Goal: Task Accomplishment & Management: Complete application form

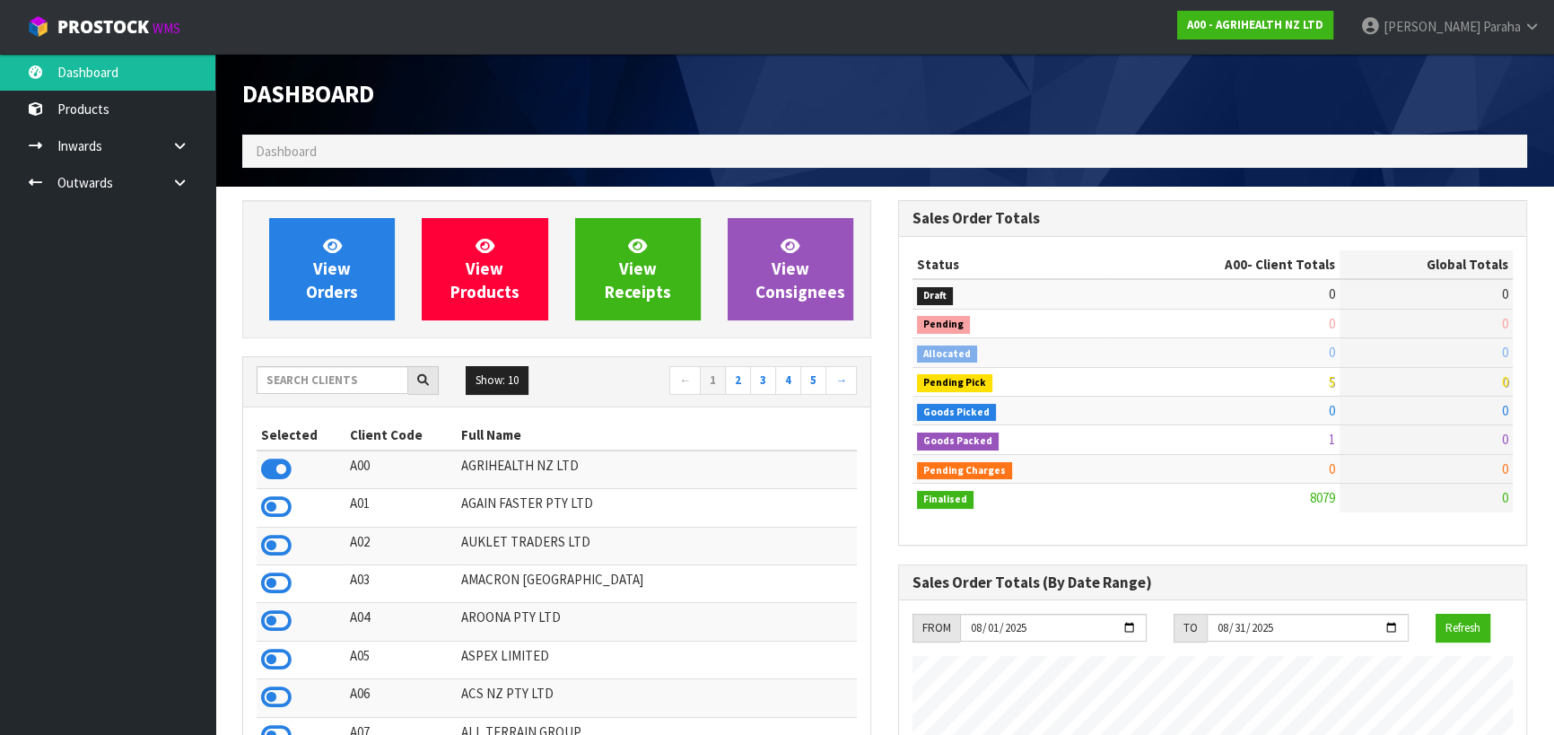
scroll to position [1357, 655]
click at [305, 379] on input "text" at bounding box center [333, 380] width 152 height 28
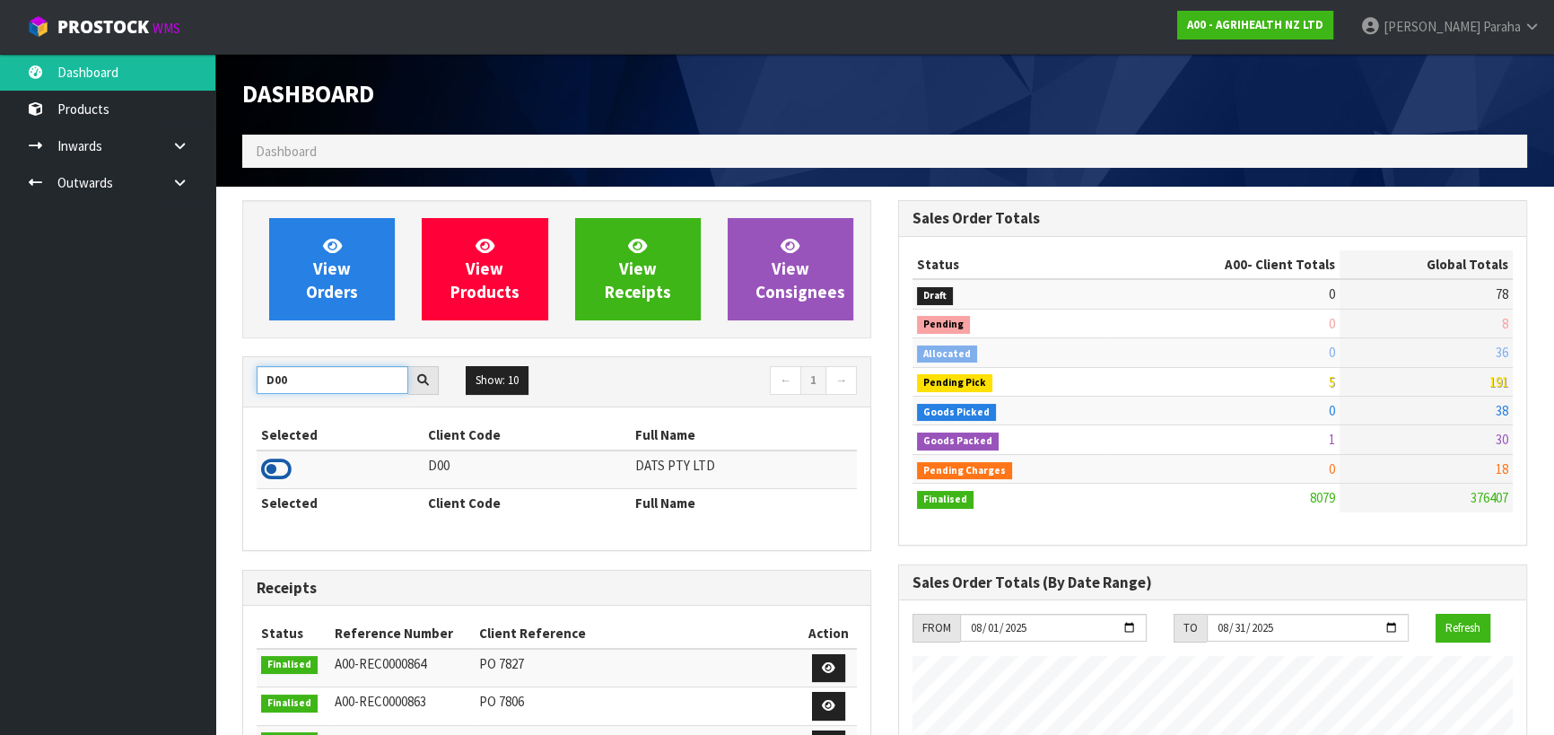
type input "D00"
click at [285, 465] on icon at bounding box center [276, 469] width 31 height 27
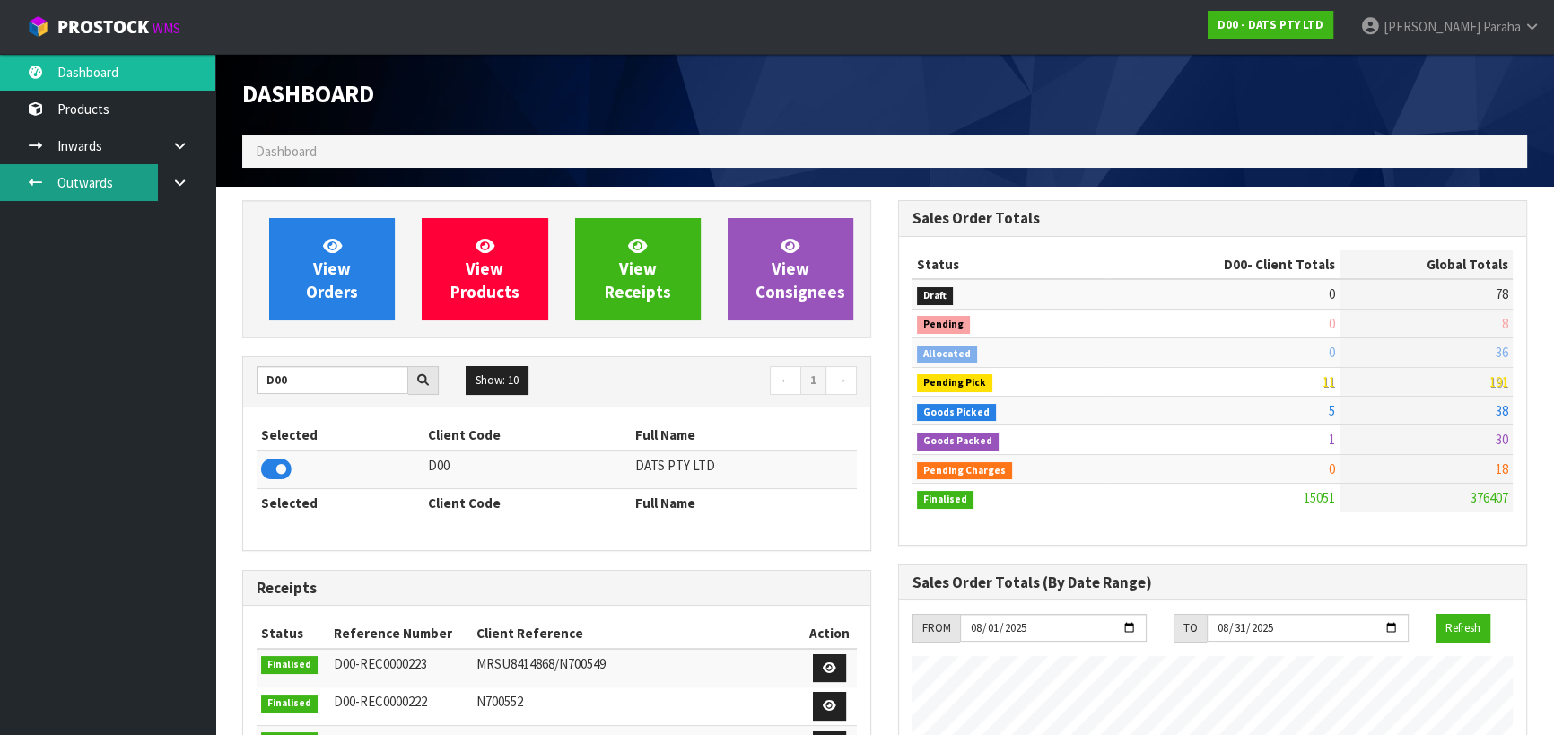
click at [132, 181] on link "Outwards" at bounding box center [107, 182] width 215 height 37
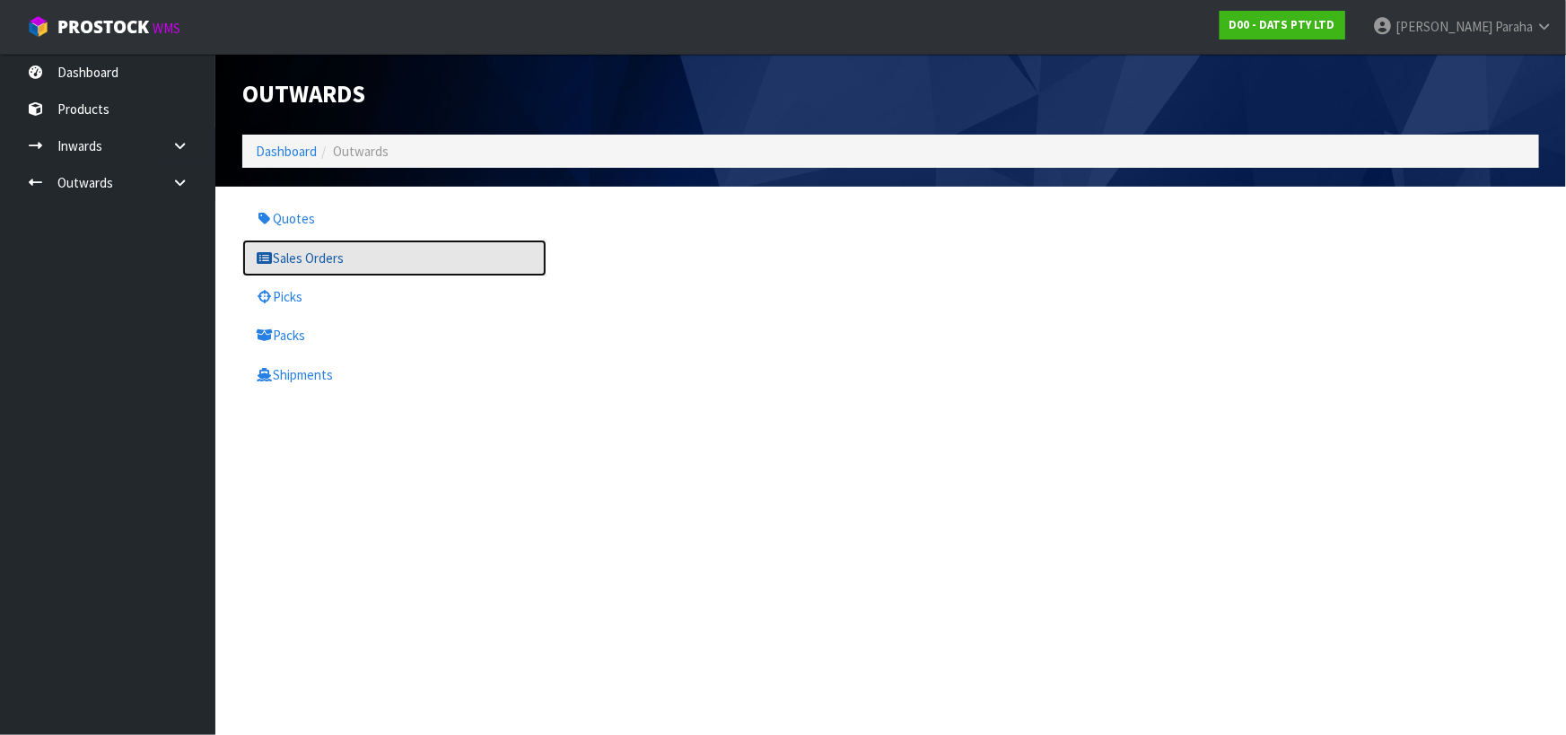
click at [305, 248] on link "Sales Orders" at bounding box center [394, 258] width 304 height 37
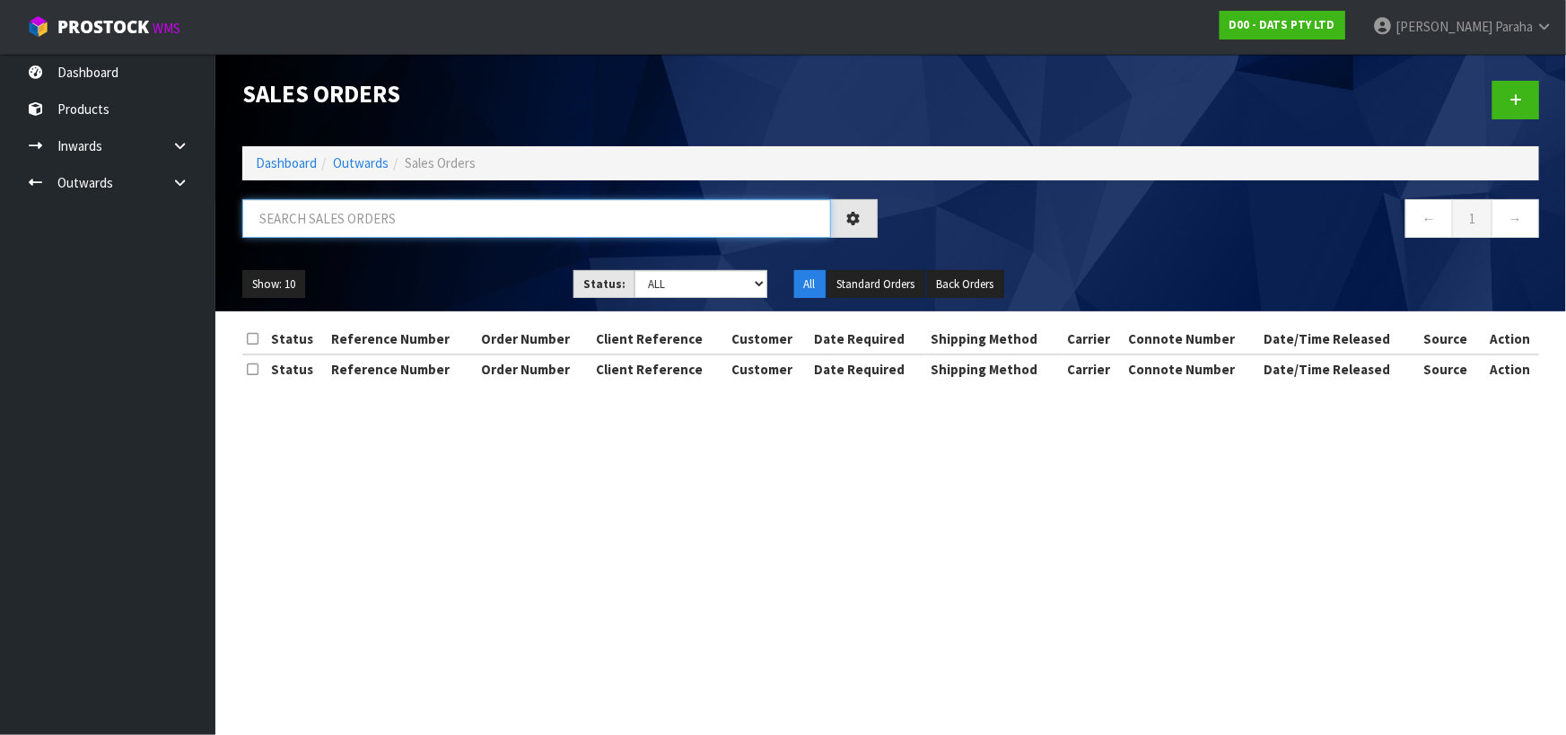
click at [287, 228] on input "text" at bounding box center [536, 218] width 589 height 39
type input "JOB-0406802"
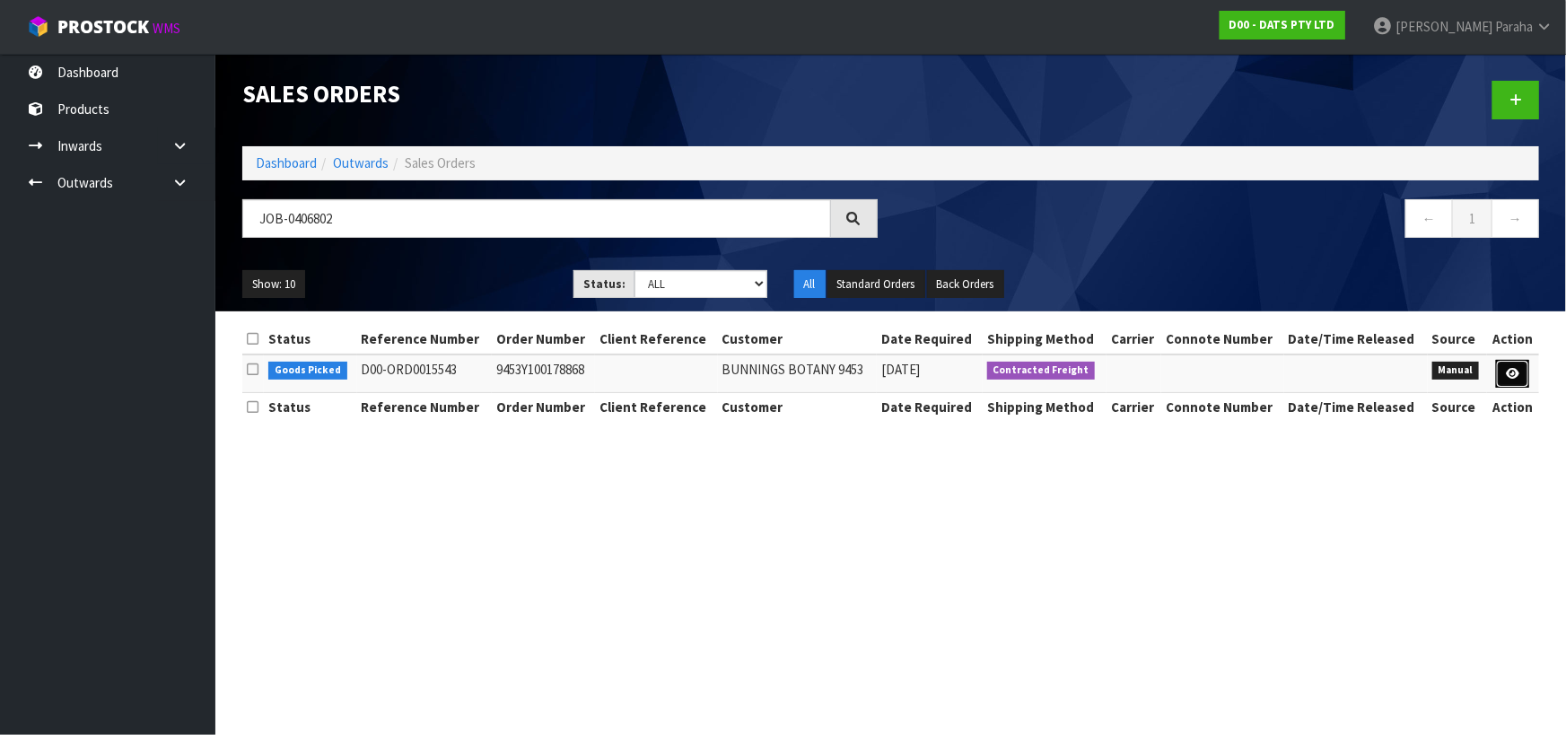
click at [1507, 377] on icon at bounding box center [1512, 374] width 13 height 12
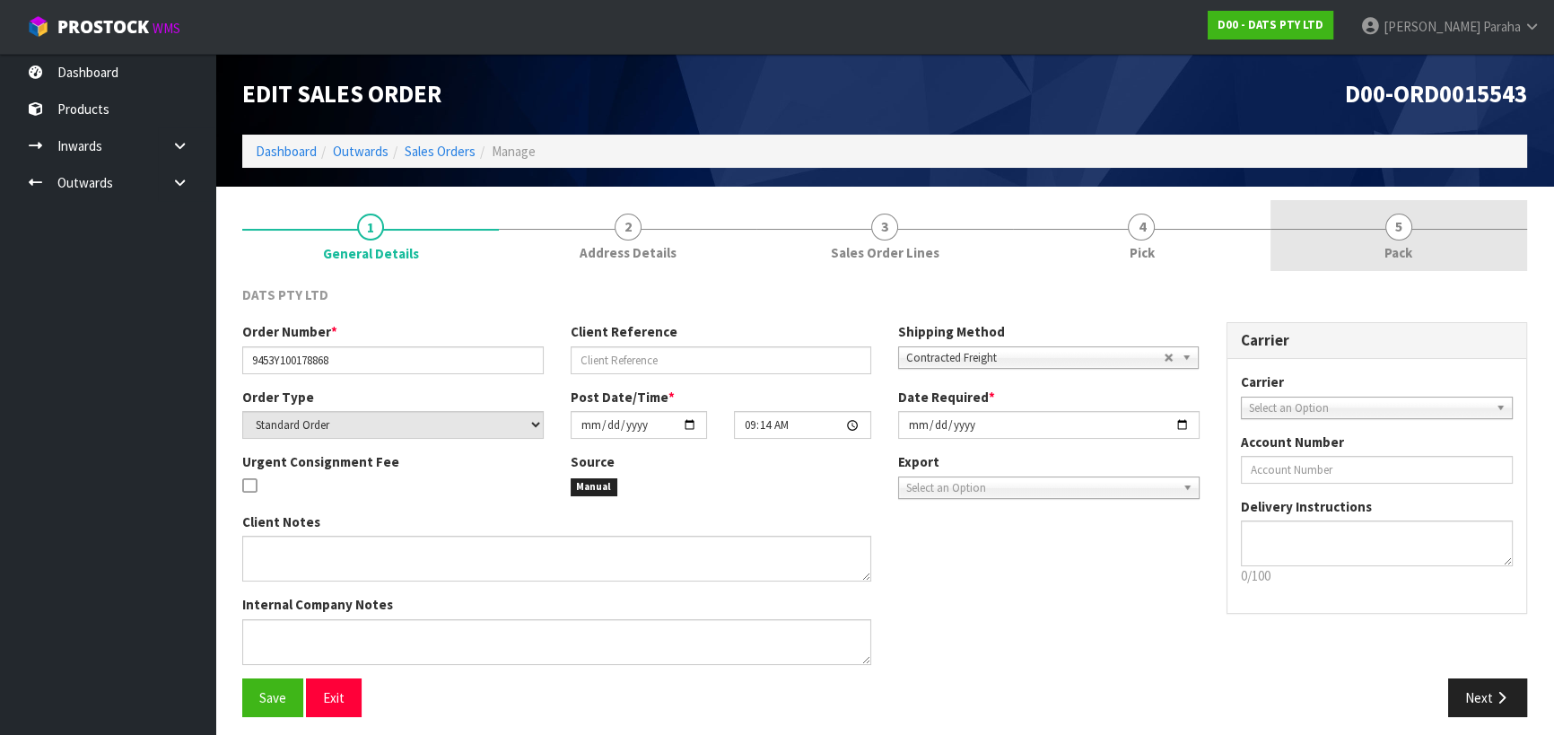
click at [1407, 233] on span "5" at bounding box center [1398, 227] width 27 height 27
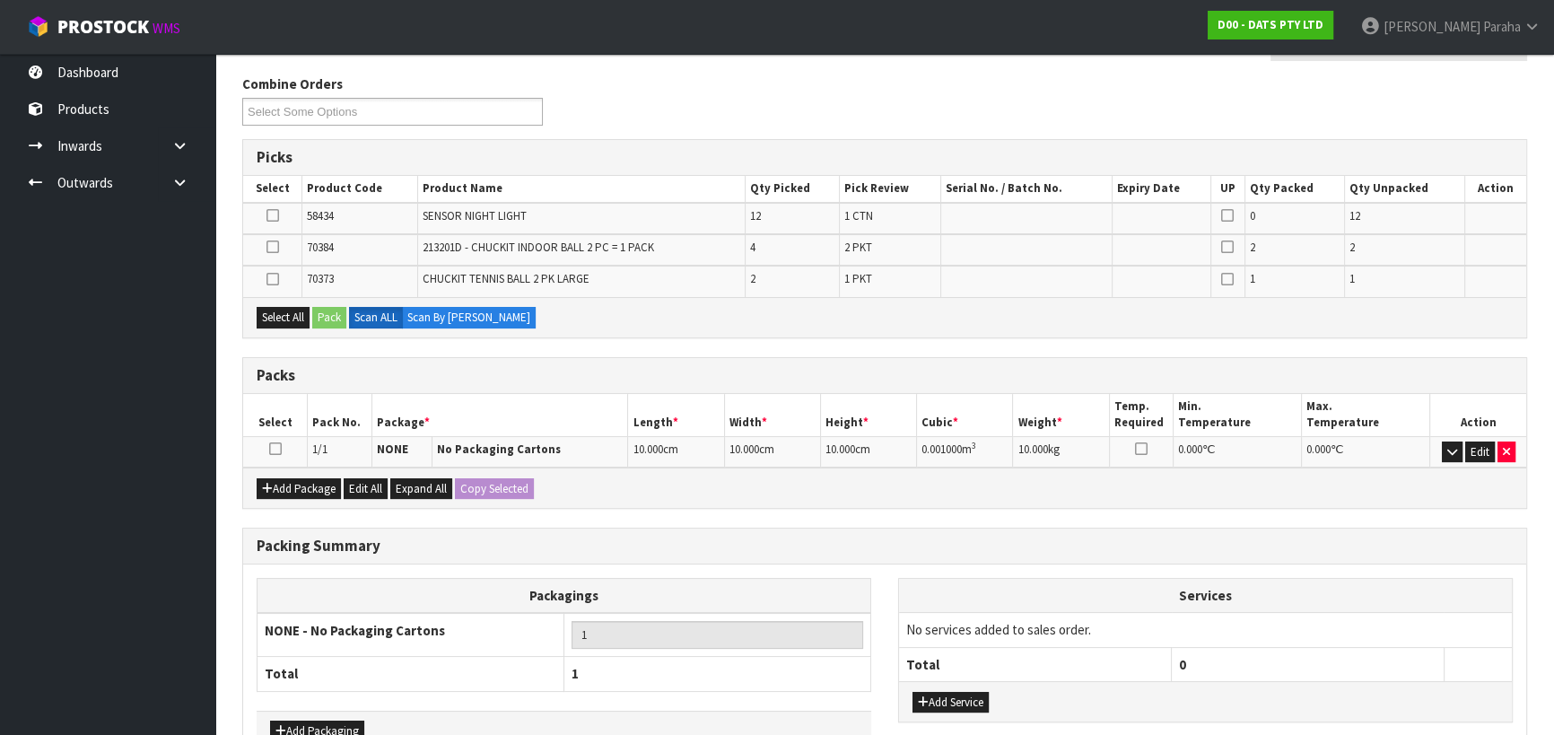
scroll to position [240, 0]
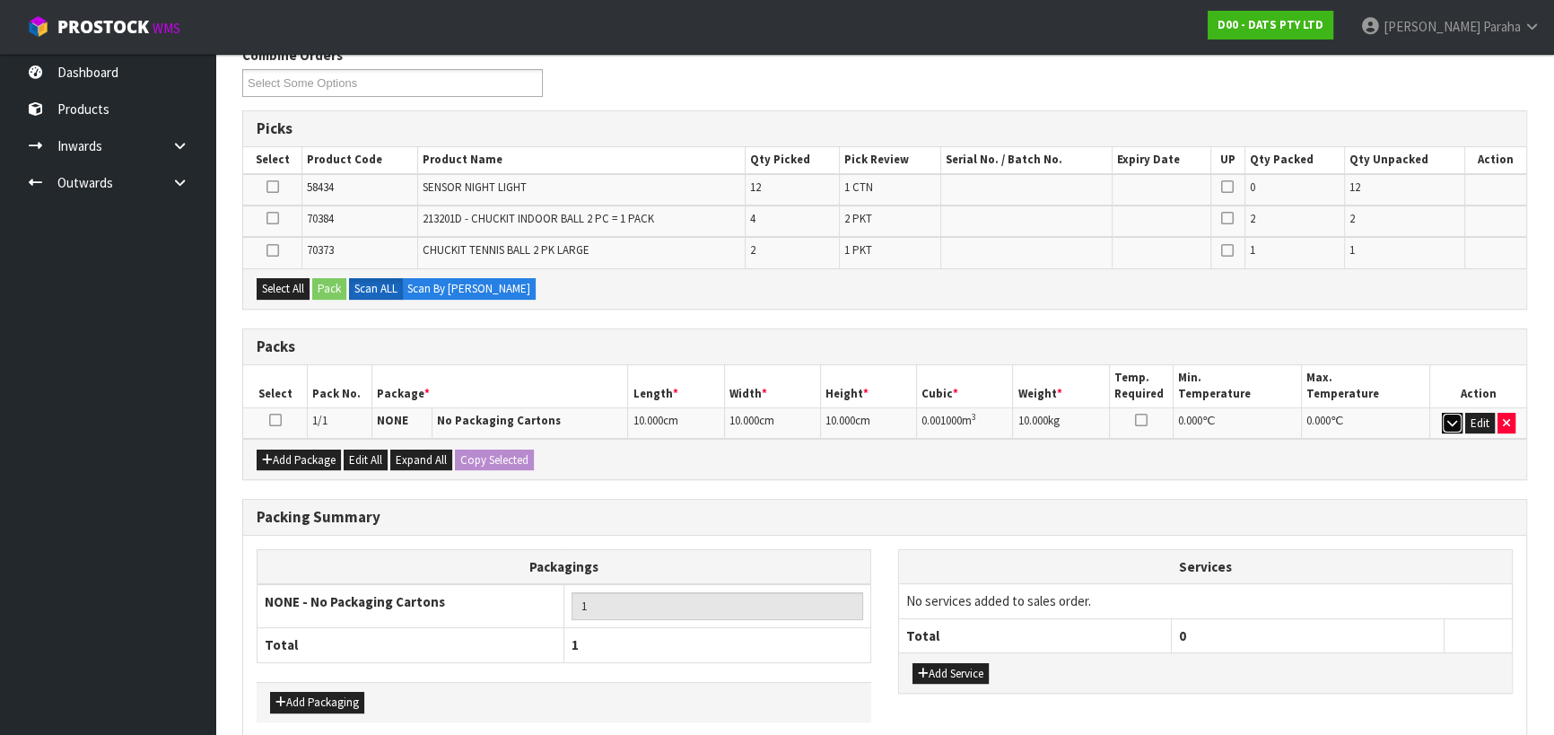
click at [1447, 417] on icon "button" at bounding box center [1452, 423] width 10 height 12
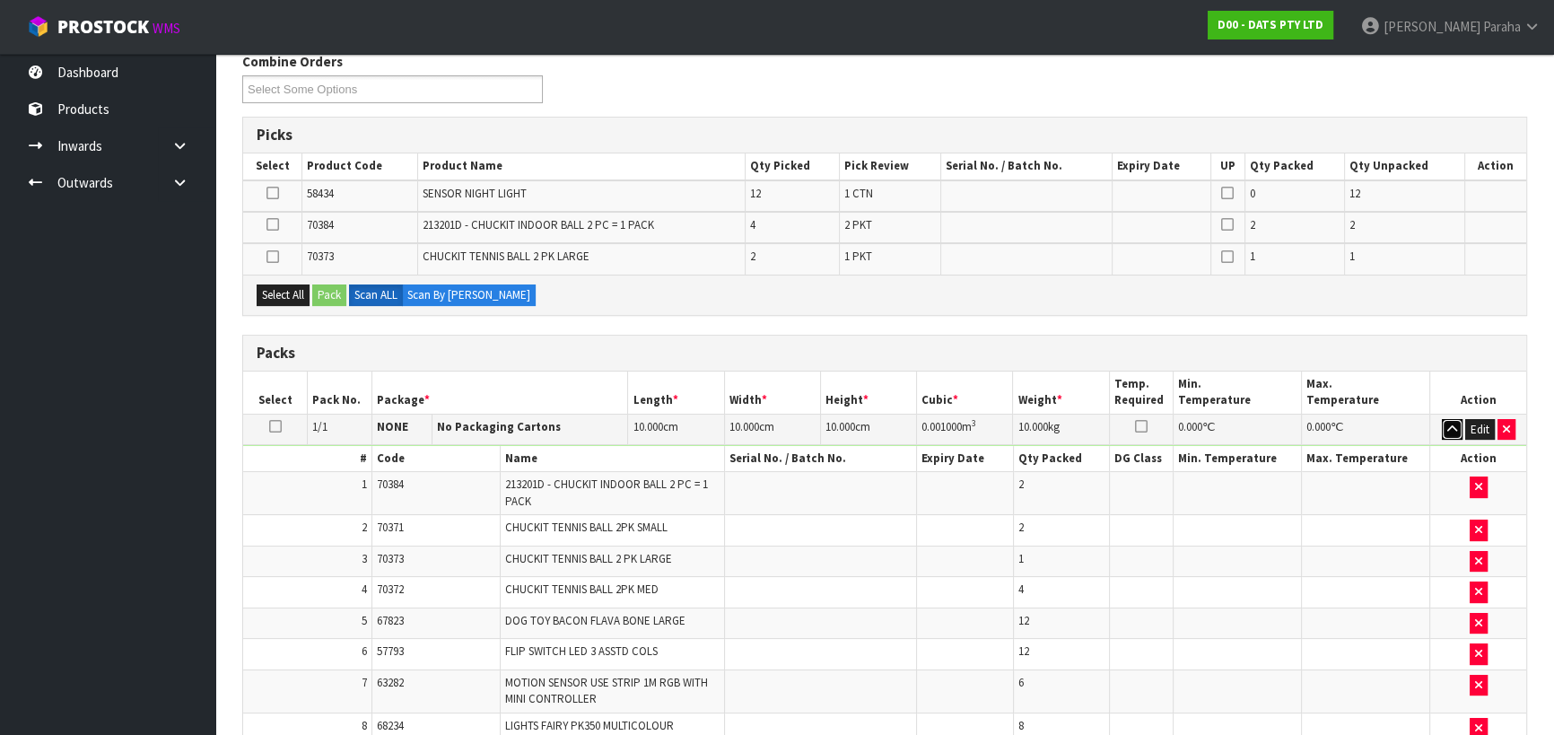
scroll to position [262, 0]
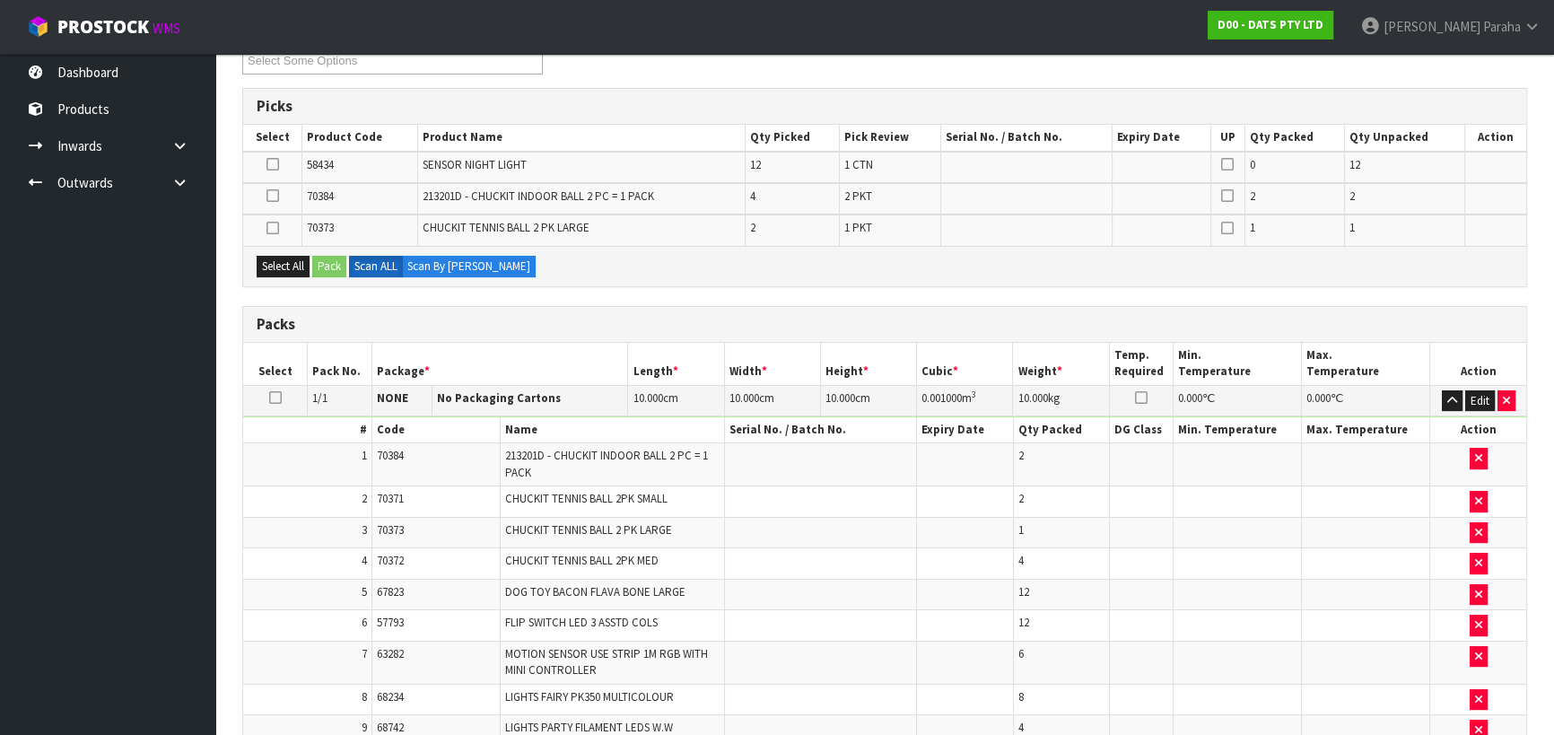
click at [878, 684] on td at bounding box center [820, 699] width 193 height 31
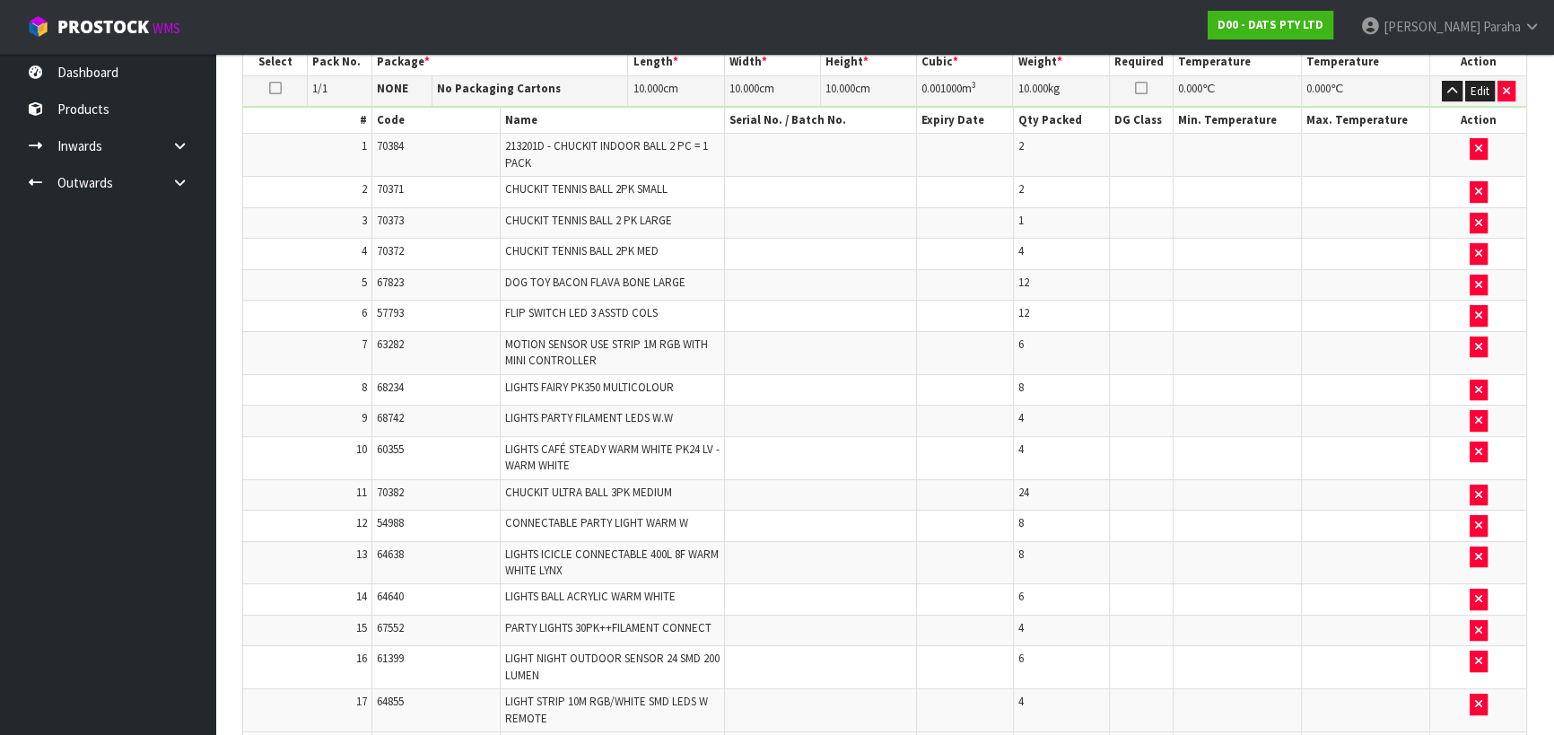
scroll to position [407, 0]
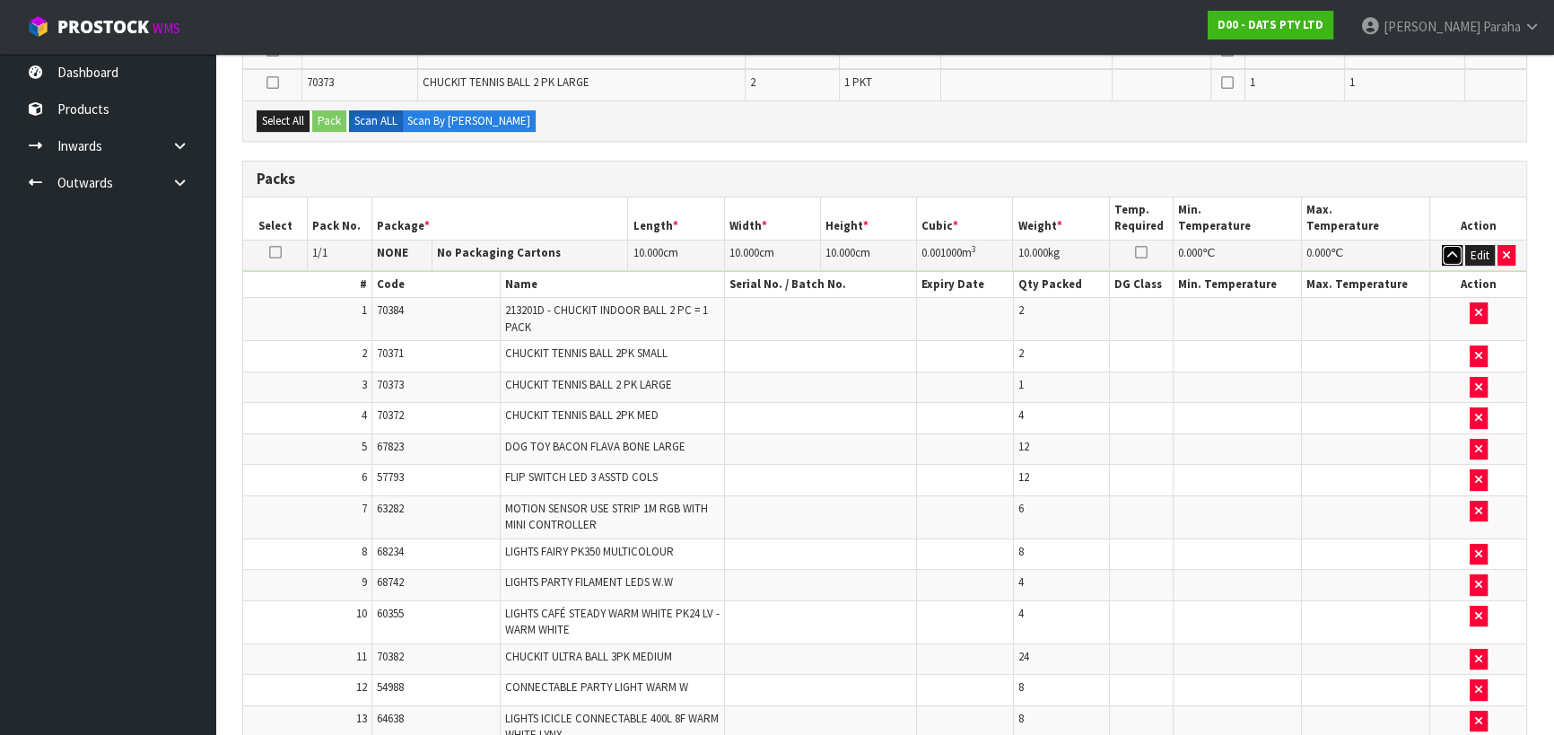
click at [1449, 251] on icon "button" at bounding box center [1452, 255] width 10 height 12
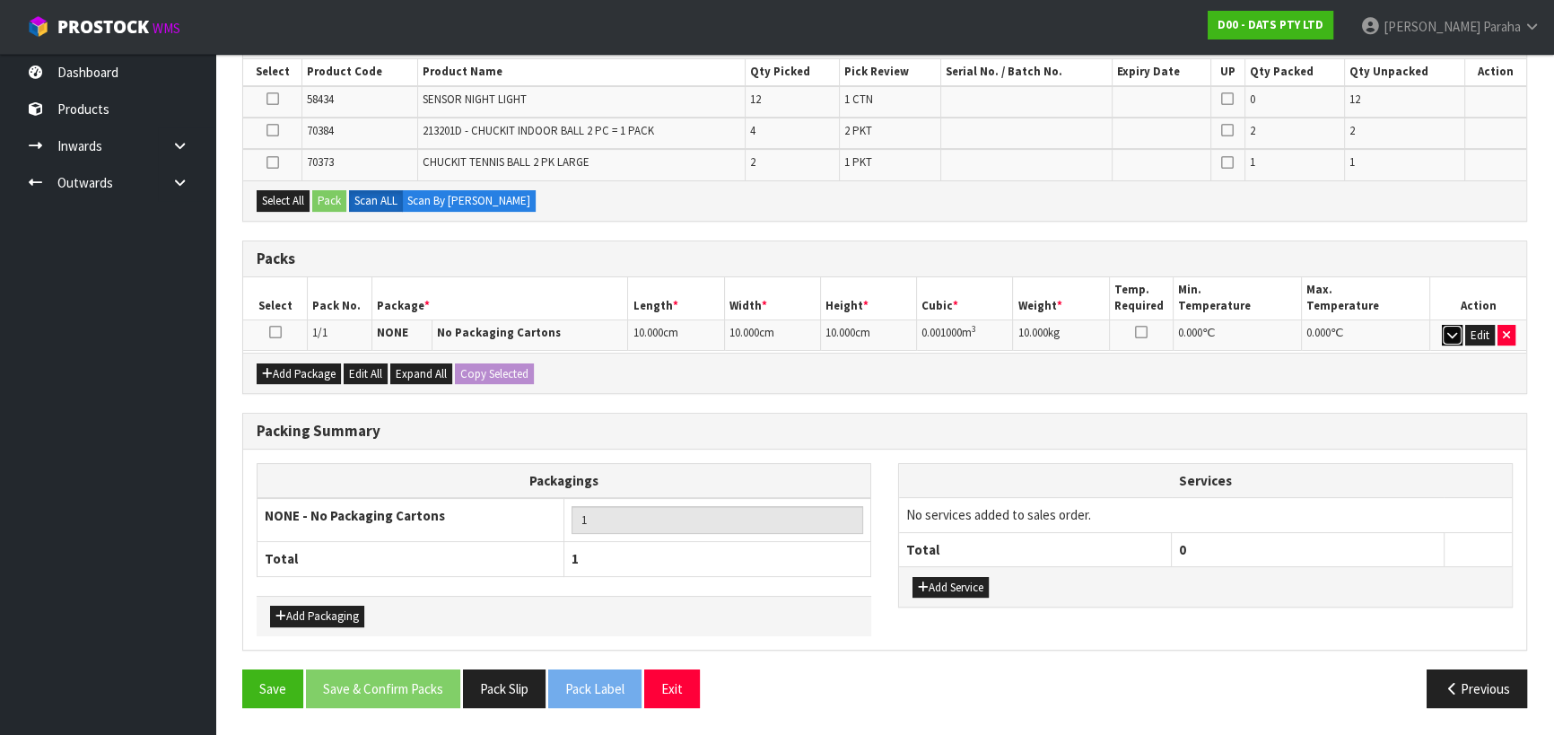
scroll to position [321, 0]
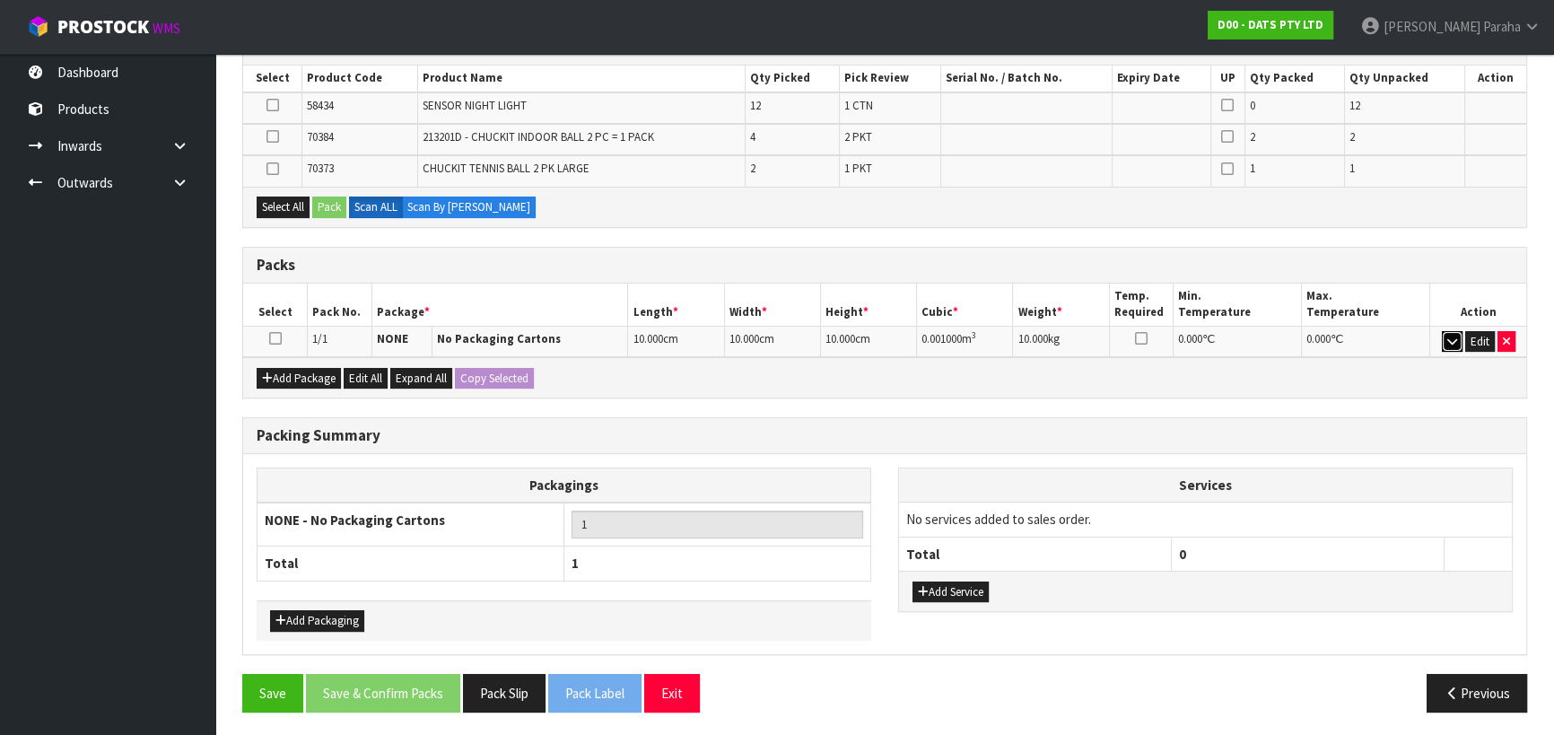
click at [1454, 341] on icon "button" at bounding box center [1452, 342] width 10 height 12
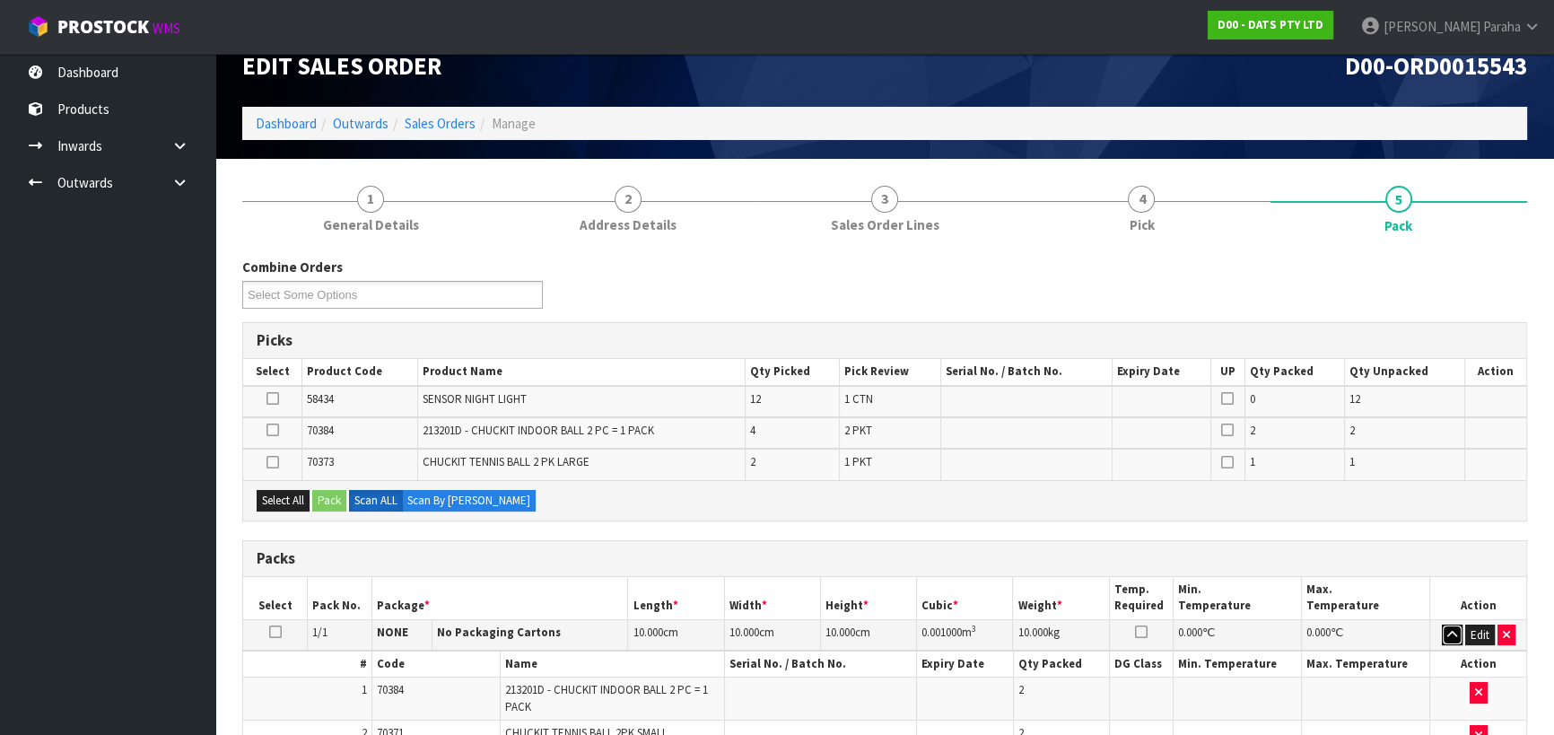
scroll to position [0, 0]
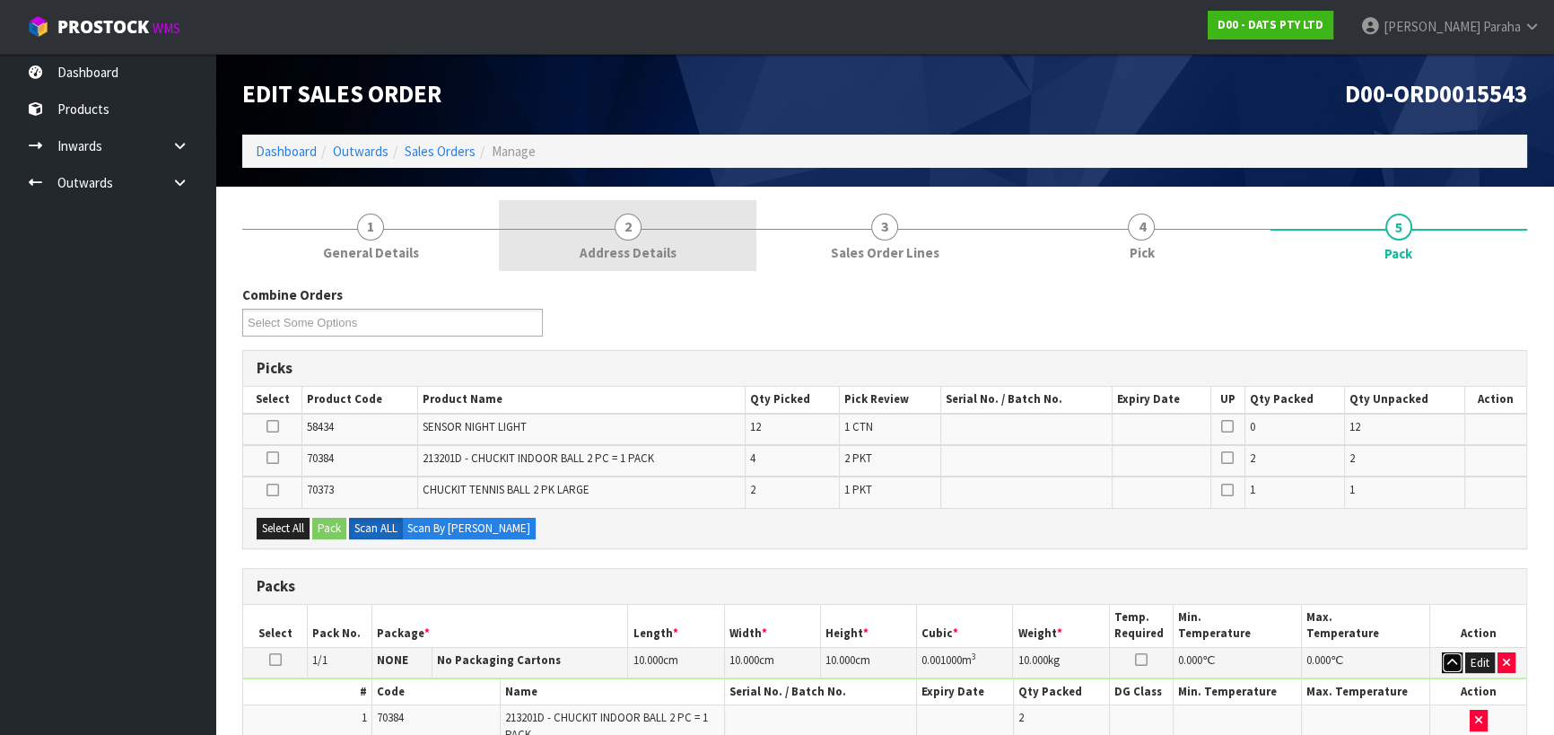
click at [1442, 652] on button "button" at bounding box center [1452, 663] width 21 height 22
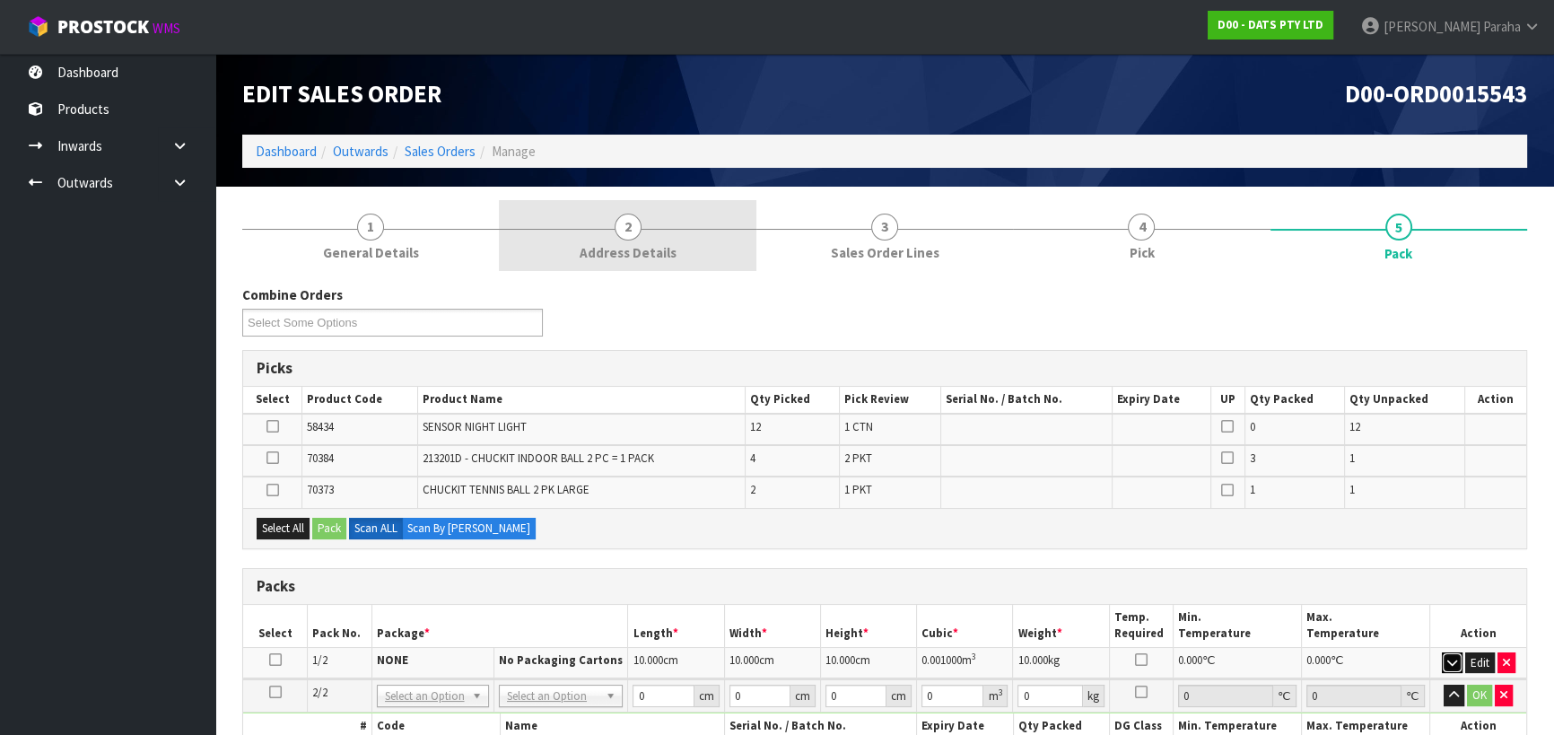
click at [1442, 652] on button "button" at bounding box center [1452, 663] width 21 height 22
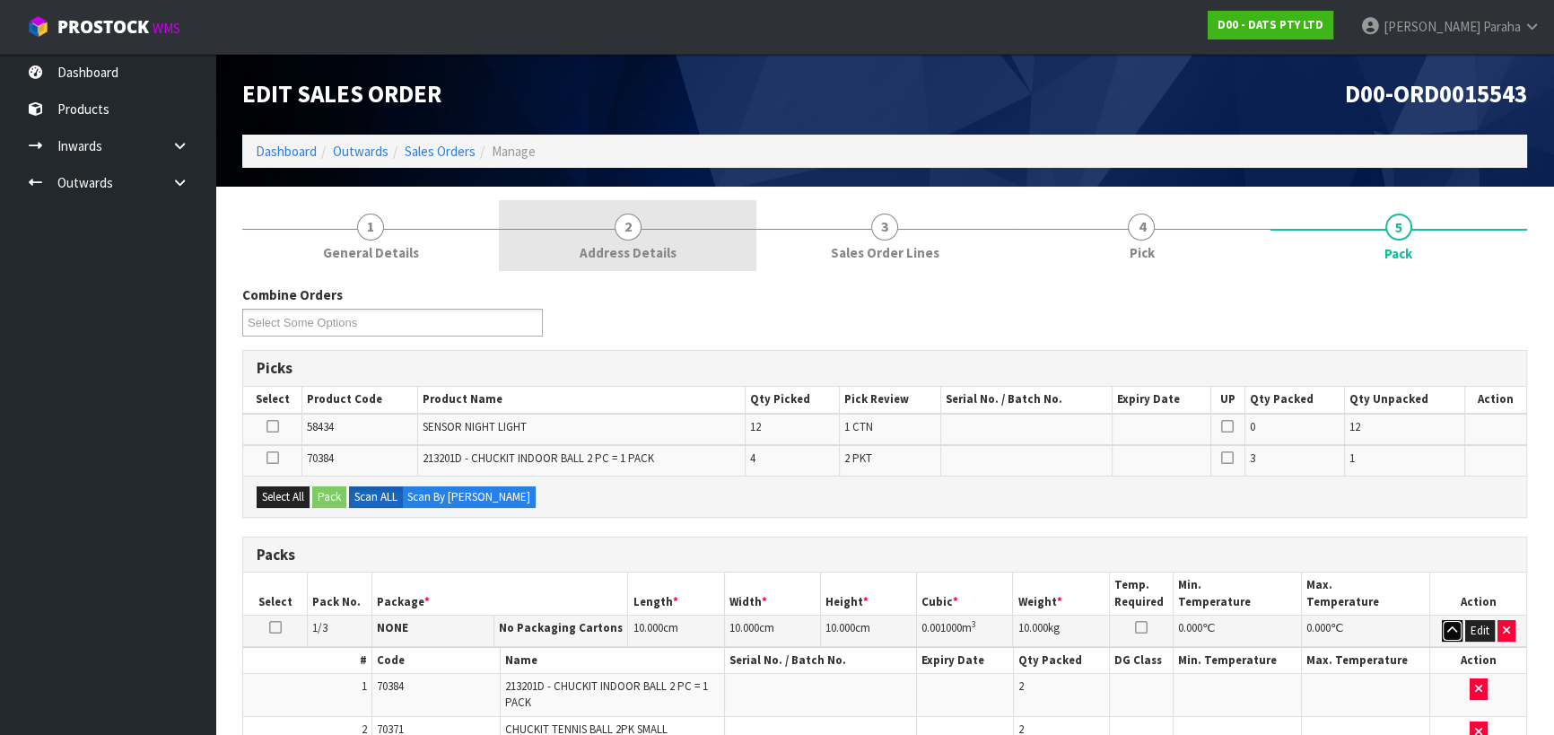
click at [1442, 620] on button "button" at bounding box center [1452, 631] width 21 height 22
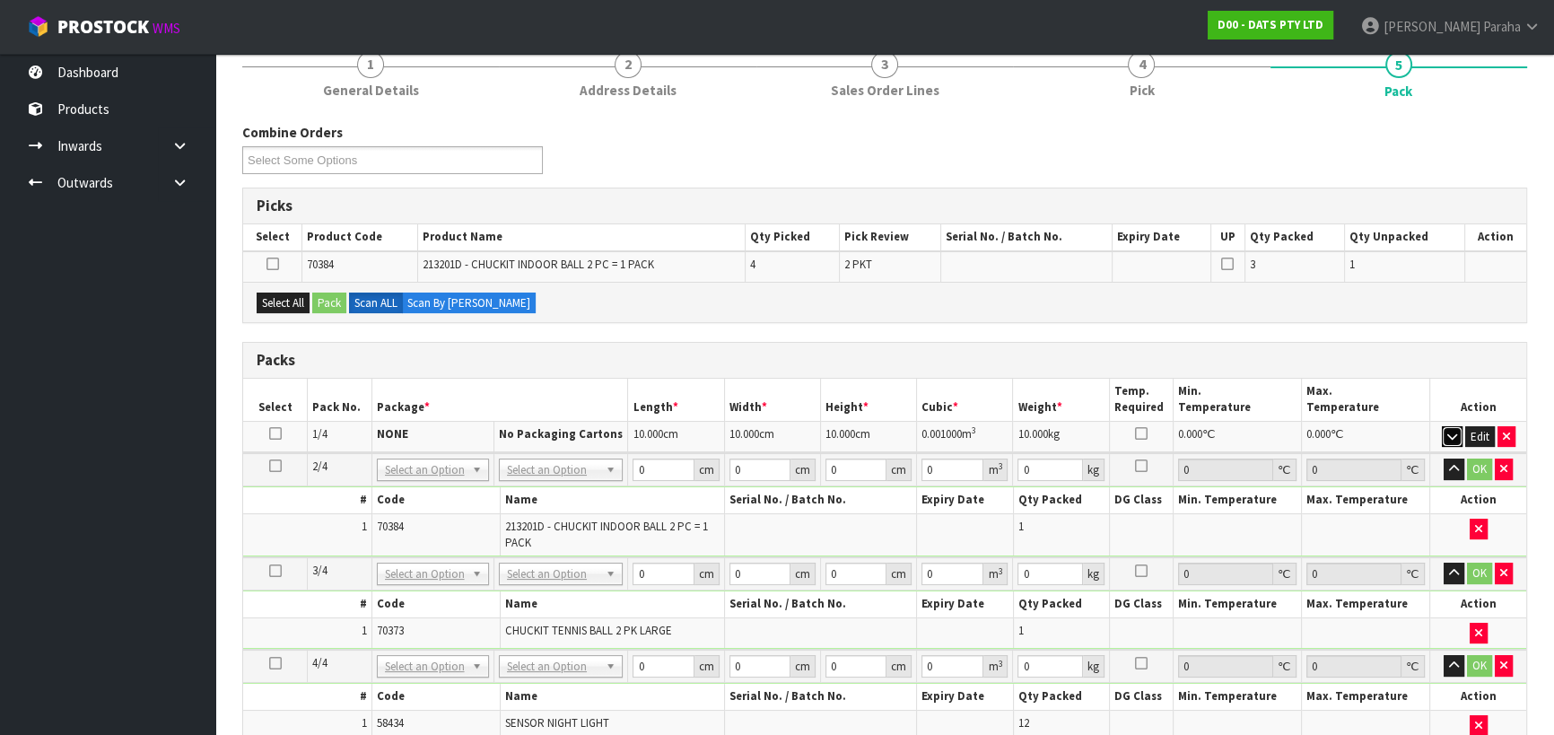
scroll to position [244, 0]
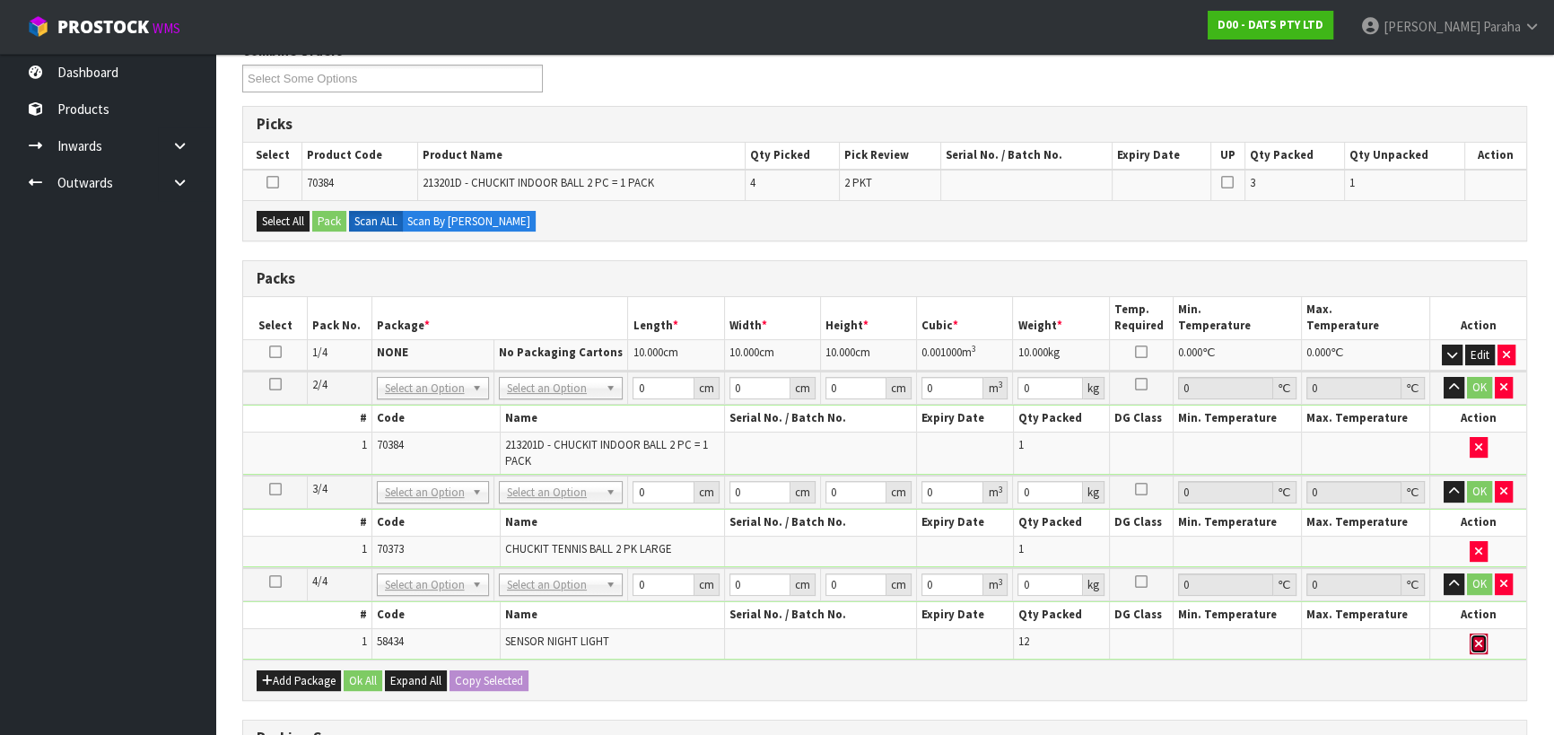
click at [1484, 638] on button "button" at bounding box center [1479, 645] width 18 height 22
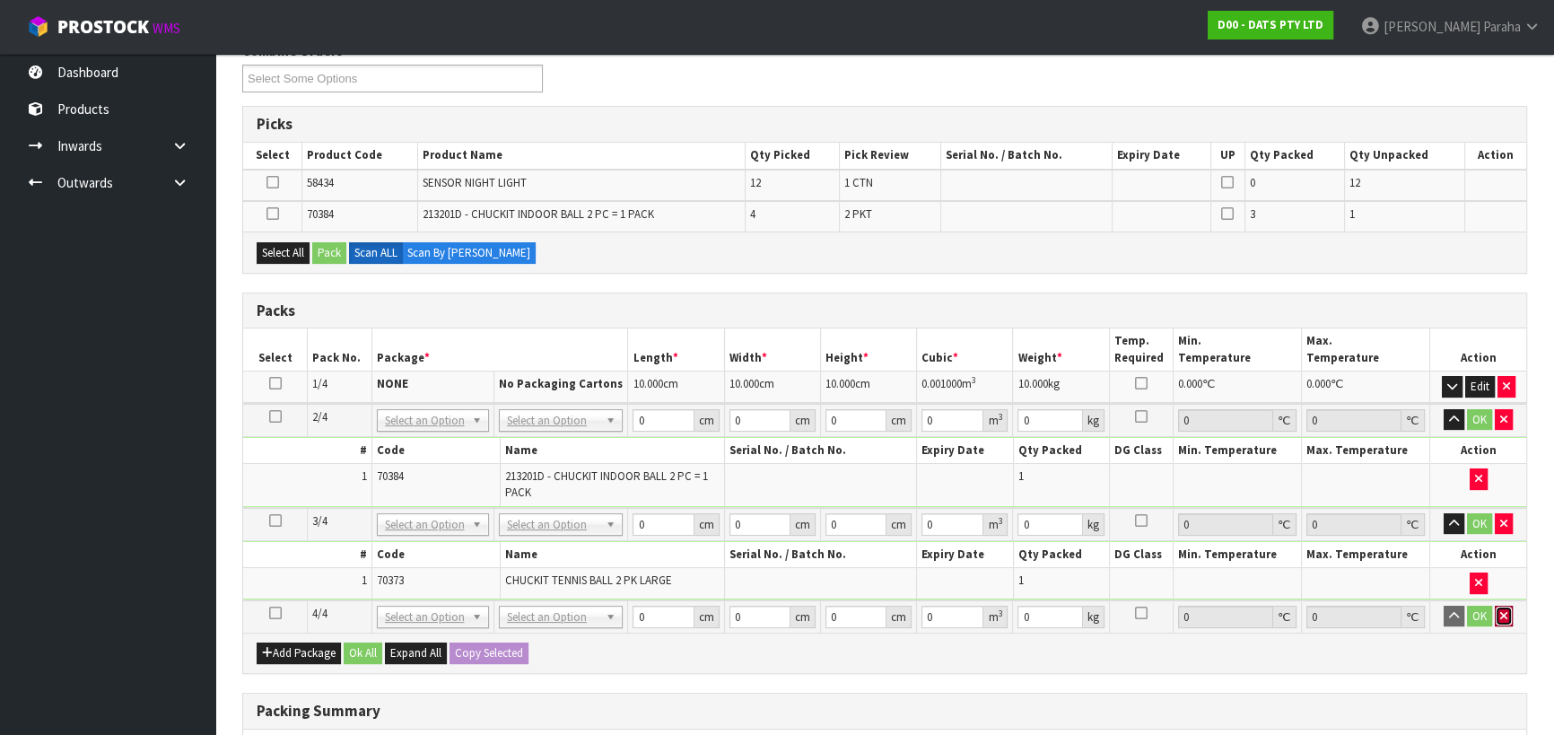
click at [1507, 610] on icon "button" at bounding box center [1503, 616] width 7 height 12
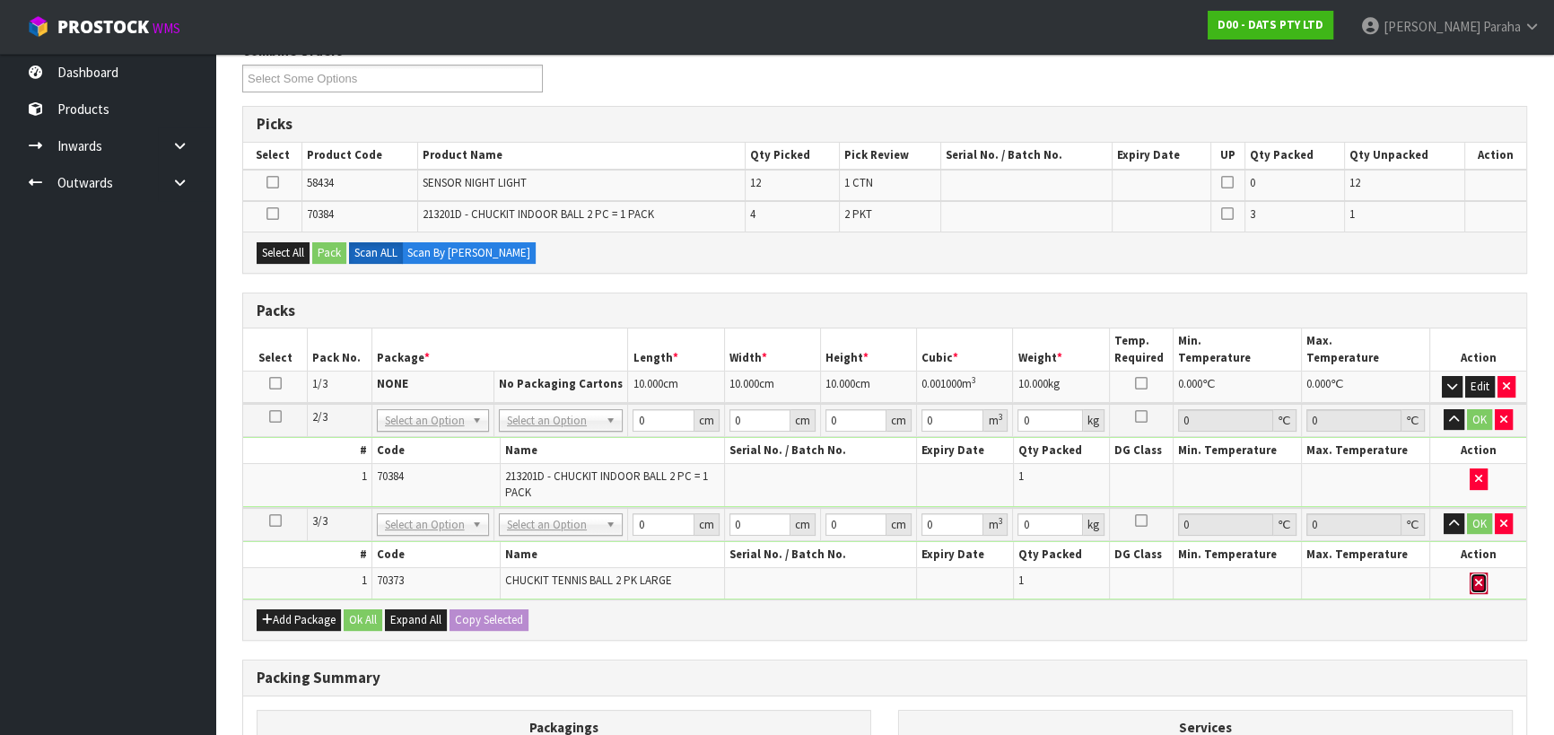
click at [1481, 581] on button "button" at bounding box center [1479, 583] width 18 height 22
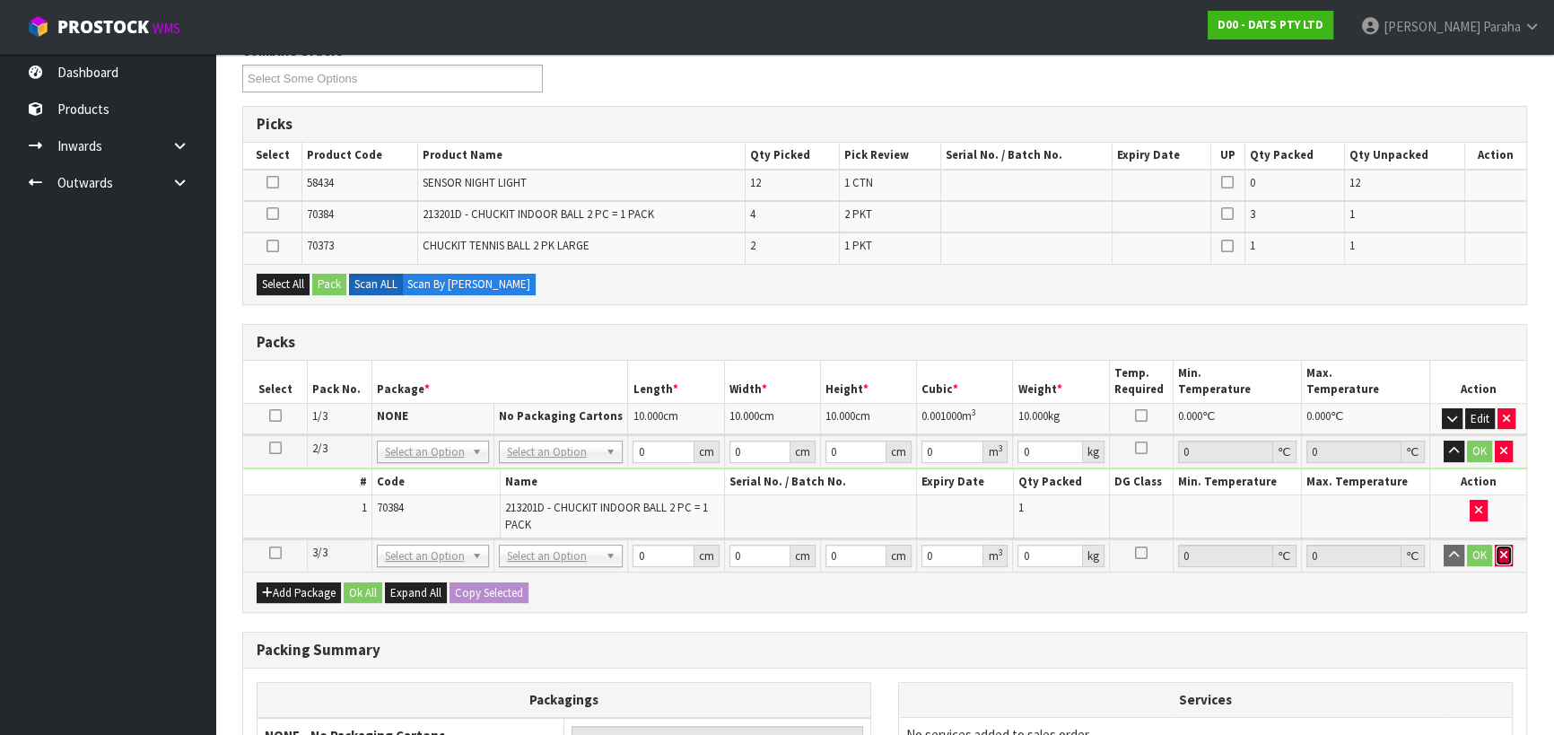
click at [1504, 549] on icon "button" at bounding box center [1503, 555] width 7 height 12
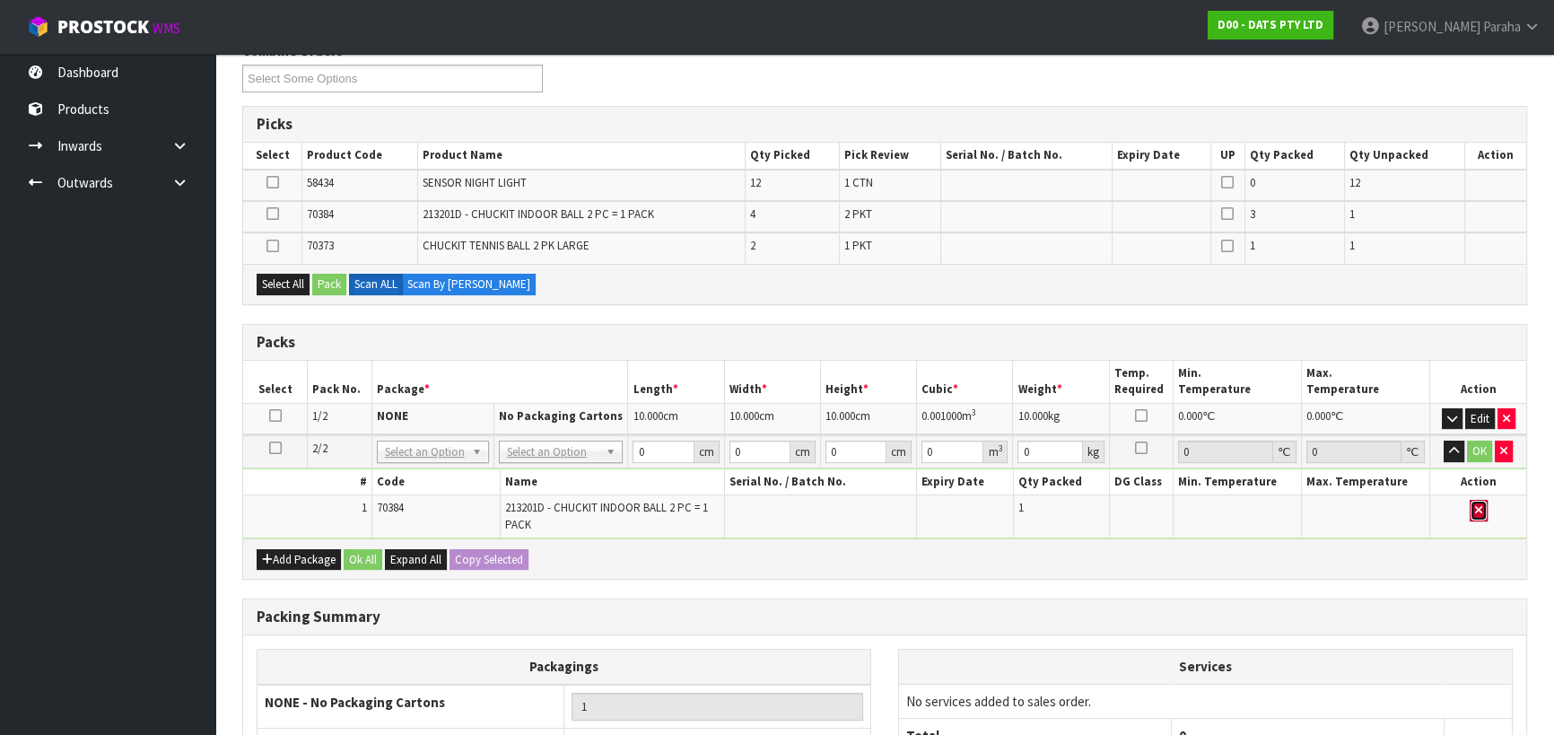
click at [1481, 504] on button "button" at bounding box center [1479, 511] width 18 height 22
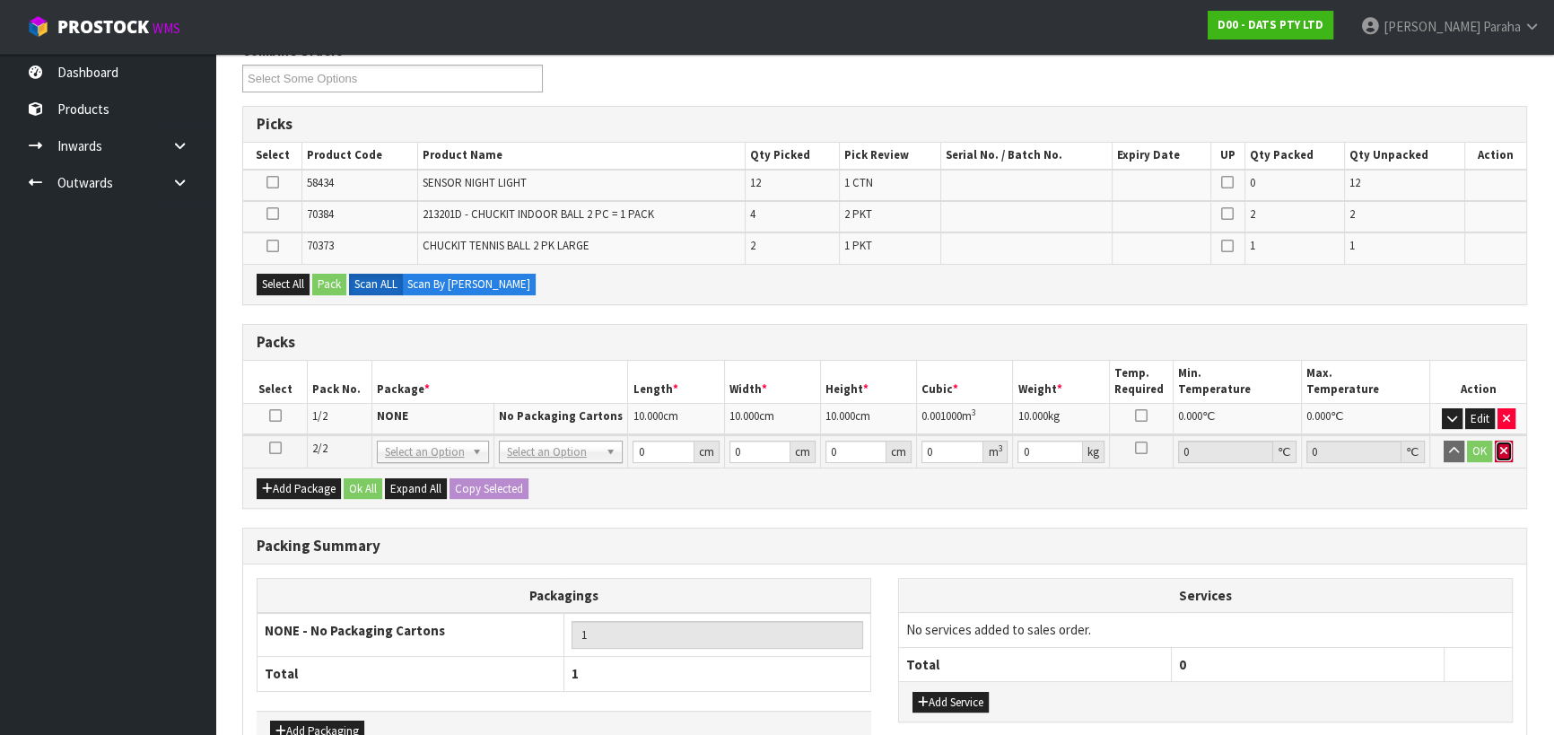
click at [1501, 452] on icon "button" at bounding box center [1503, 451] width 7 height 12
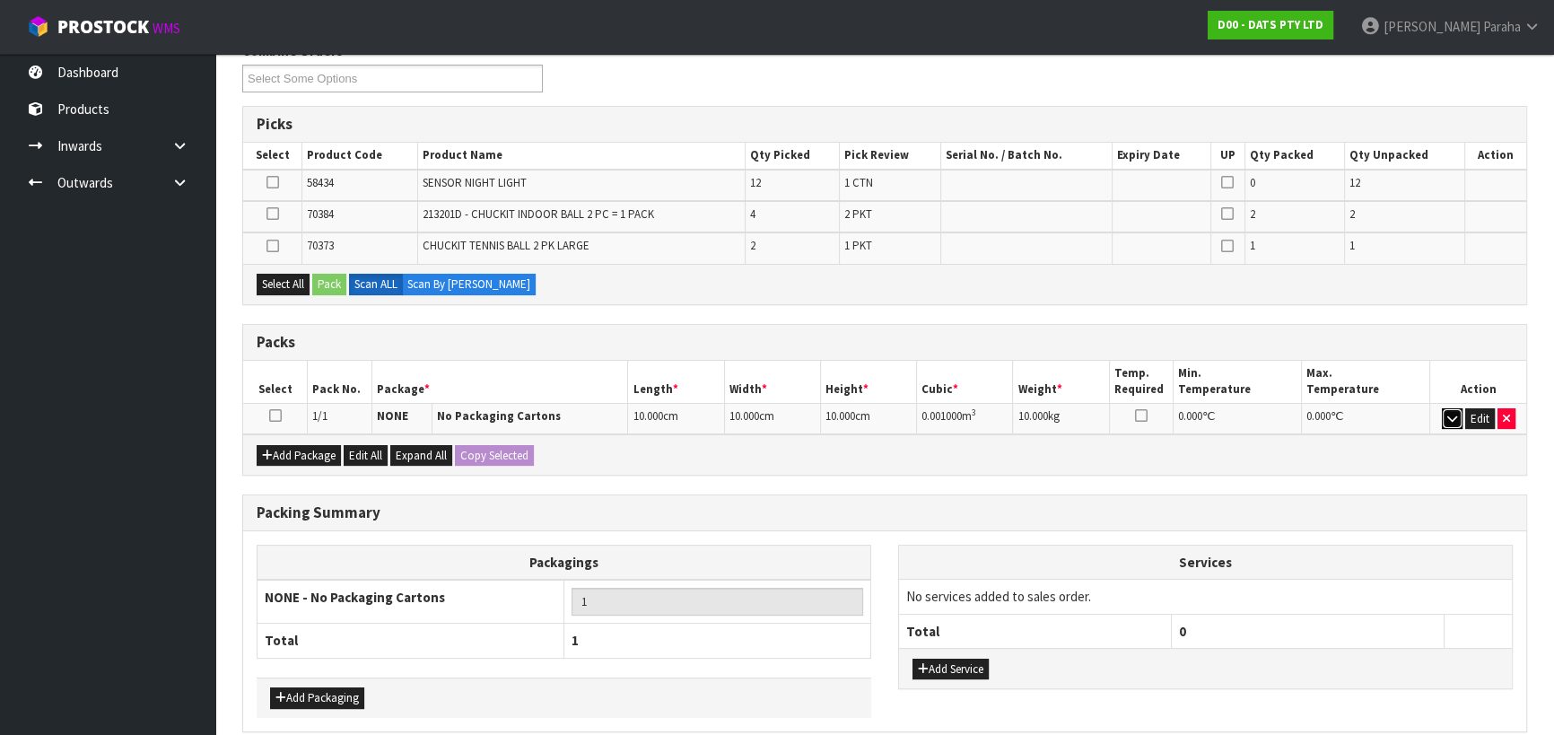
click at [1449, 419] on icon "button" at bounding box center [1452, 419] width 10 height 12
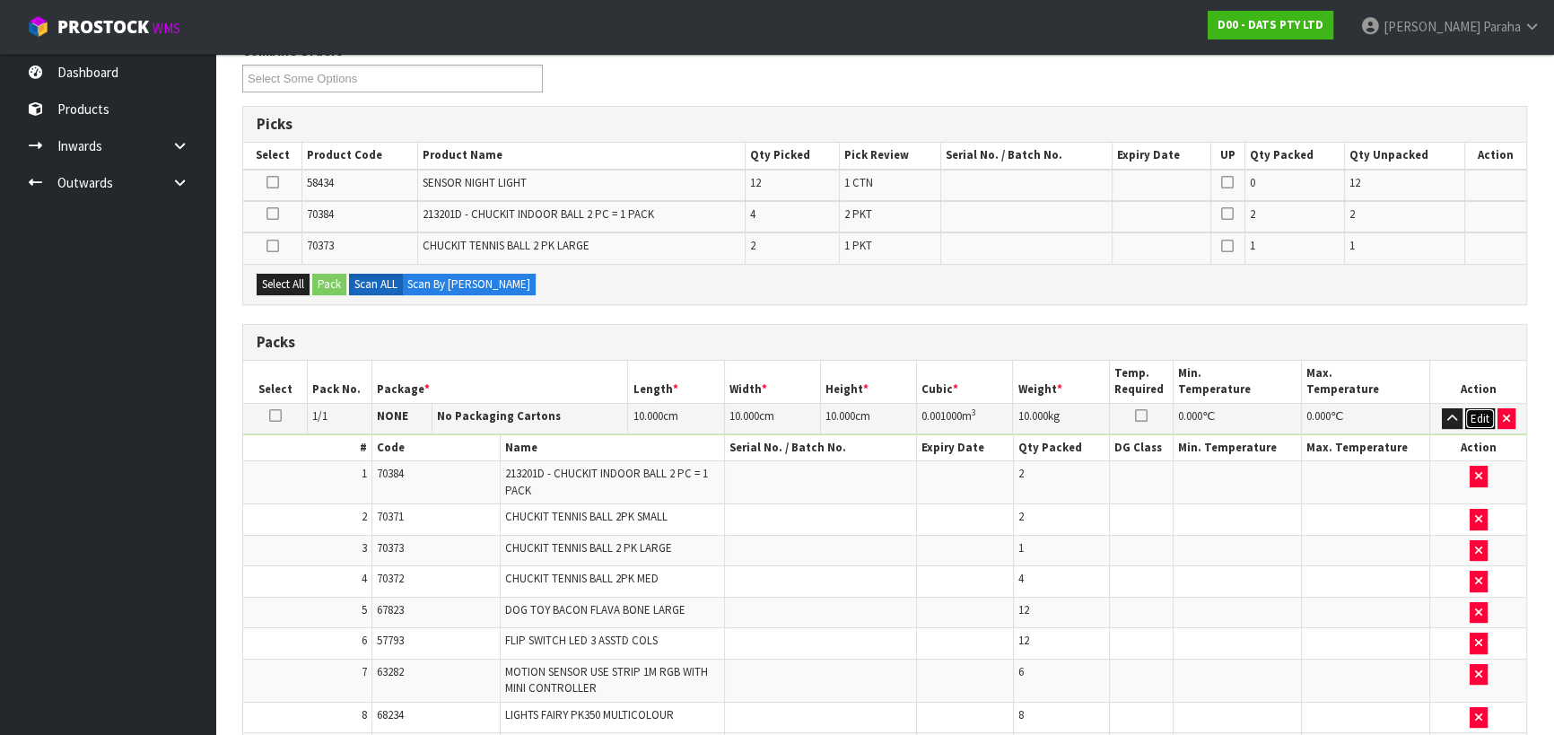
click at [1475, 419] on button "Edit" at bounding box center [1480, 419] width 30 height 22
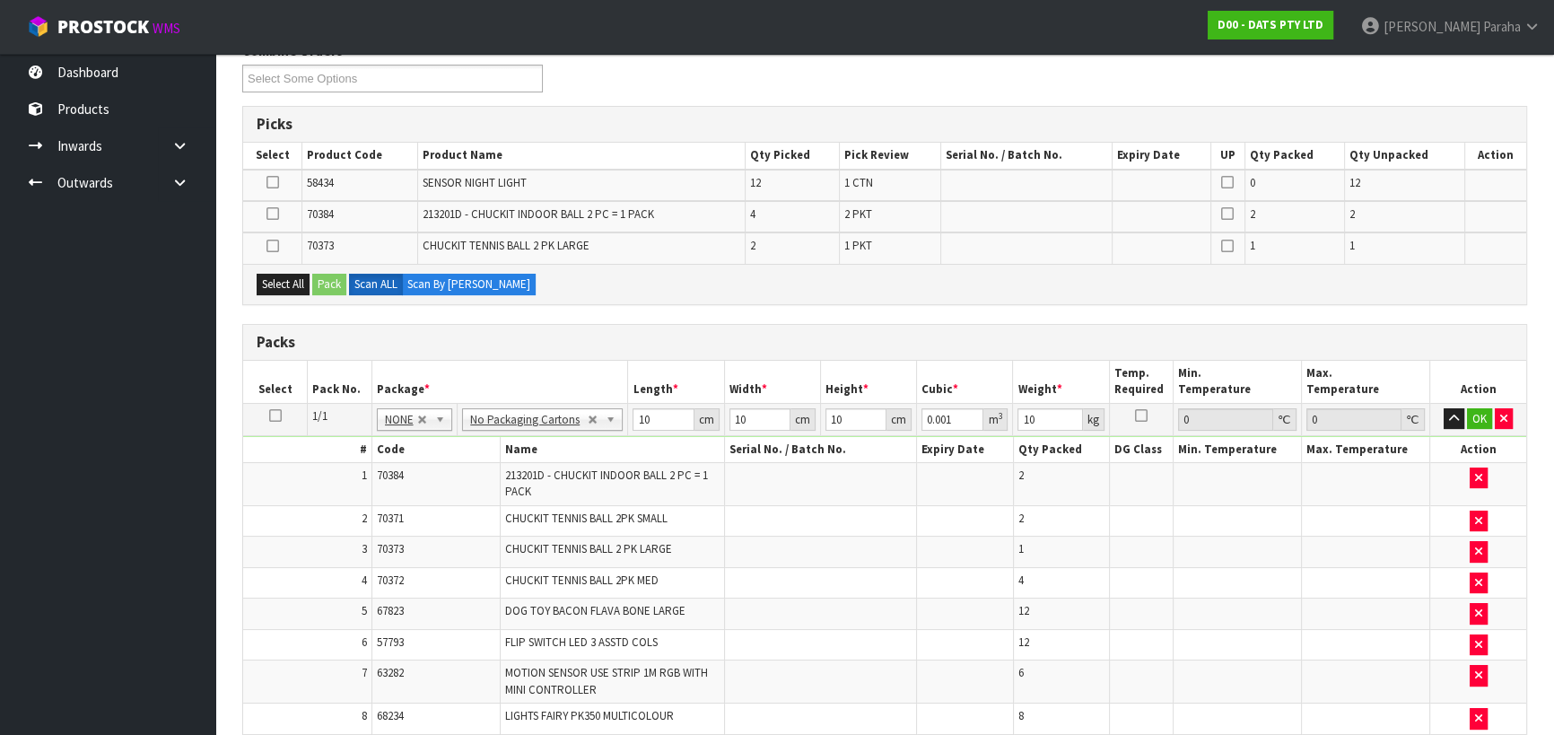
click at [279, 415] on icon at bounding box center [275, 415] width 13 height 1
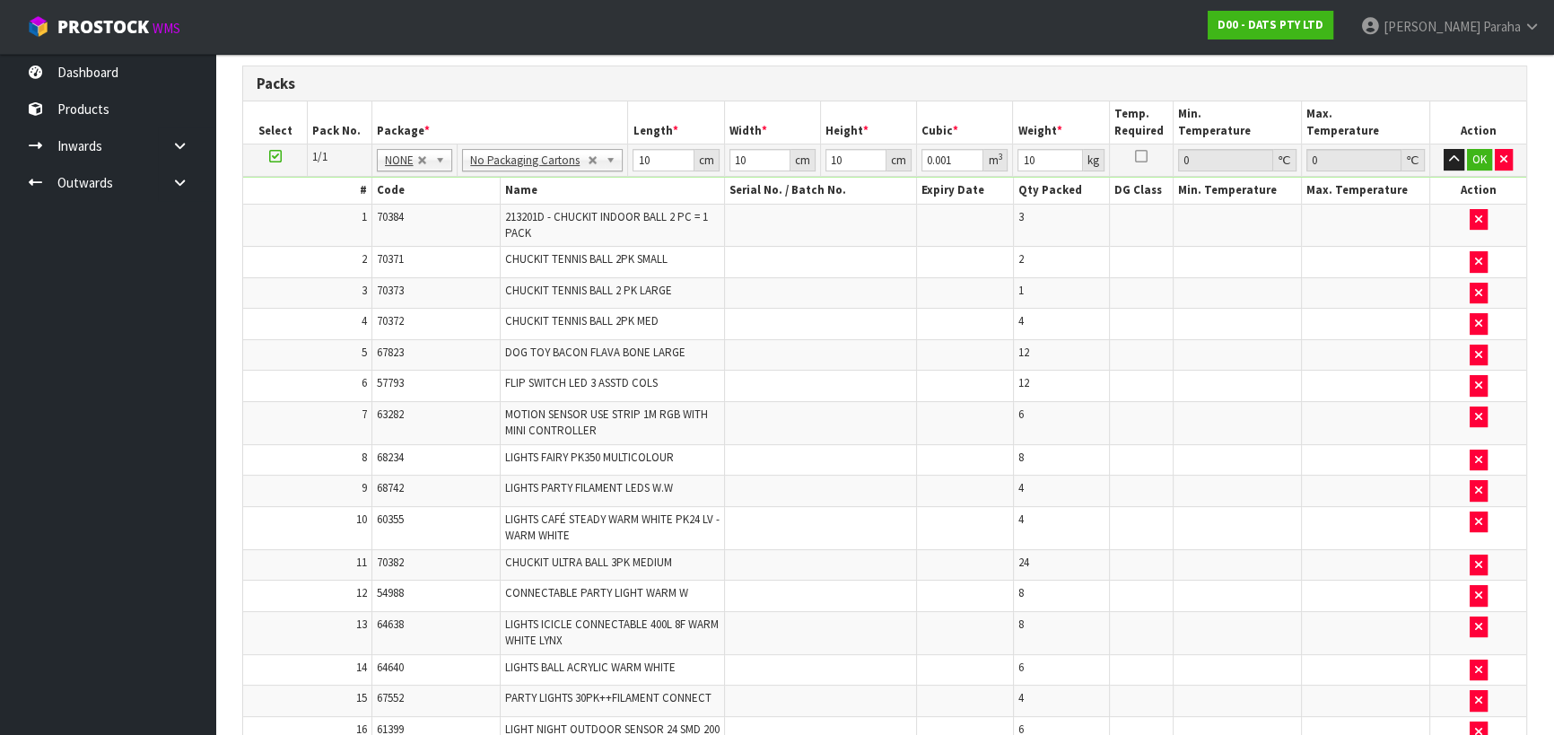
scroll to position [407, 0]
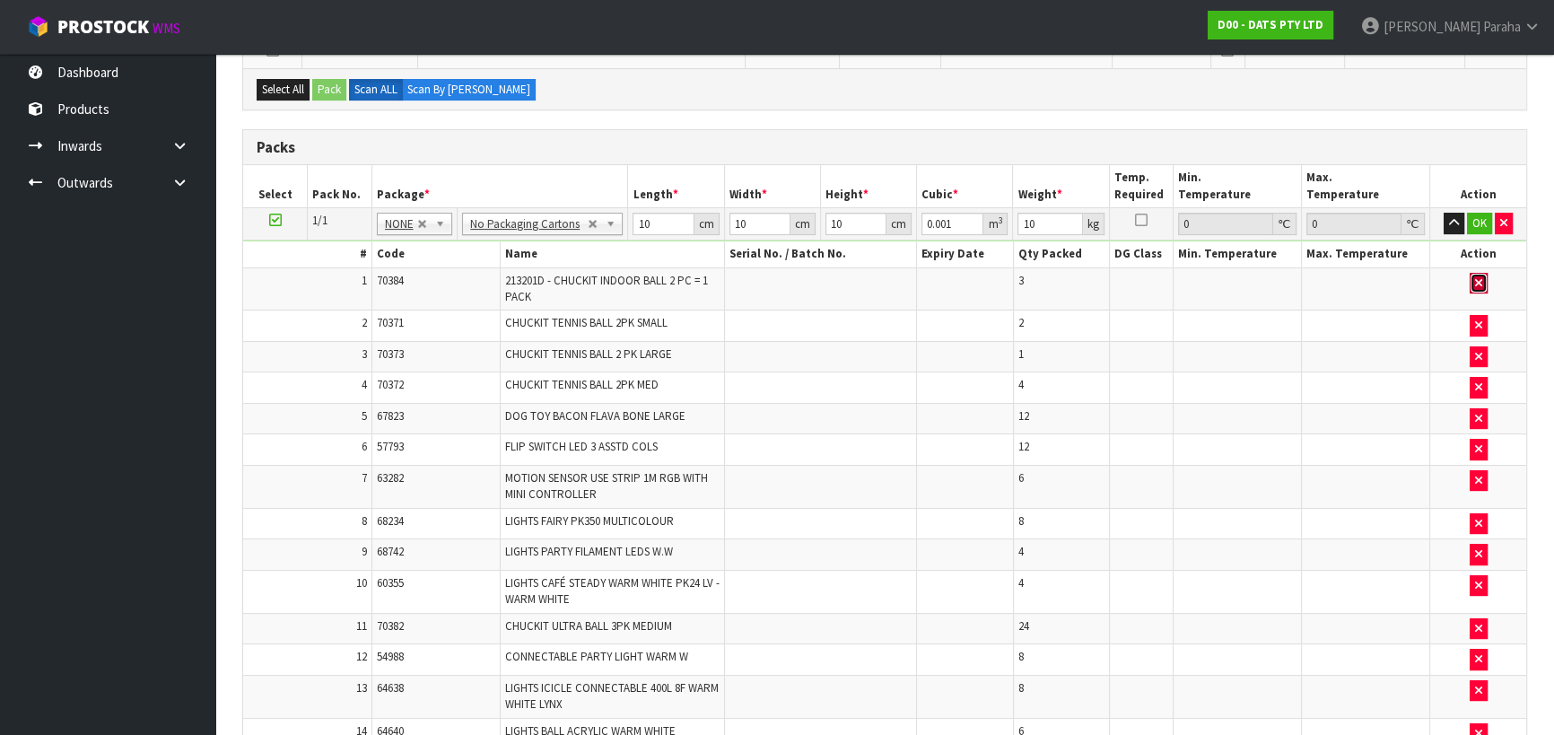
click at [1481, 280] on button "button" at bounding box center [1479, 284] width 18 height 22
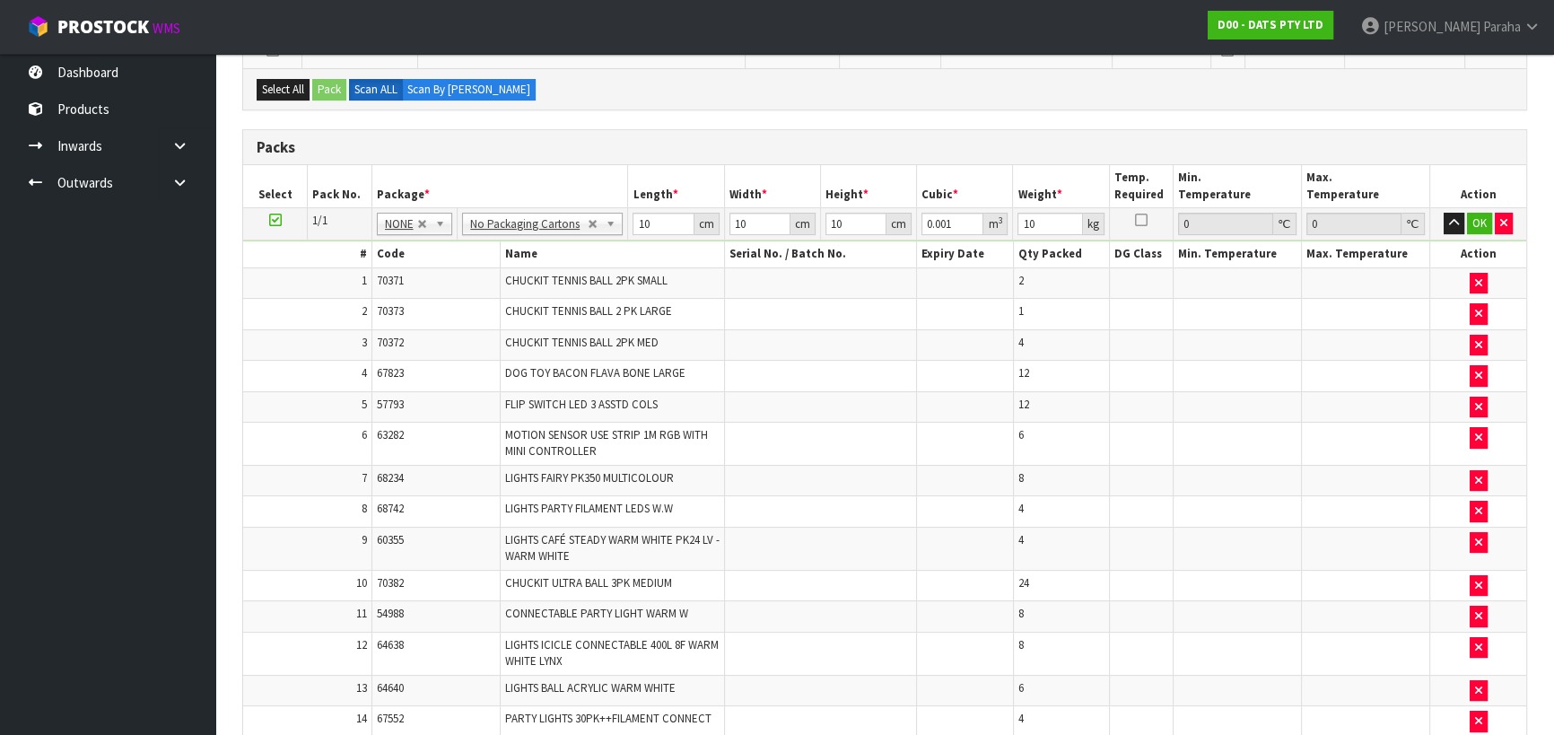
type input "0"
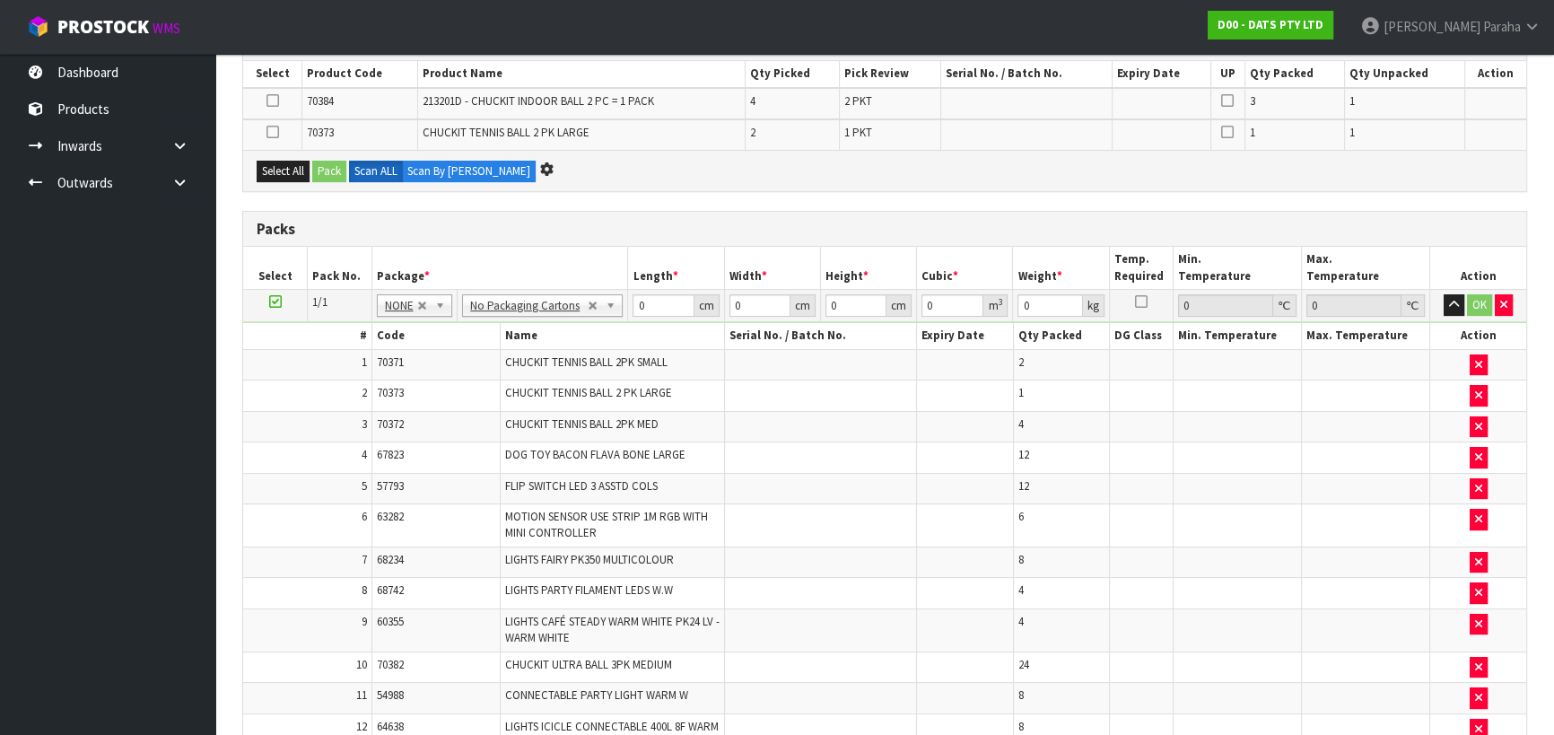
scroll to position [0, 0]
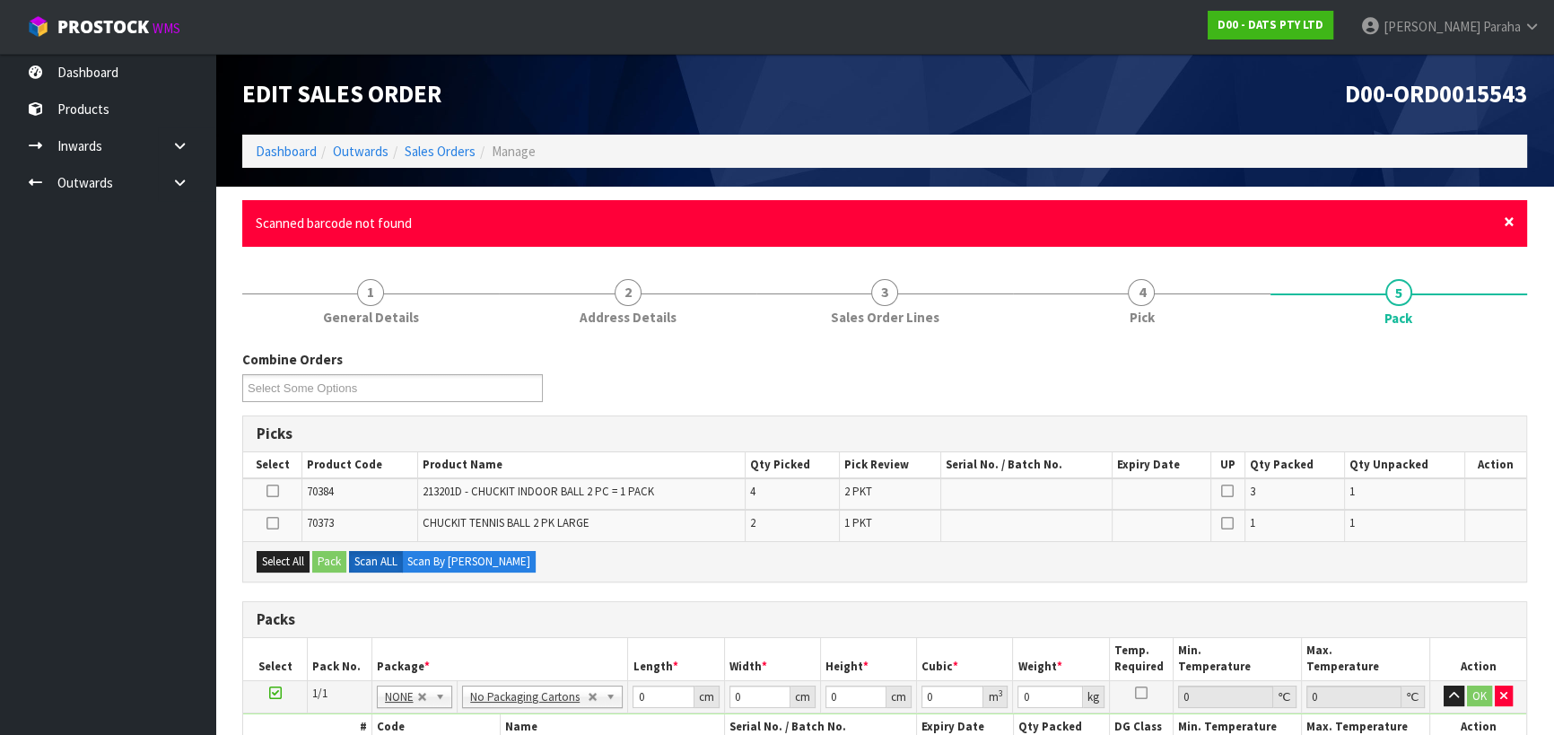
click at [1508, 225] on span "×" at bounding box center [1509, 221] width 11 height 25
click at [1513, 222] on span "×" at bounding box center [1509, 221] width 11 height 25
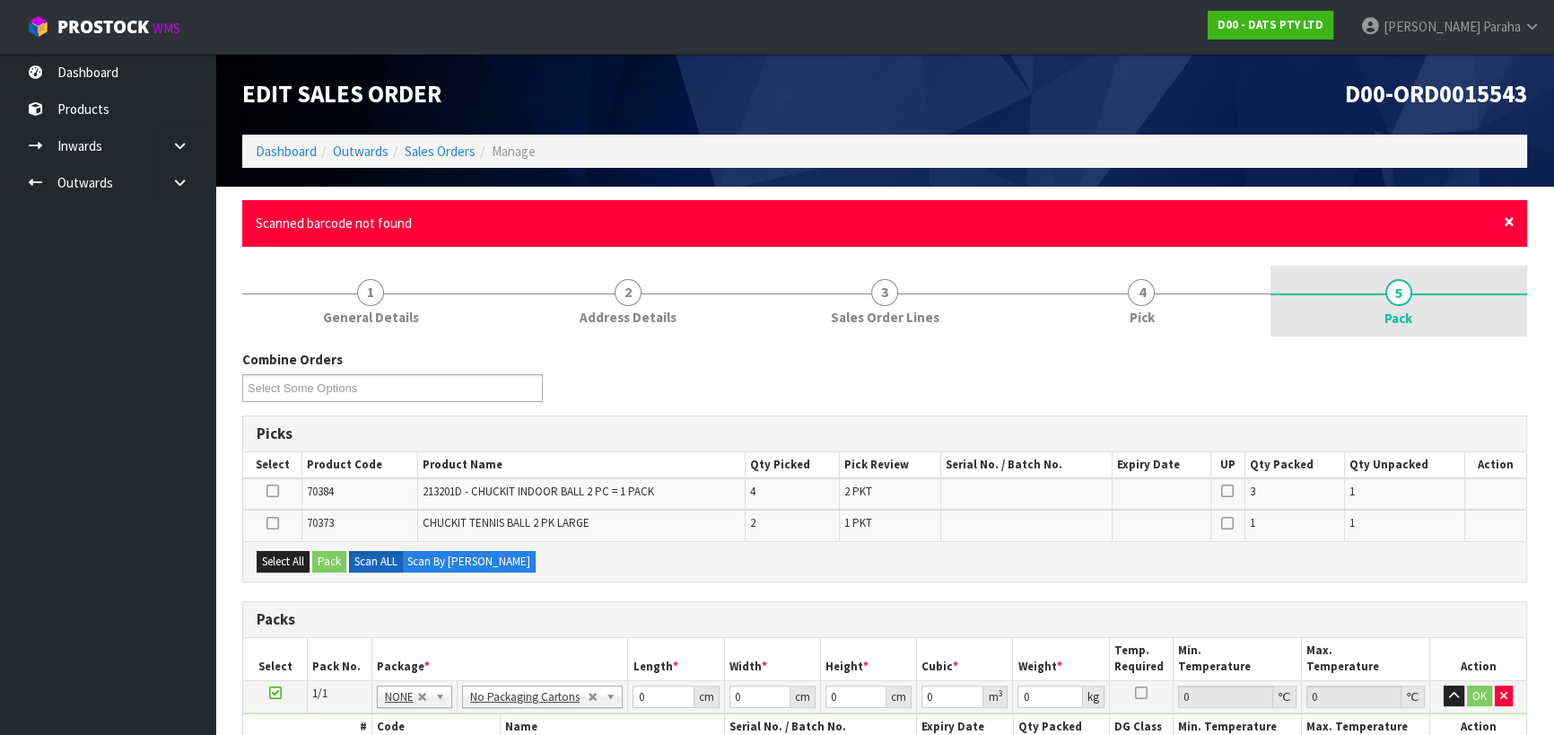
click at [1513, 222] on span "×" at bounding box center [1509, 221] width 11 height 25
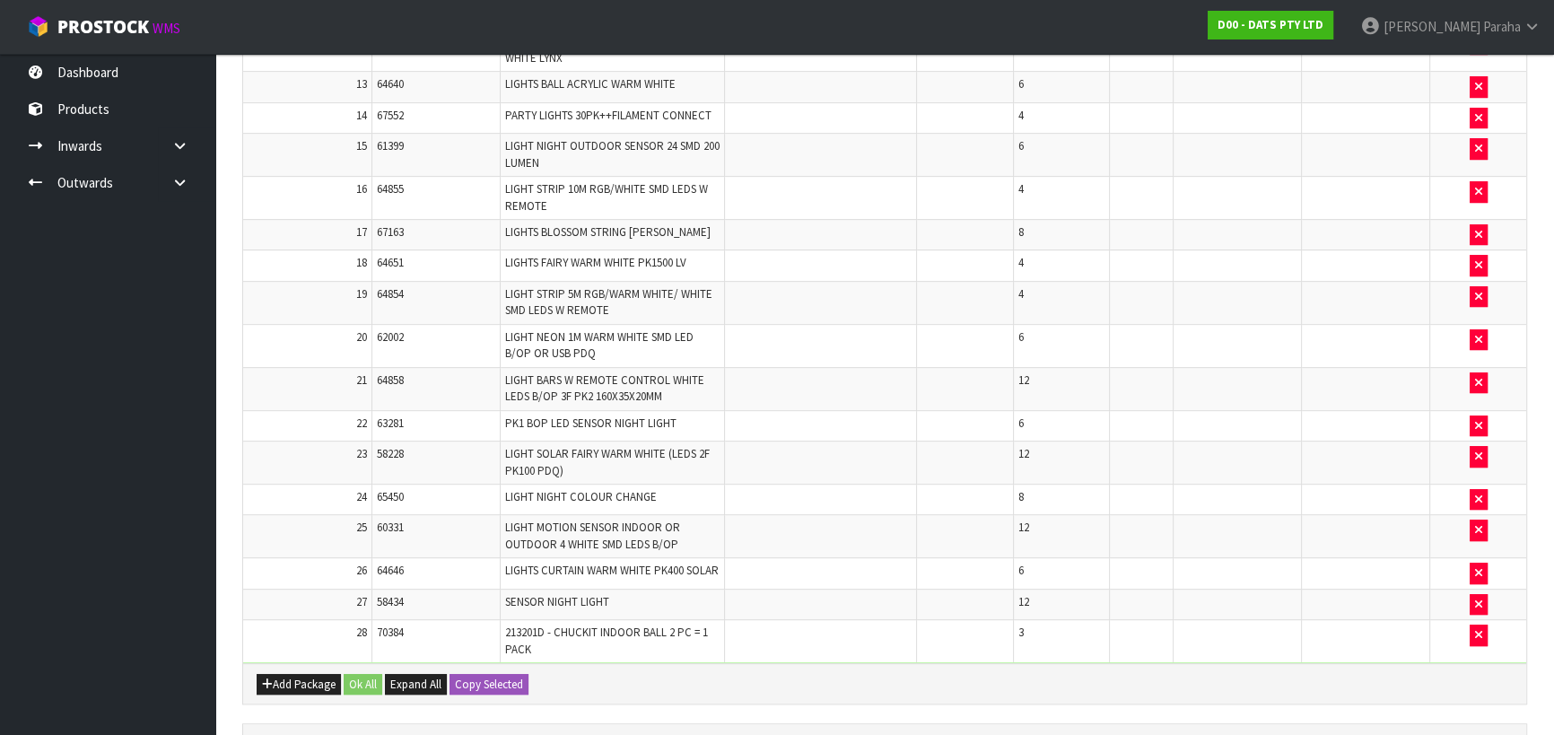
scroll to position [1141, 0]
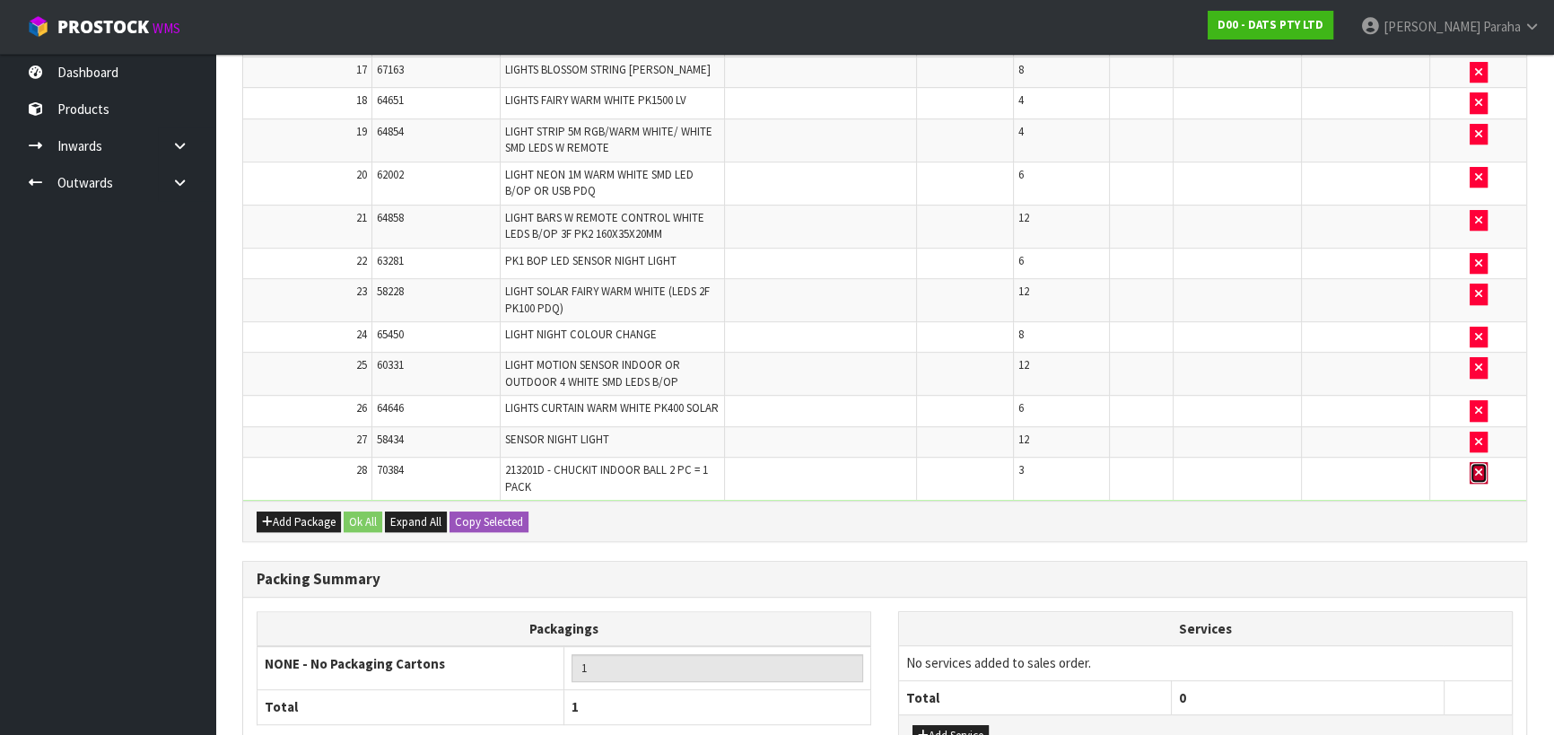
click at [1481, 478] on icon "button" at bounding box center [1478, 473] width 7 height 12
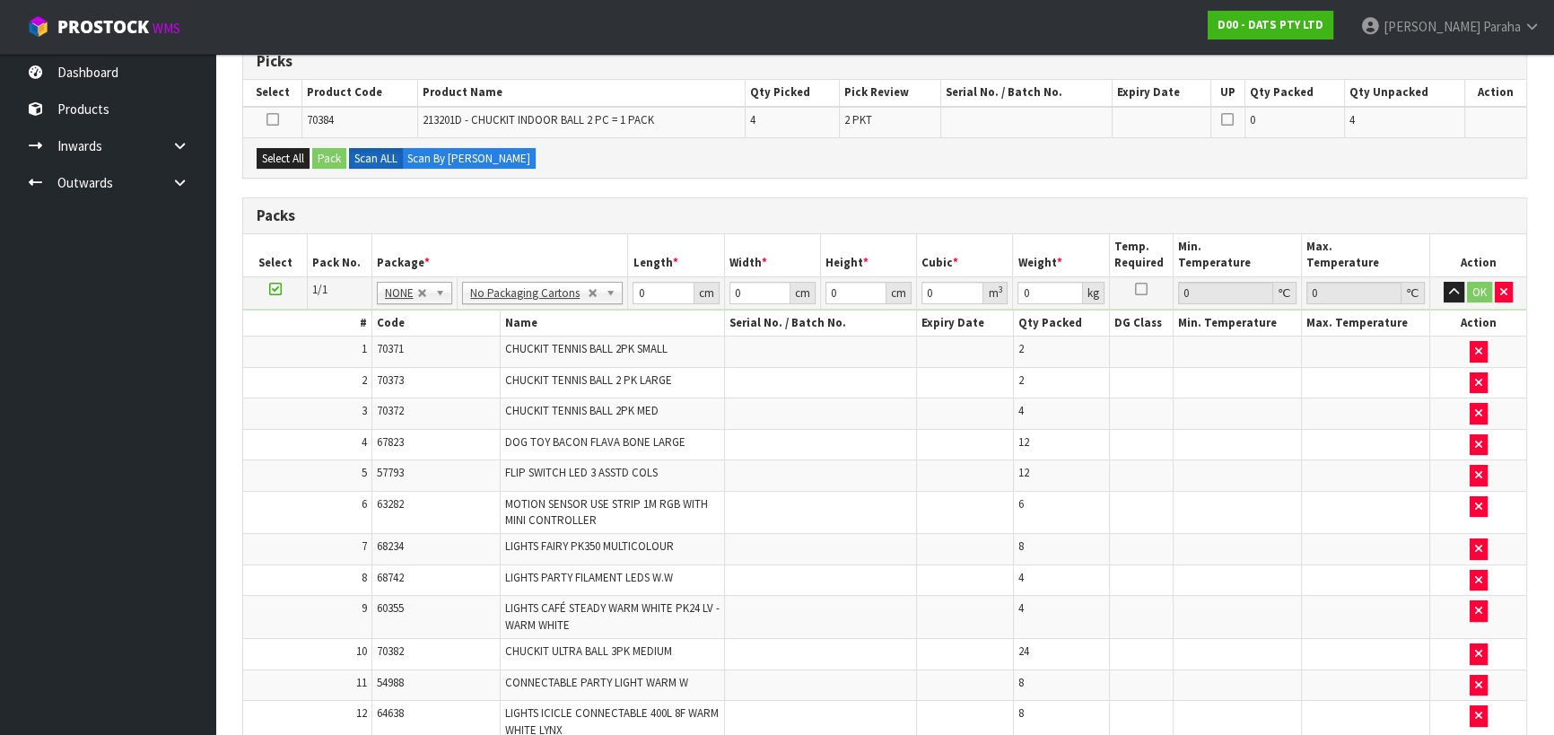
scroll to position [244, 0]
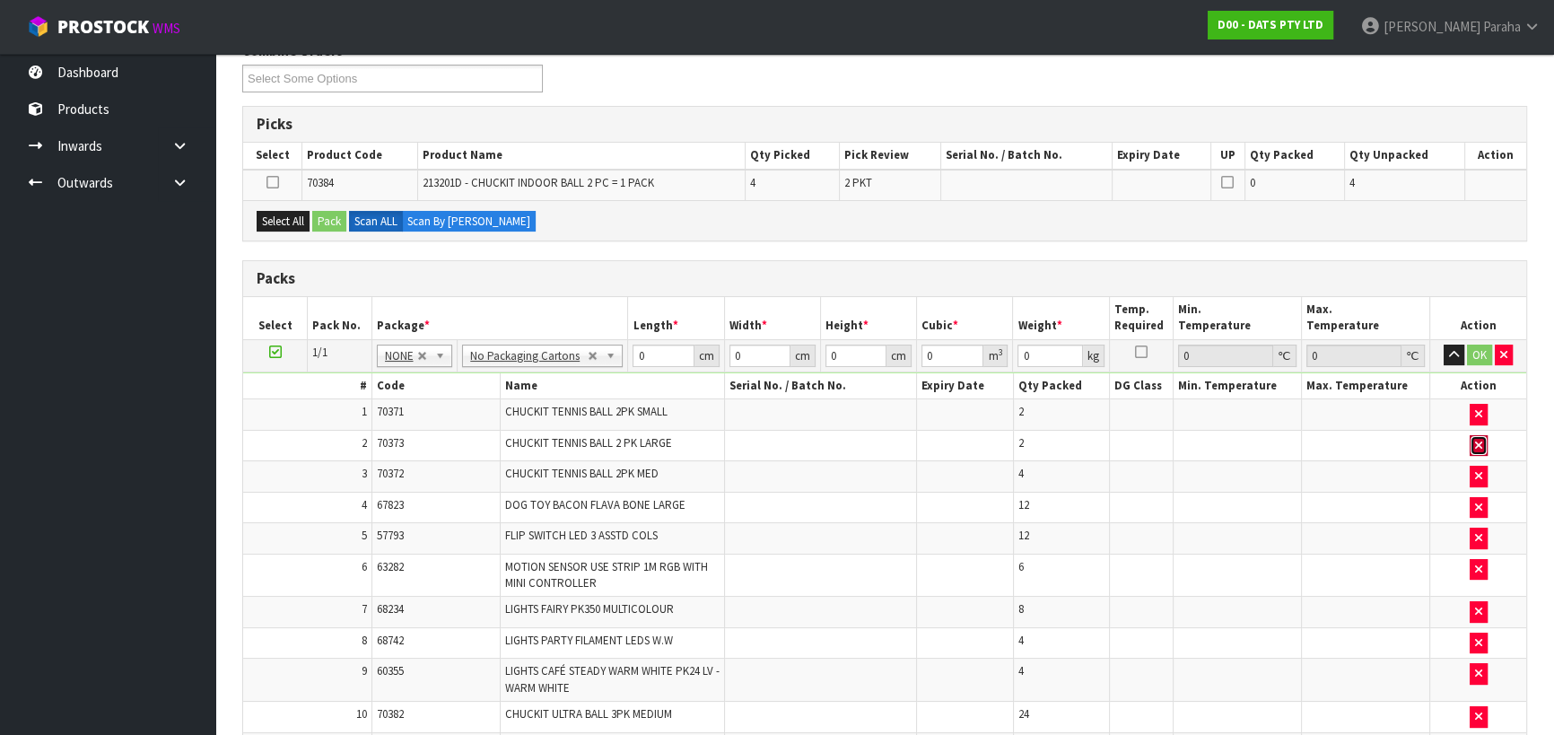
click at [1480, 440] on icon "button" at bounding box center [1478, 446] width 7 height 12
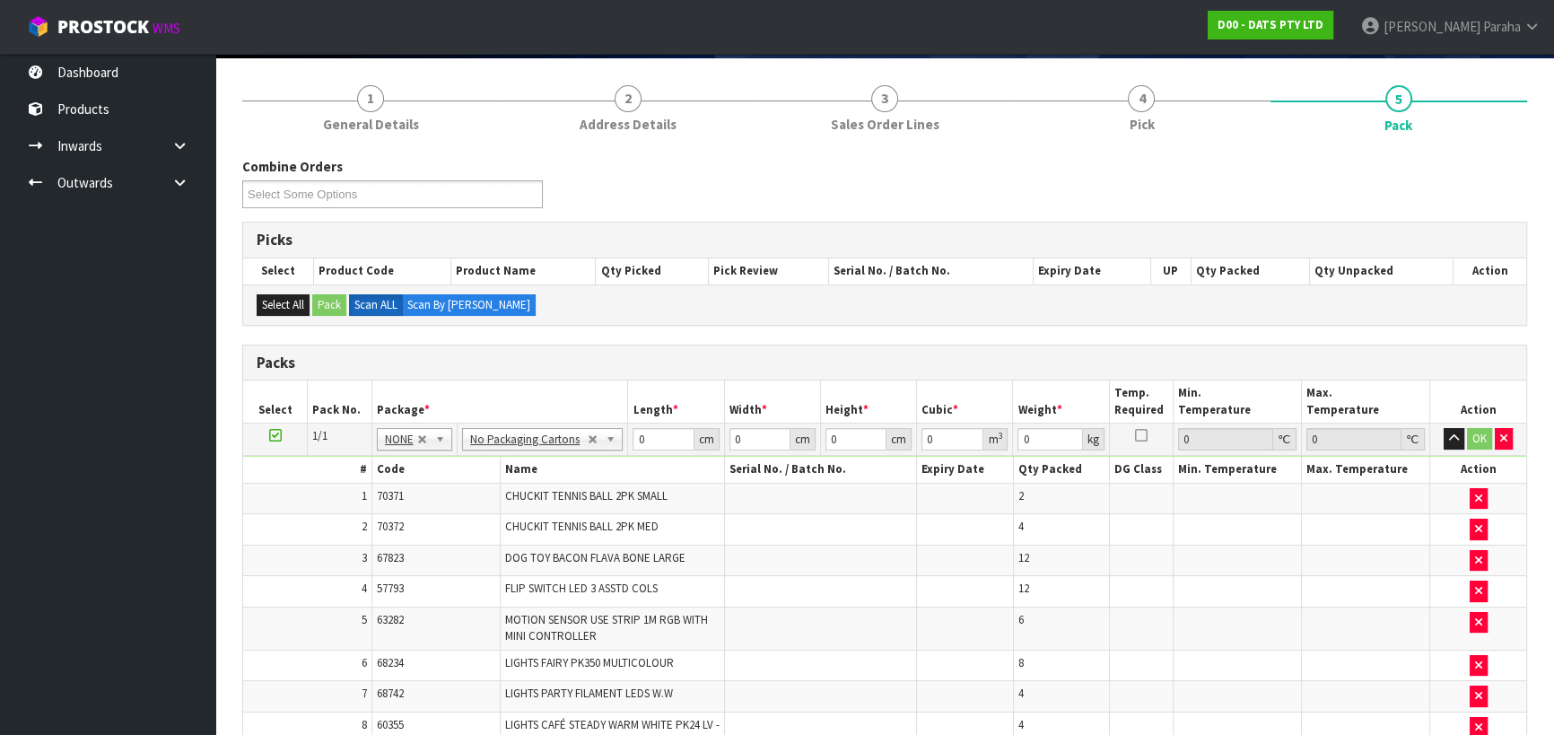
scroll to position [118, 0]
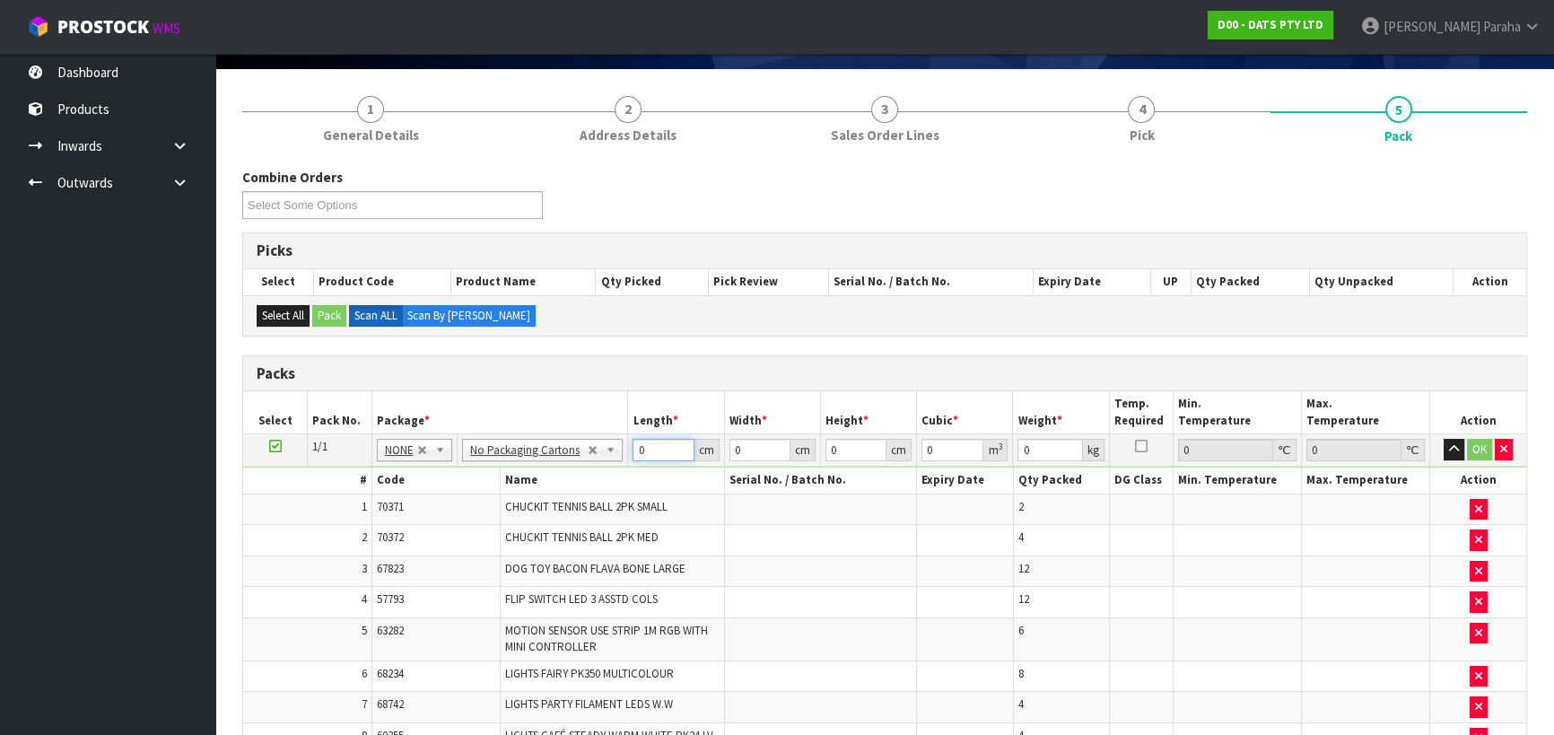
drag, startPoint x: 646, startPoint y: 450, endPoint x: 629, endPoint y: 452, distance: 17.1
click at [629, 452] on td "0 cm" at bounding box center [676, 450] width 96 height 32
type input "10"
type input "1"
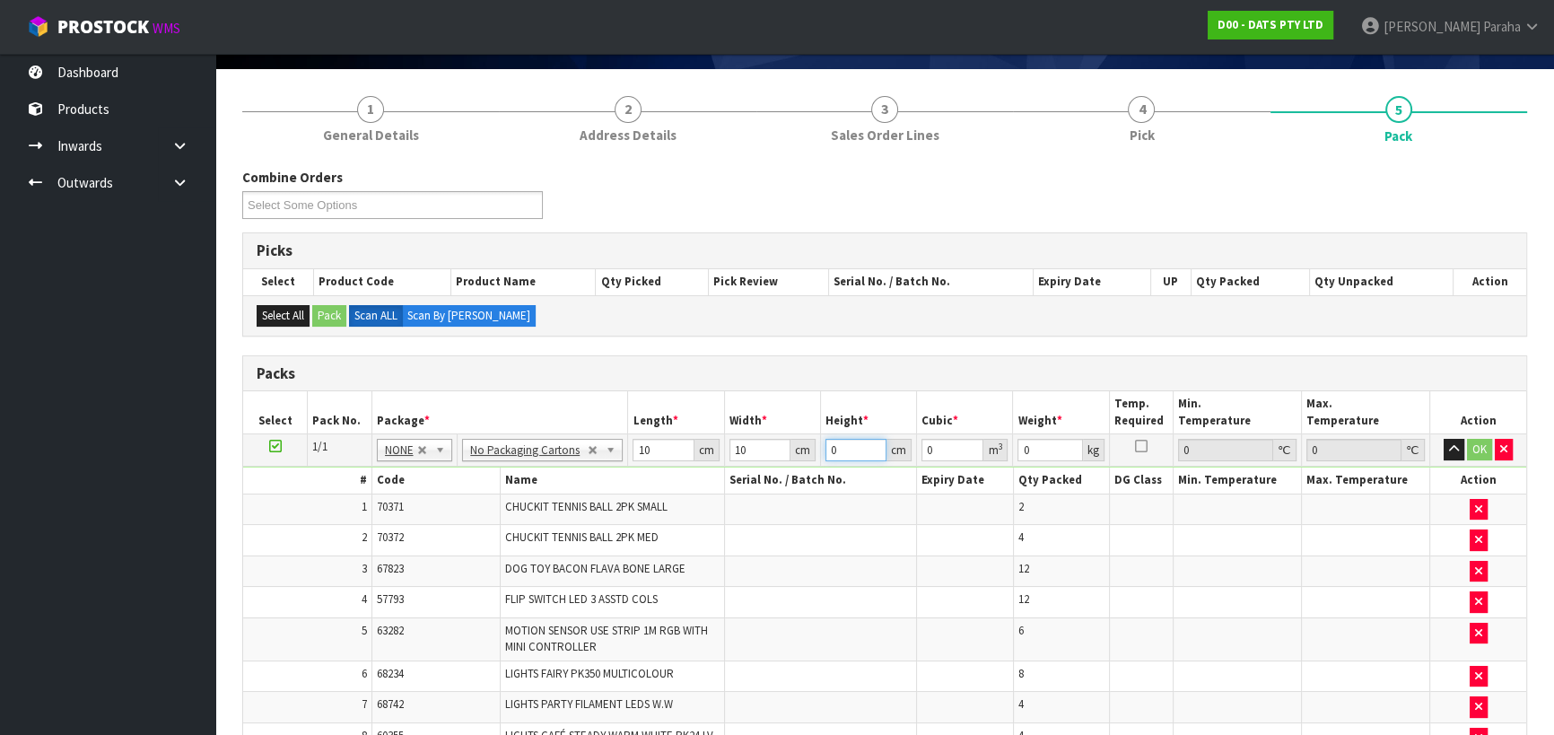
type input "0.0001"
type input "10"
type input "0.001"
type input "10"
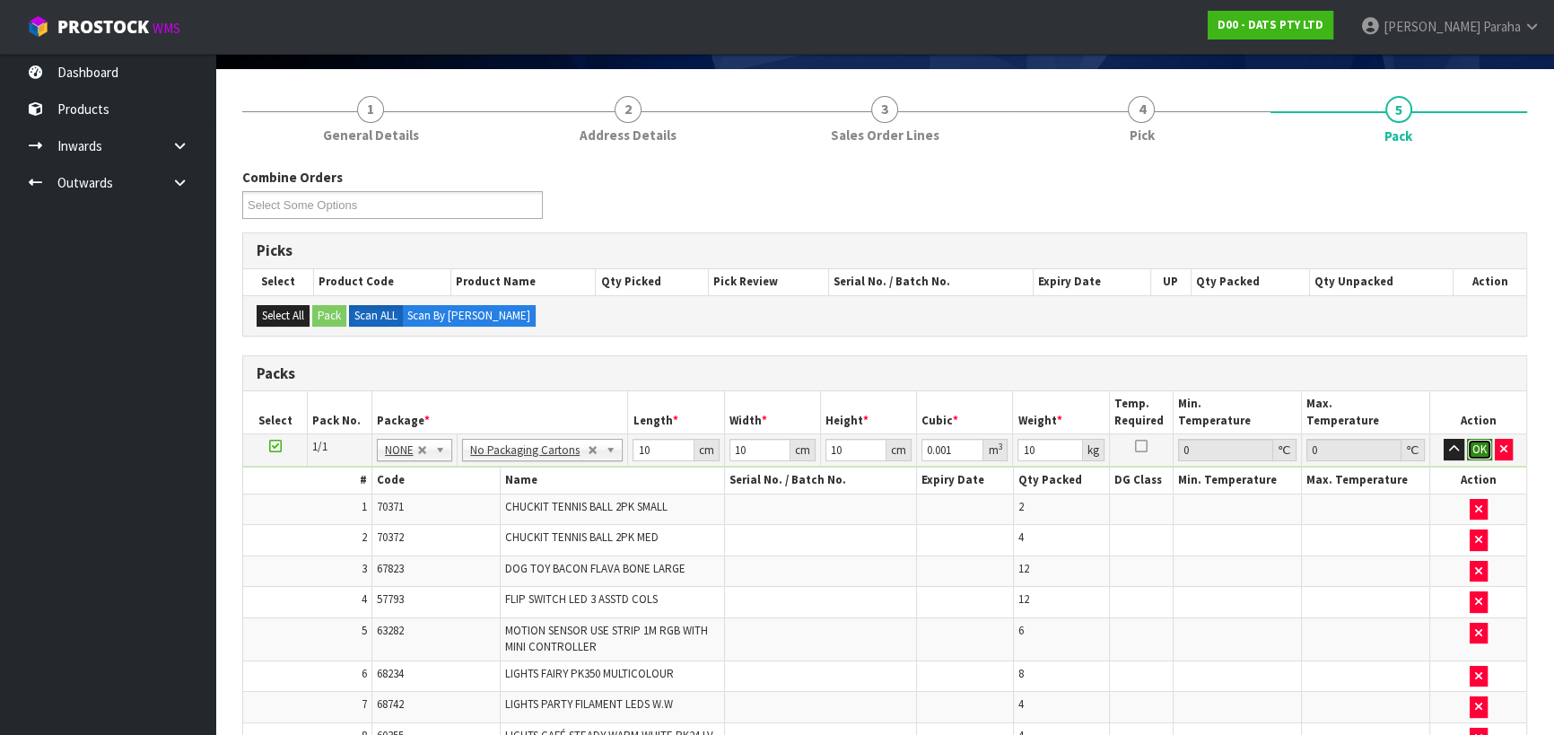
click at [1474, 450] on button "OK" at bounding box center [1479, 450] width 25 height 22
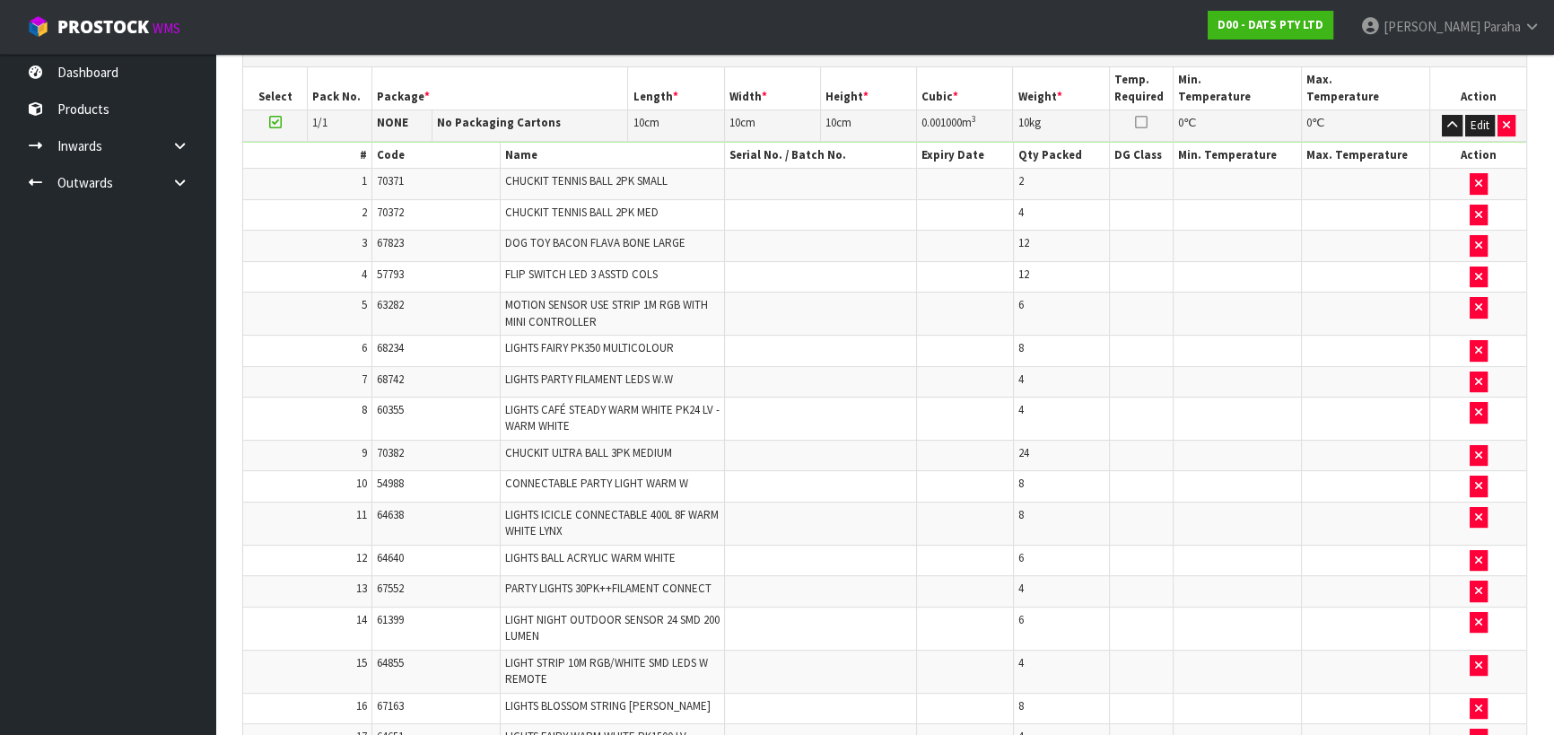
scroll to position [444, 0]
click at [1447, 125] on icon "button" at bounding box center [1452, 123] width 10 height 12
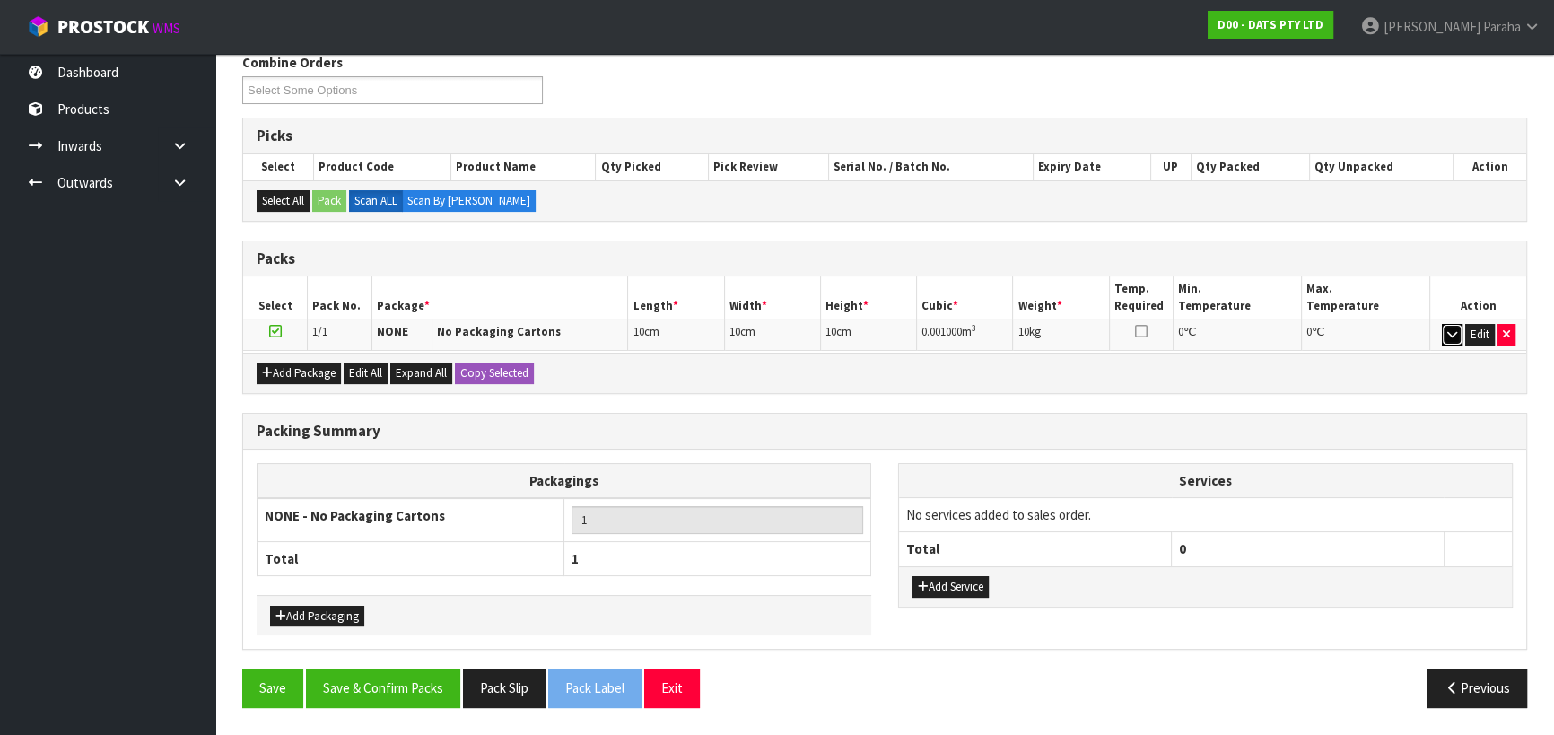
scroll to position [226, 0]
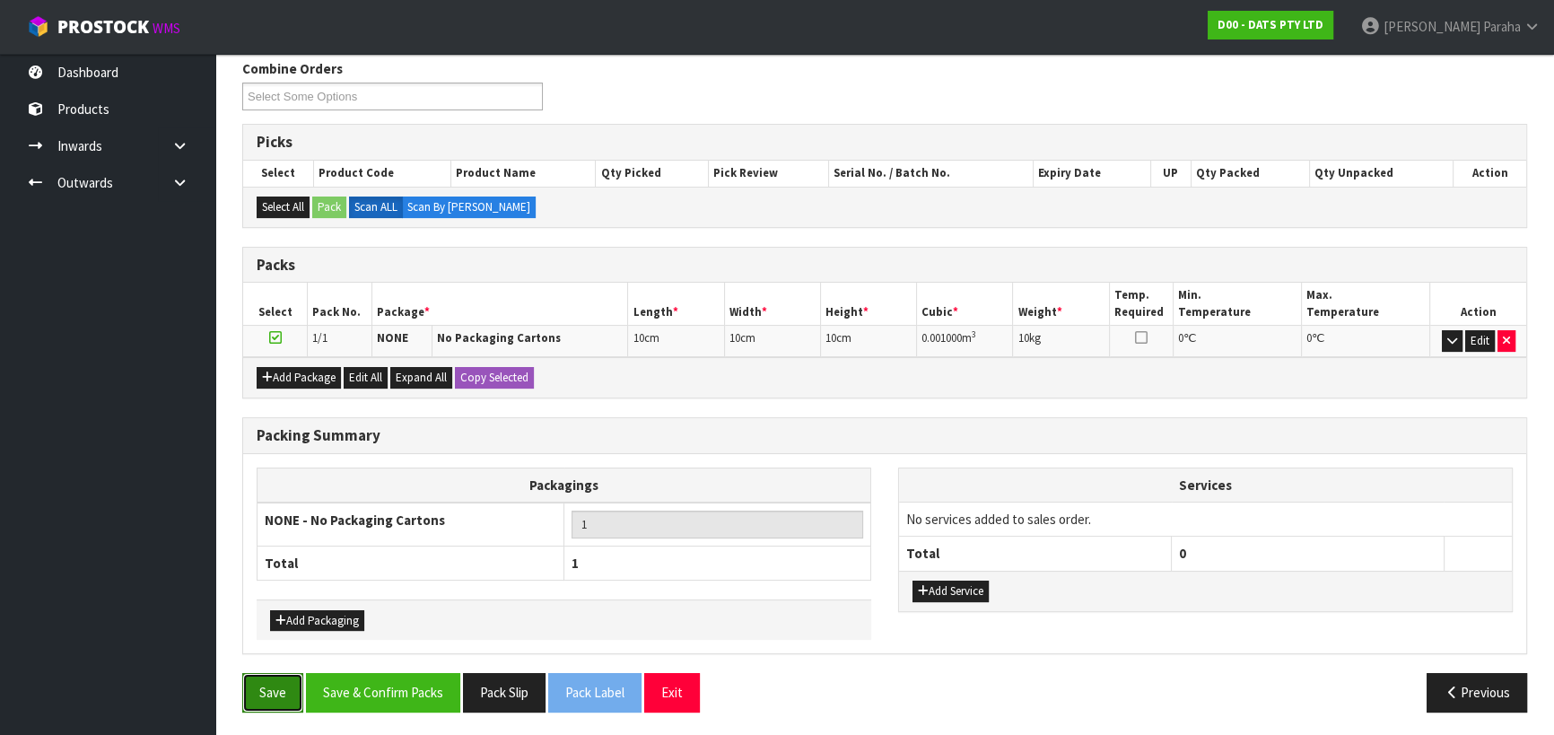
click at [260, 684] on button "Save" at bounding box center [272, 692] width 61 height 39
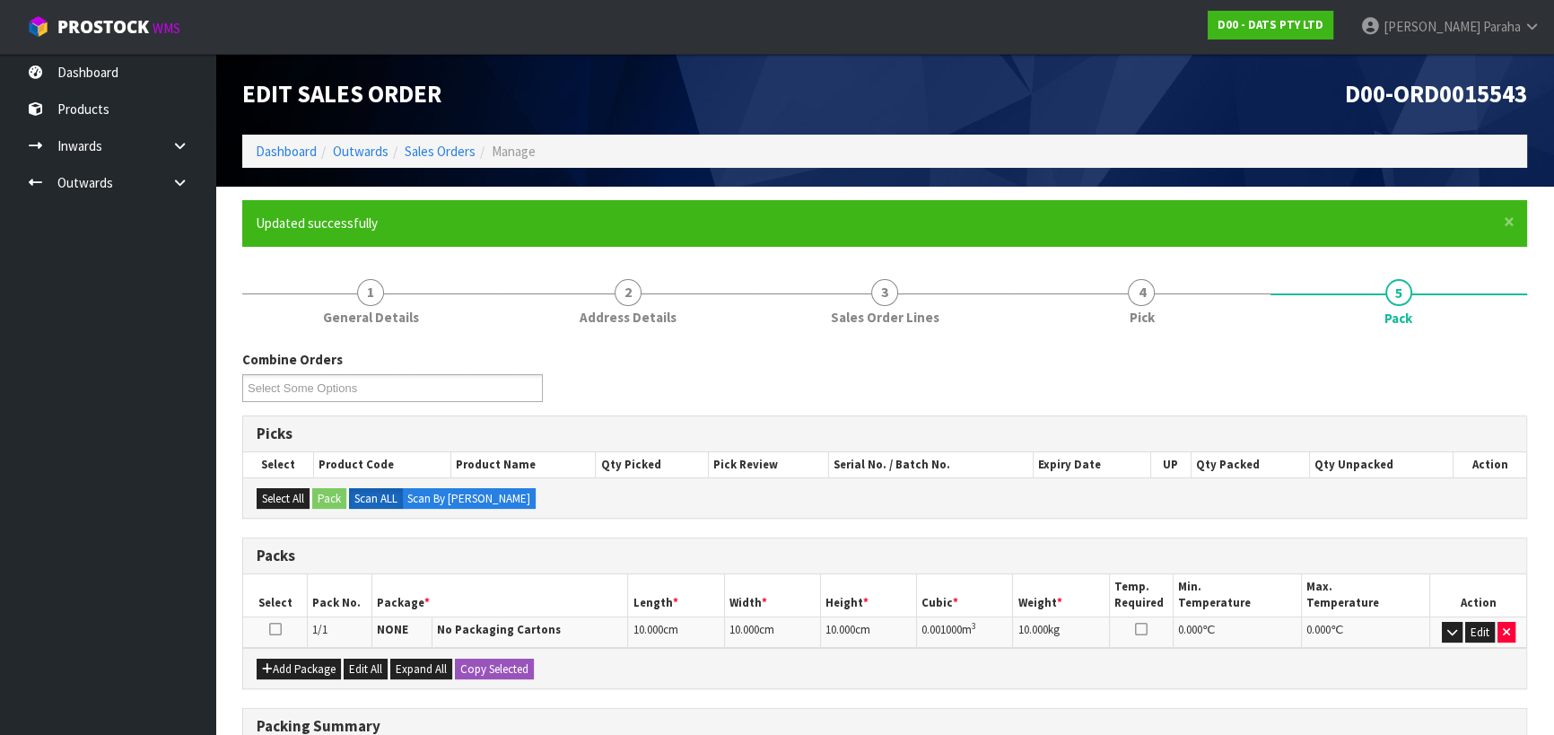
scroll to position [291, 0]
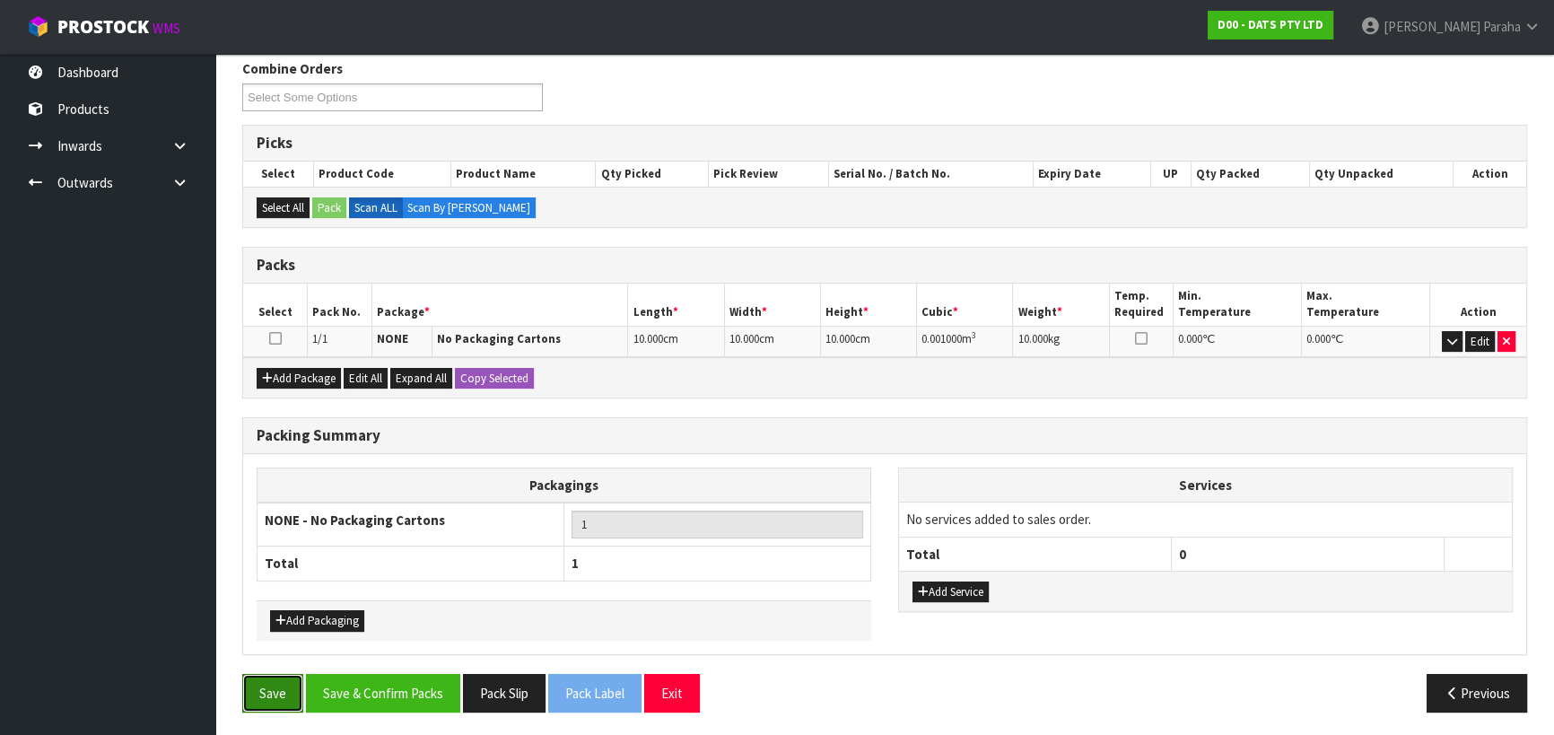
click at [276, 675] on button "Save" at bounding box center [272, 693] width 61 height 39
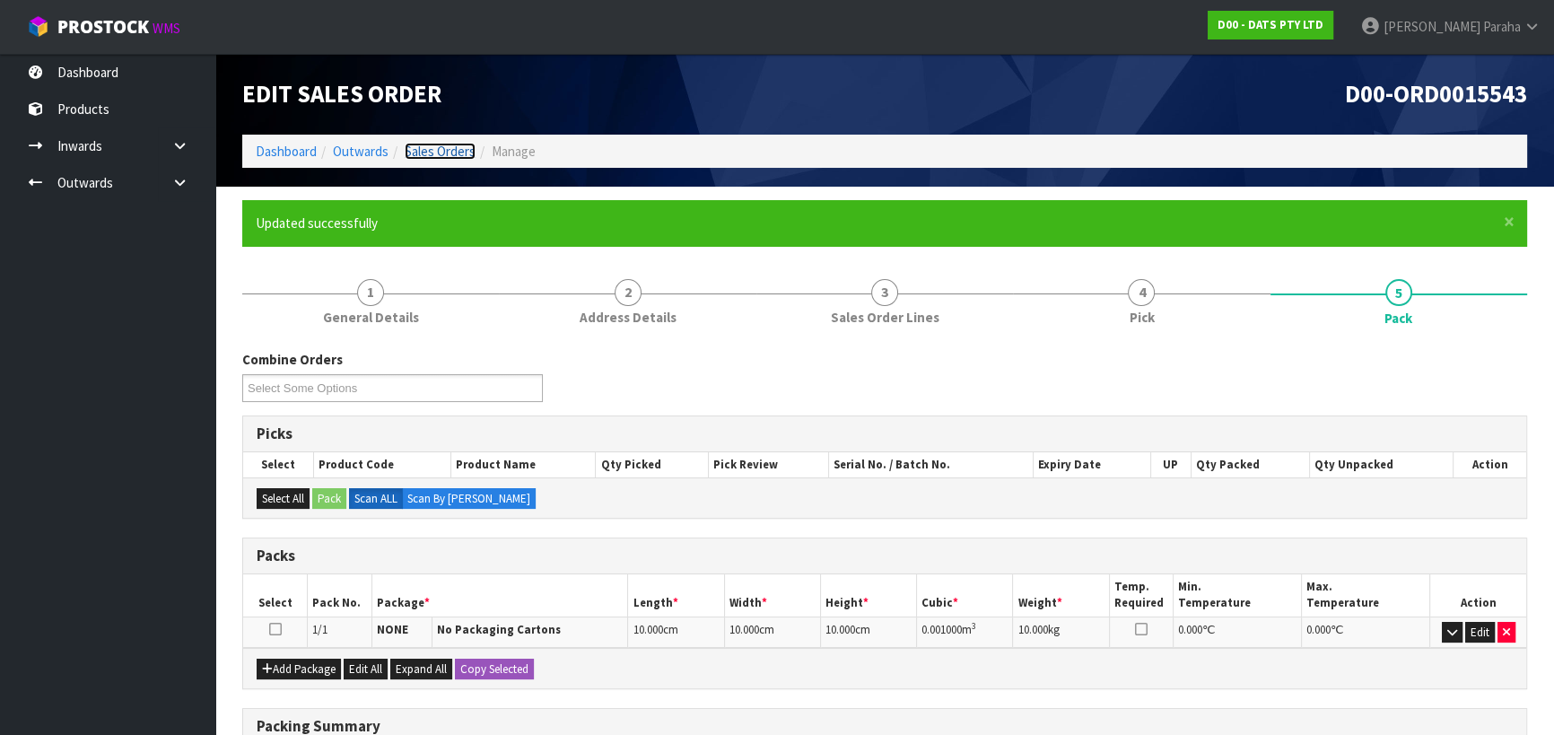
click at [450, 157] on link "Sales Orders" at bounding box center [440, 151] width 71 height 17
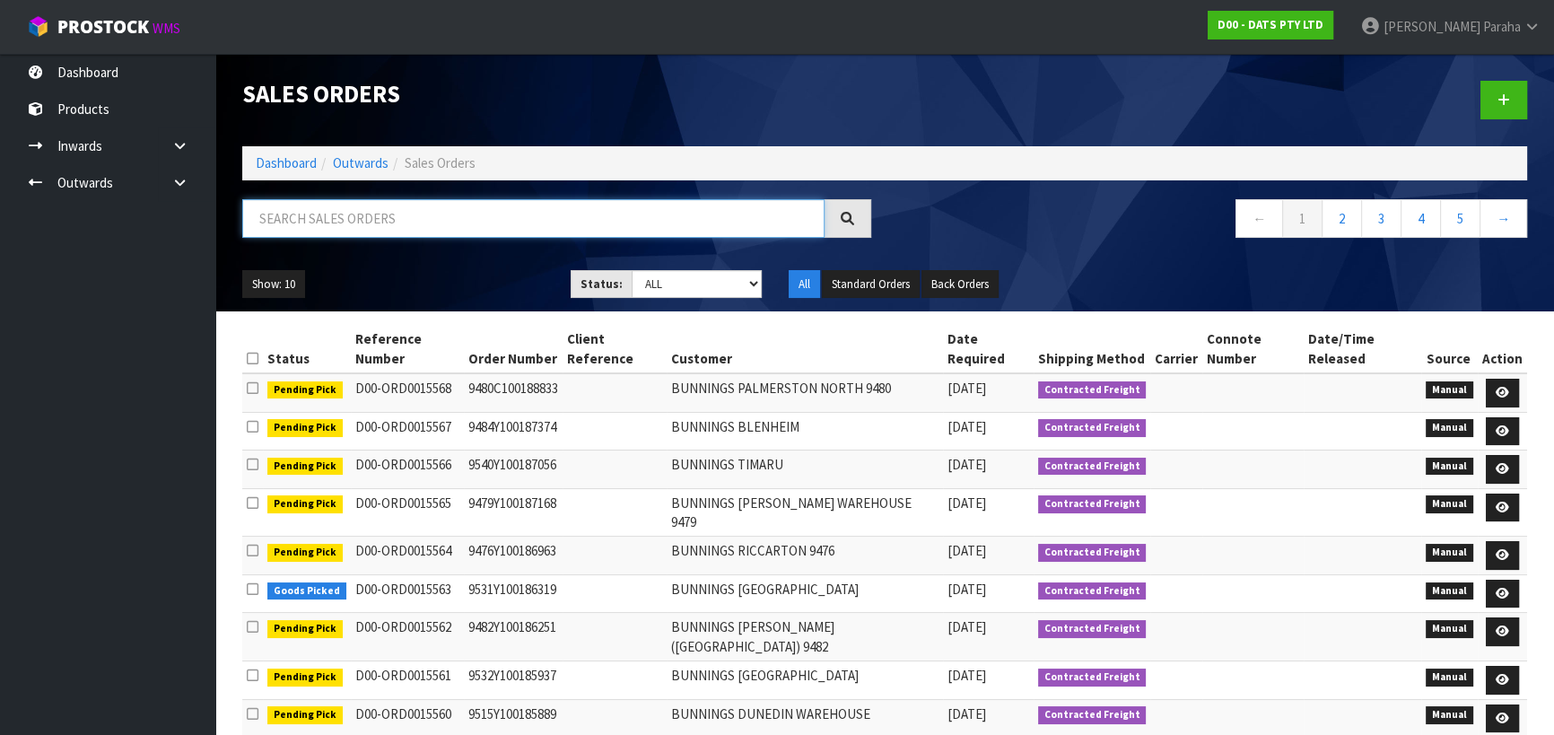
click at [314, 223] on input "text" at bounding box center [533, 218] width 582 height 39
click at [303, 216] on input "text" at bounding box center [533, 218] width 582 height 39
click at [72, 67] on link "Dashboard" at bounding box center [107, 72] width 215 height 37
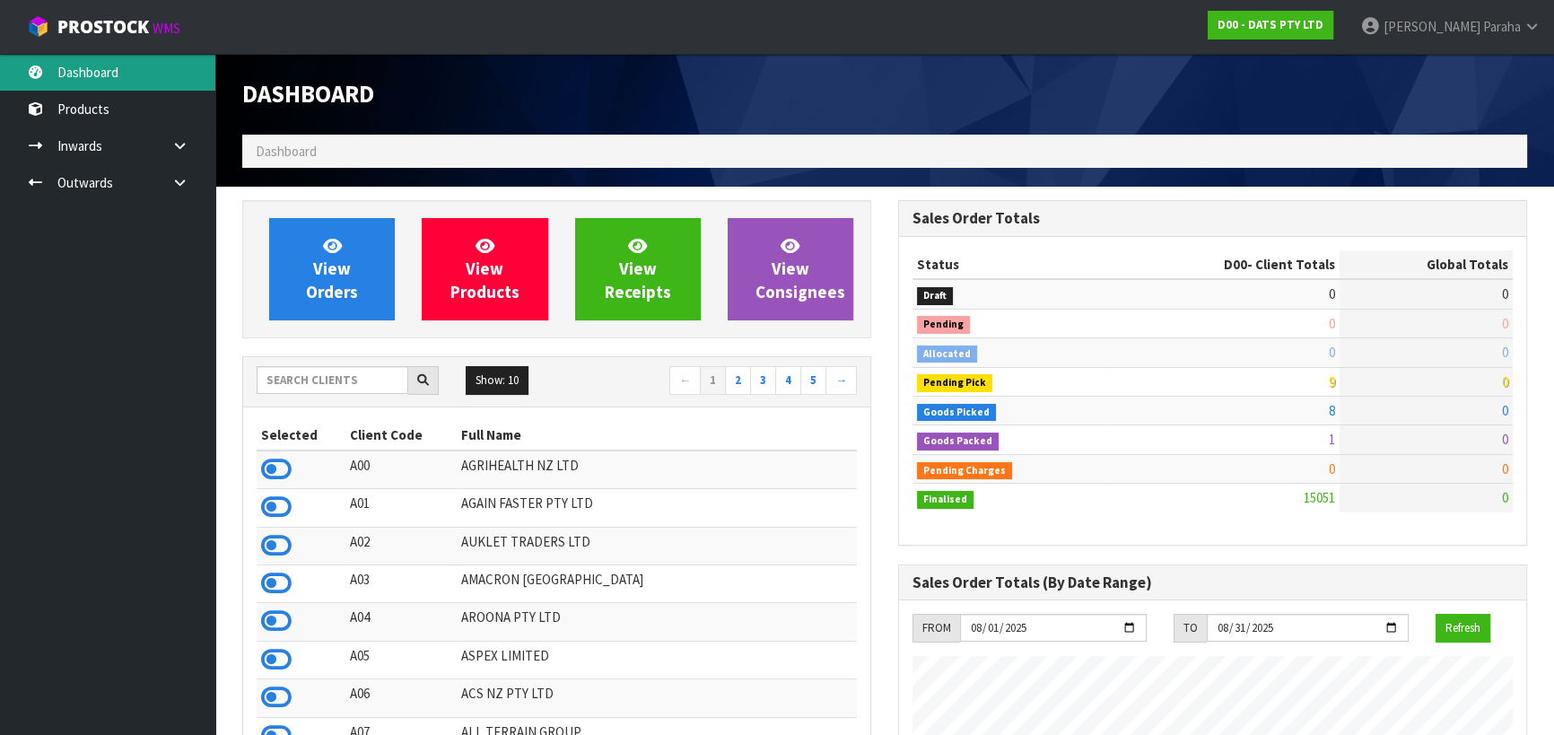
scroll to position [1357, 655]
click at [315, 380] on input "text" at bounding box center [333, 380] width 152 height 28
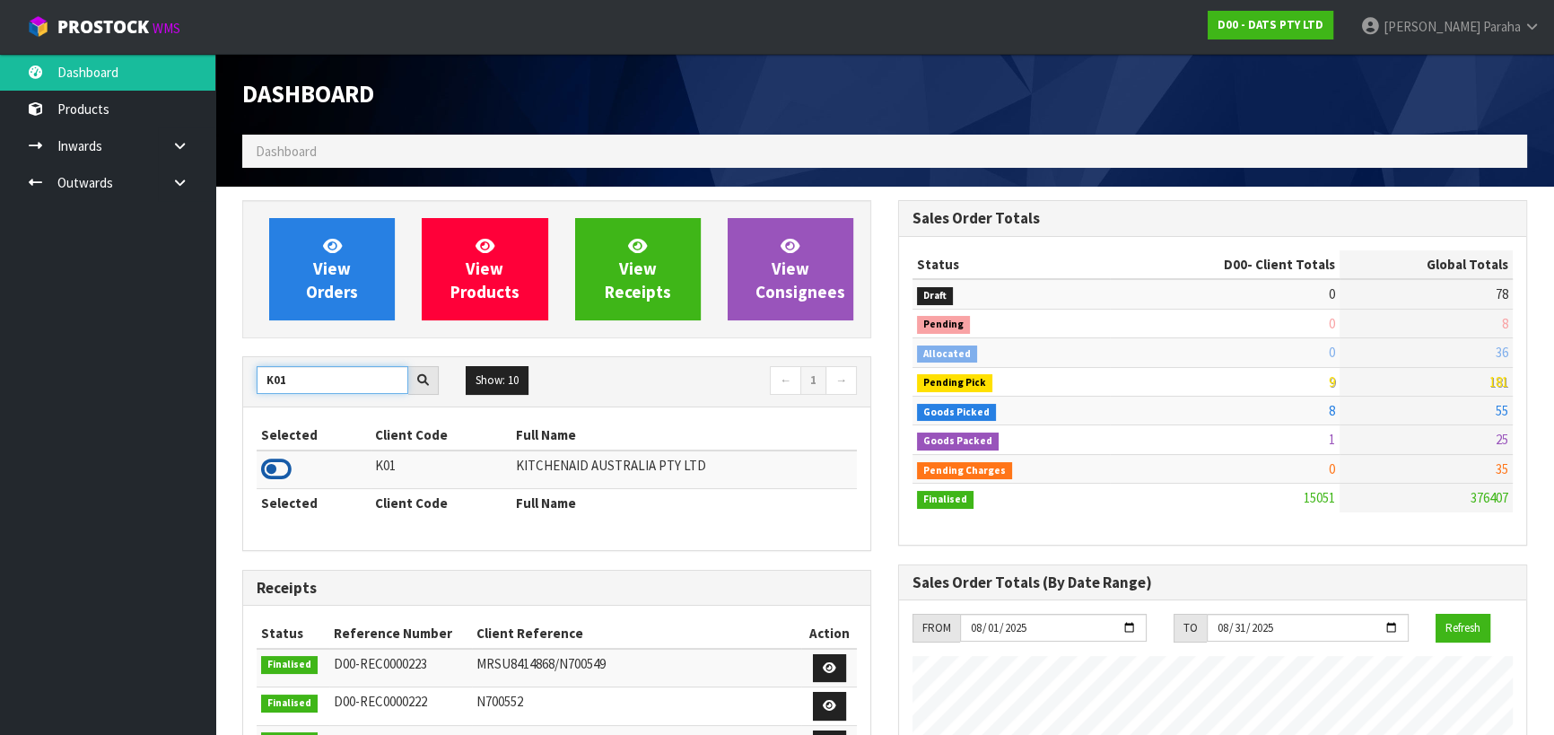
type input "K01"
click at [286, 473] on icon at bounding box center [276, 469] width 31 height 27
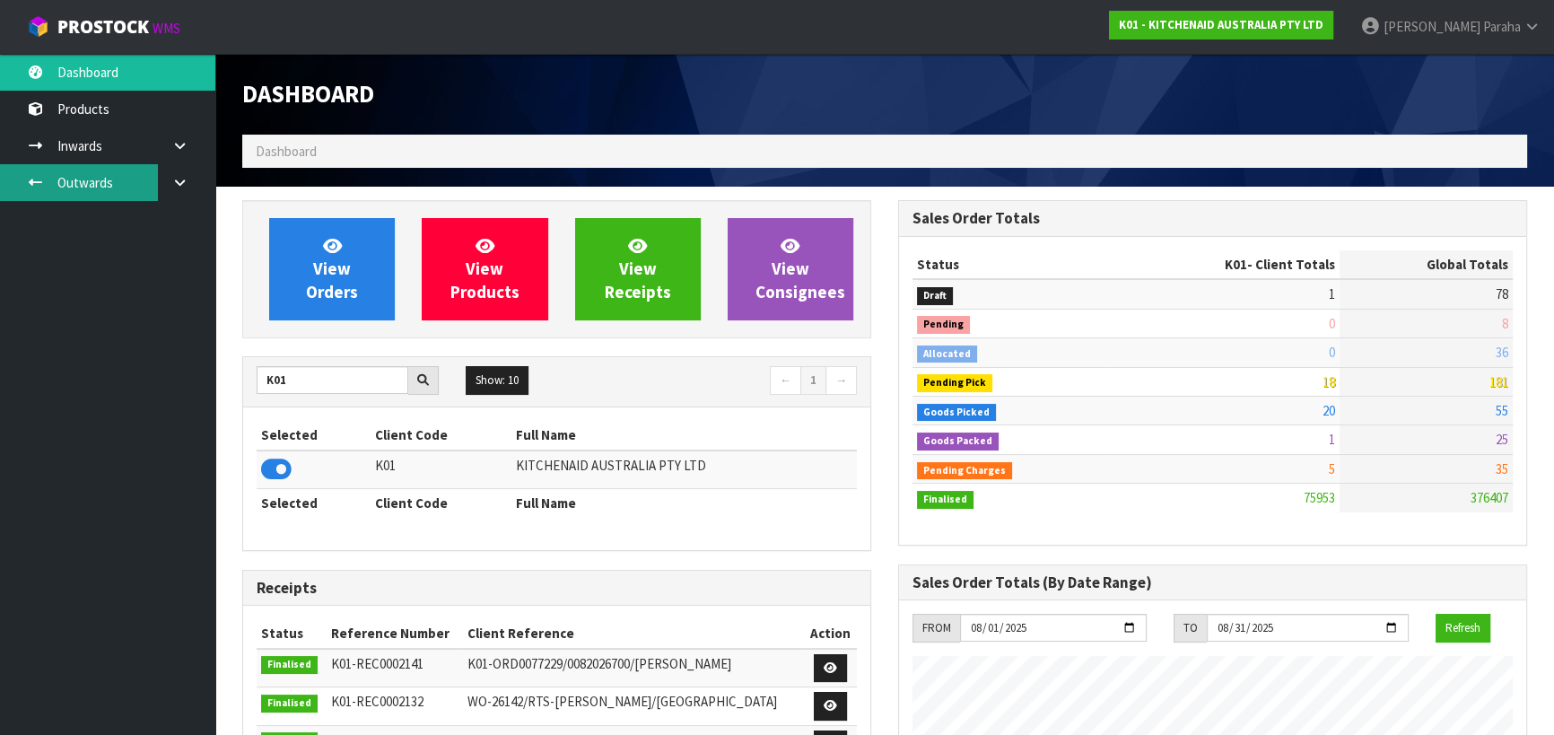
click at [63, 186] on link "Outwards" at bounding box center [107, 182] width 215 height 37
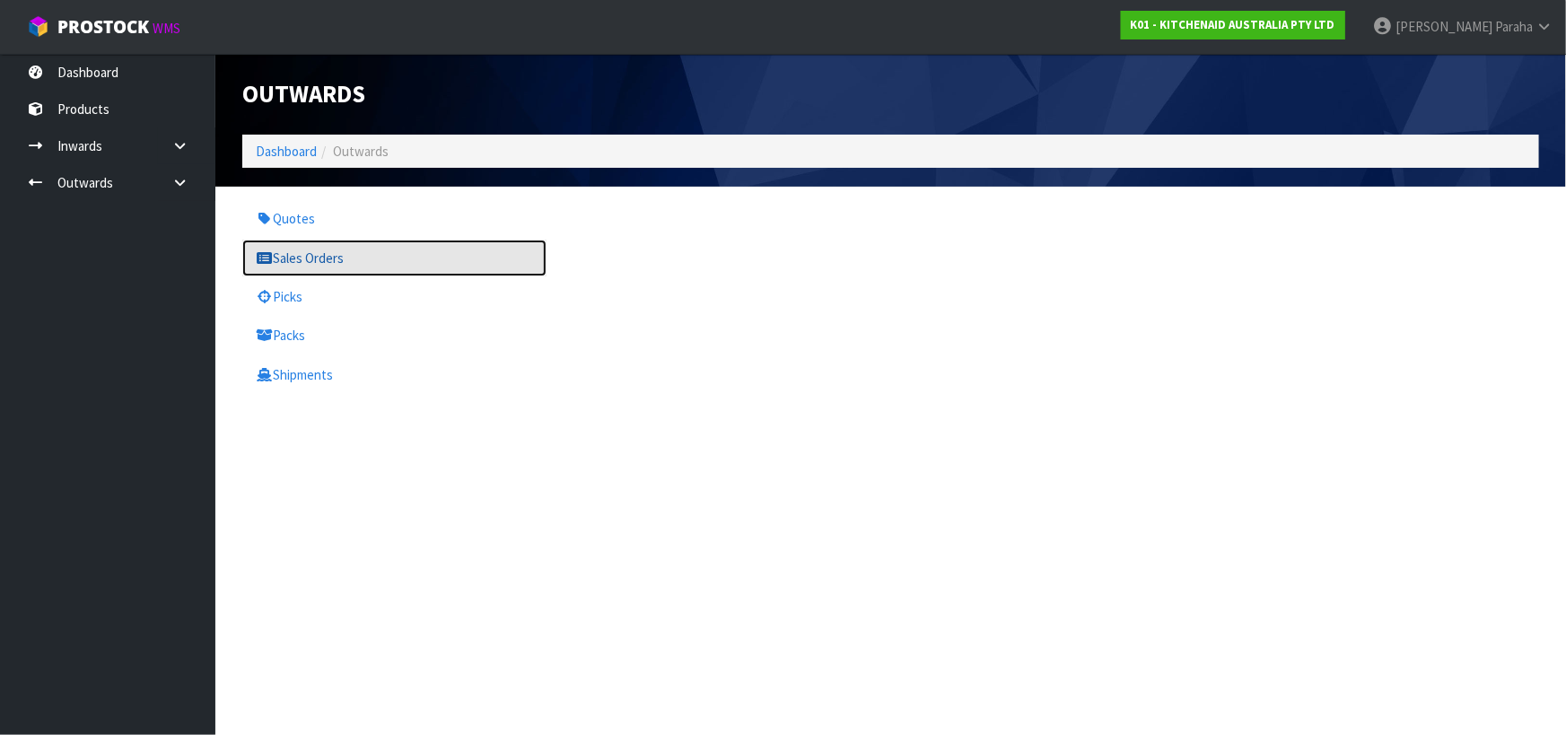
click at [325, 252] on link "Sales Orders" at bounding box center [394, 258] width 304 height 37
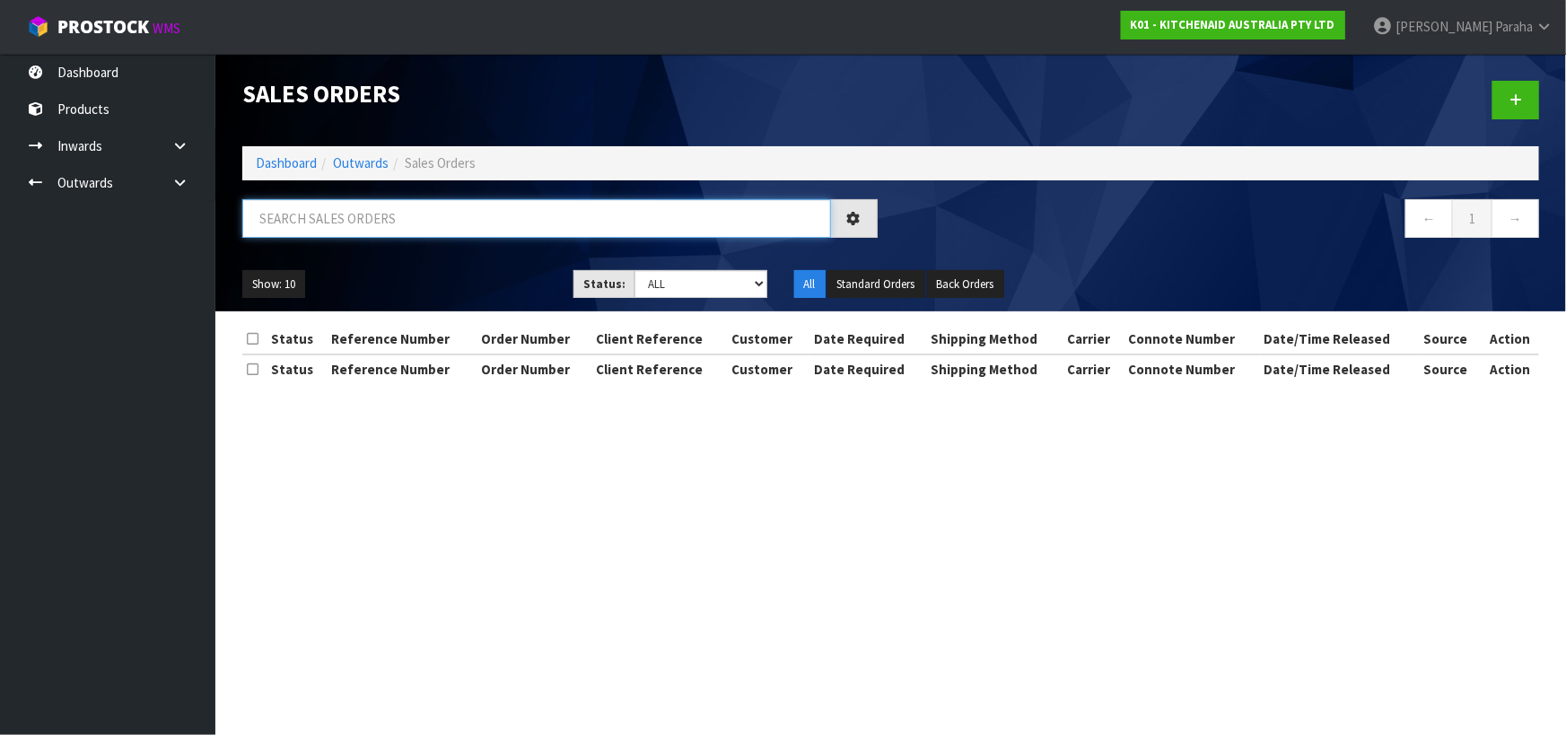
click at [319, 210] on input "text" at bounding box center [536, 218] width 589 height 39
type input "JOB-0407121"
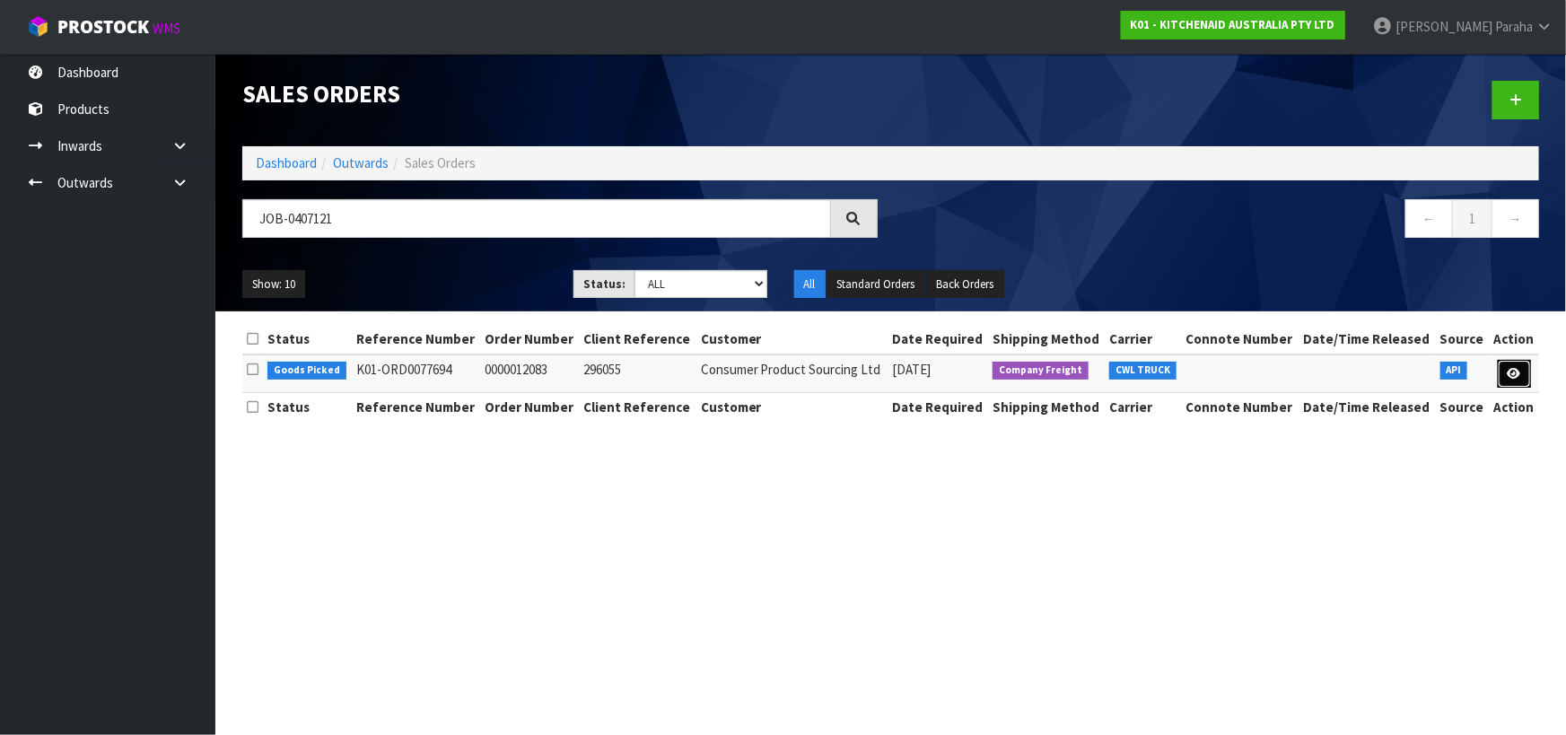
click at [1520, 384] on link at bounding box center [1514, 374] width 33 height 29
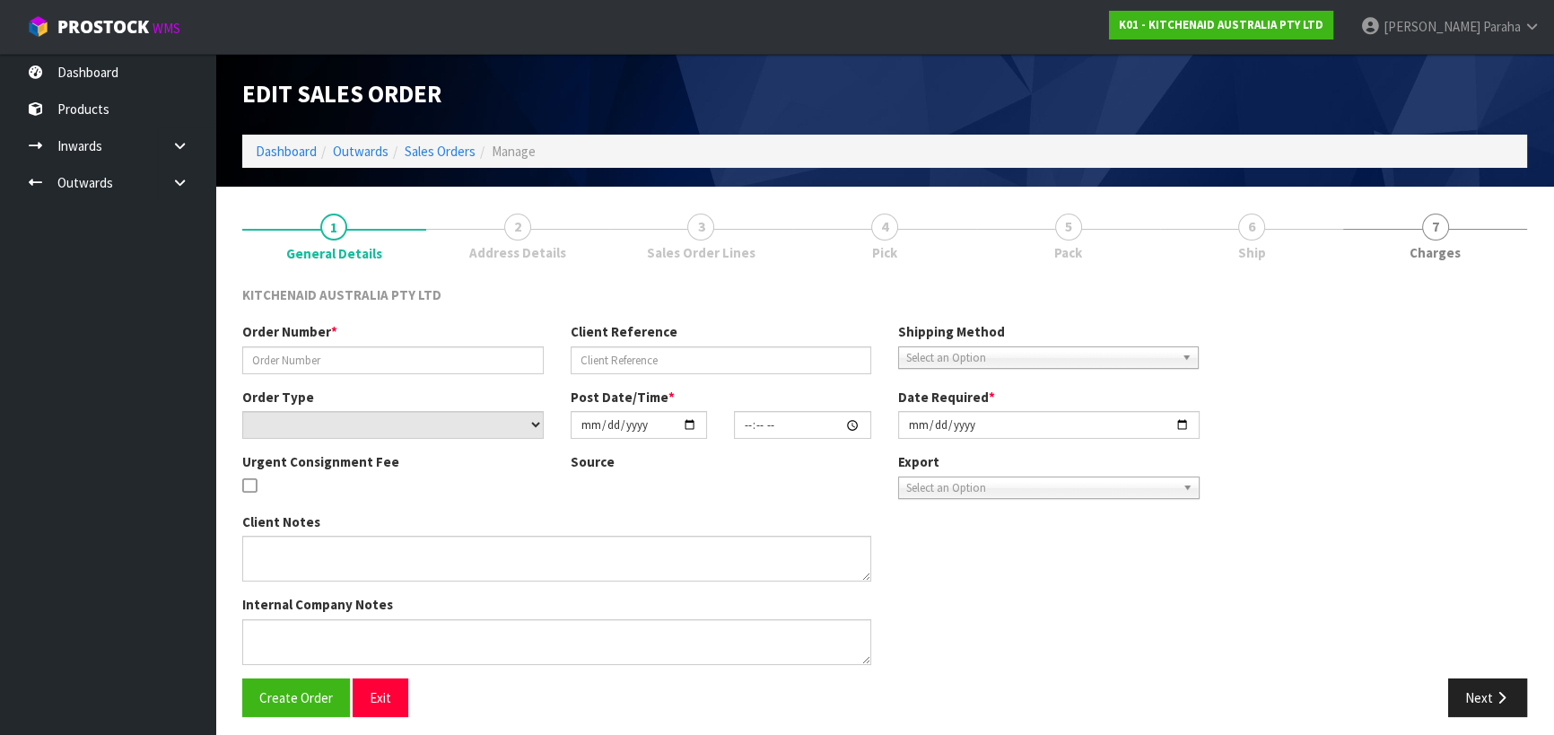
type input "0000012083"
type input "296055"
select select "number:0"
type input "2025-08-11"
type input "13:32:15.000"
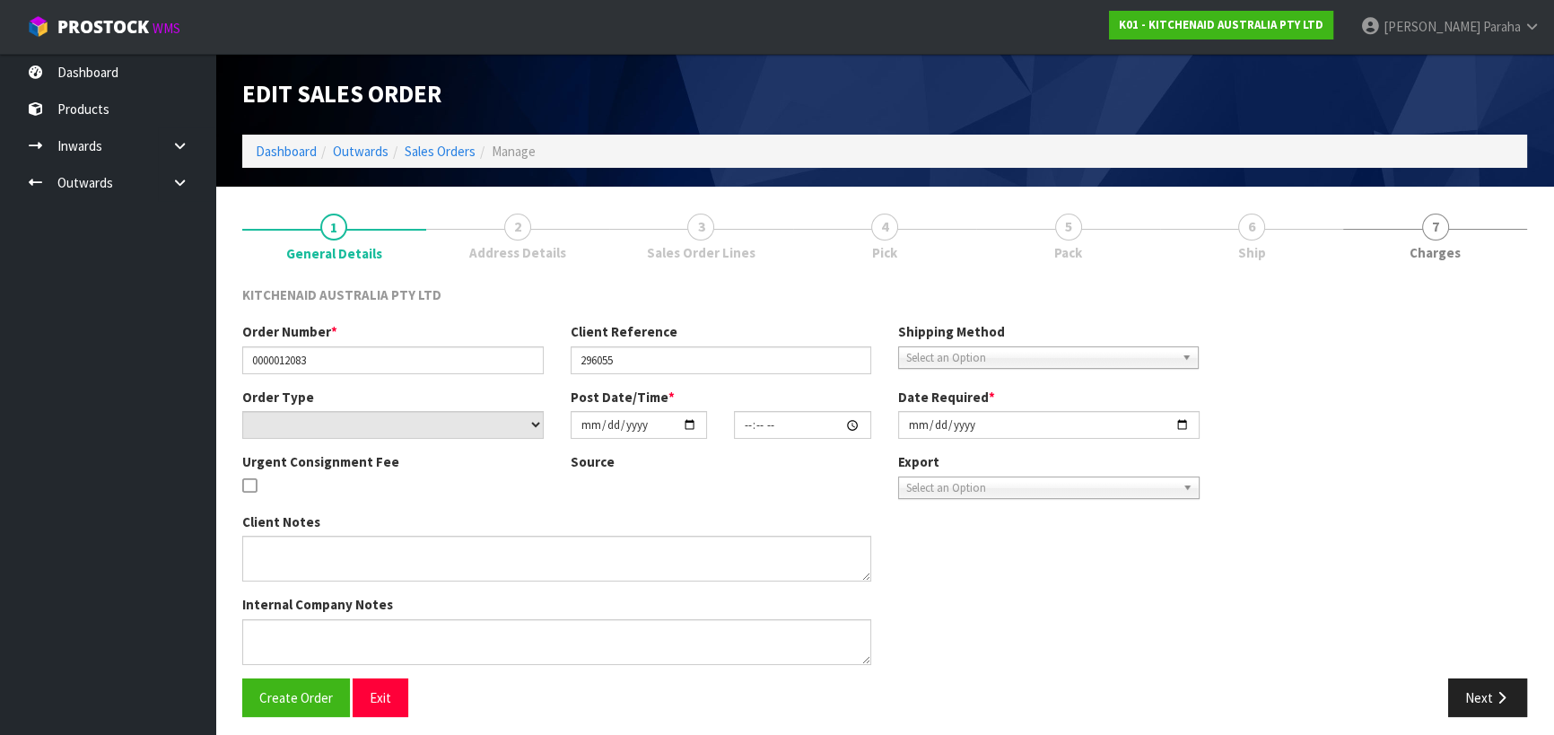
type input "2025-08-11"
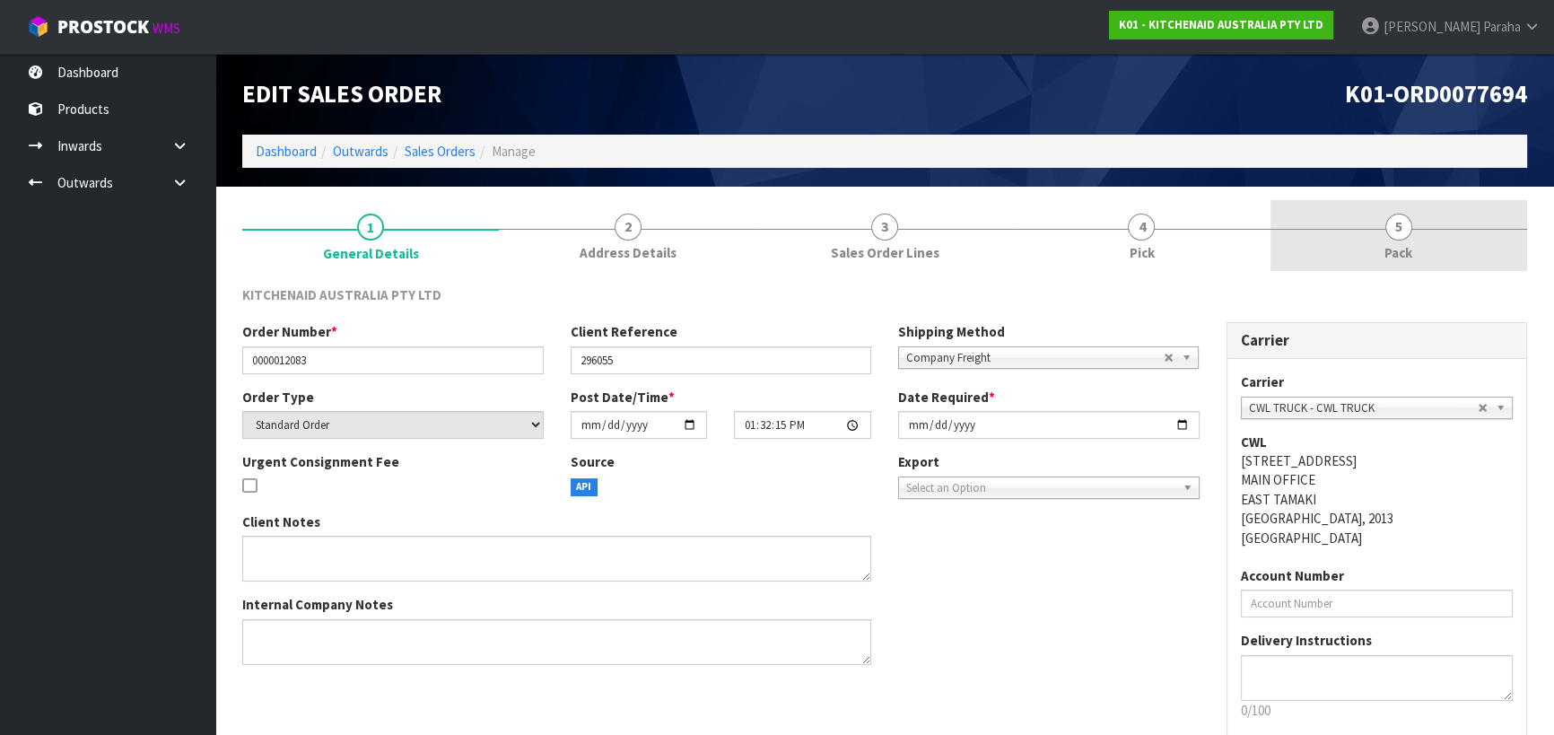
click at [1404, 240] on link "5 Pack" at bounding box center [1399, 235] width 257 height 71
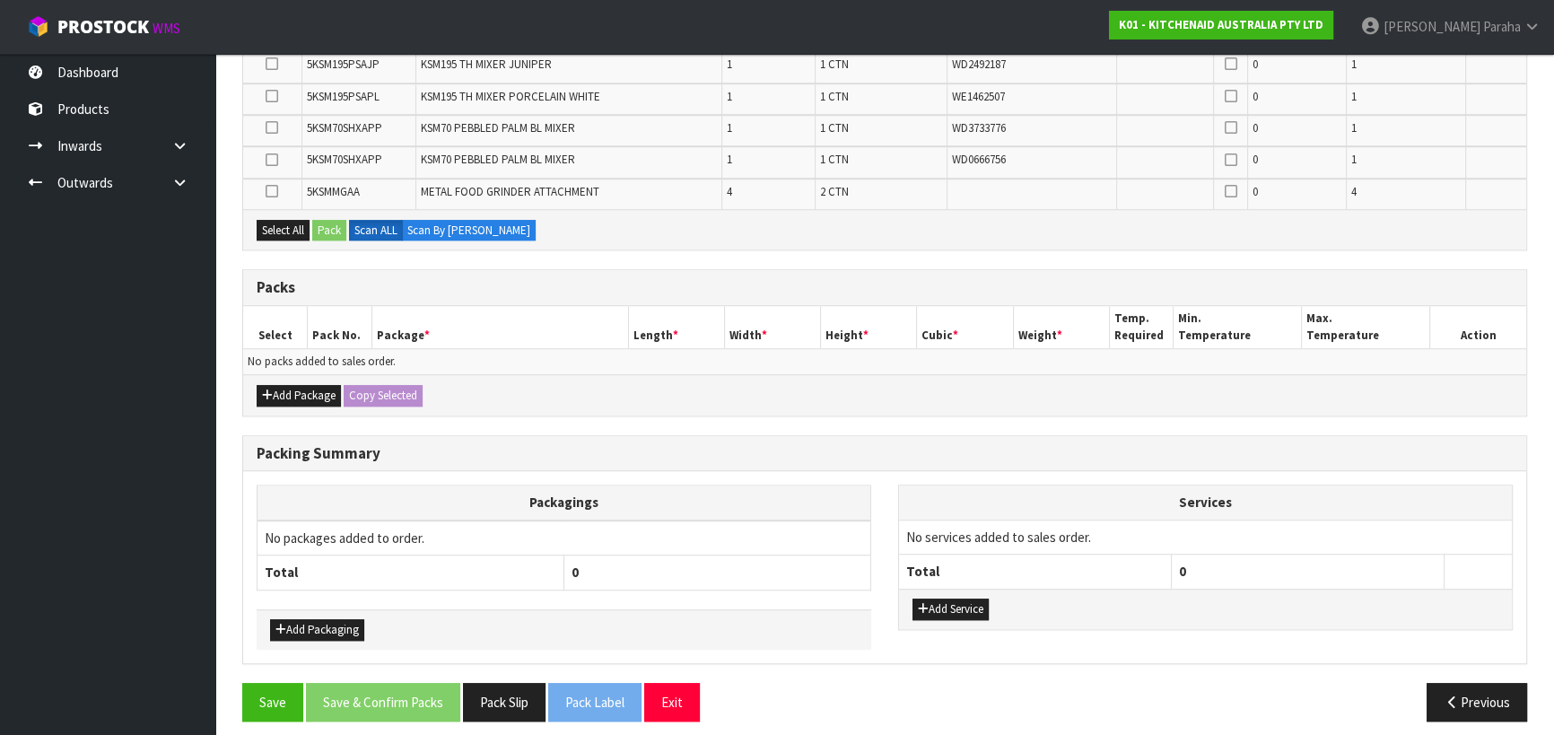
scroll to position [1571, 0]
click at [305, 384] on button "Add Package" at bounding box center [299, 395] width 84 height 22
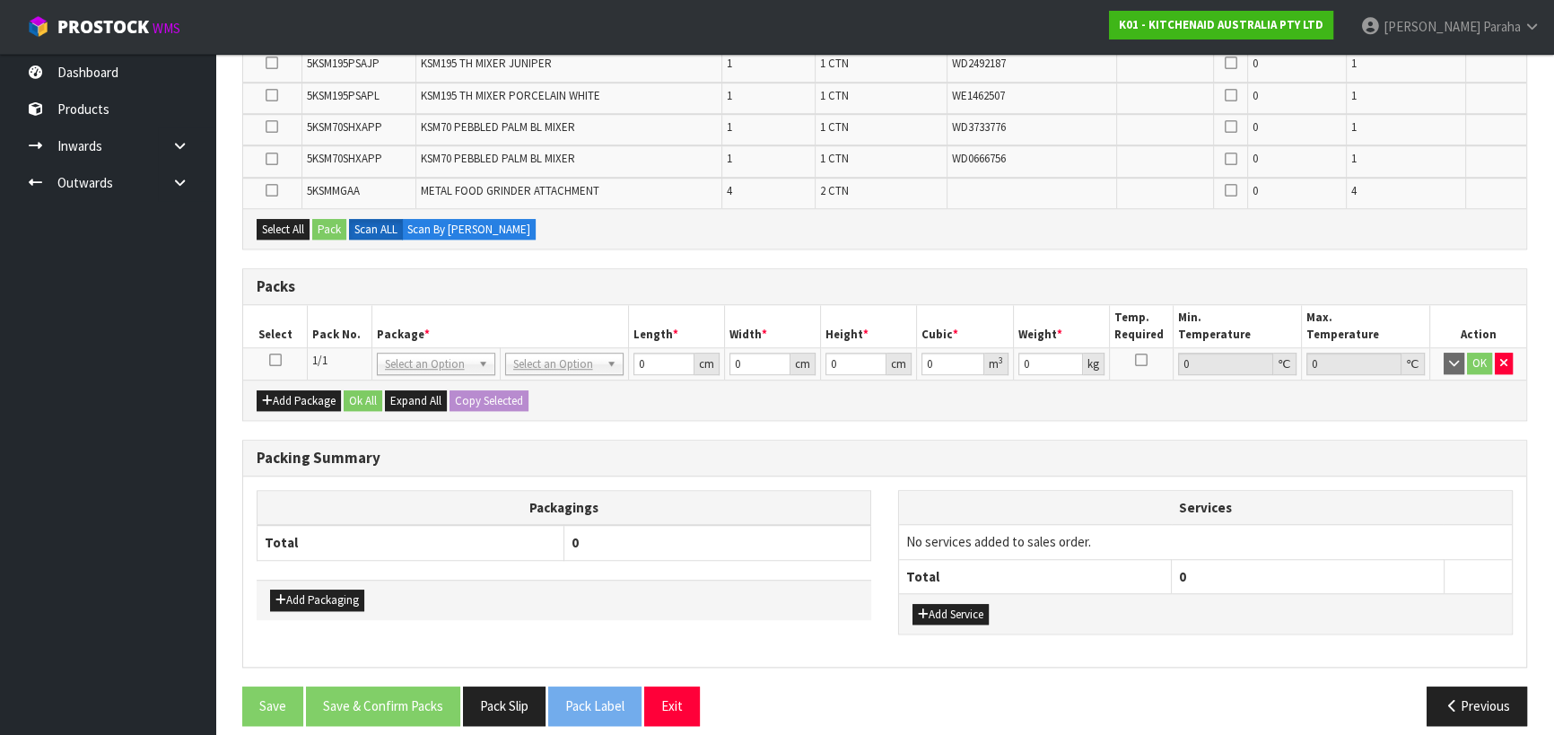
click at [278, 360] on icon at bounding box center [275, 360] width 13 height 1
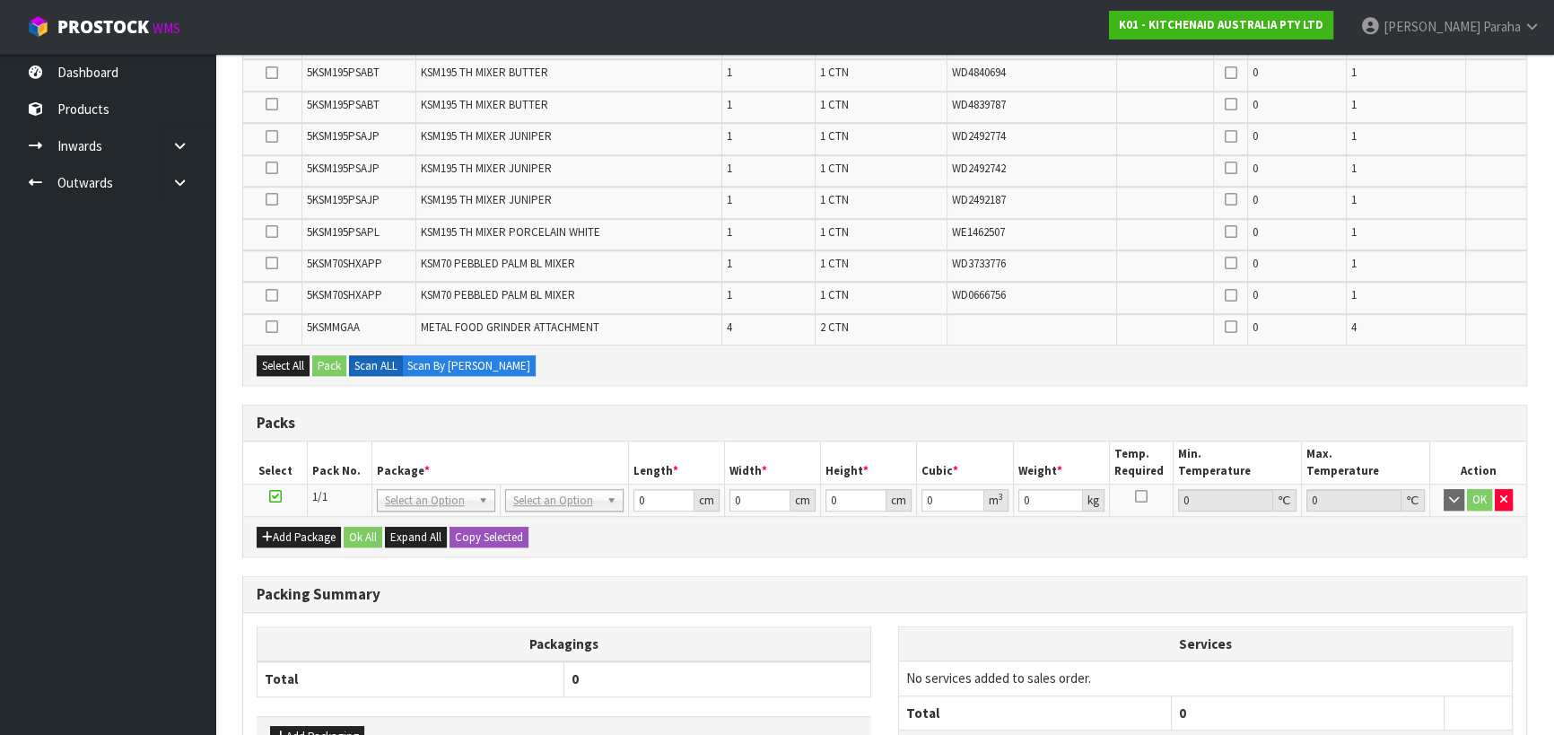
scroll to position [1578, 0]
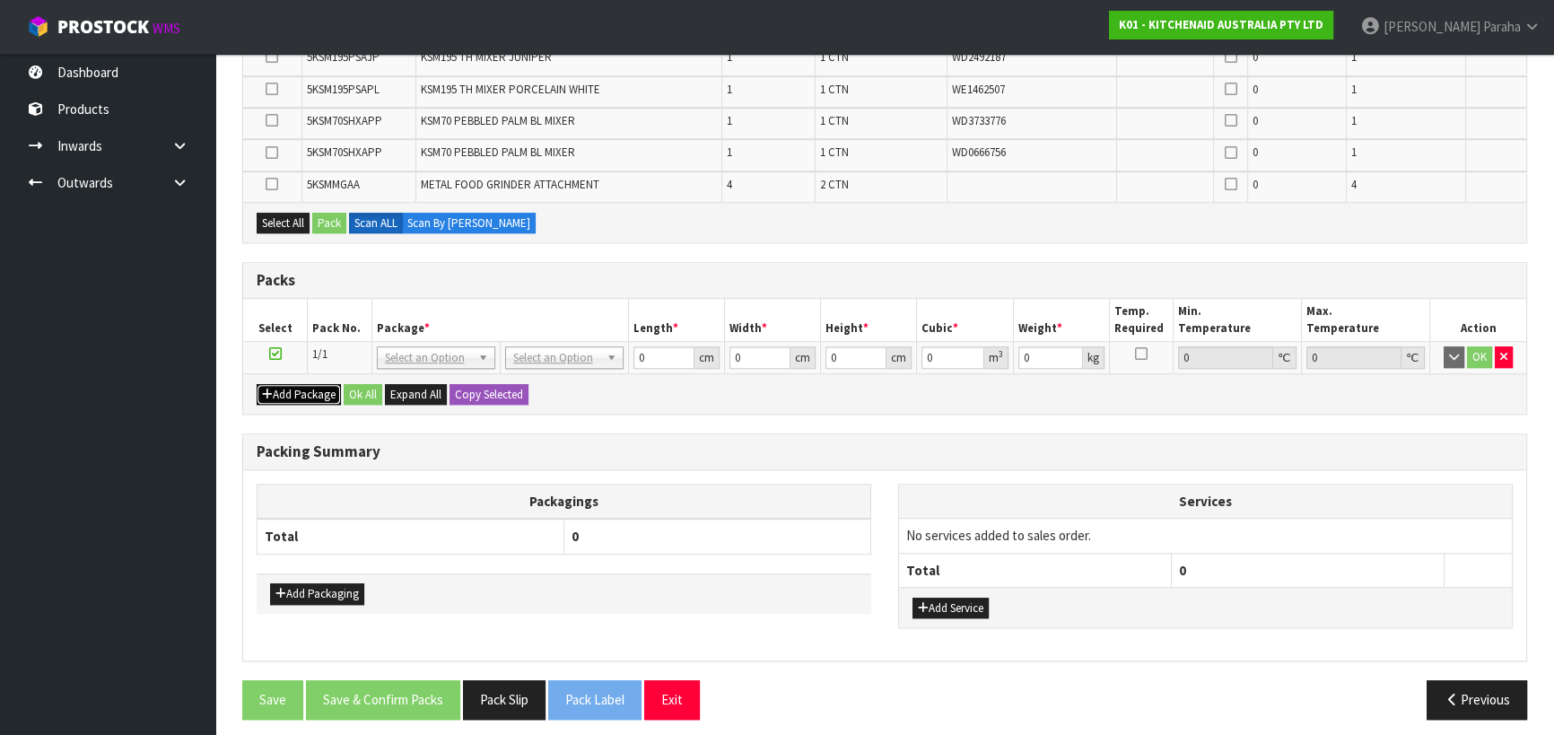
click at [314, 387] on button "Add Package" at bounding box center [299, 395] width 84 height 22
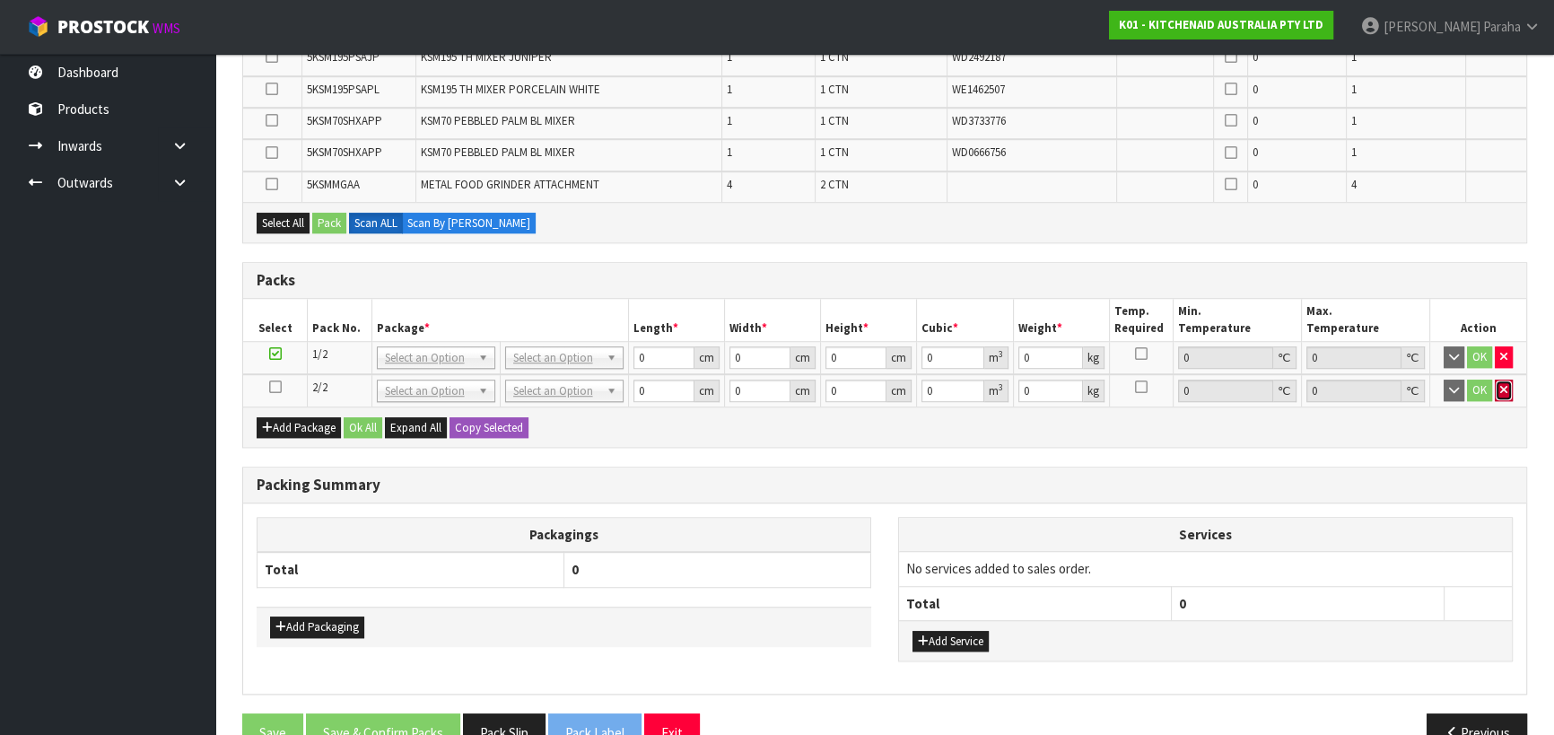
click at [1506, 384] on icon "button" at bounding box center [1503, 390] width 7 height 12
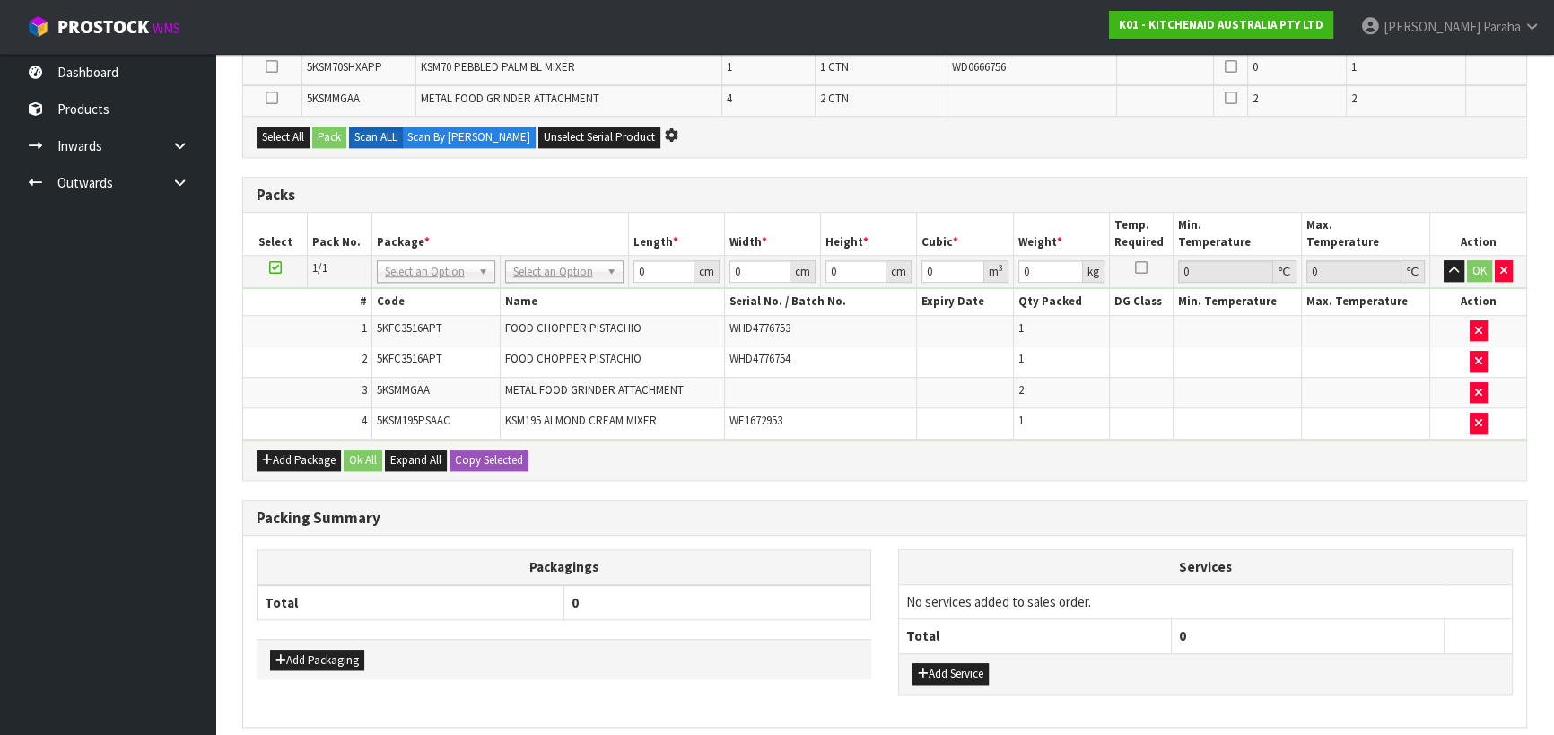
scroll to position [0, 0]
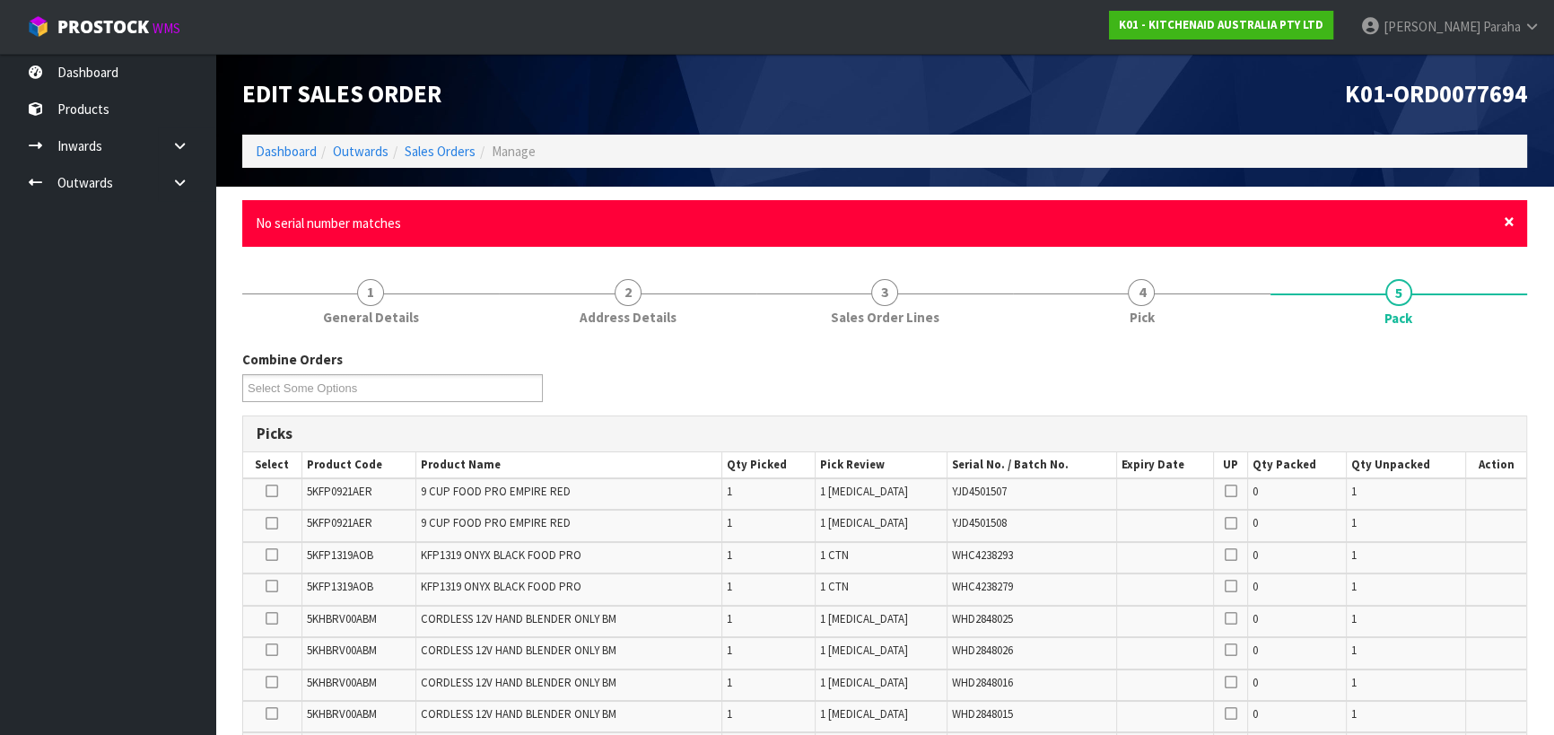
click at [1508, 223] on span "×" at bounding box center [1509, 221] width 11 height 25
click at [1506, 223] on span "×" at bounding box center [1509, 221] width 11 height 25
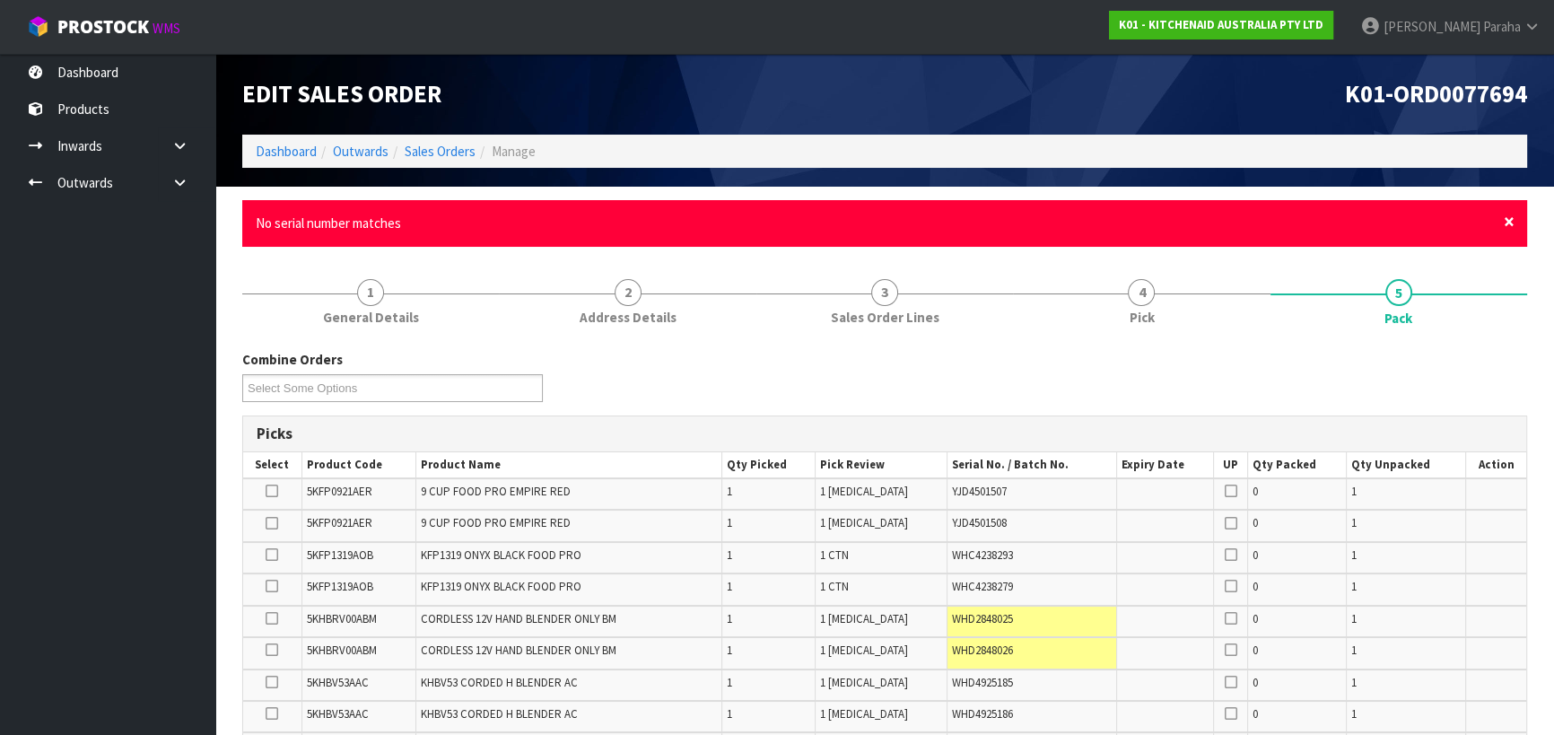
click at [1507, 223] on span "×" at bounding box center [1509, 221] width 11 height 25
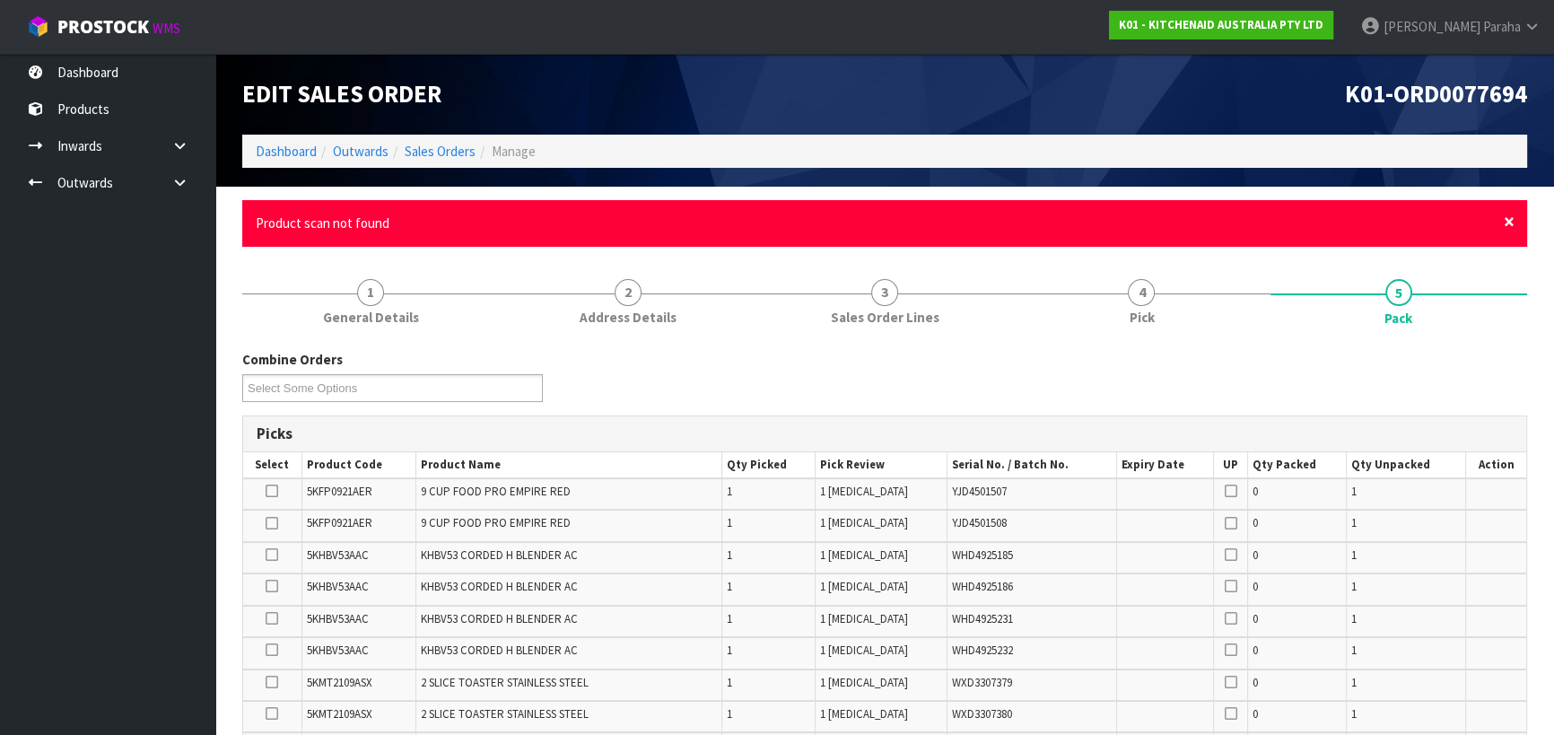
click at [1508, 223] on span "×" at bounding box center [1509, 221] width 11 height 25
click at [1510, 222] on span "×" at bounding box center [1509, 221] width 11 height 25
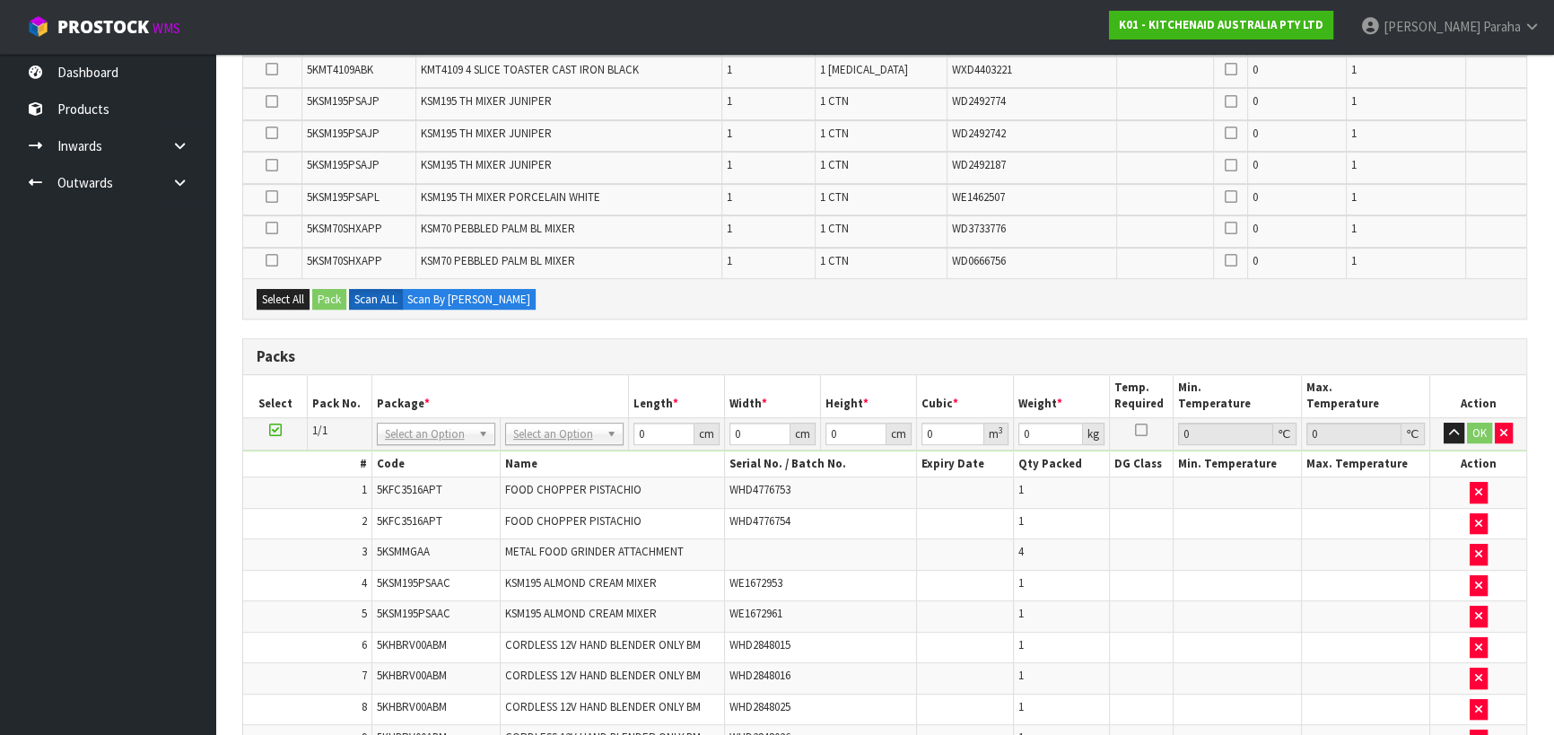
scroll to position [978, 0]
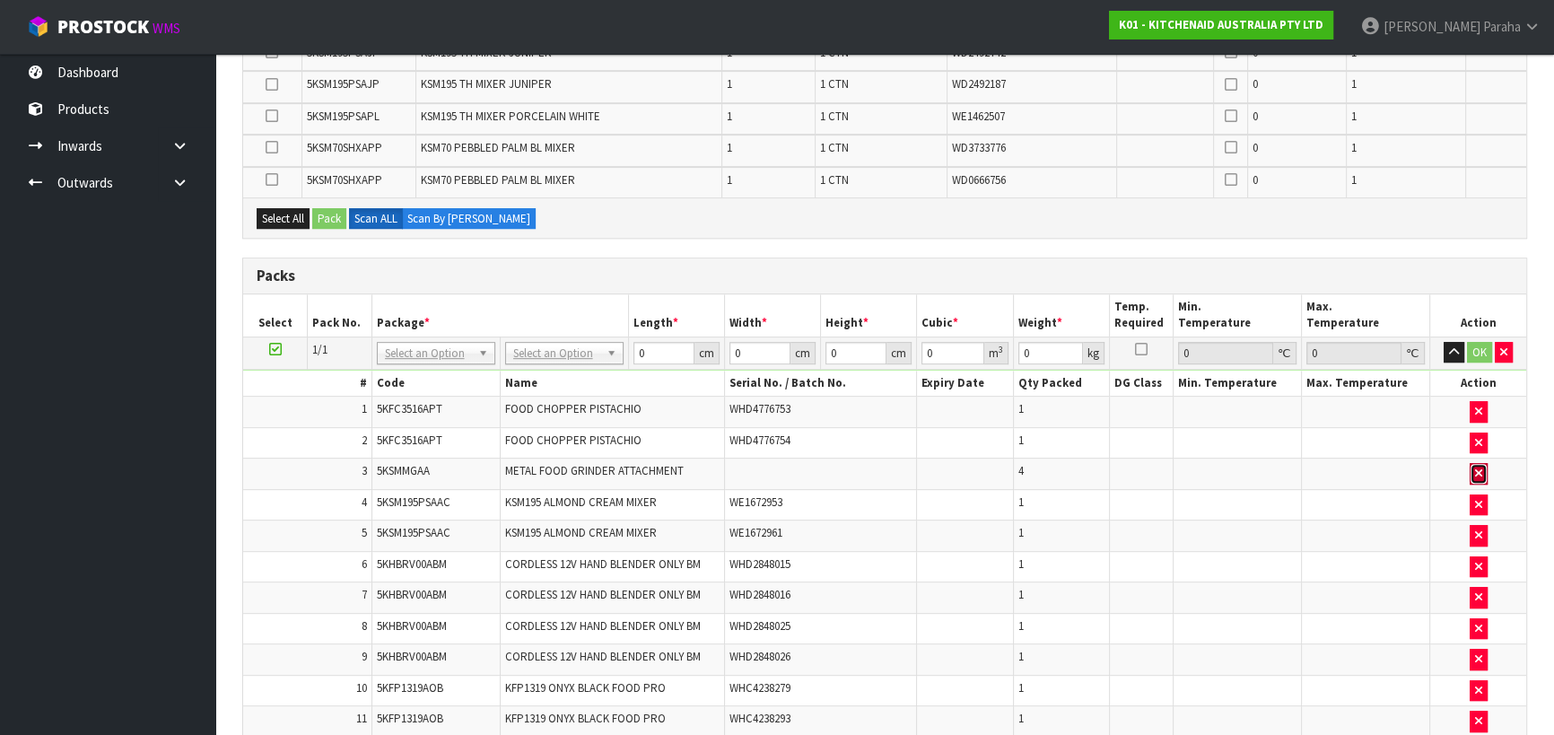
click at [1481, 468] on icon "button" at bounding box center [1478, 474] width 7 height 12
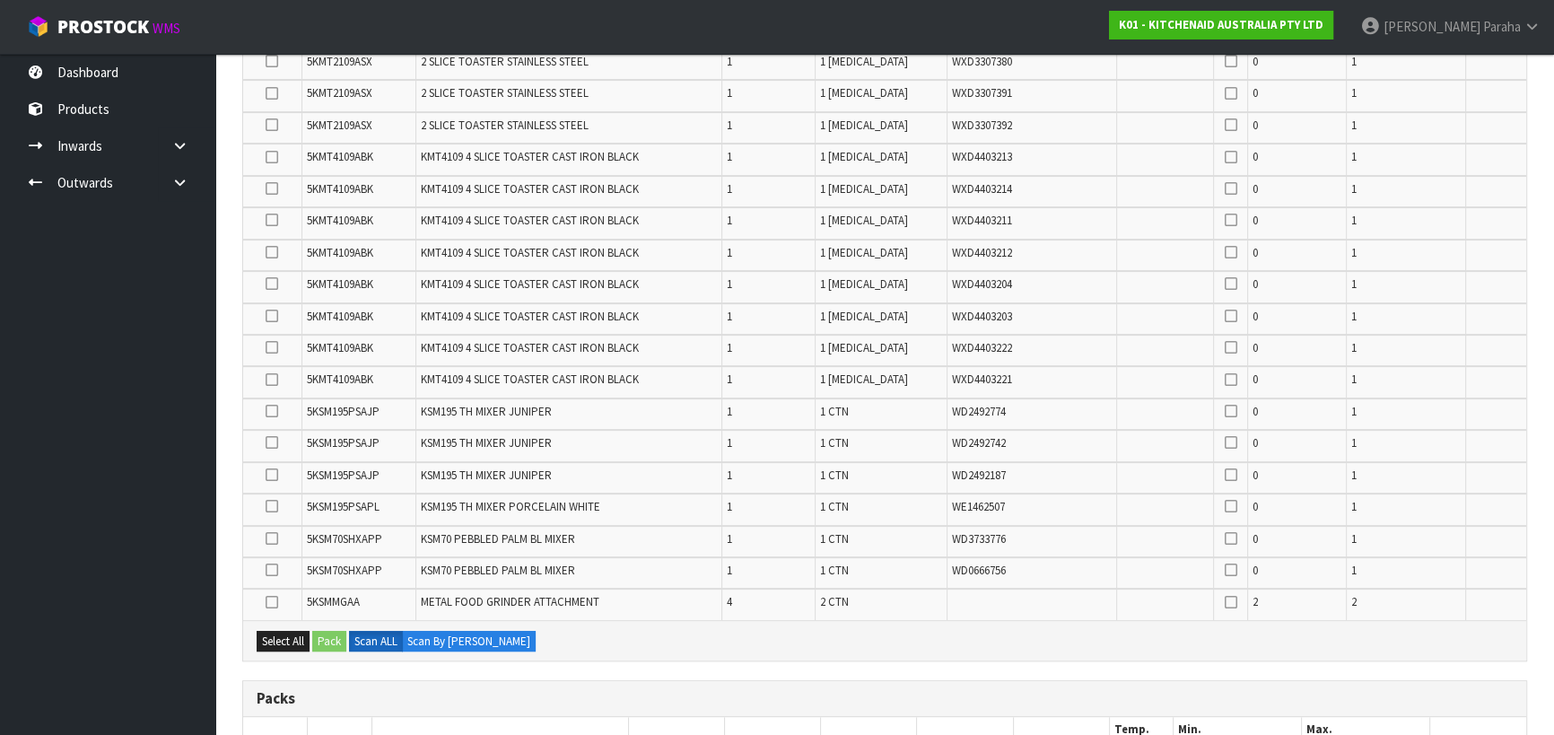
scroll to position [0, 0]
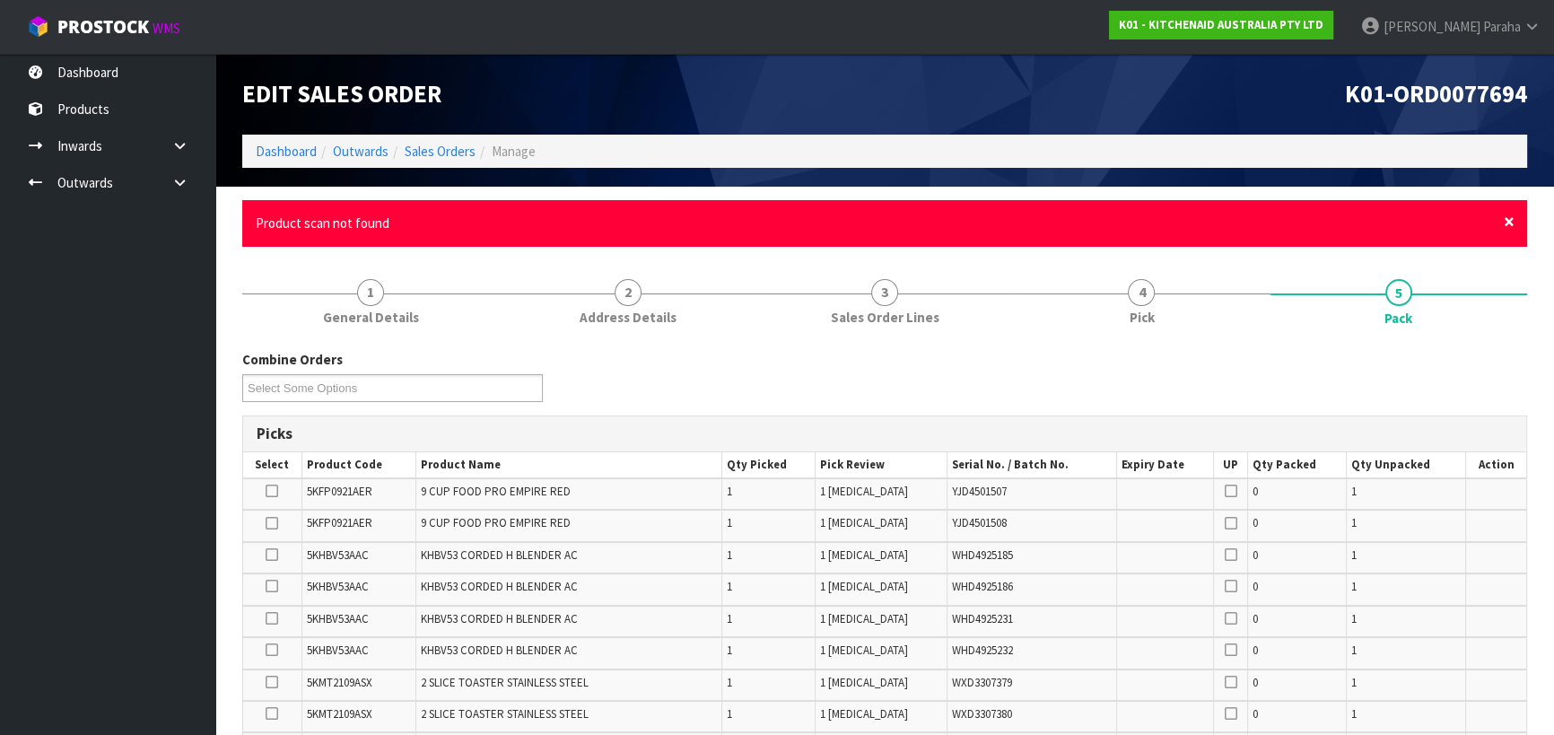
click at [1509, 219] on span "×" at bounding box center [1509, 221] width 11 height 25
click at [1508, 222] on span "×" at bounding box center [1509, 221] width 11 height 25
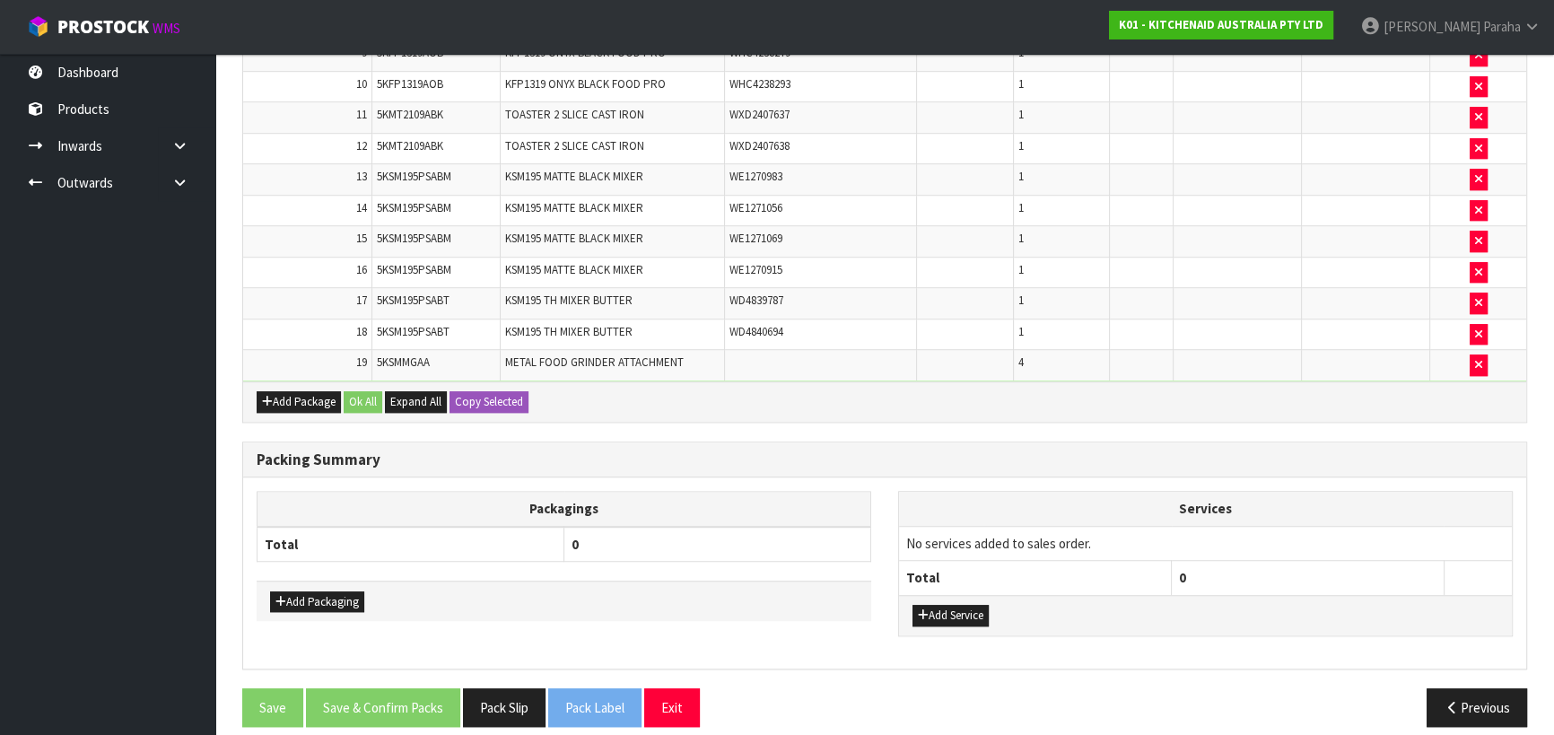
scroll to position [1587, 0]
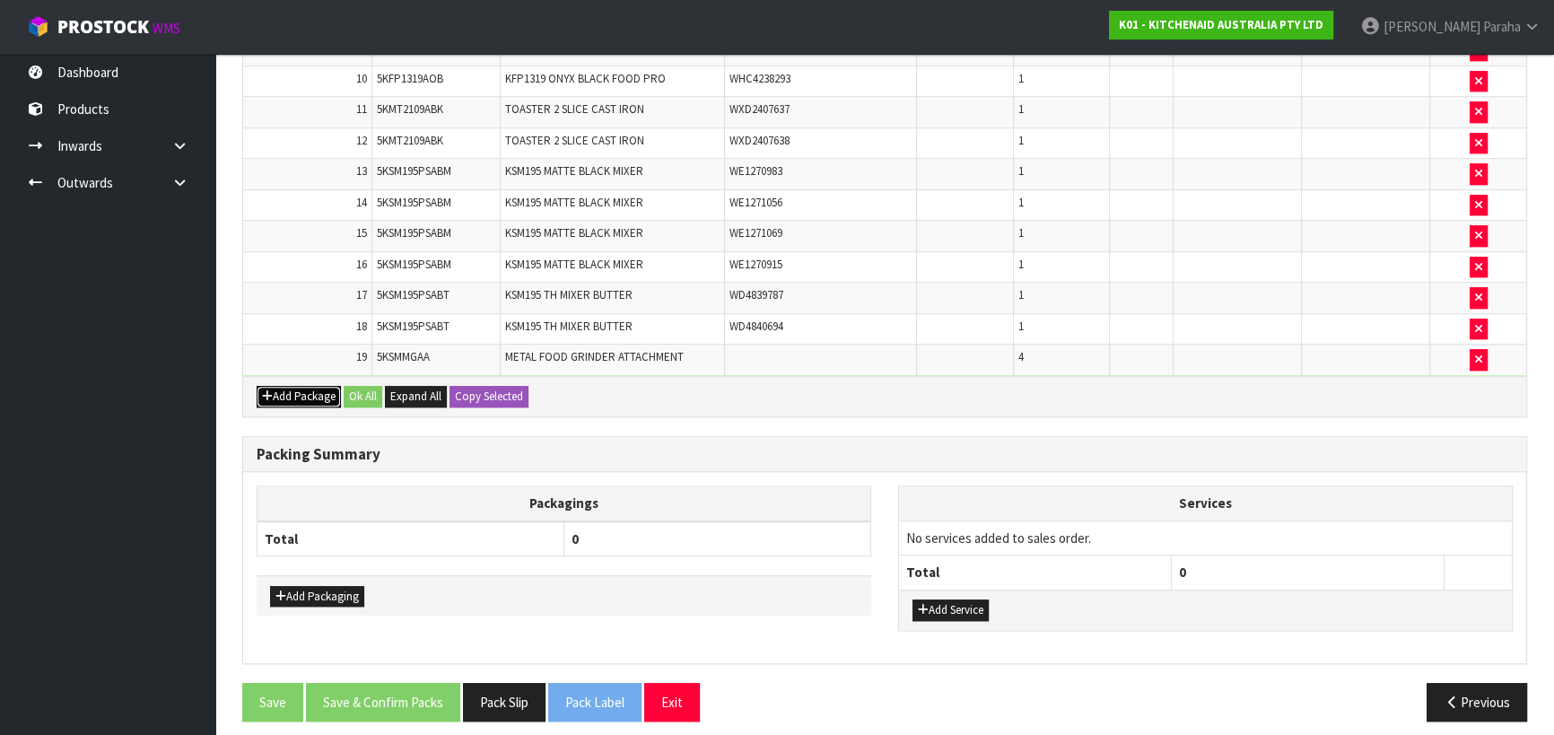
click at [310, 386] on button "Add Package" at bounding box center [299, 397] width 84 height 22
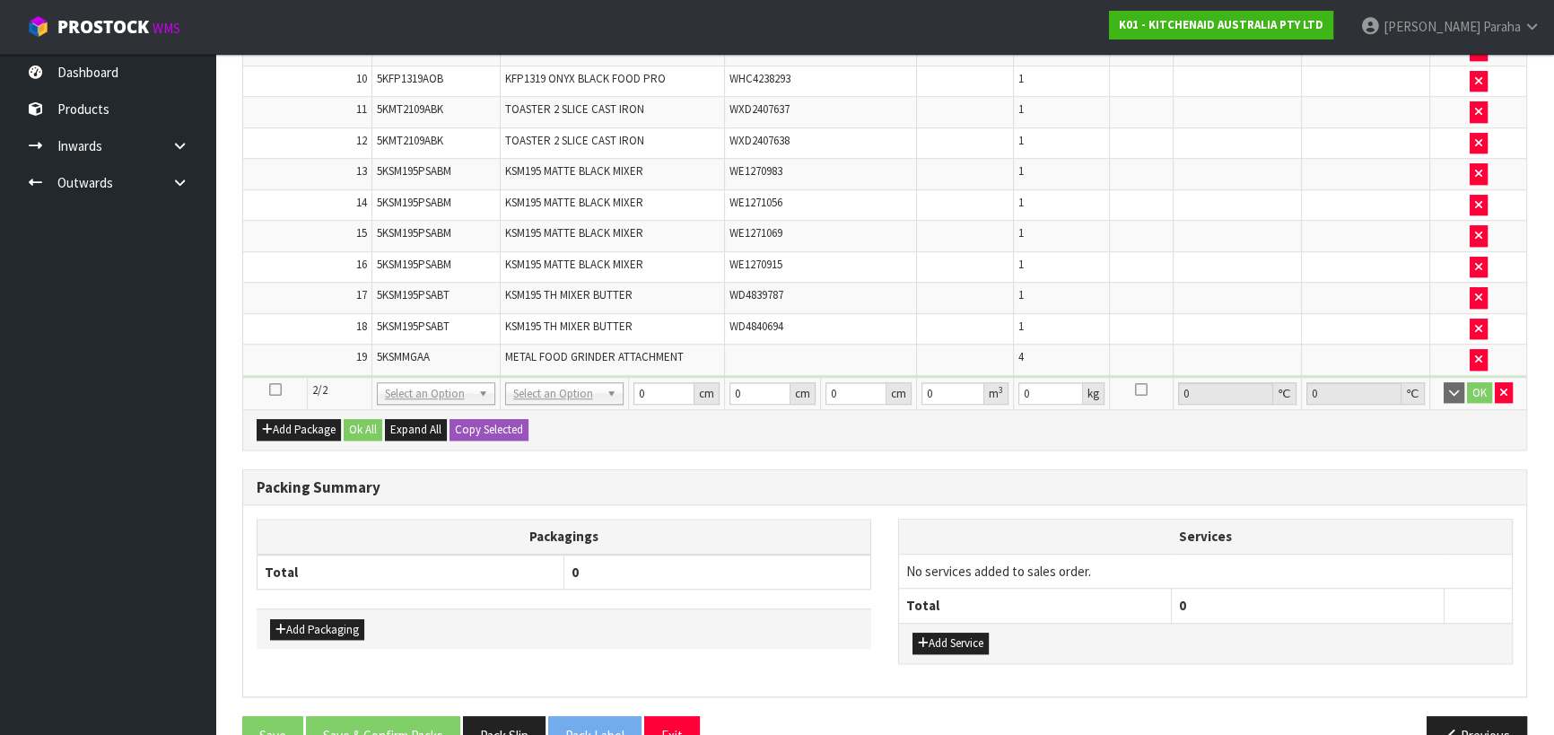
click at [274, 389] on icon at bounding box center [275, 389] width 13 height 1
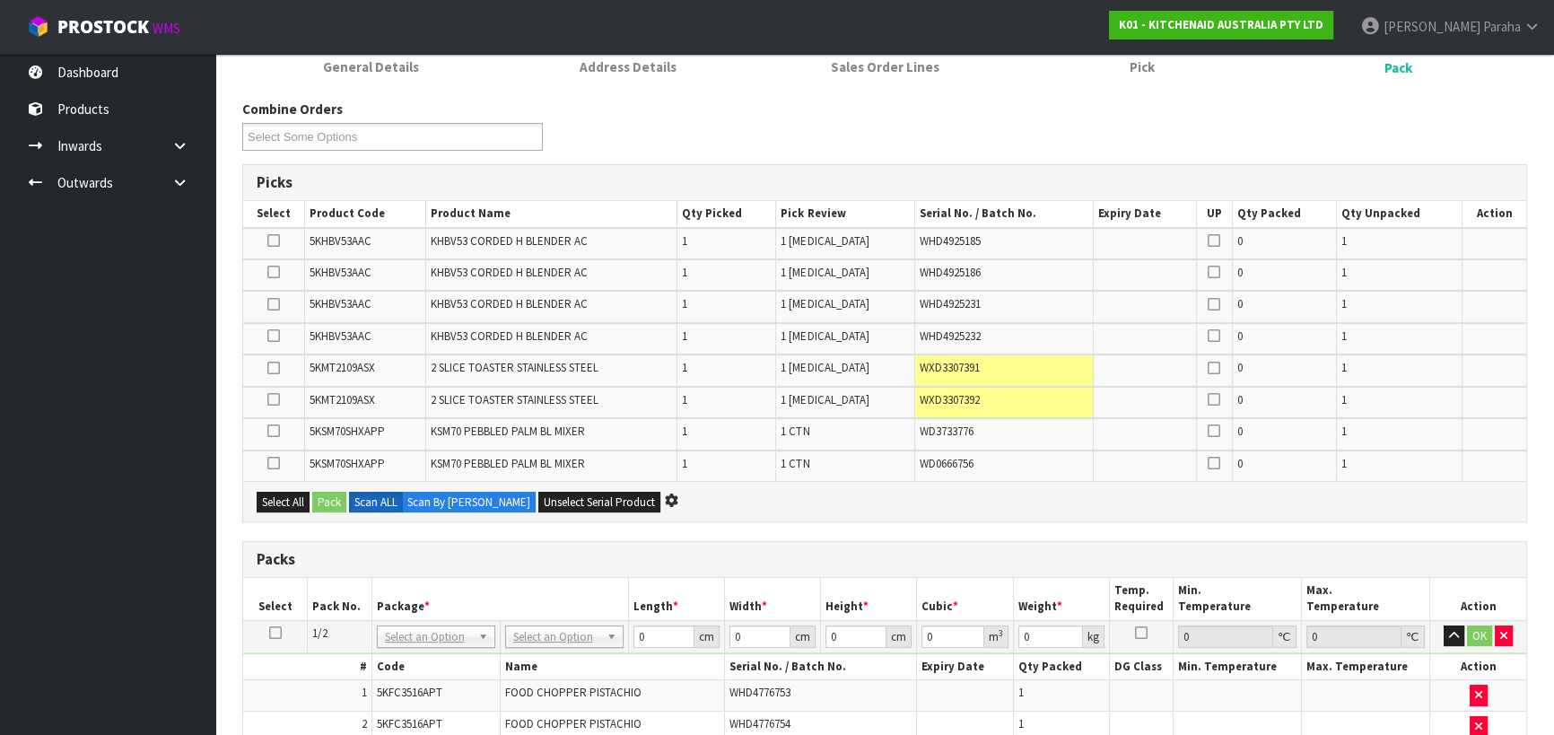
scroll to position [0, 0]
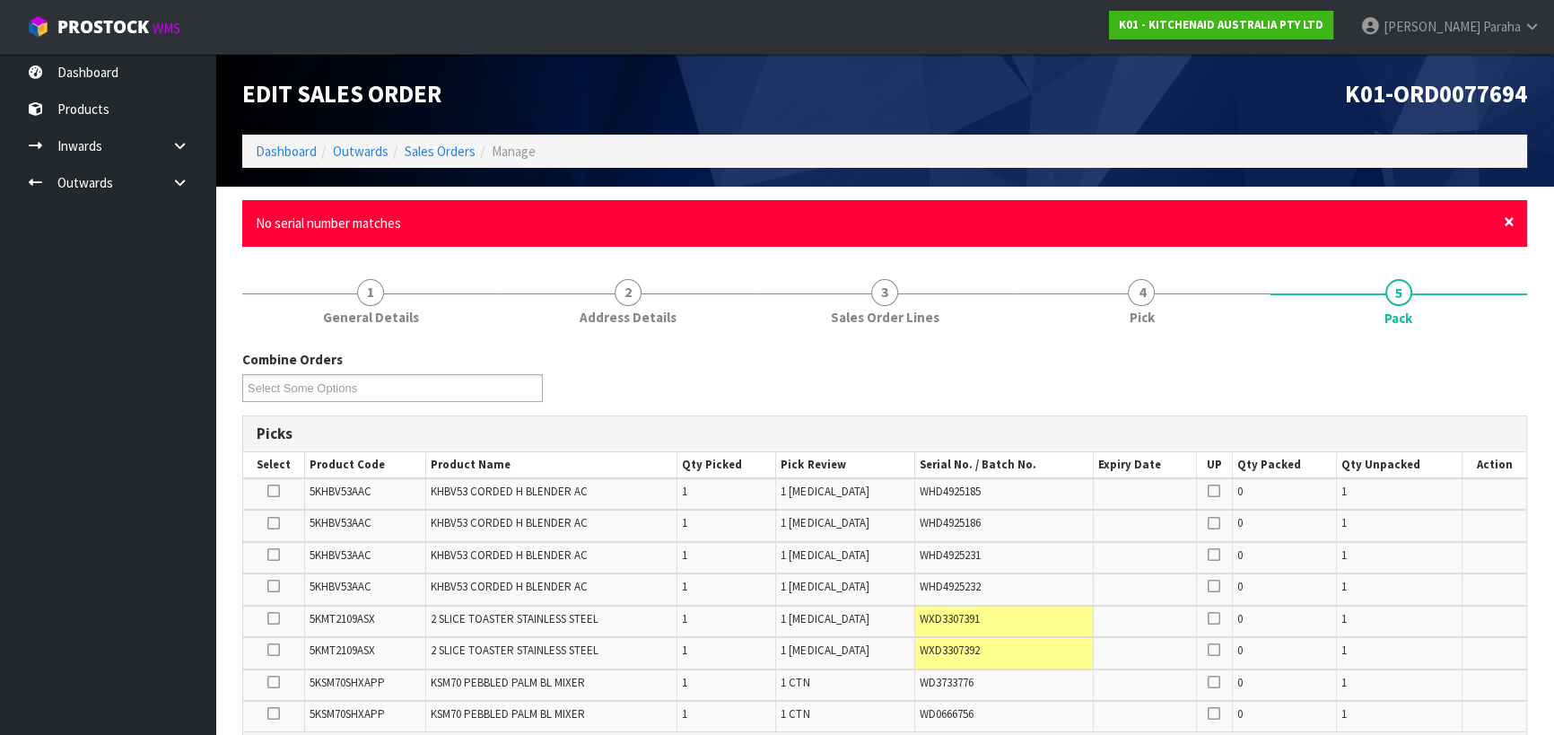
click at [1510, 214] on span "×" at bounding box center [1509, 221] width 11 height 25
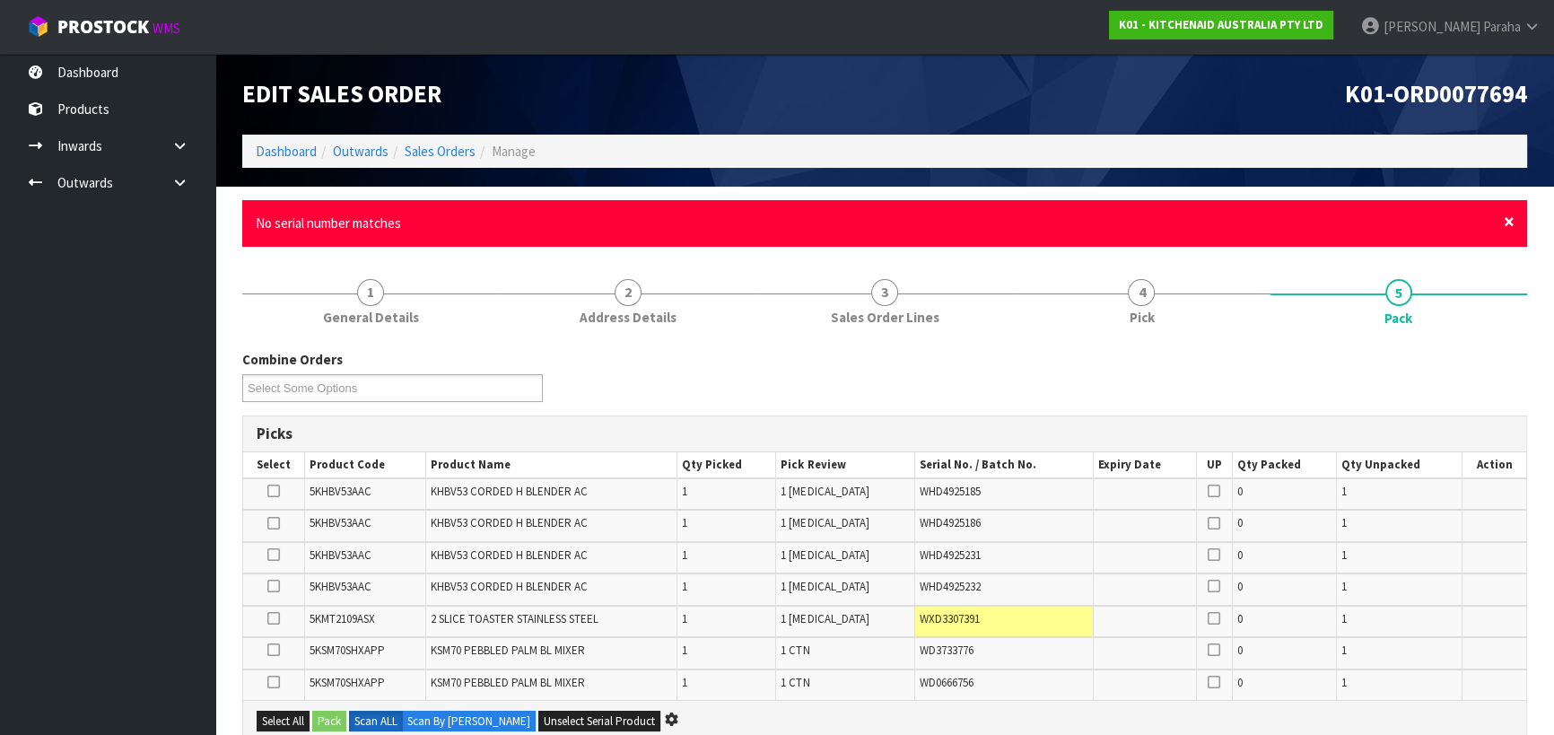
click at [1510, 220] on span "×" at bounding box center [1509, 221] width 11 height 25
click at [1510, 222] on span "×" at bounding box center [1509, 221] width 11 height 25
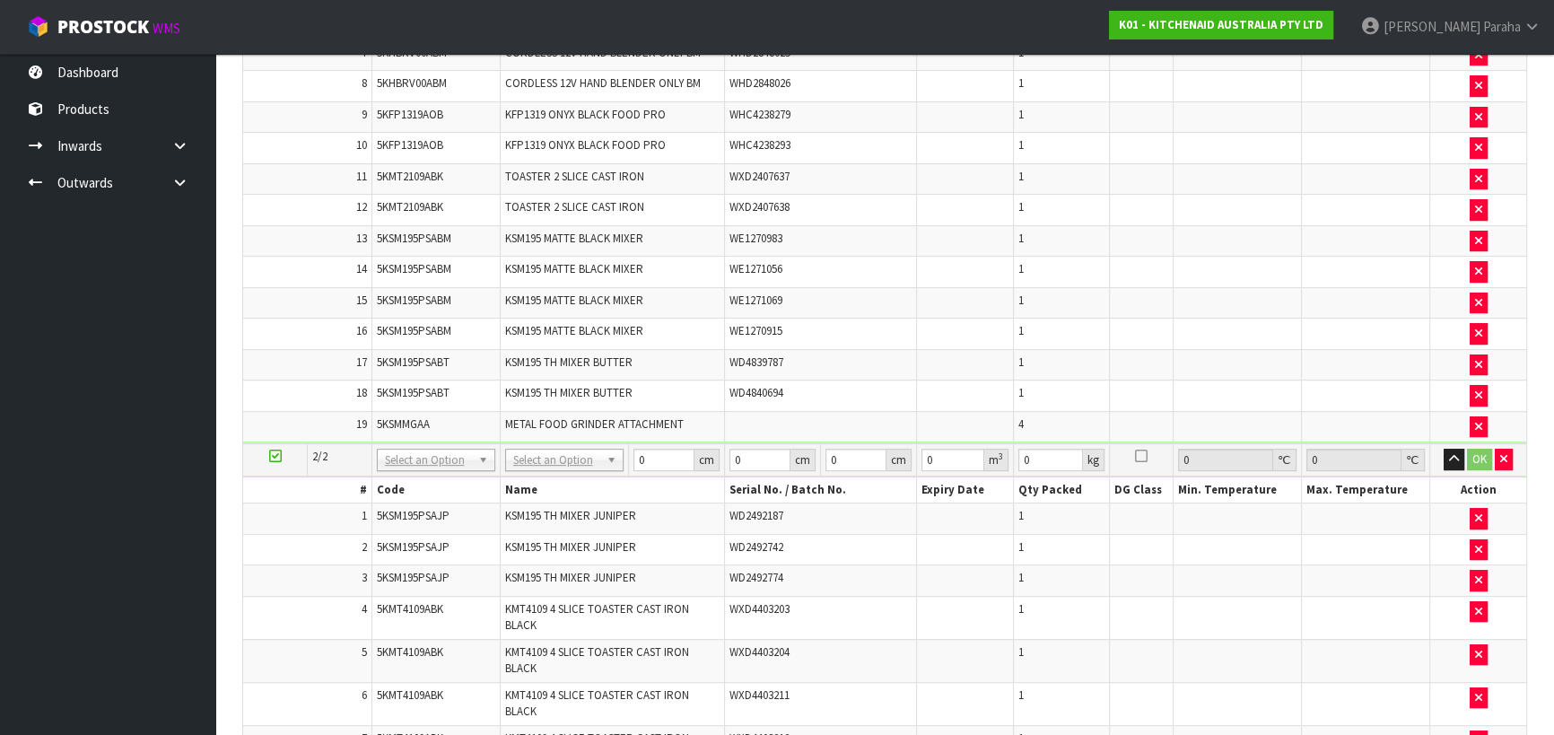
scroll to position [978, 0]
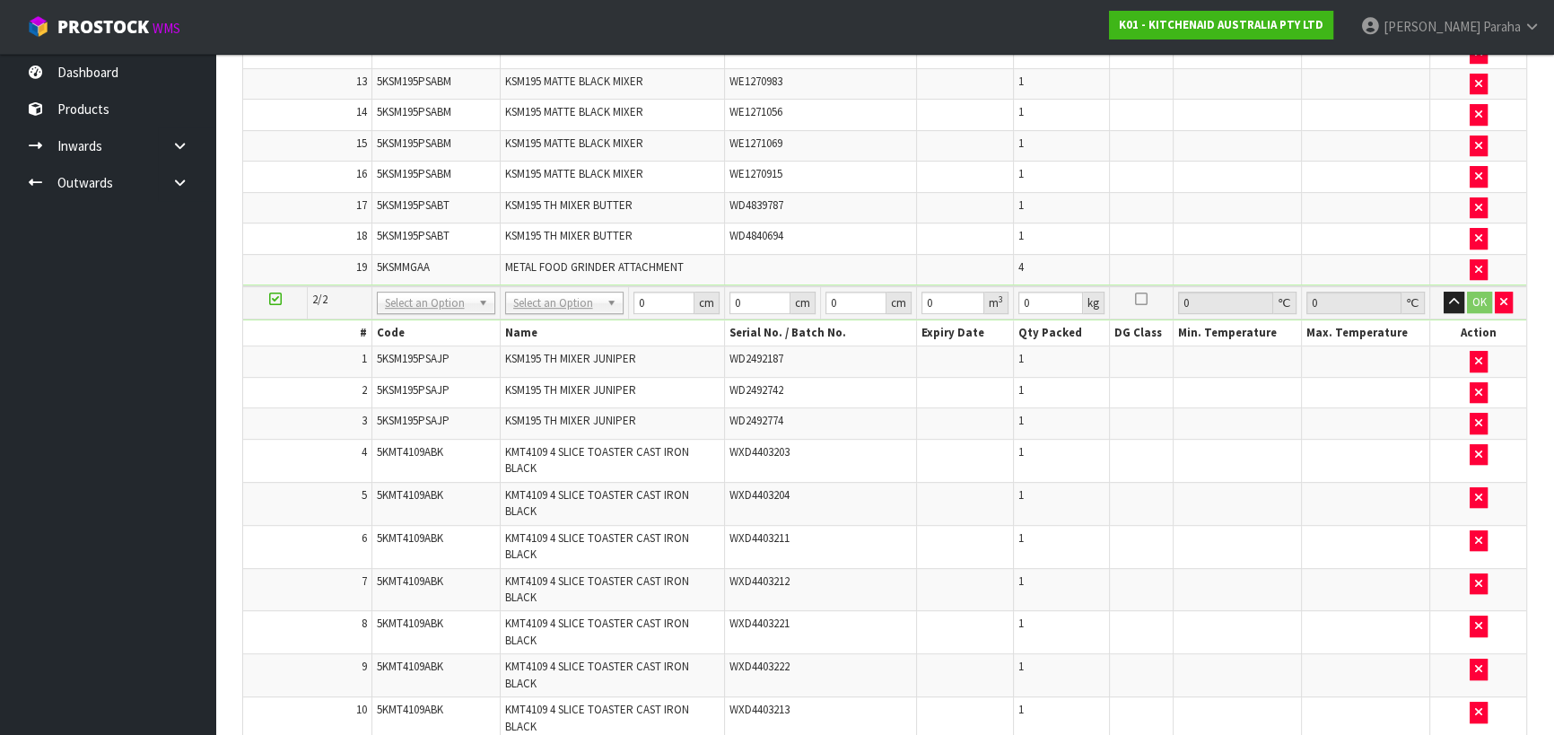
click at [275, 299] on icon at bounding box center [275, 299] width 13 height 1
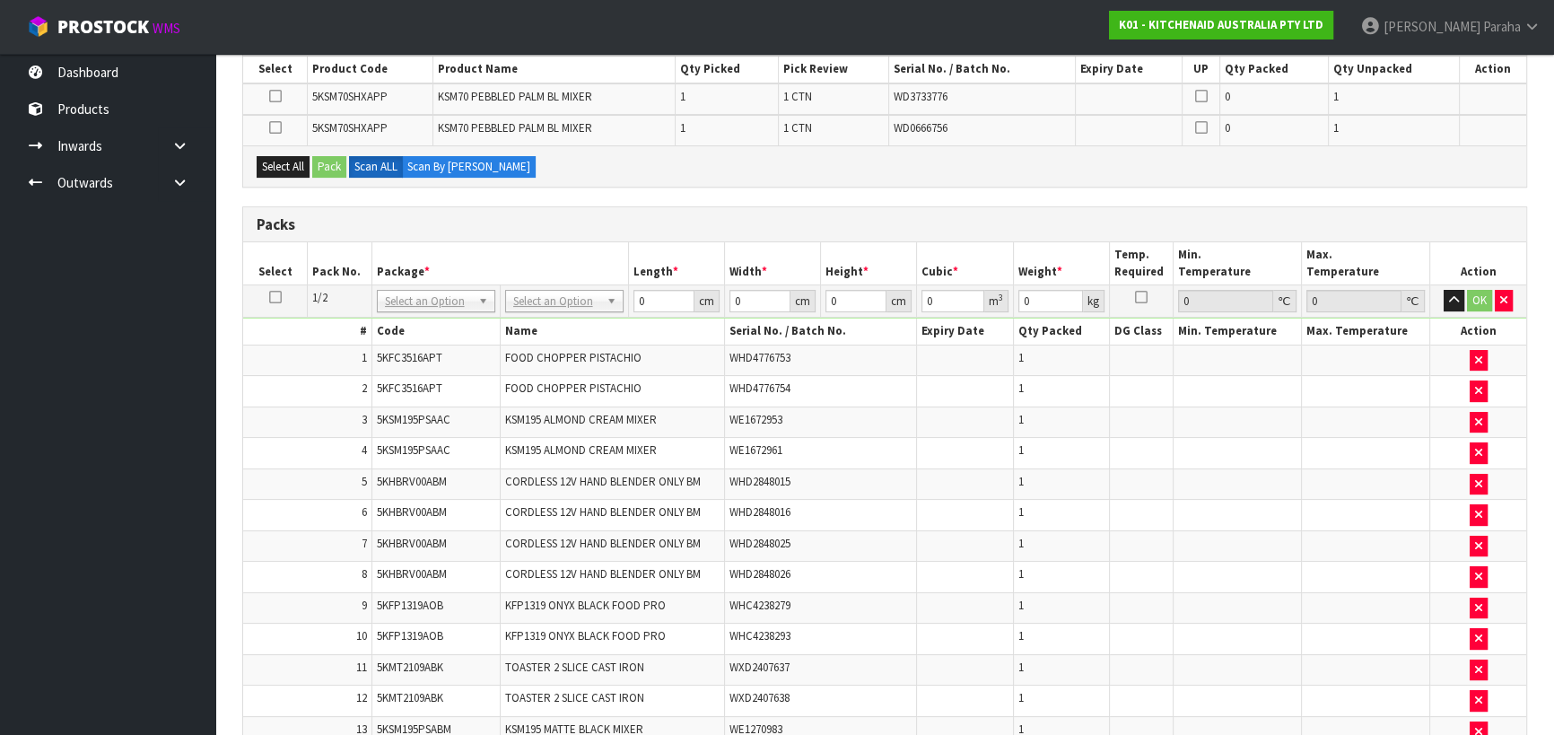
scroll to position [326, 0]
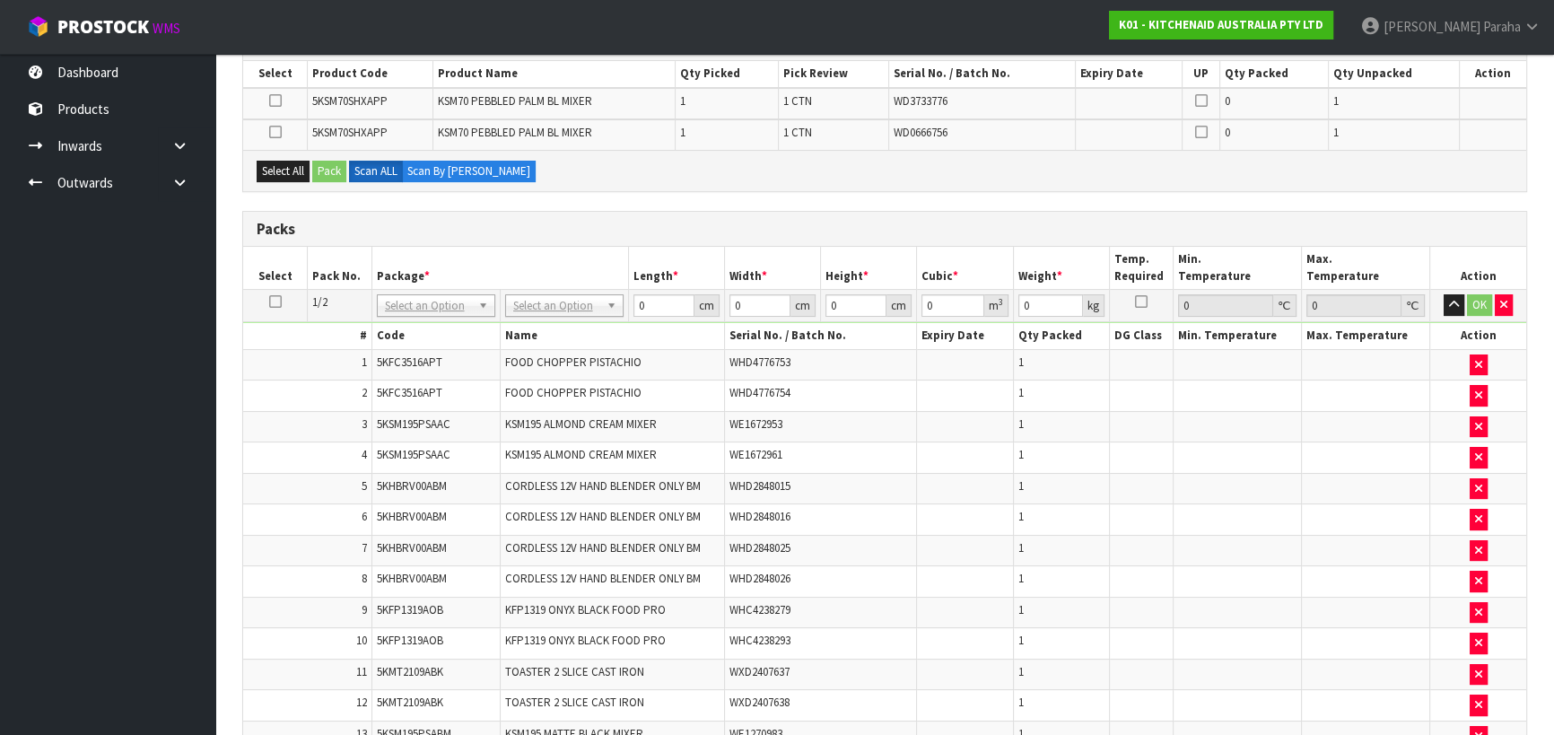
click at [275, 302] on icon at bounding box center [275, 302] width 13 height 1
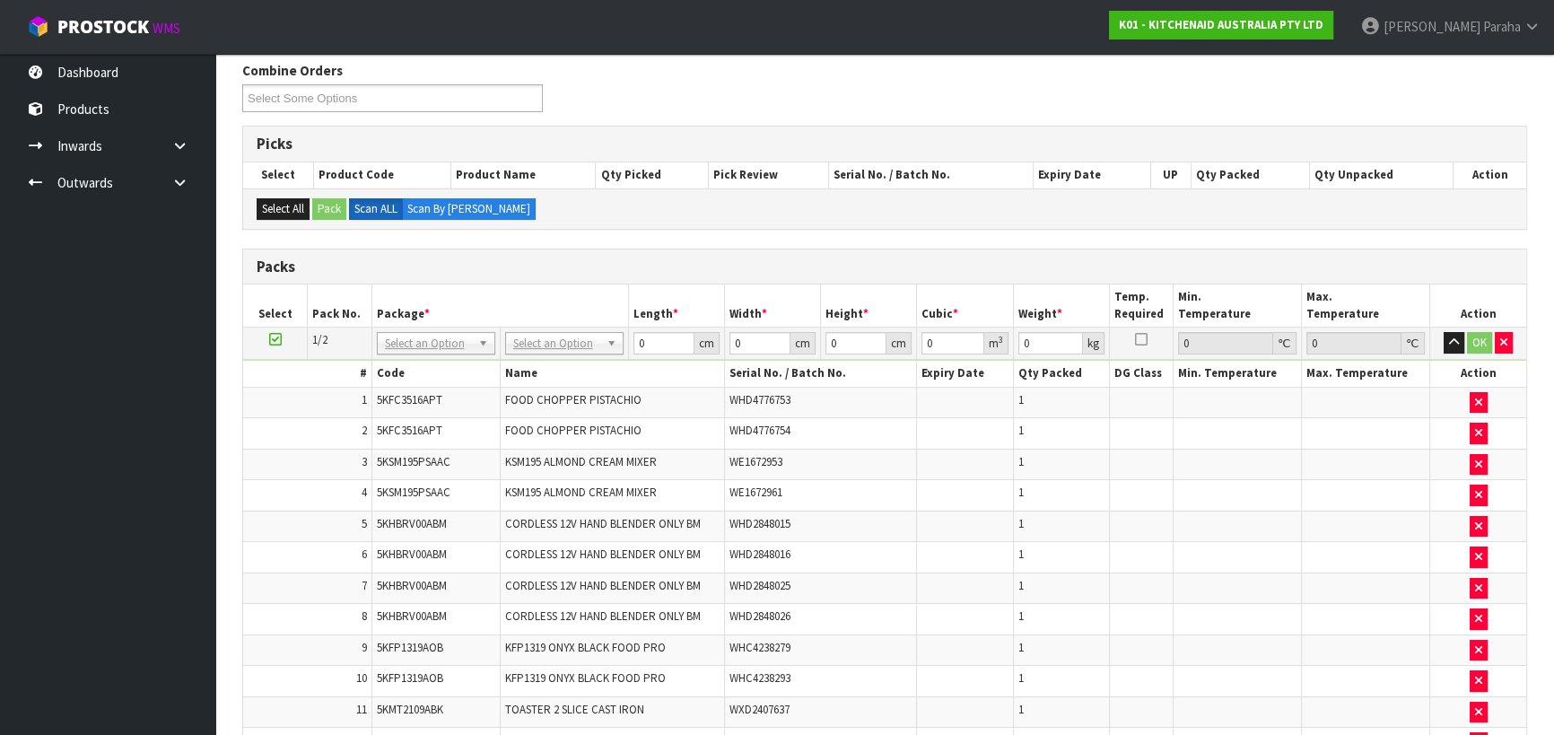
scroll to position [244, 0]
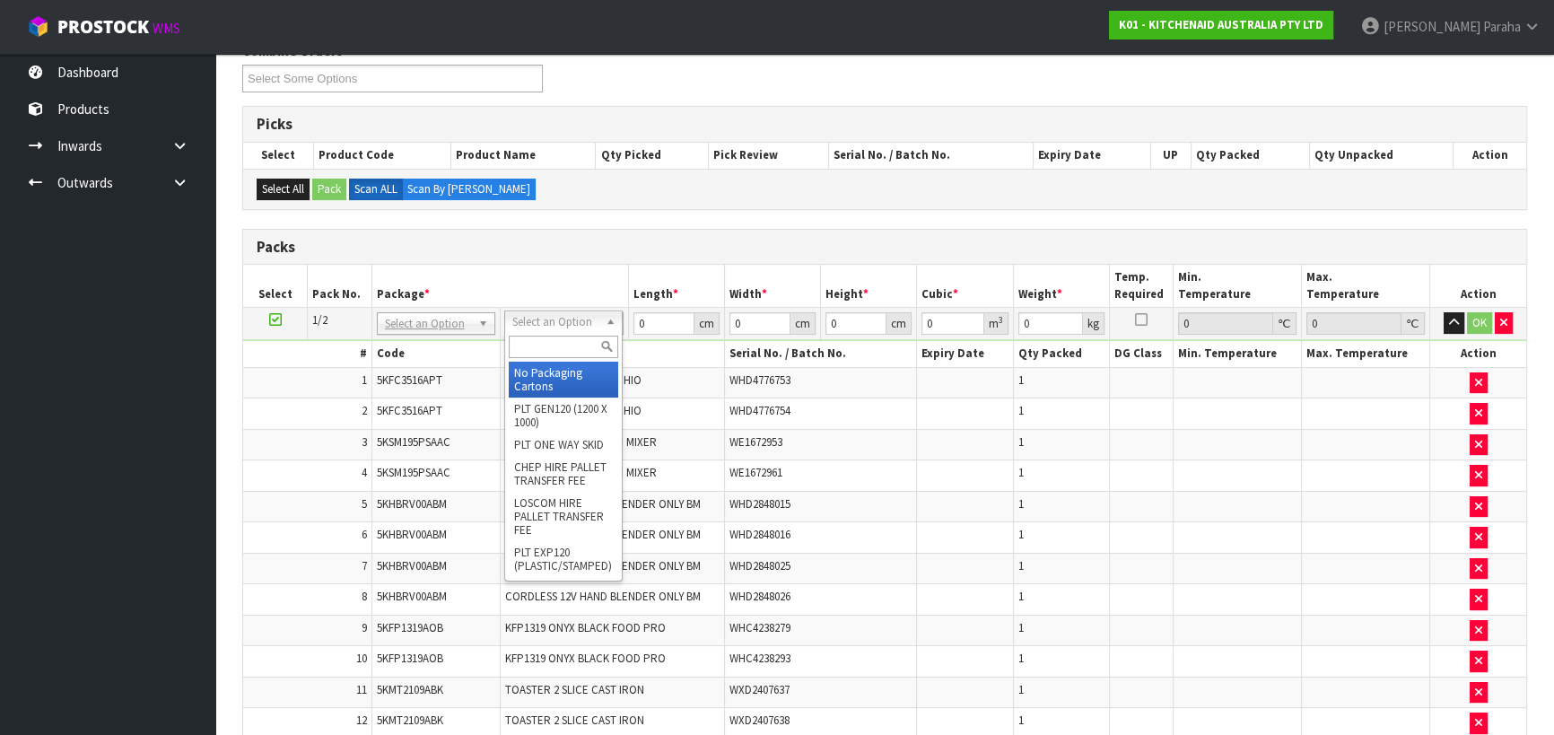
click at [570, 349] on input "text" at bounding box center [563, 347] width 109 height 22
type input "PLT"
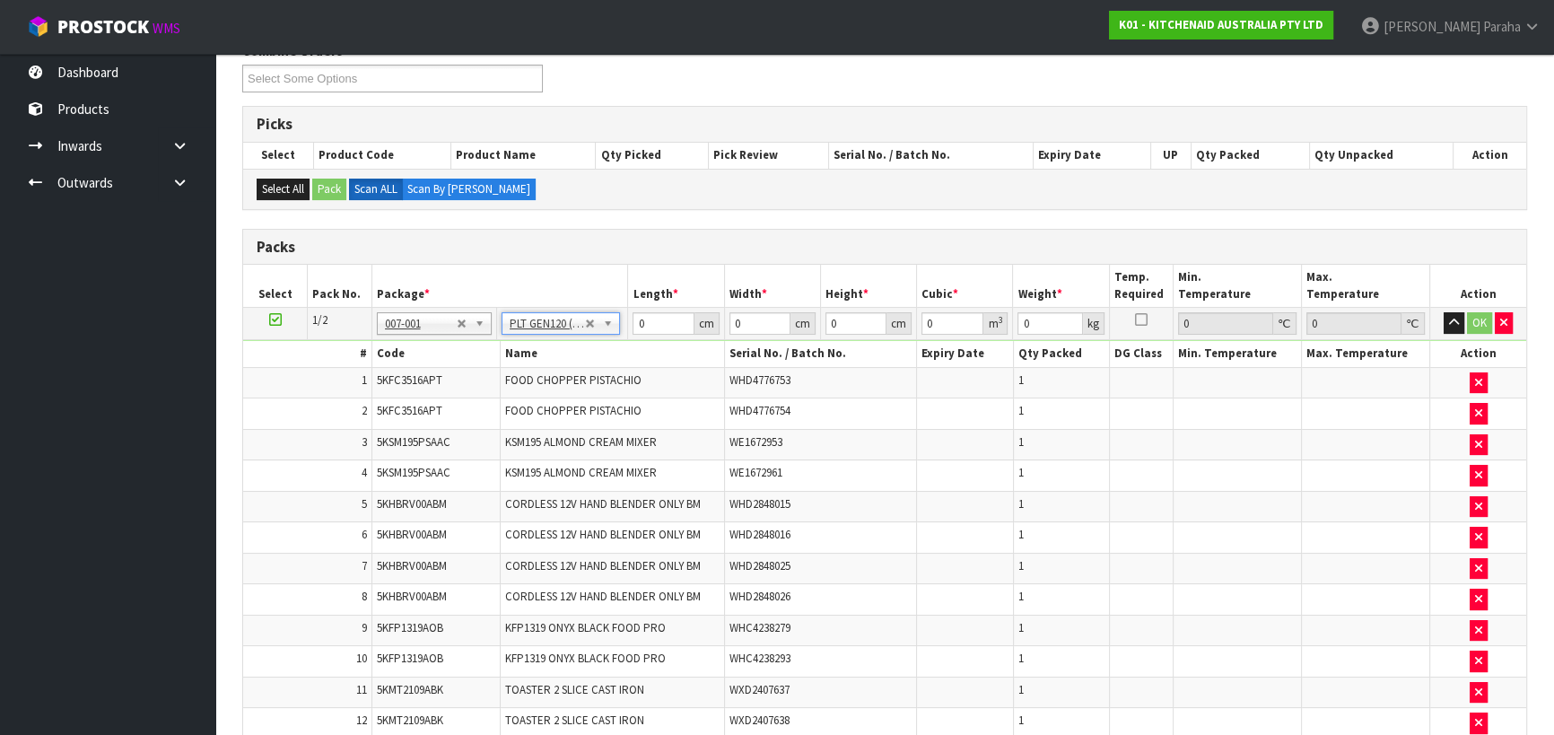
type input "120"
type input "100"
type input "165.38"
click at [826, 321] on input "0" at bounding box center [856, 323] width 61 height 22
type input "1"
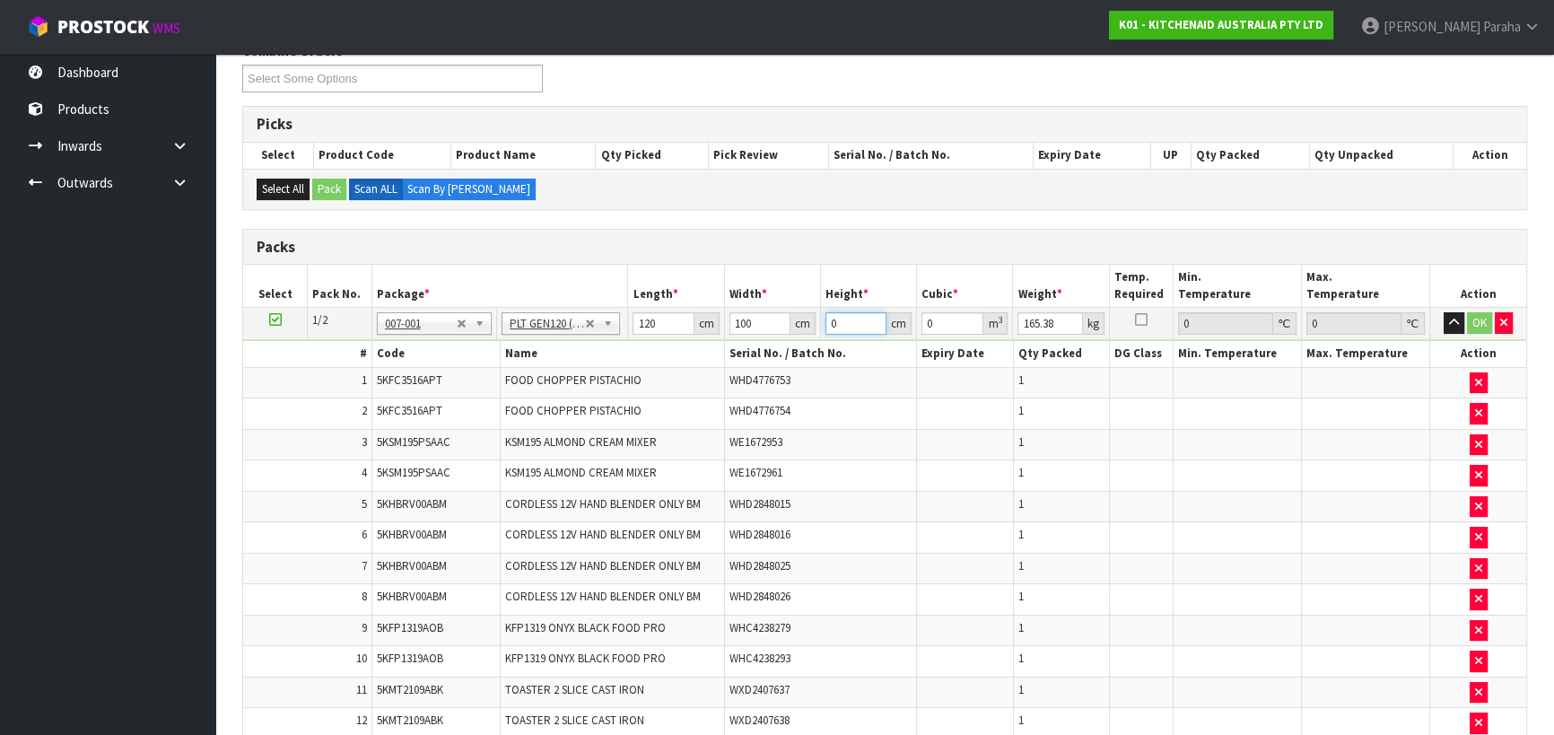
type input "0.012"
type input "13"
type input "0.156"
type input "130"
type input "1.56"
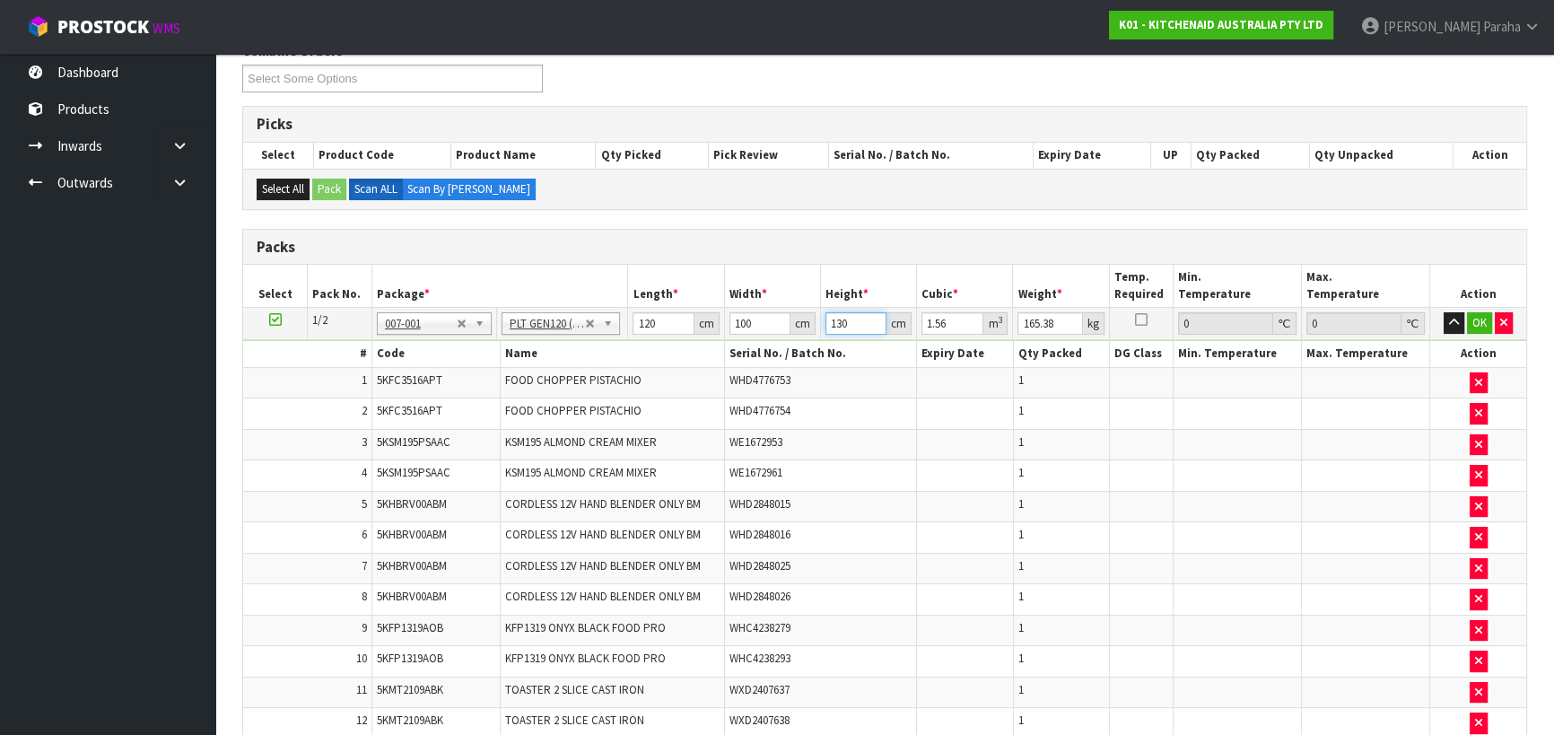
type input "130"
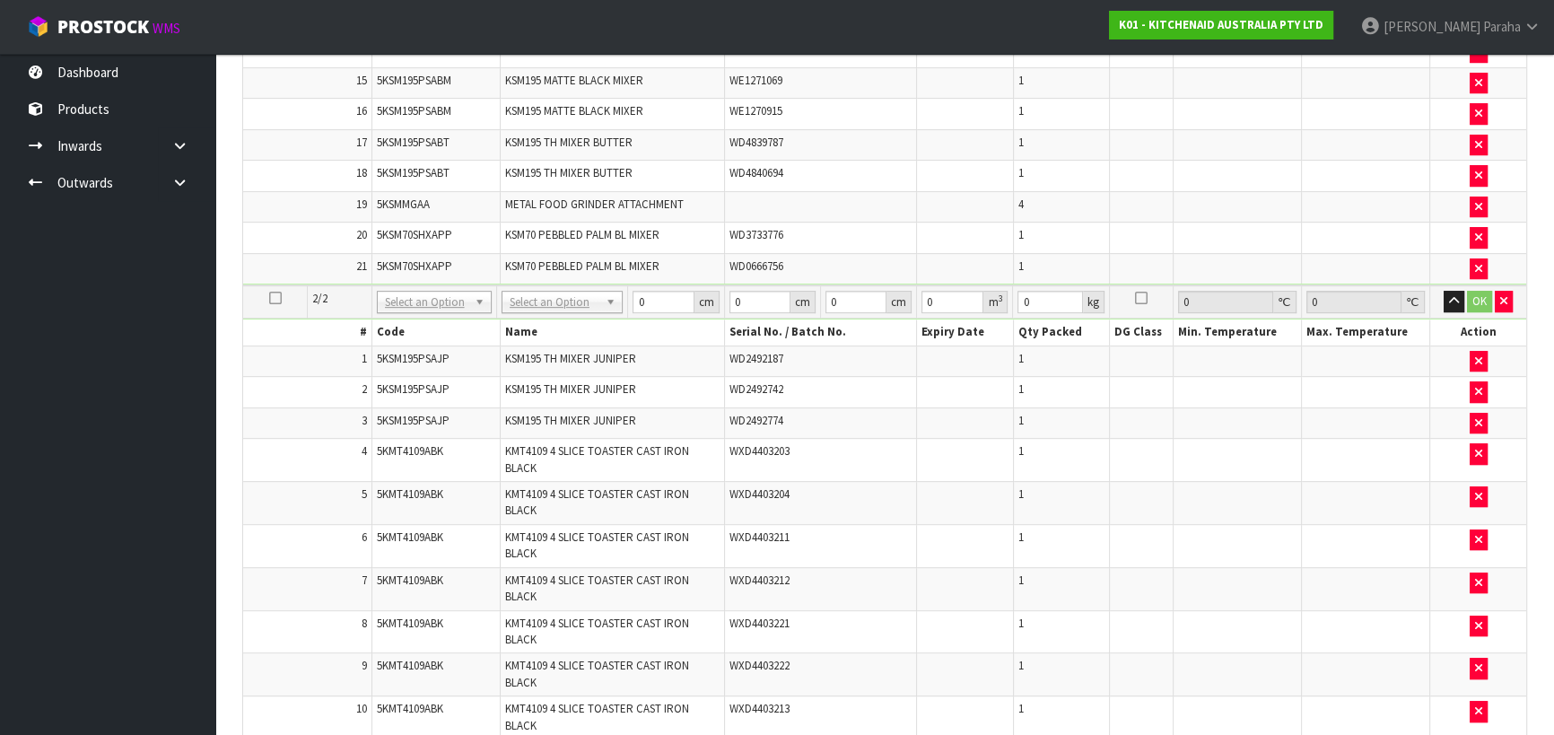
scroll to position [978, 0]
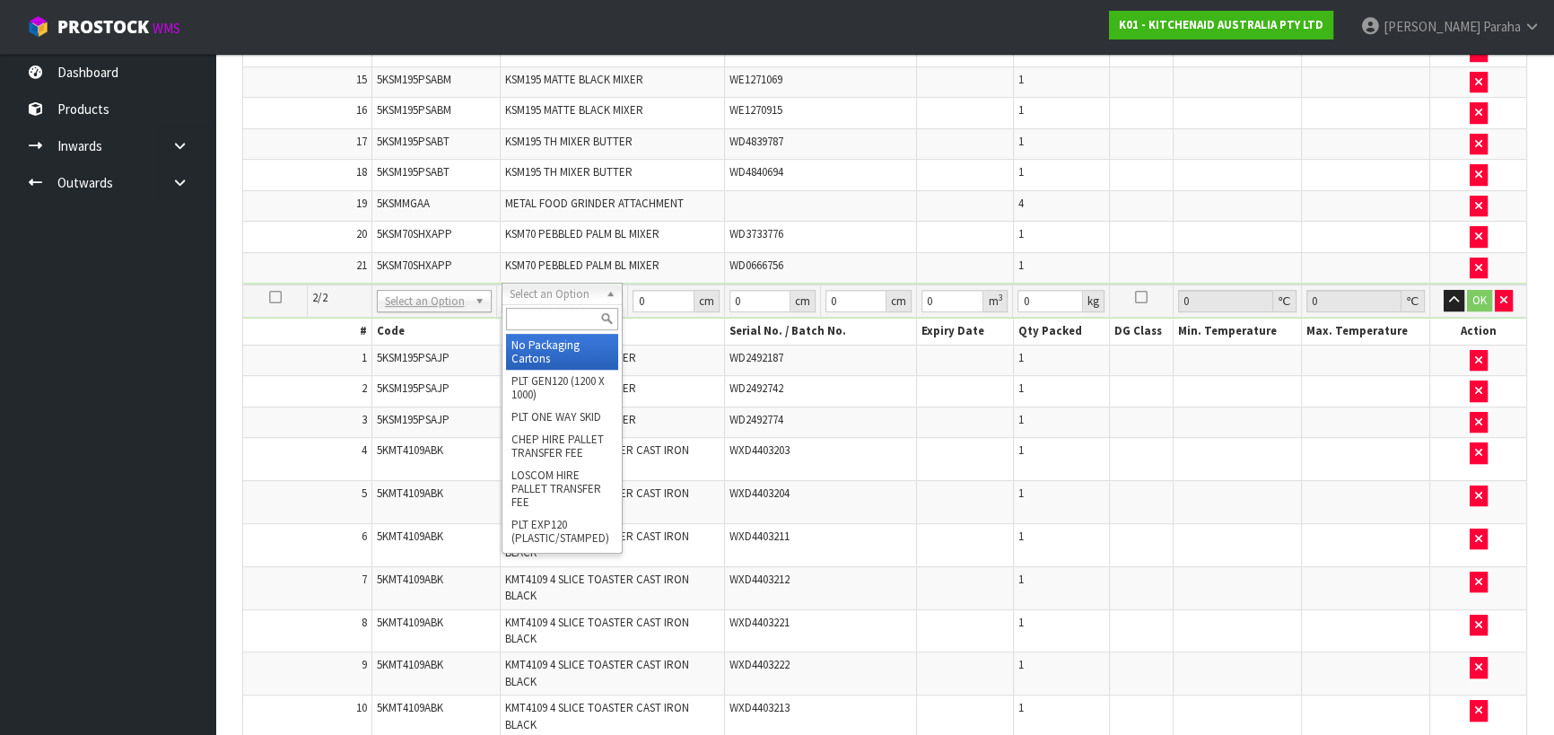
click at [578, 312] on input "text" at bounding box center [562, 319] width 112 height 22
type input "PLT"
type input "2"
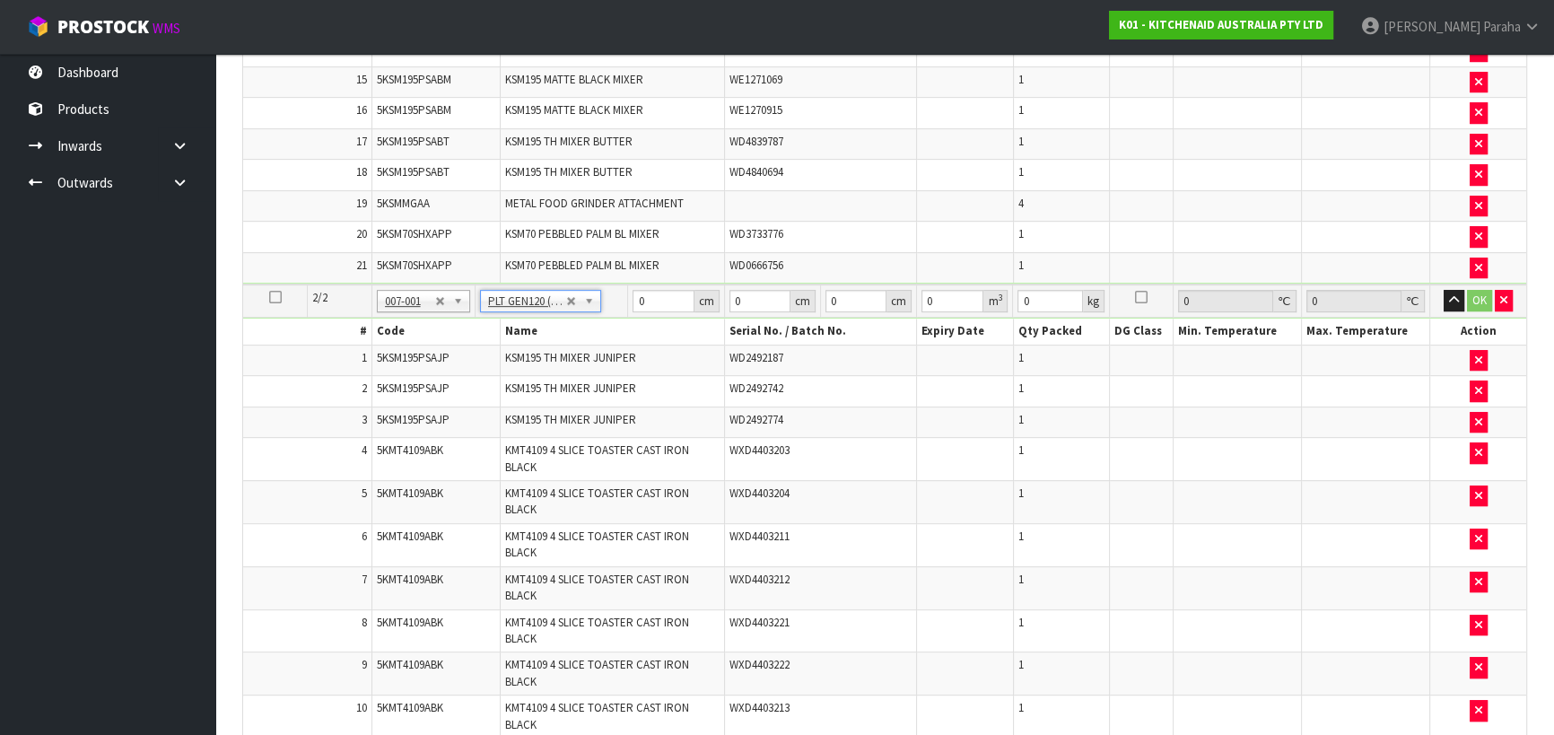
type input "120"
type input "100"
type input "110.62"
drag, startPoint x: 852, startPoint y: 293, endPoint x: 826, endPoint y: 290, distance: 25.3
click at [826, 290] on input "0" at bounding box center [856, 301] width 61 height 22
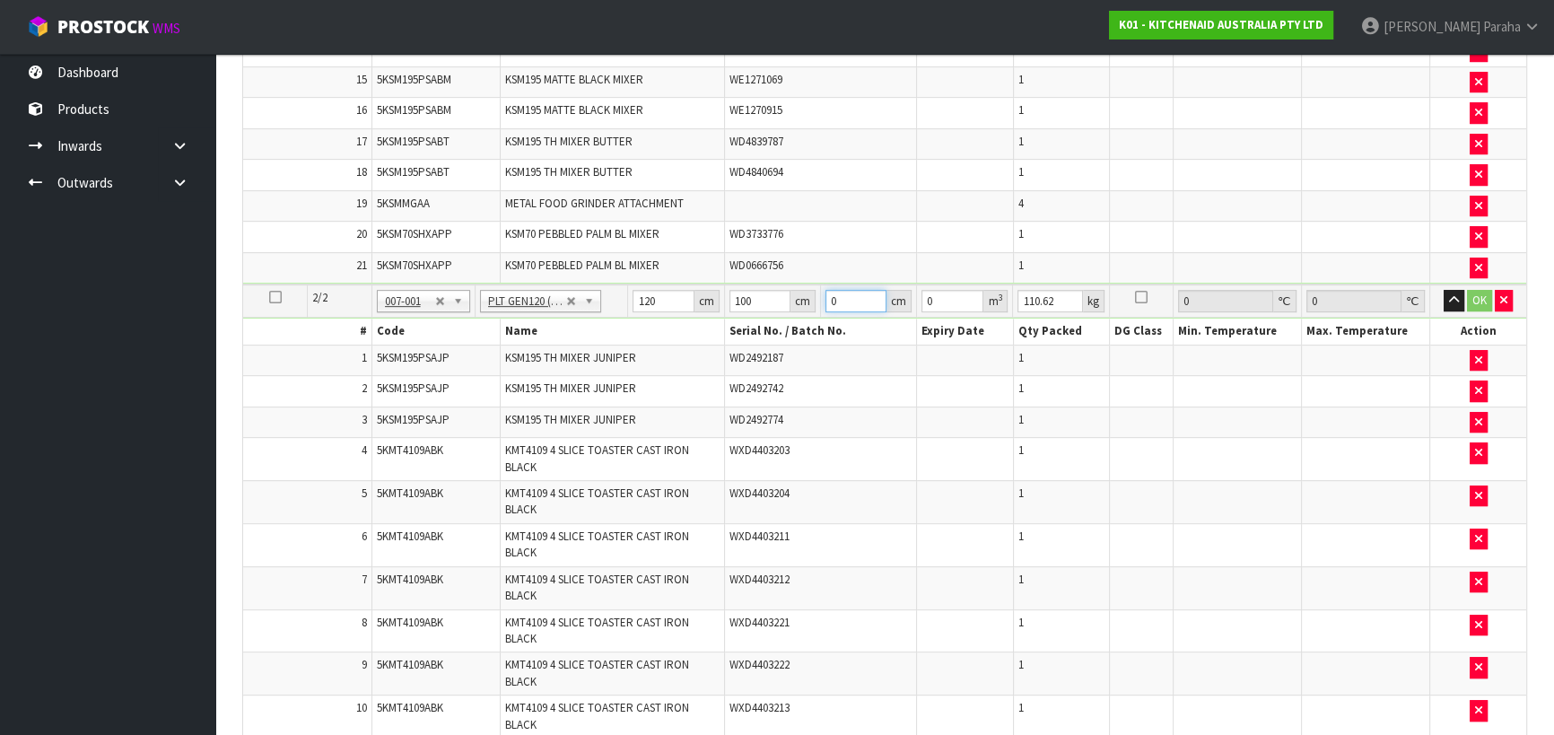
type input "1"
type input "0.012"
type input "11"
type input "0.132"
type input "119"
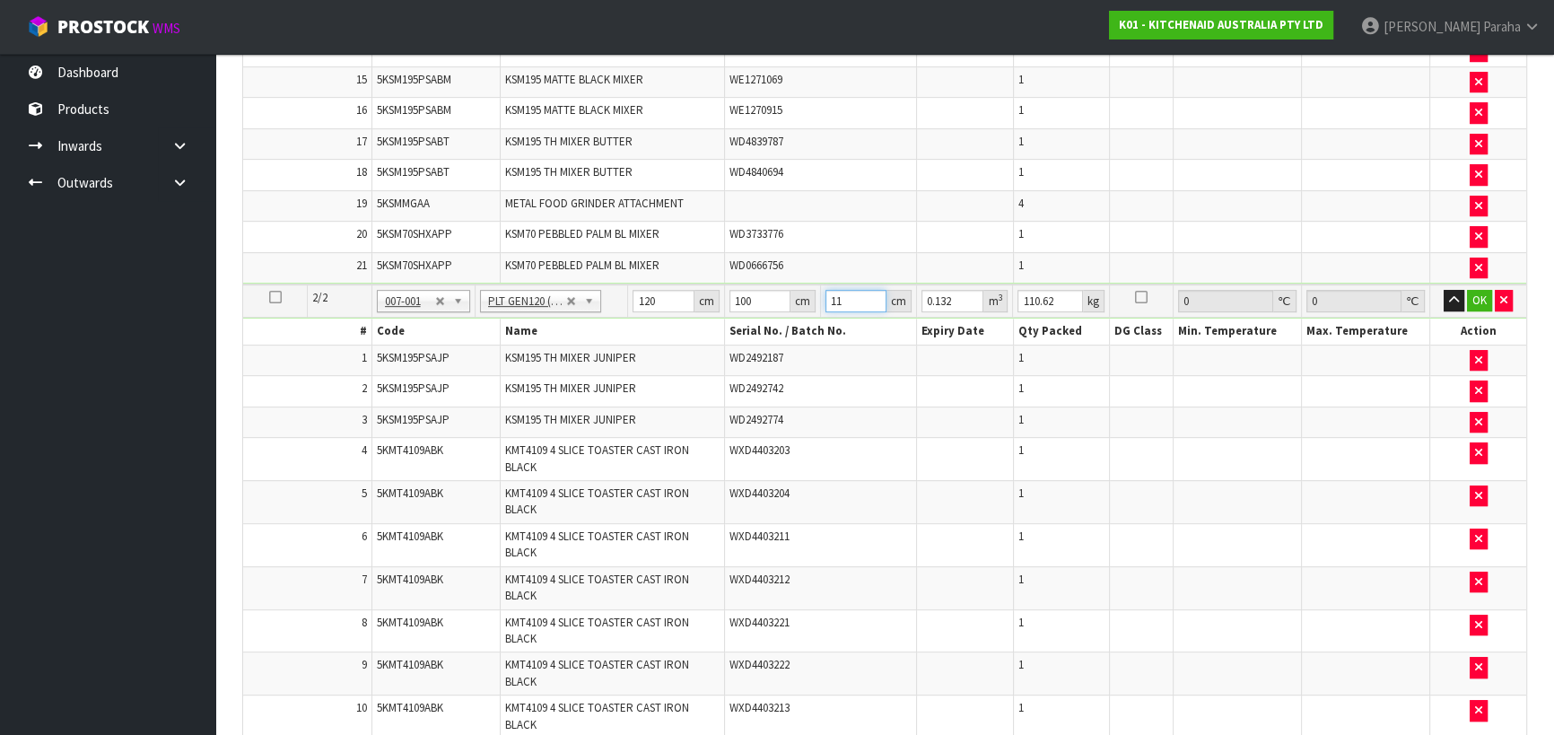
type input "1.428"
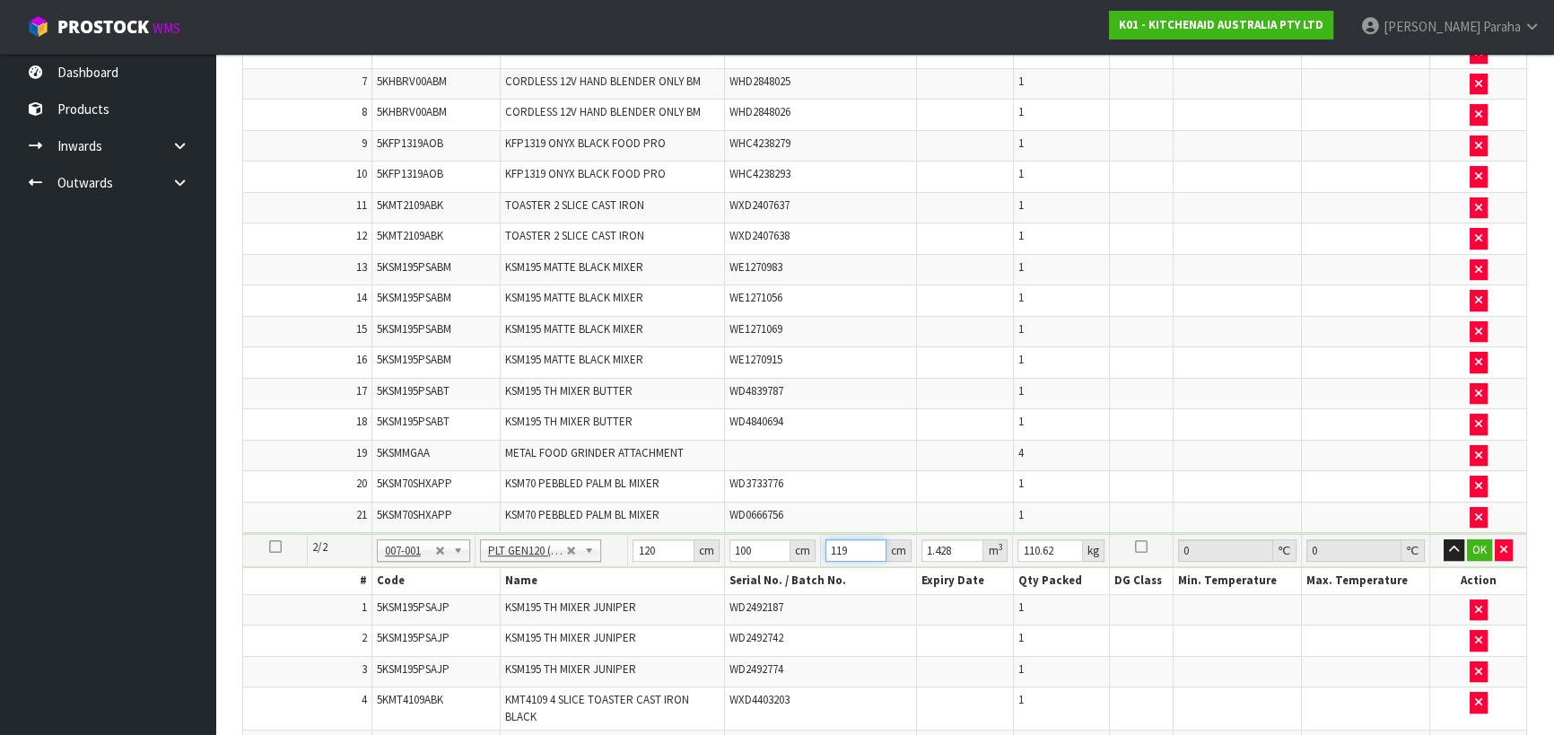
scroll to position [734, 0]
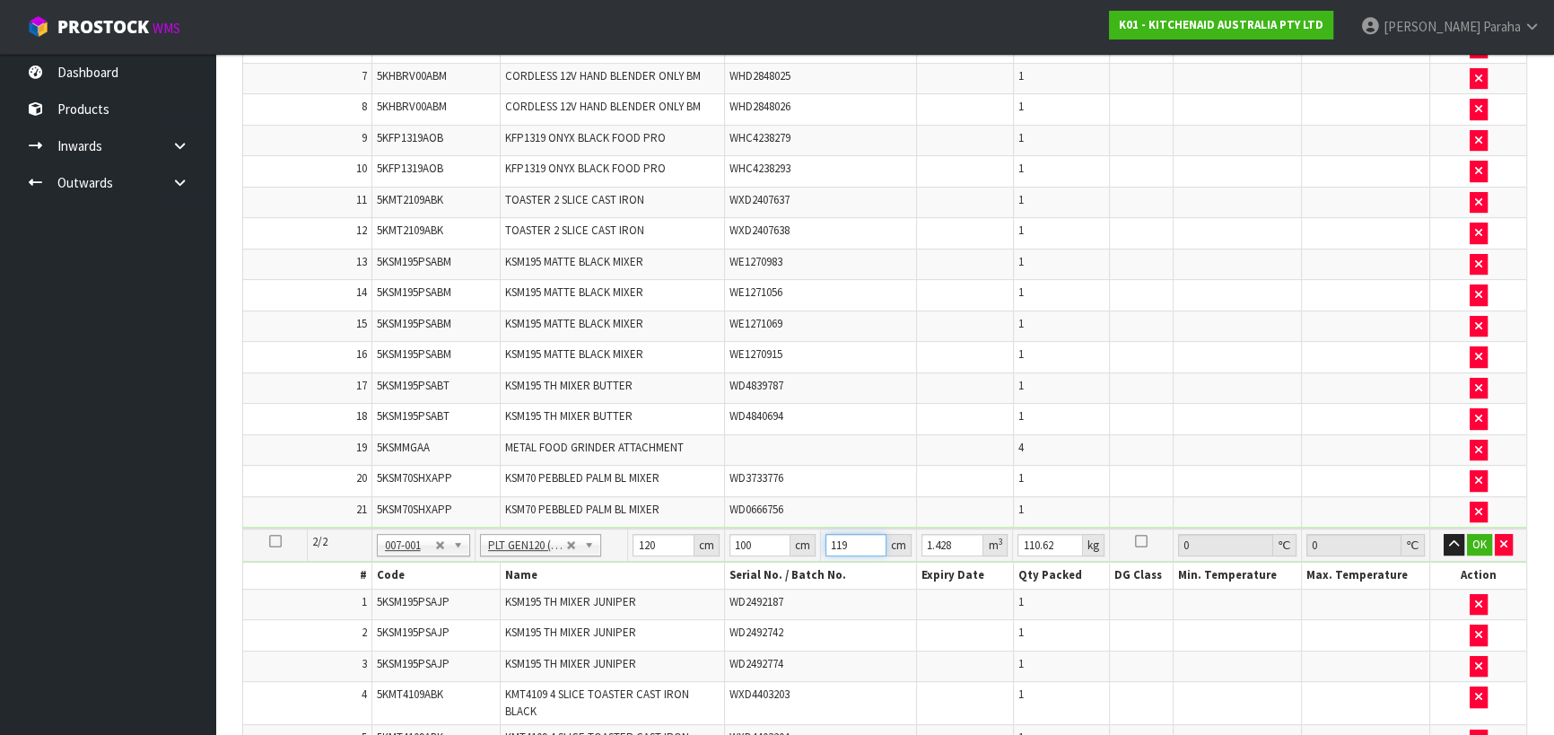
type input "119"
click at [1054, 538] on input "110.62" at bounding box center [1050, 545] width 65 height 22
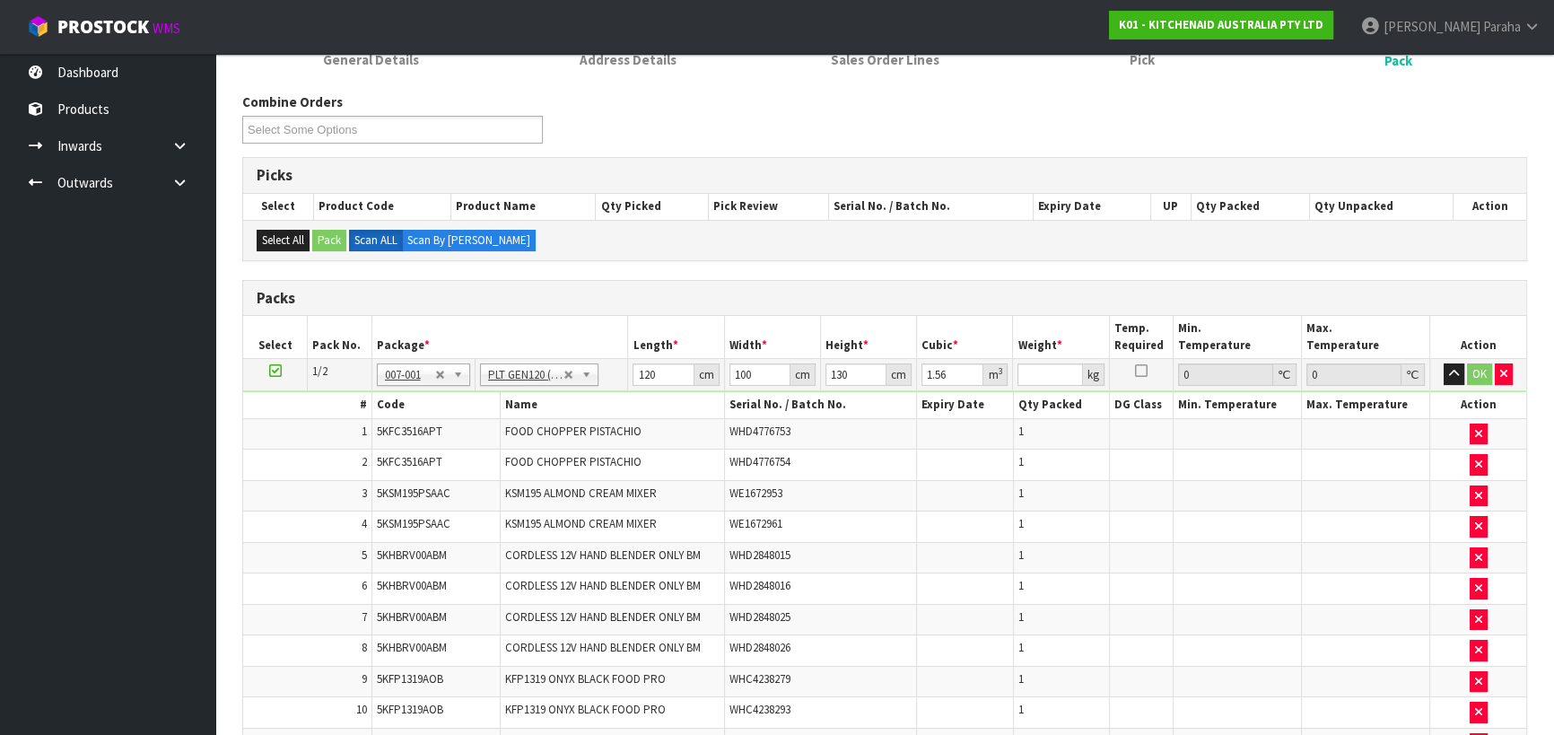
scroll to position [162, 0]
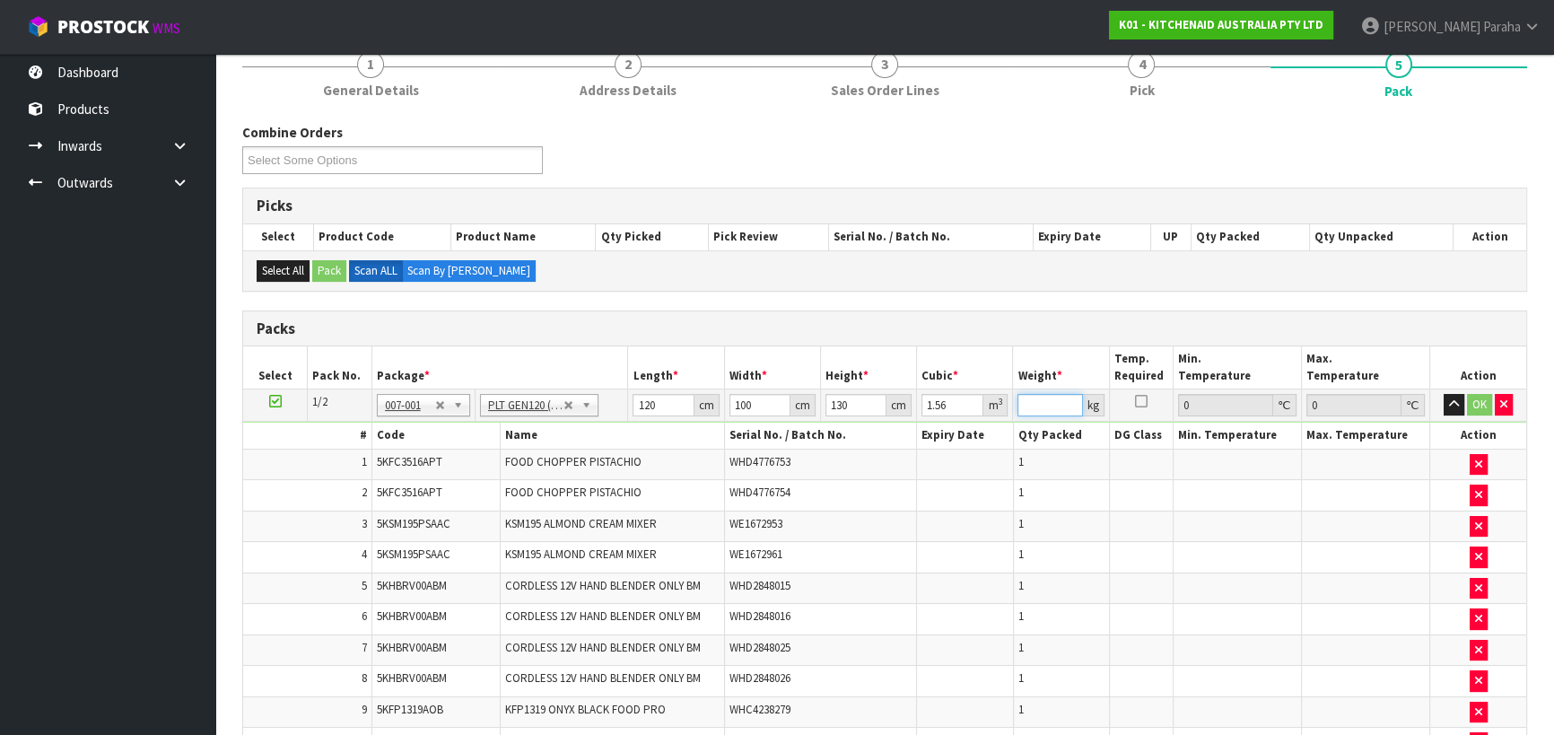
click at [1039, 403] on input "number" at bounding box center [1050, 405] width 65 height 22
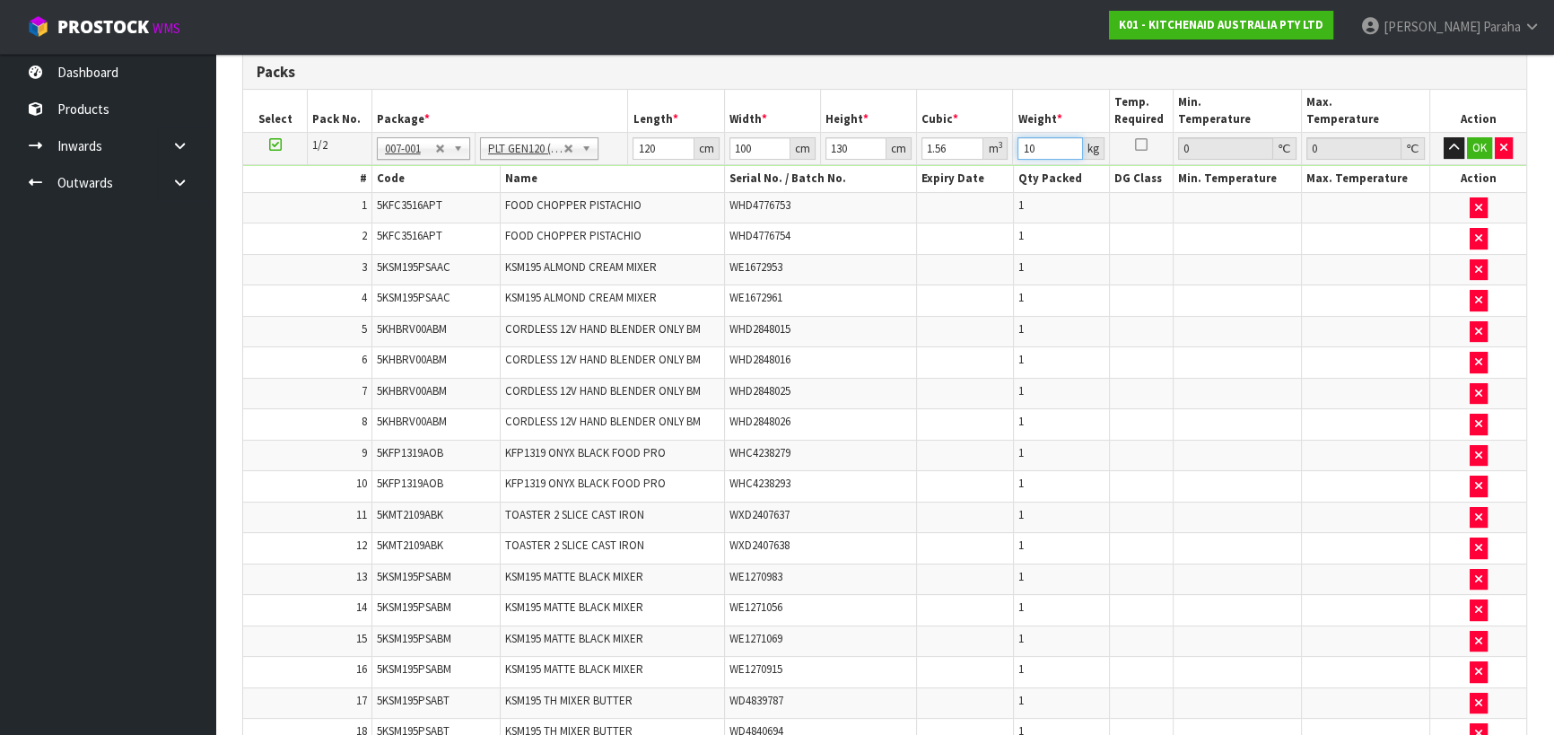
scroll to position [326, 0]
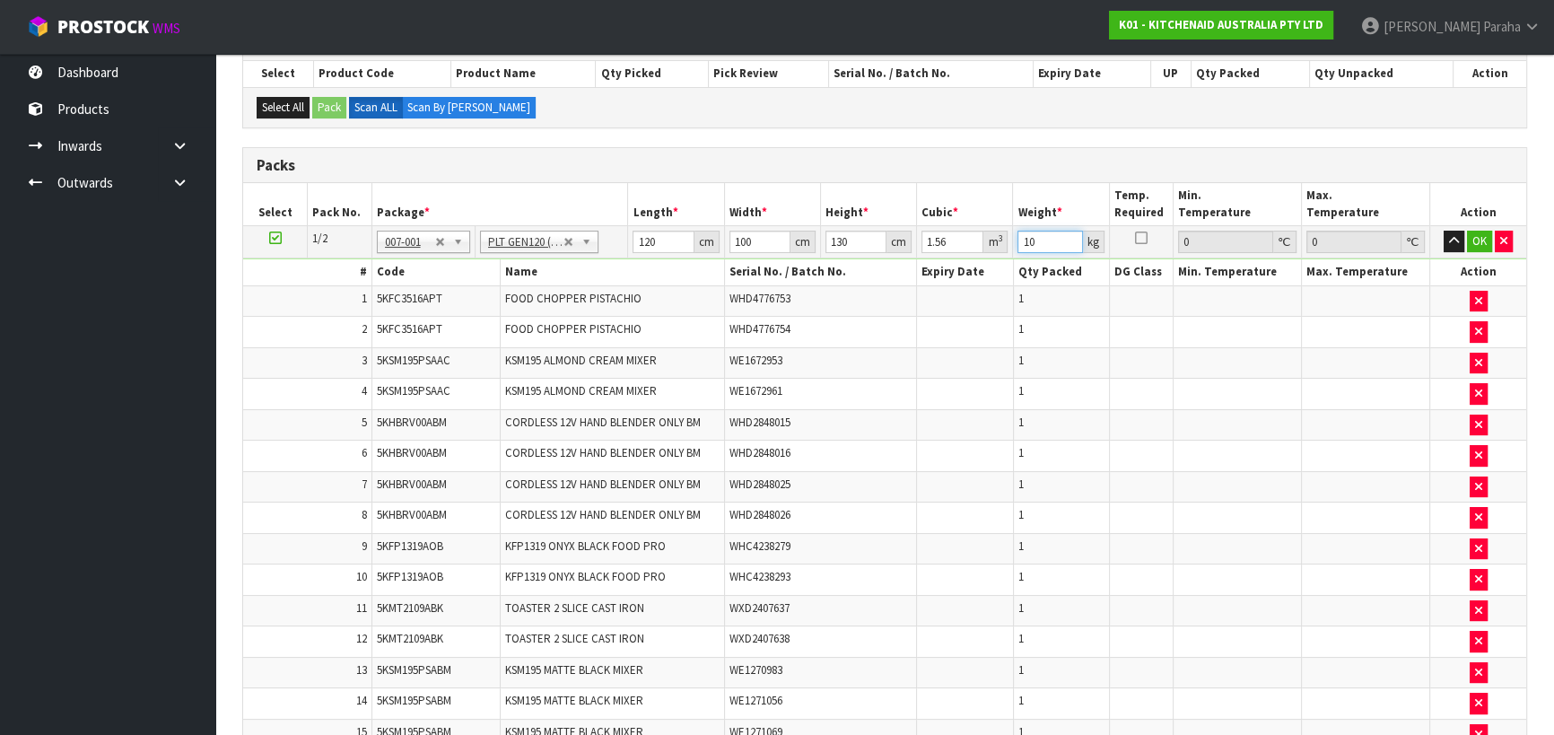
drag, startPoint x: 1033, startPoint y: 241, endPoint x: 1011, endPoint y: 240, distance: 21.6
click at [1011, 240] on tr "1/2 NONE 007-001 007-002 007-004 007-009 007-013 007-014 007-015 007-017 007-01…" at bounding box center [884, 242] width 1283 height 32
click at [1038, 240] on input "10" at bounding box center [1050, 242] width 65 height 22
type input "10"
click at [1458, 238] on icon "button" at bounding box center [1454, 241] width 10 height 12
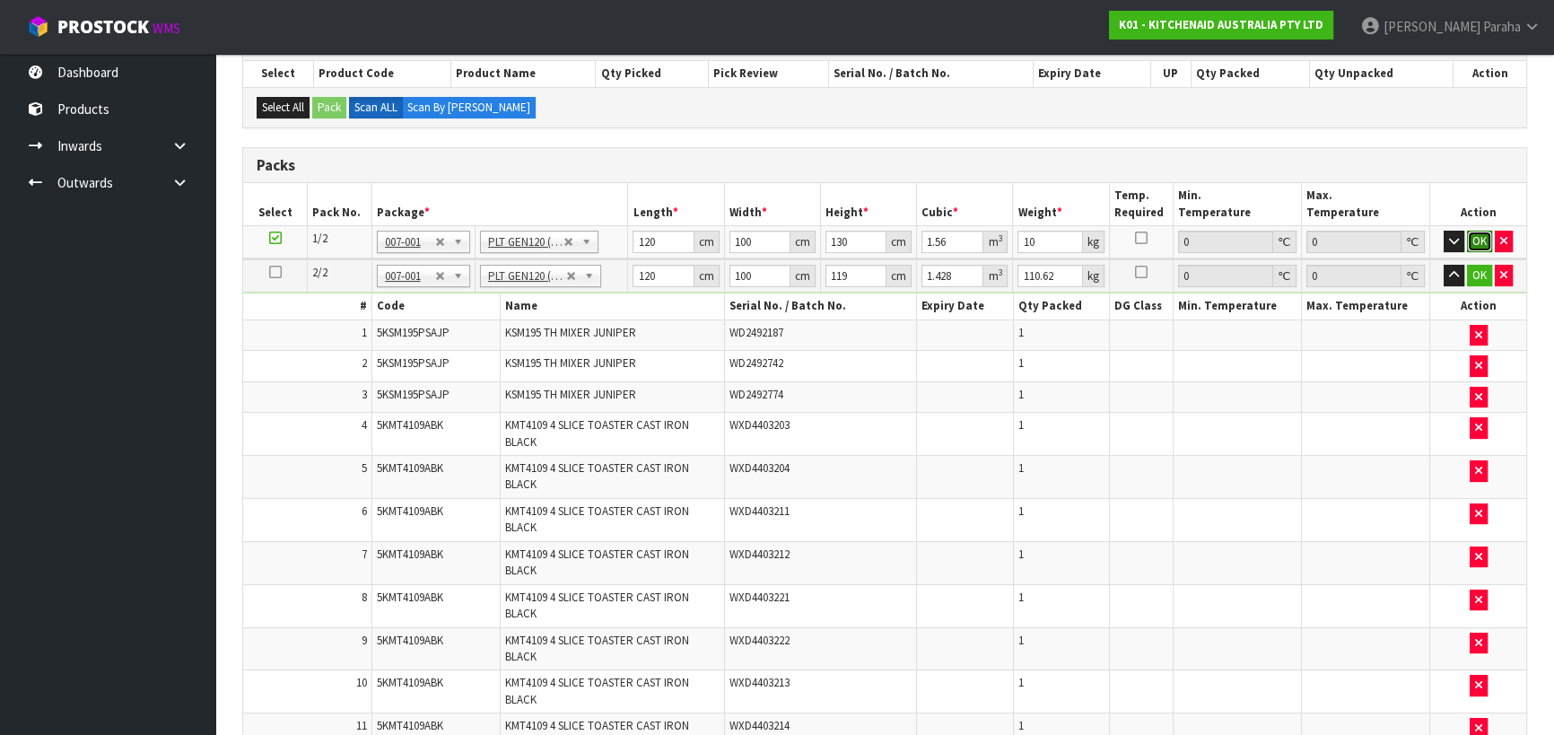
click at [1481, 236] on button "OK" at bounding box center [1479, 242] width 25 height 22
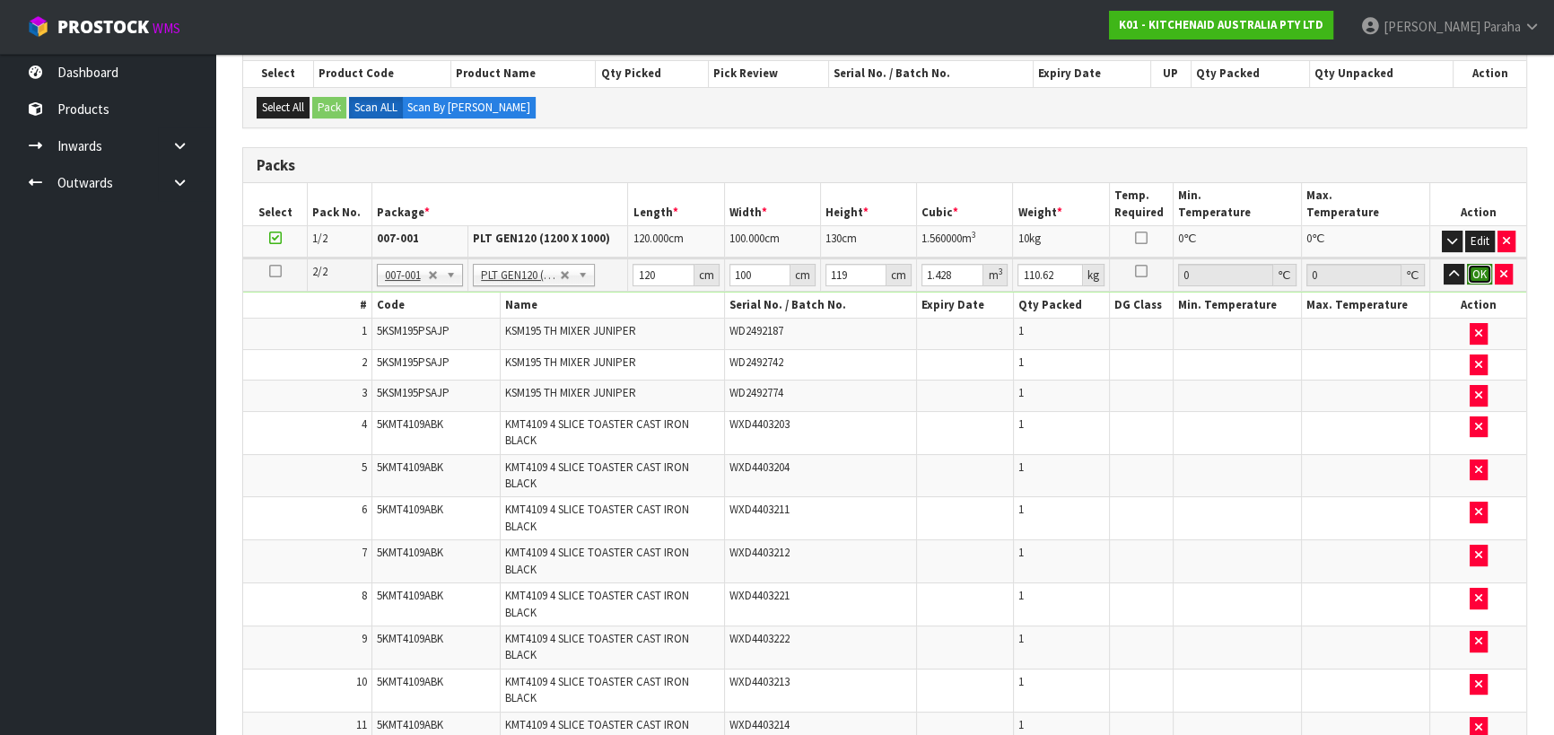
click at [1481, 278] on button "OK" at bounding box center [1479, 275] width 25 height 22
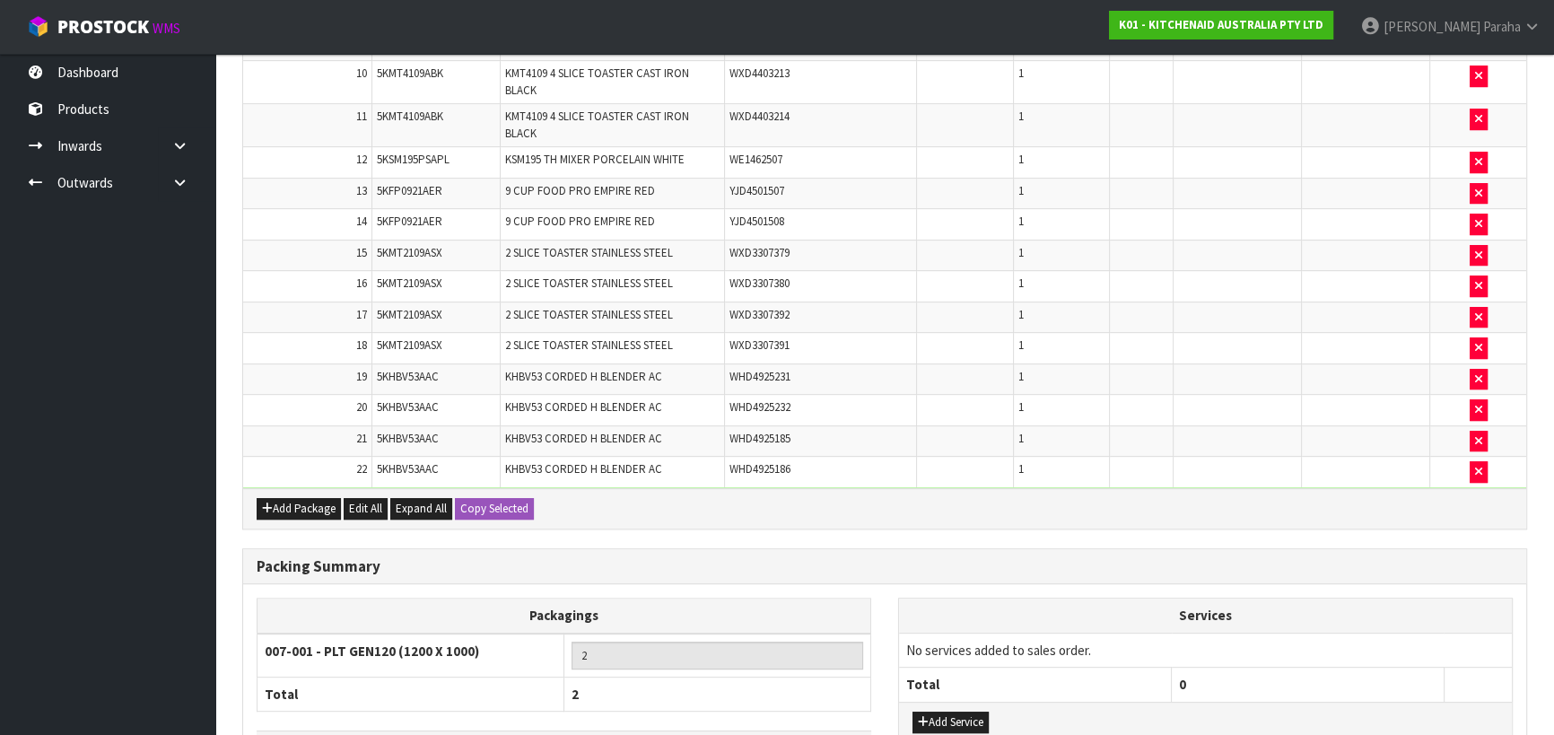
scroll to position [1059, 0]
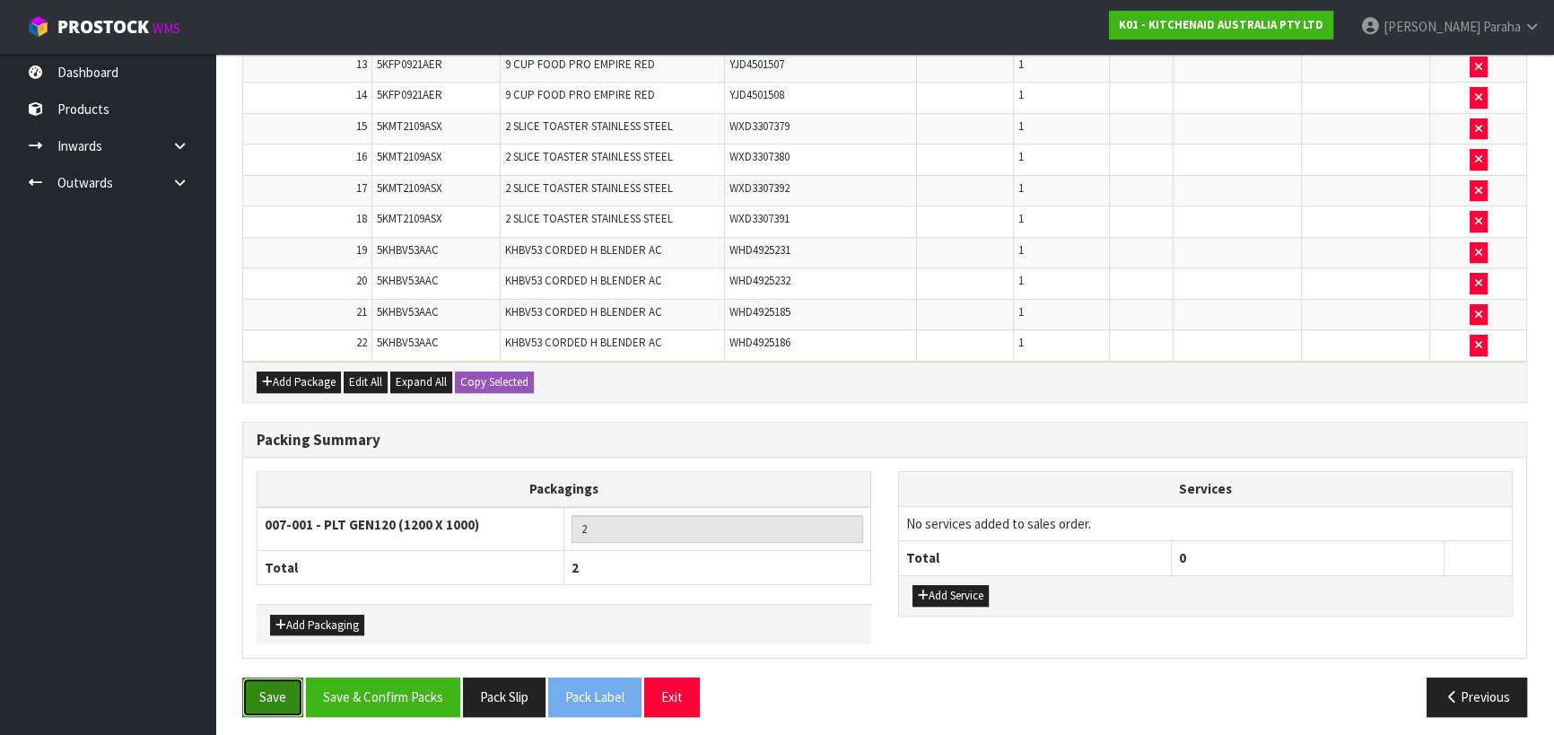
click at [267, 683] on button "Save" at bounding box center [272, 696] width 61 height 39
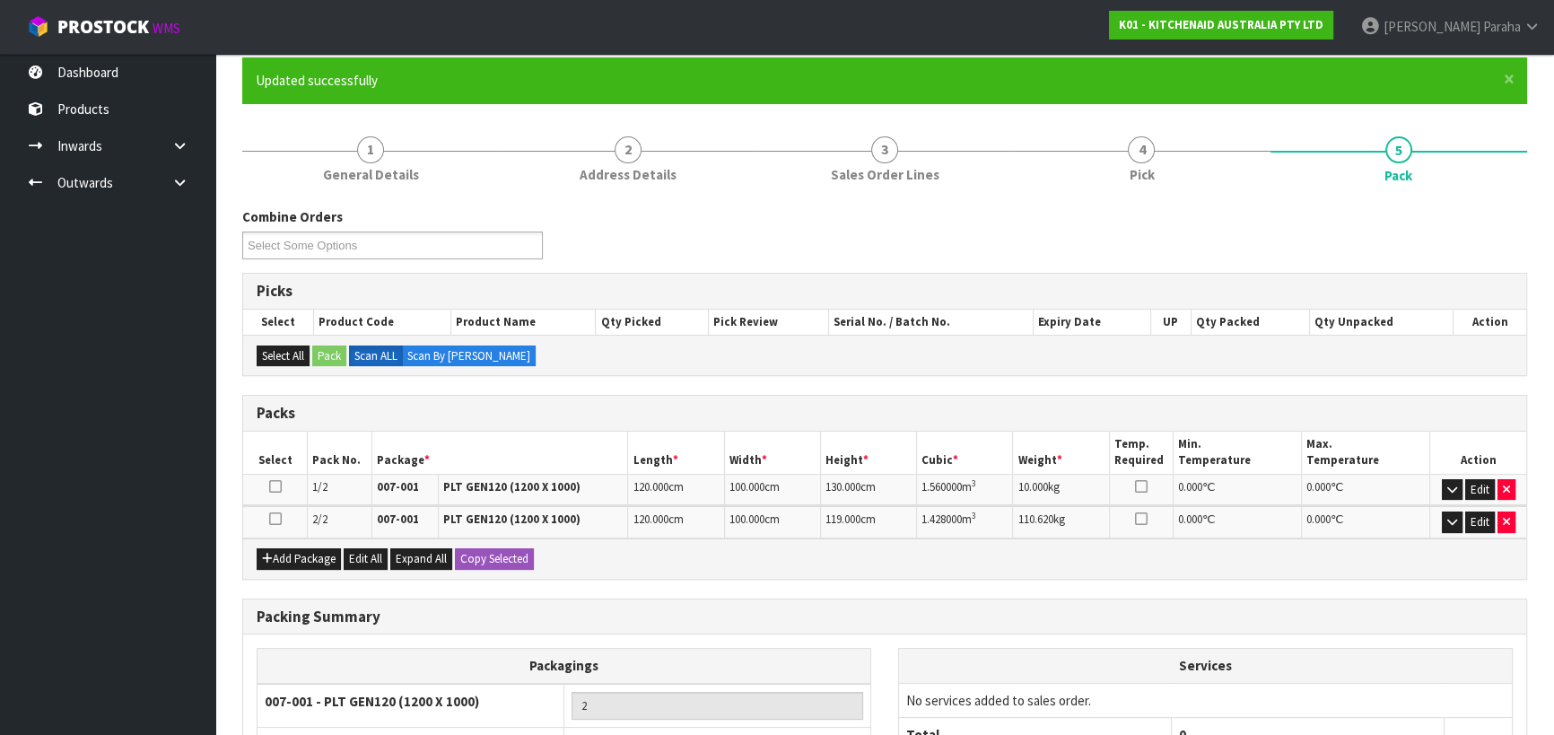
scroll to position [323, 0]
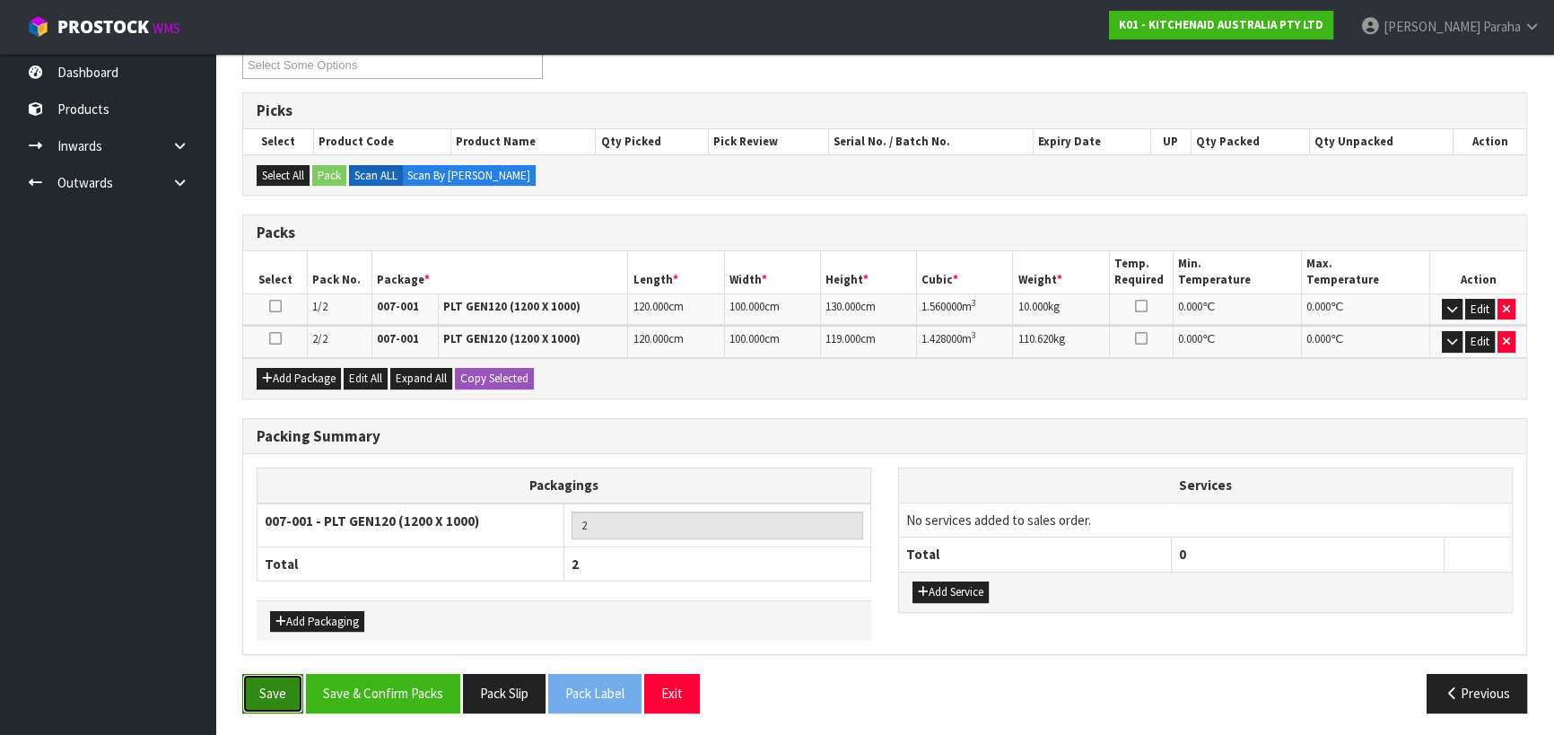
click at [279, 688] on button "Save" at bounding box center [272, 693] width 61 height 39
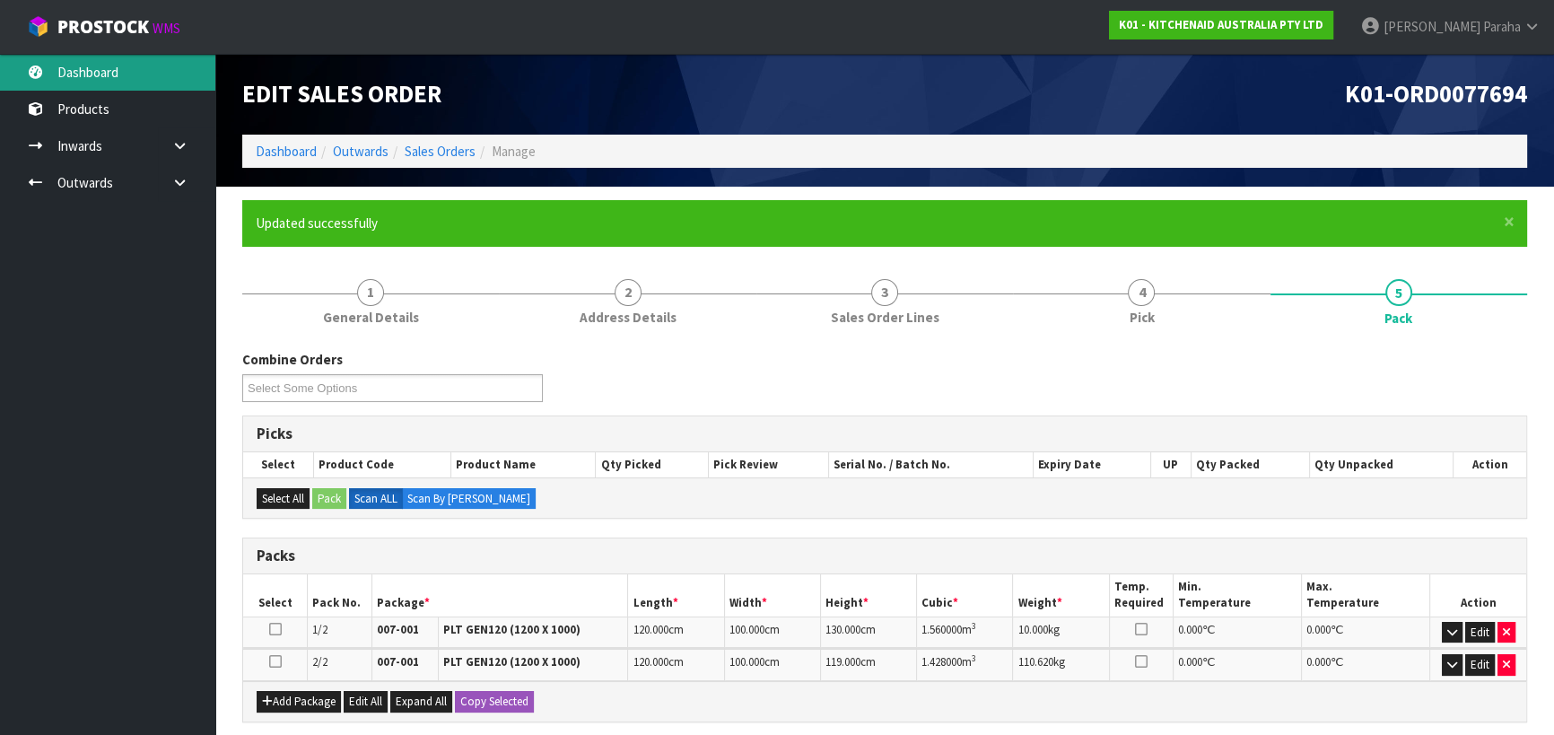
click at [127, 66] on link "Dashboard" at bounding box center [107, 72] width 215 height 37
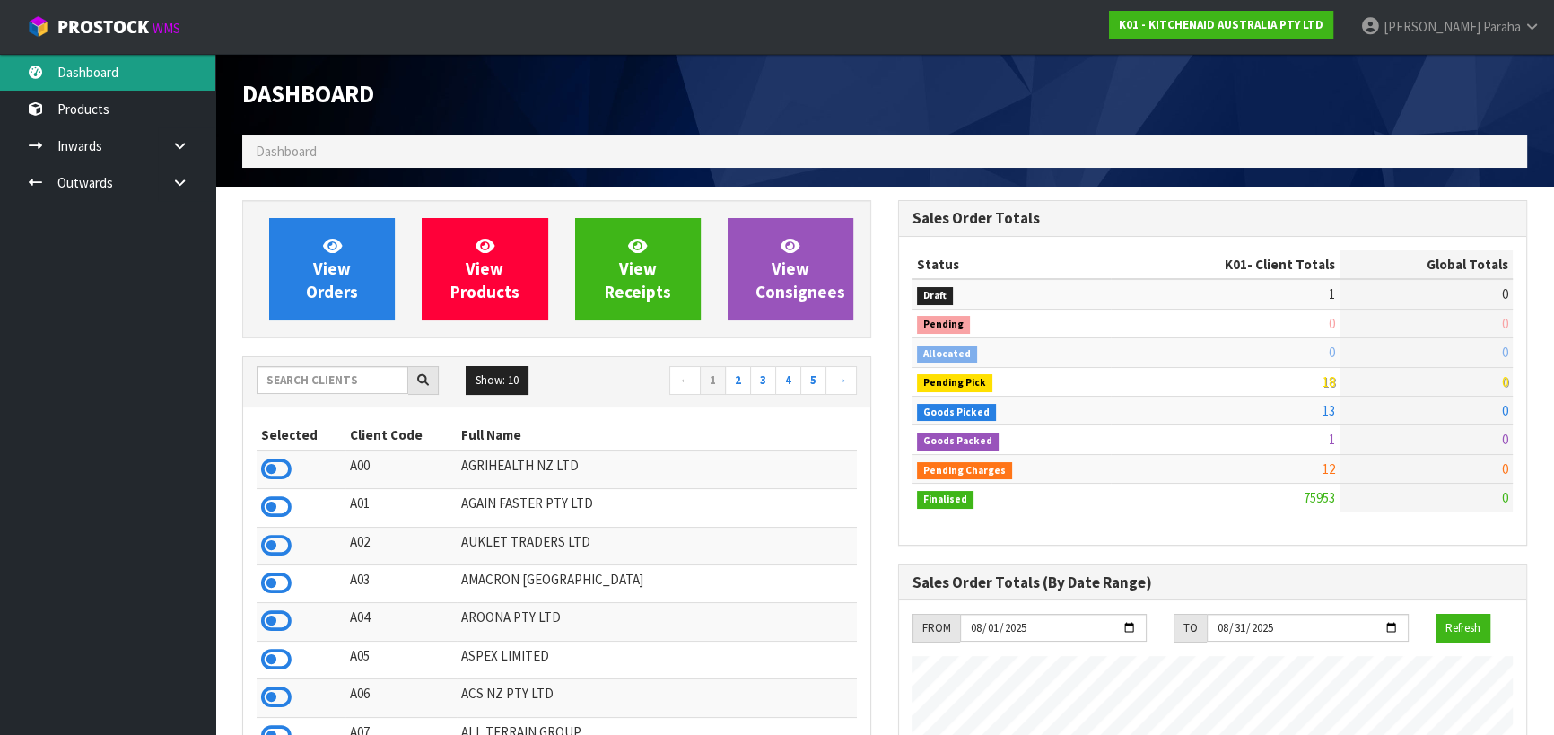
scroll to position [1357, 655]
click at [310, 385] on input "text" at bounding box center [333, 380] width 152 height 28
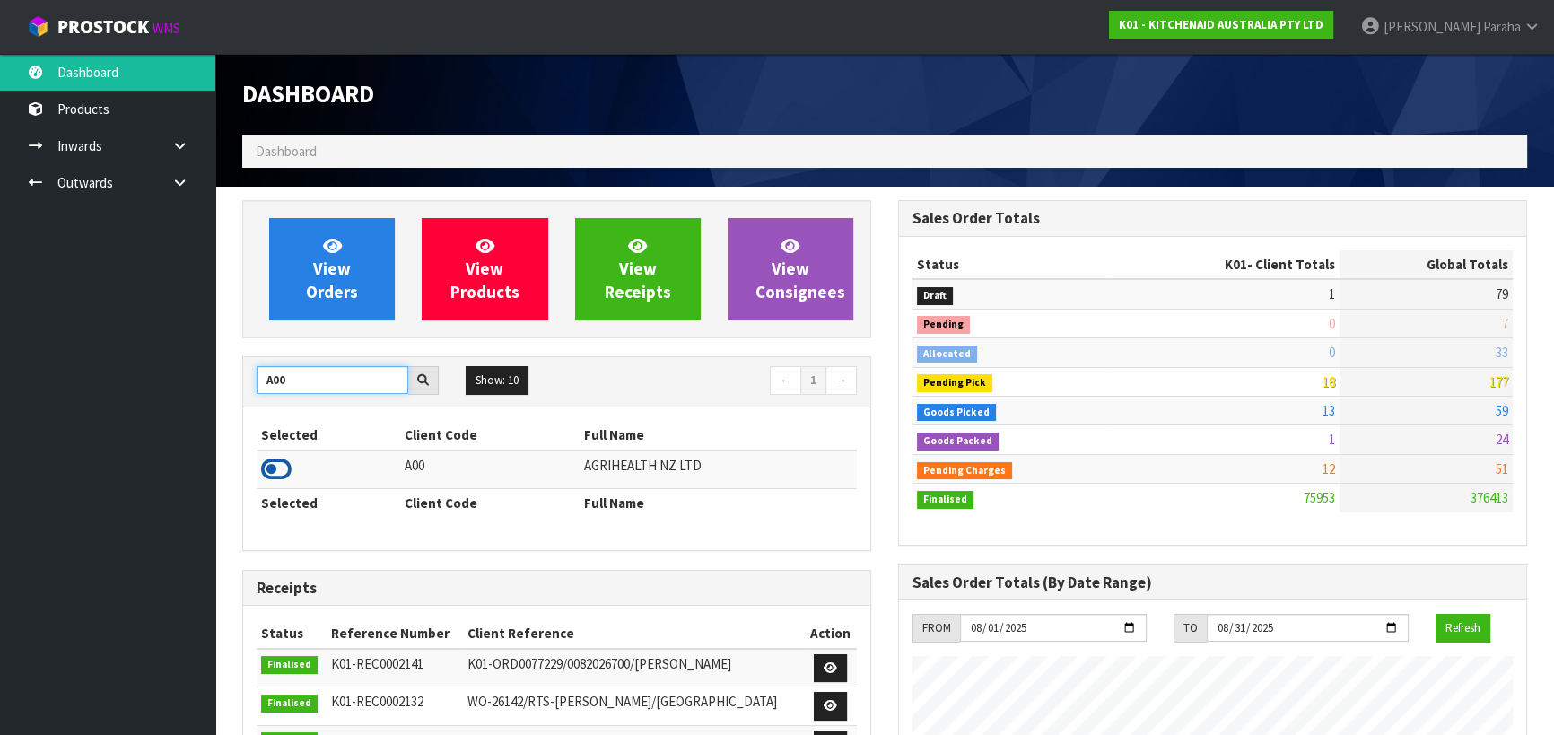
type input "A00"
click at [284, 471] on icon at bounding box center [276, 469] width 31 height 27
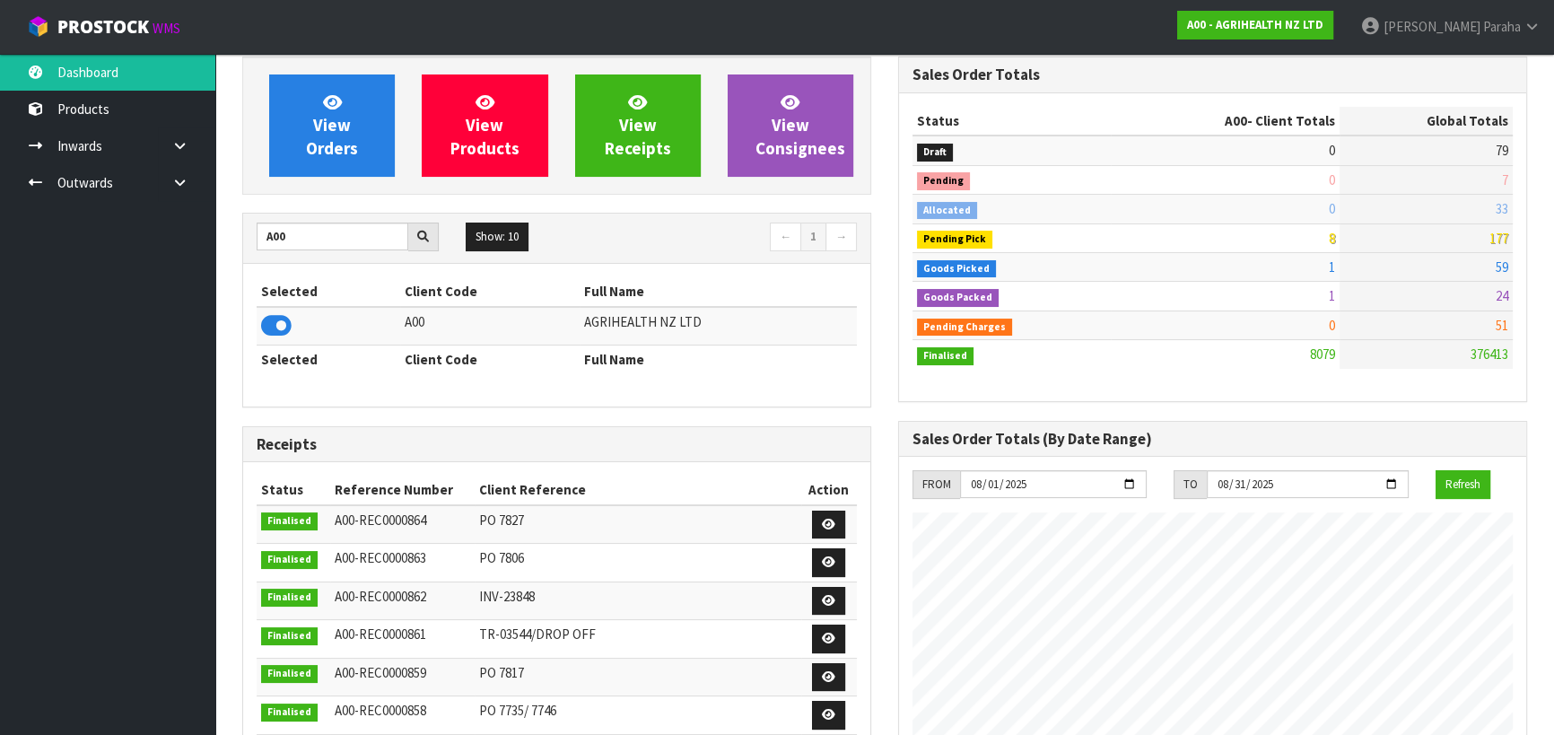
scroll to position [0, 0]
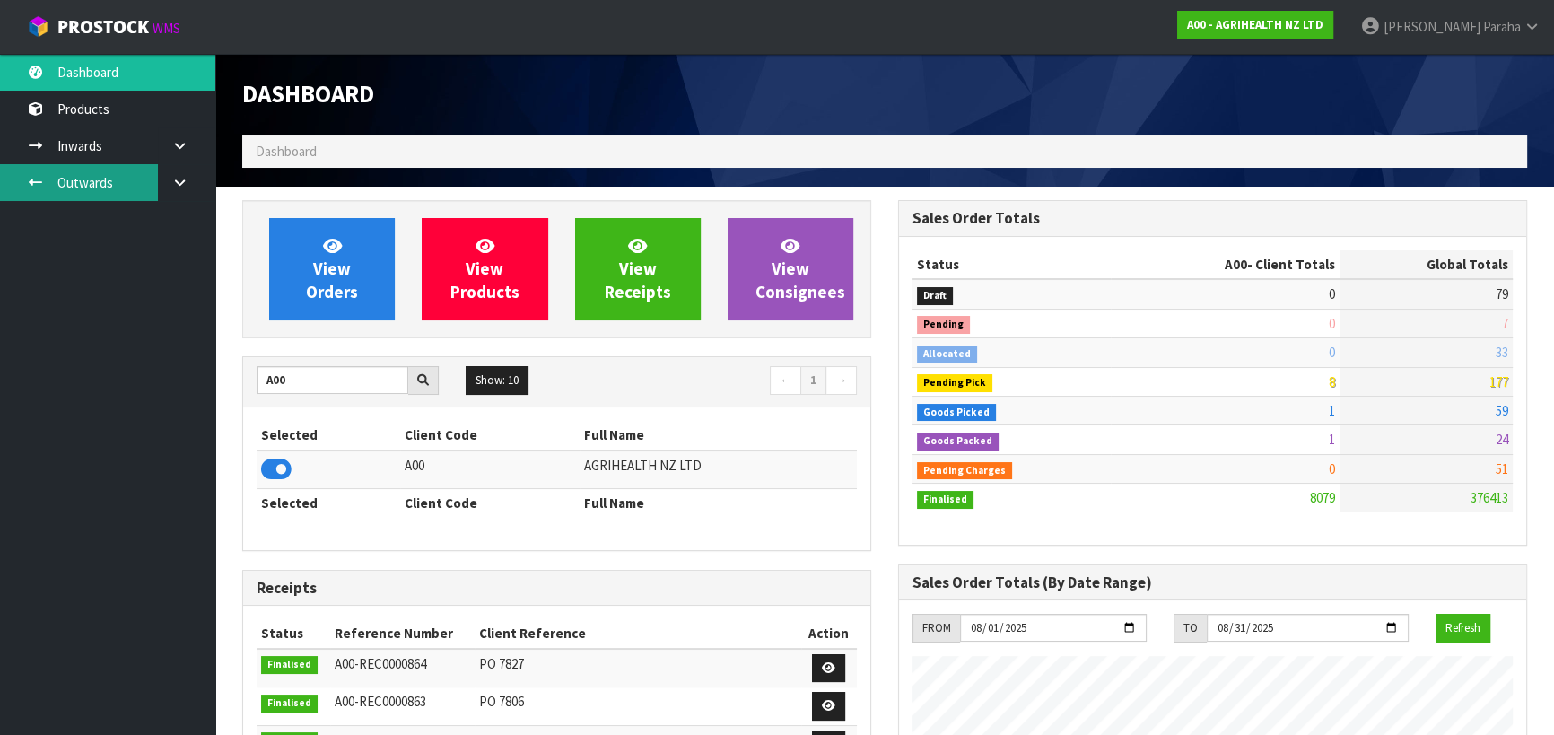
click at [81, 187] on link "Outwards" at bounding box center [107, 182] width 215 height 37
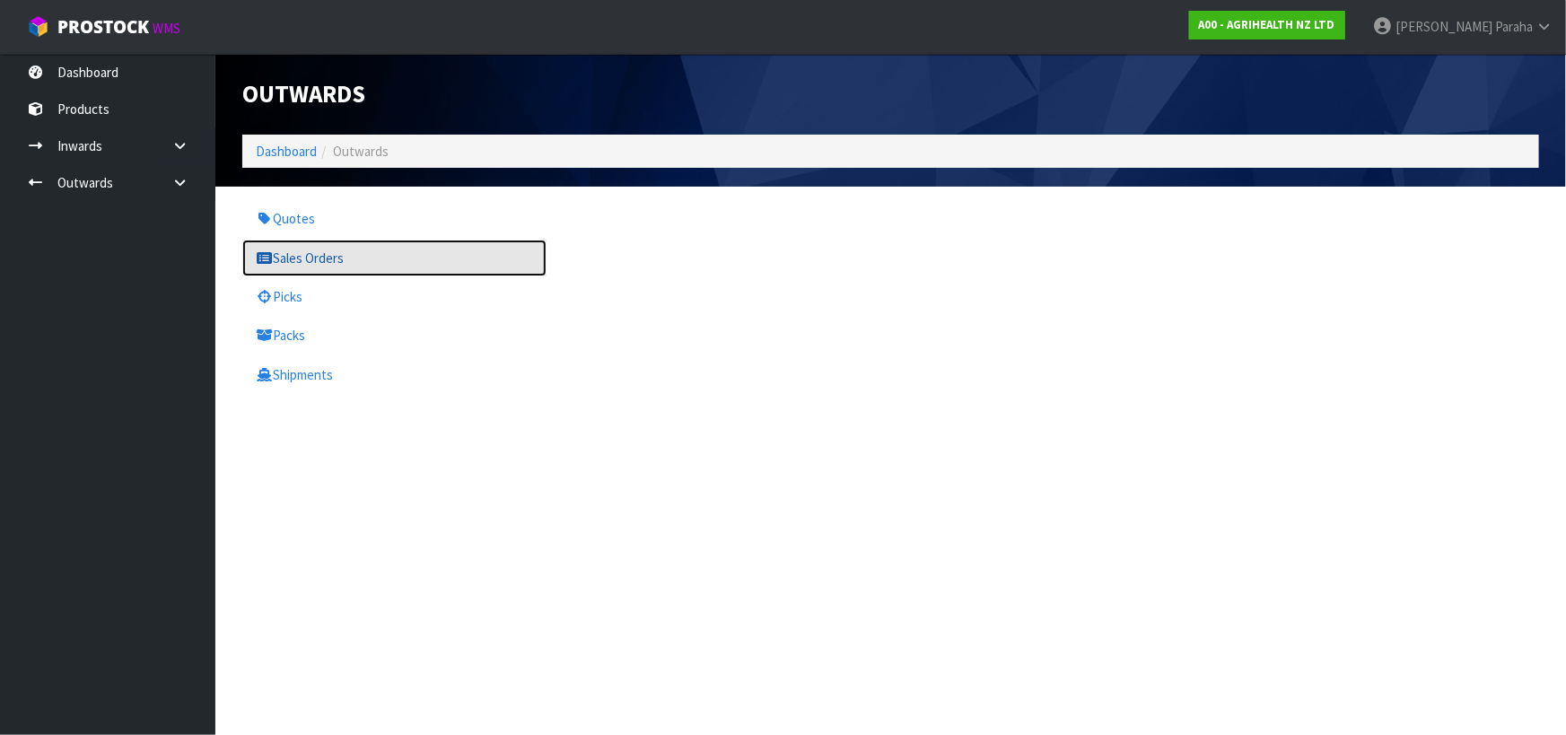
click at [324, 265] on link "Sales Orders" at bounding box center [394, 258] width 304 height 37
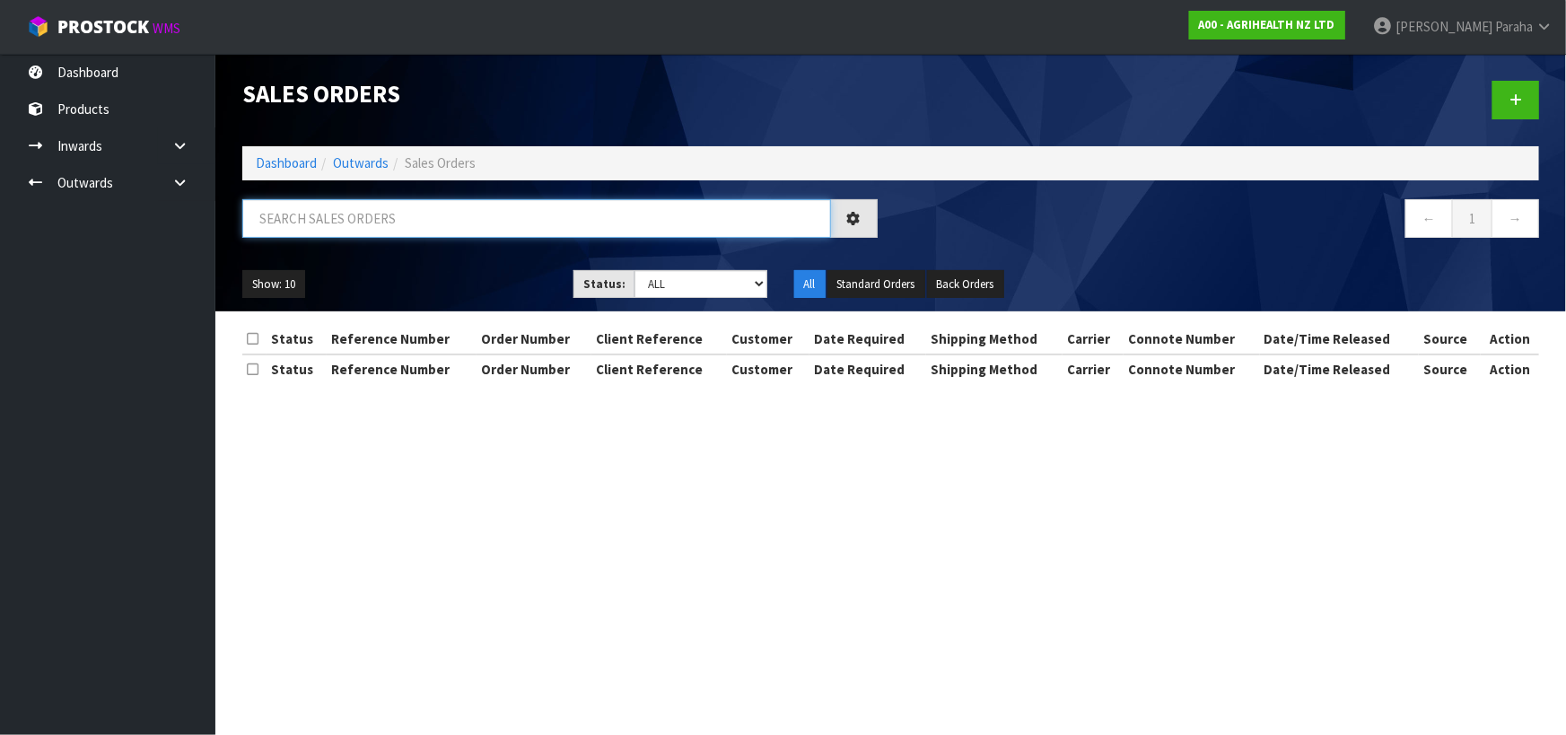
click at [349, 205] on input "text" at bounding box center [536, 218] width 589 height 39
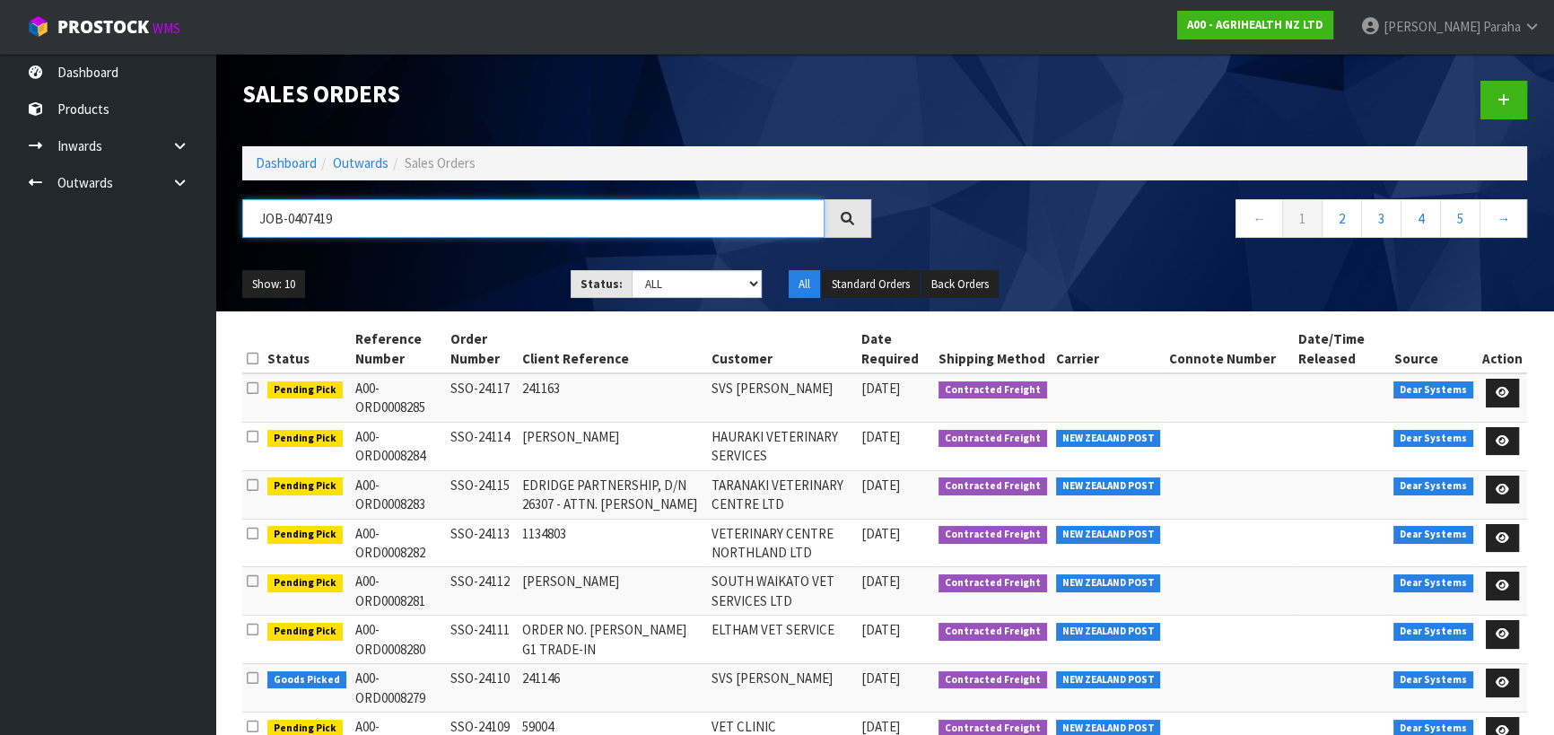
type input "JOB-0407419"
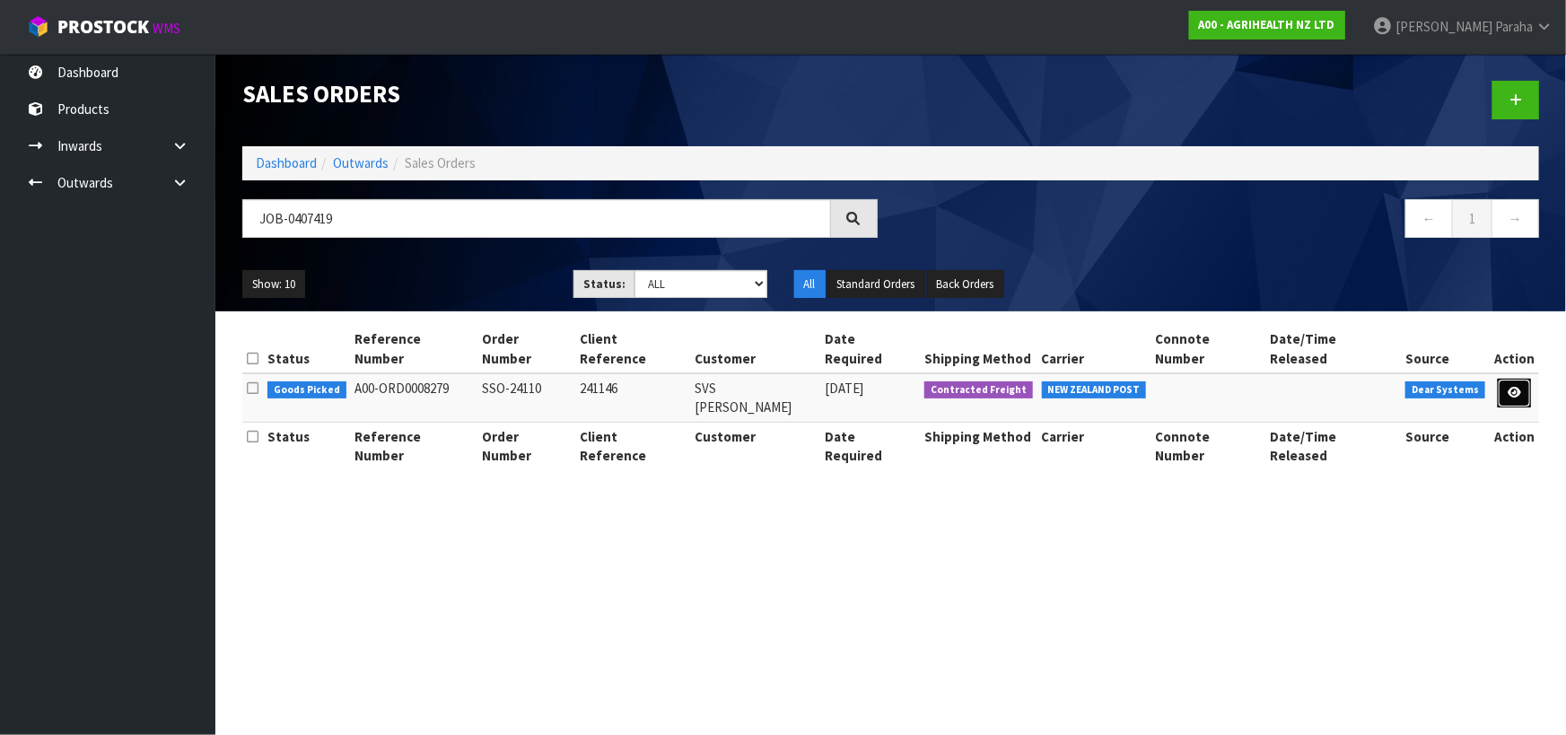
click at [1516, 387] on icon at bounding box center [1514, 393] width 13 height 12
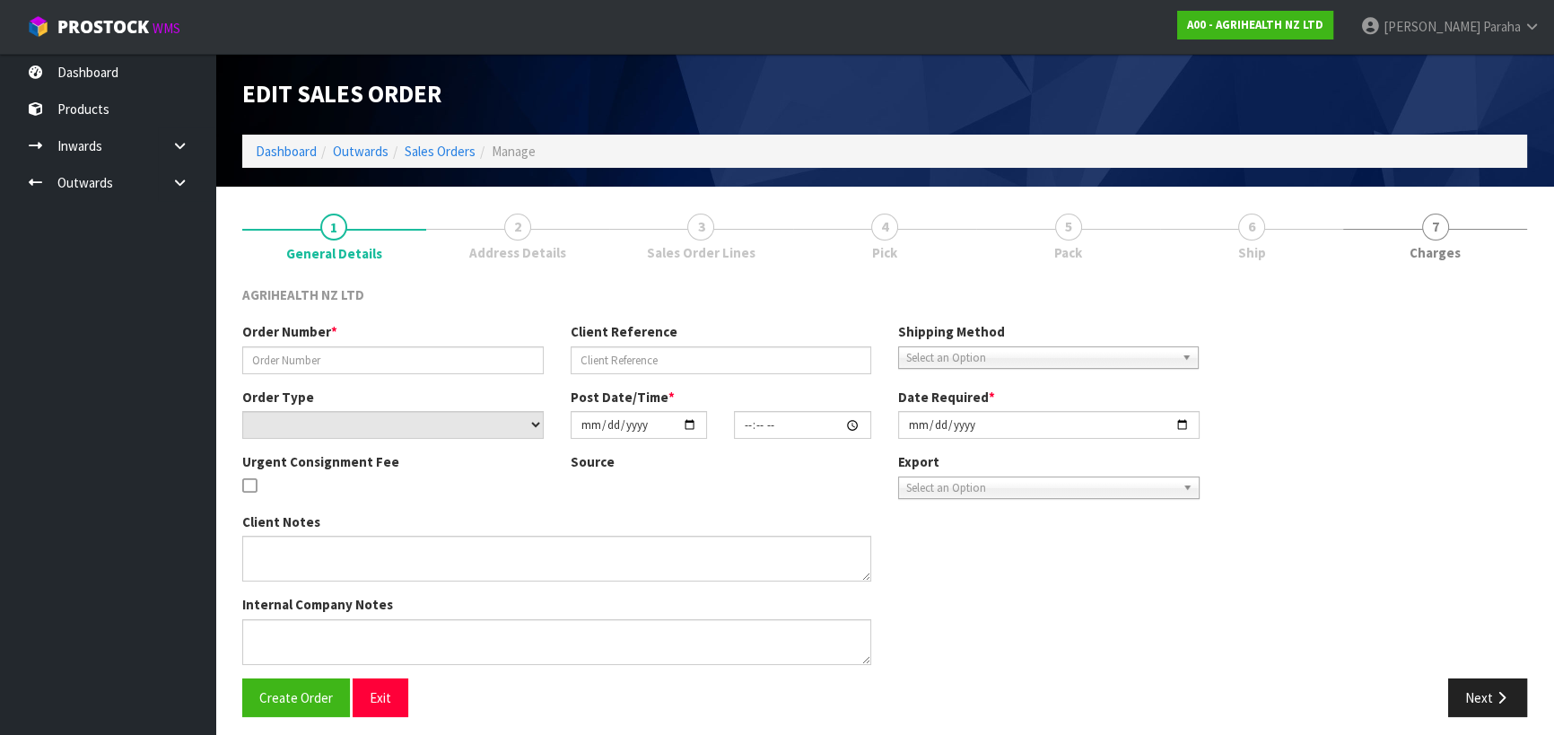
type input "SSO-24110"
type input "241146"
select select "number:0"
type input "2025-08-12"
type input "15:59:55.000"
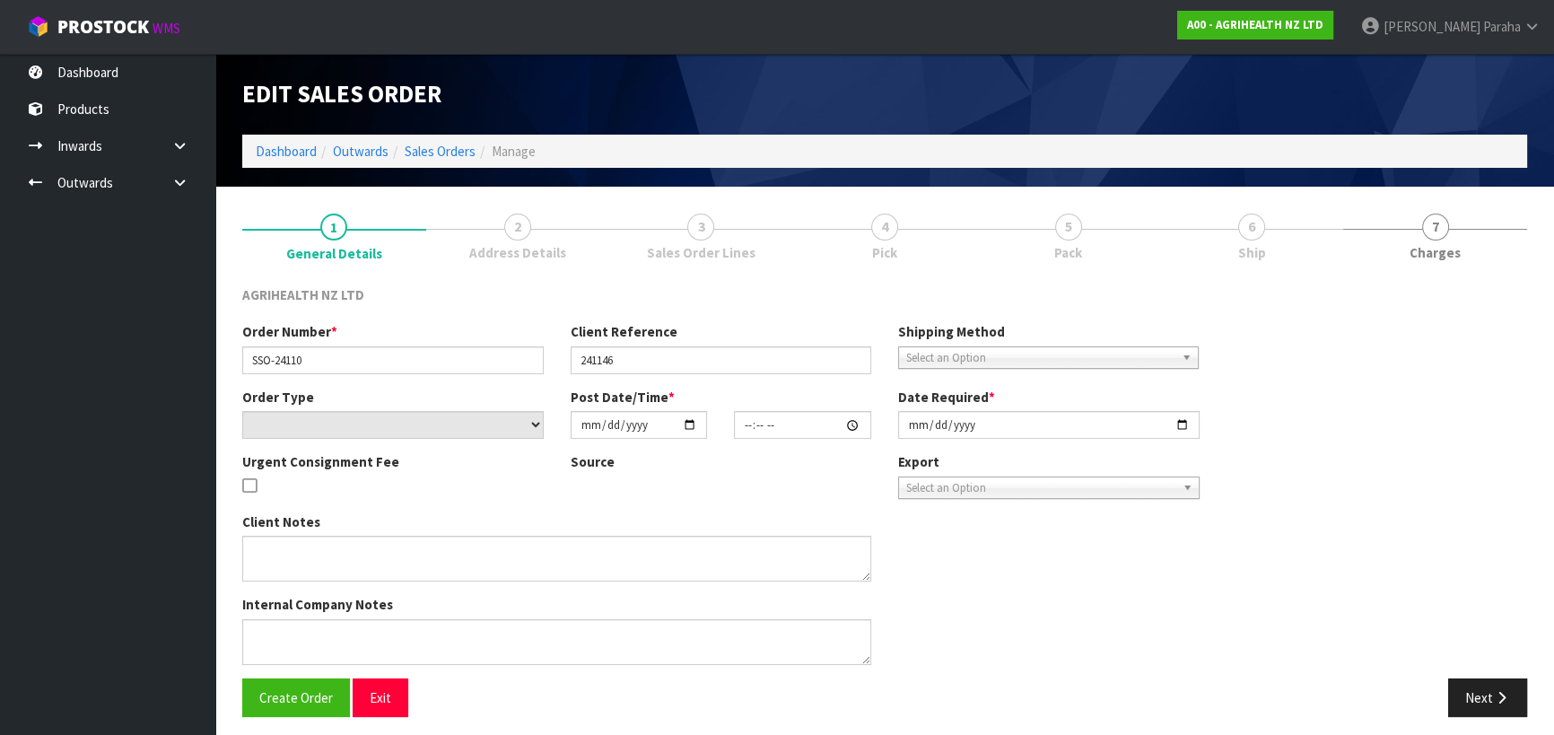
type input "2025-08-13"
type textarea "SHIP BY: FREIGHT"
type textarea "DUE TO WEIGHT – PROBABLY SENT VIA FREIGHT"
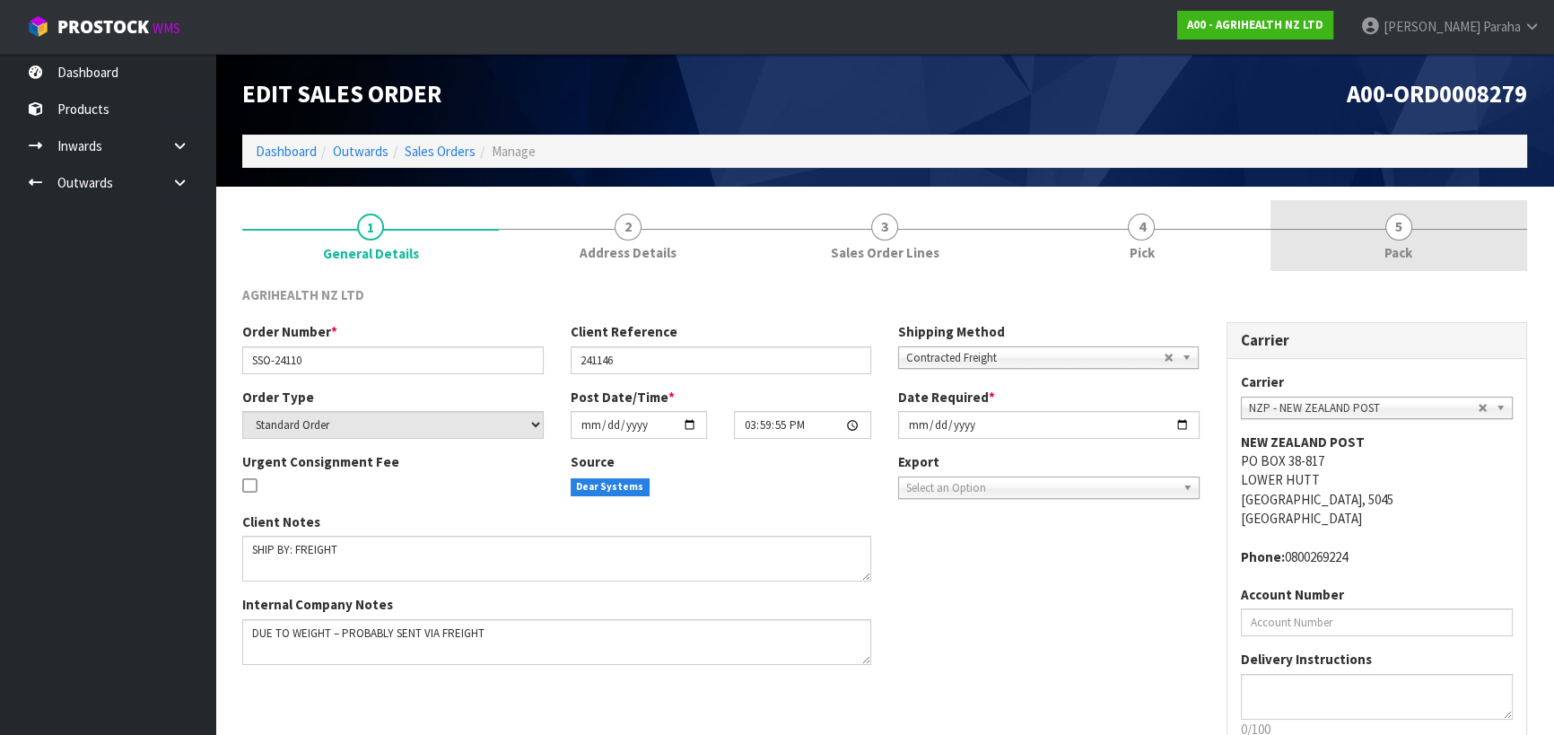
click at [1405, 230] on span "5" at bounding box center [1398, 227] width 27 height 27
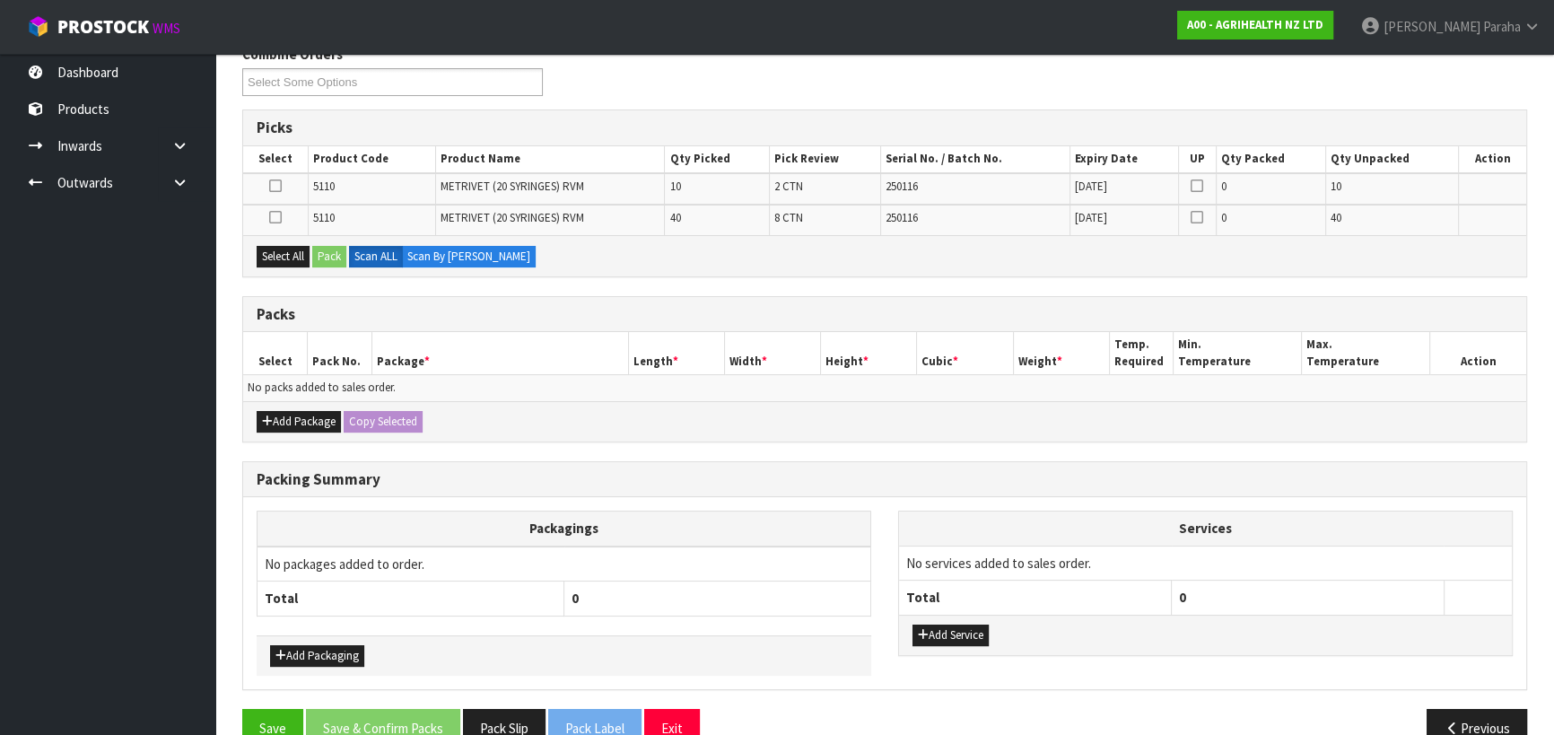
scroll to position [244, 0]
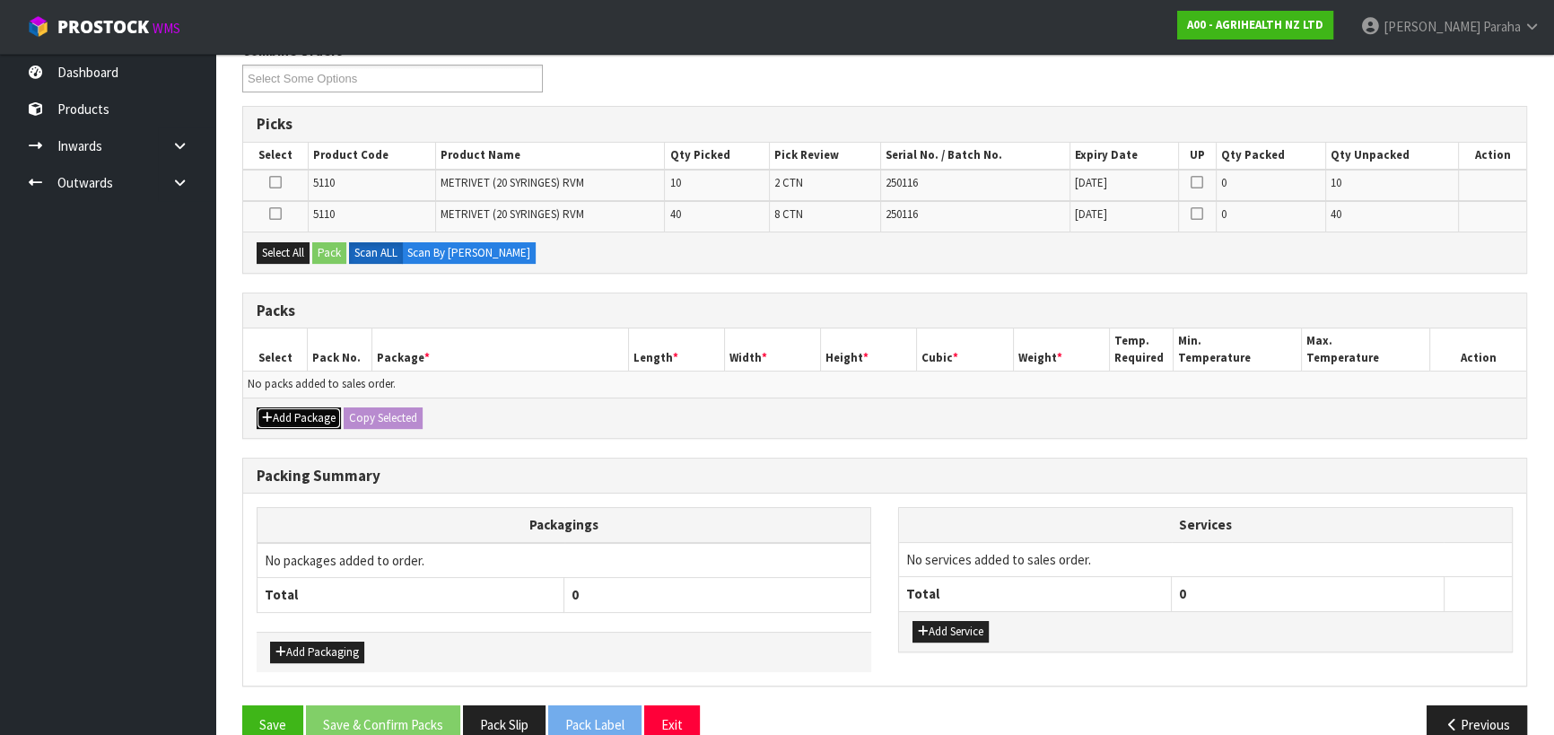
click at [290, 415] on button "Add Package" at bounding box center [299, 418] width 84 height 22
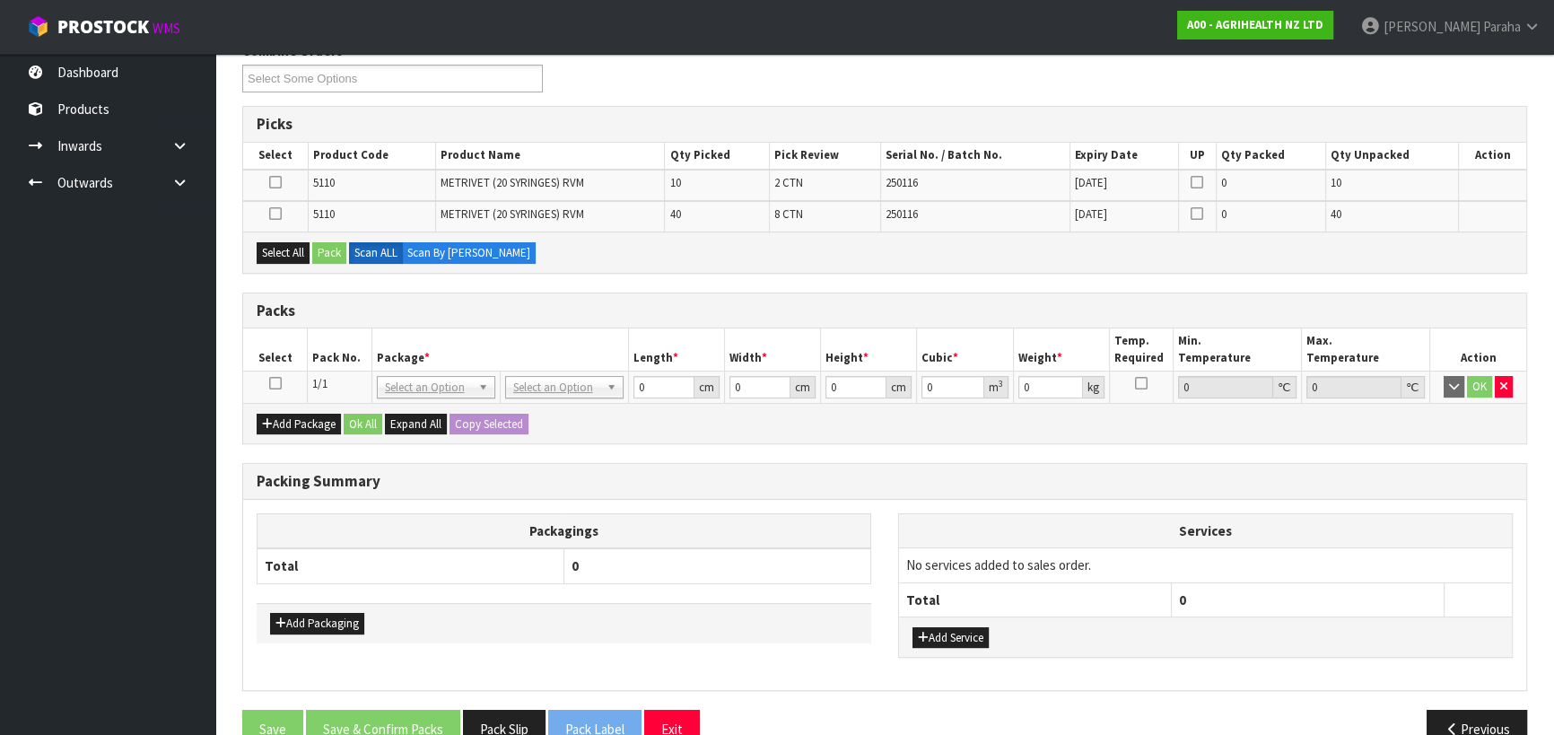
click at [273, 384] on icon at bounding box center [275, 383] width 13 height 1
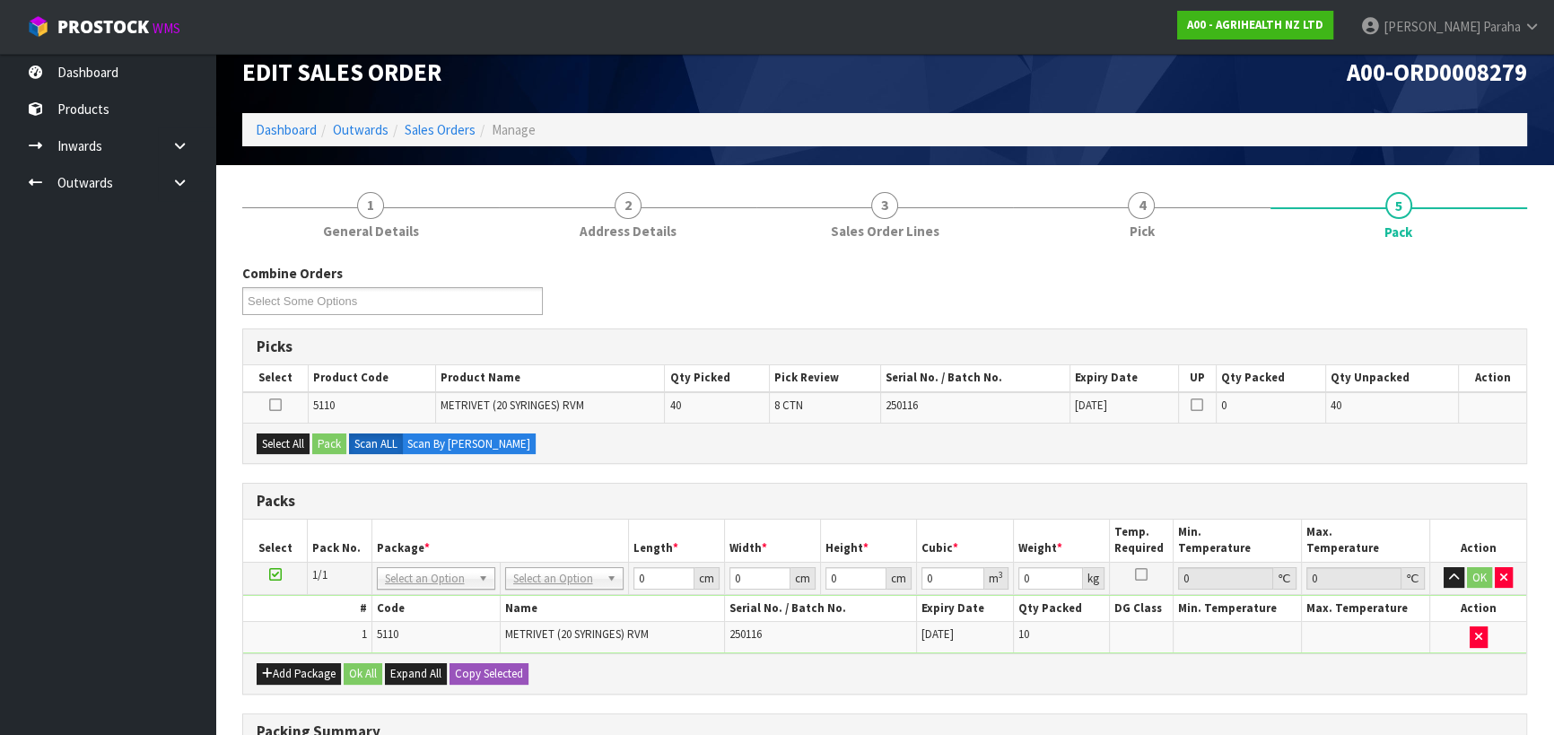
scroll to position [0, 0]
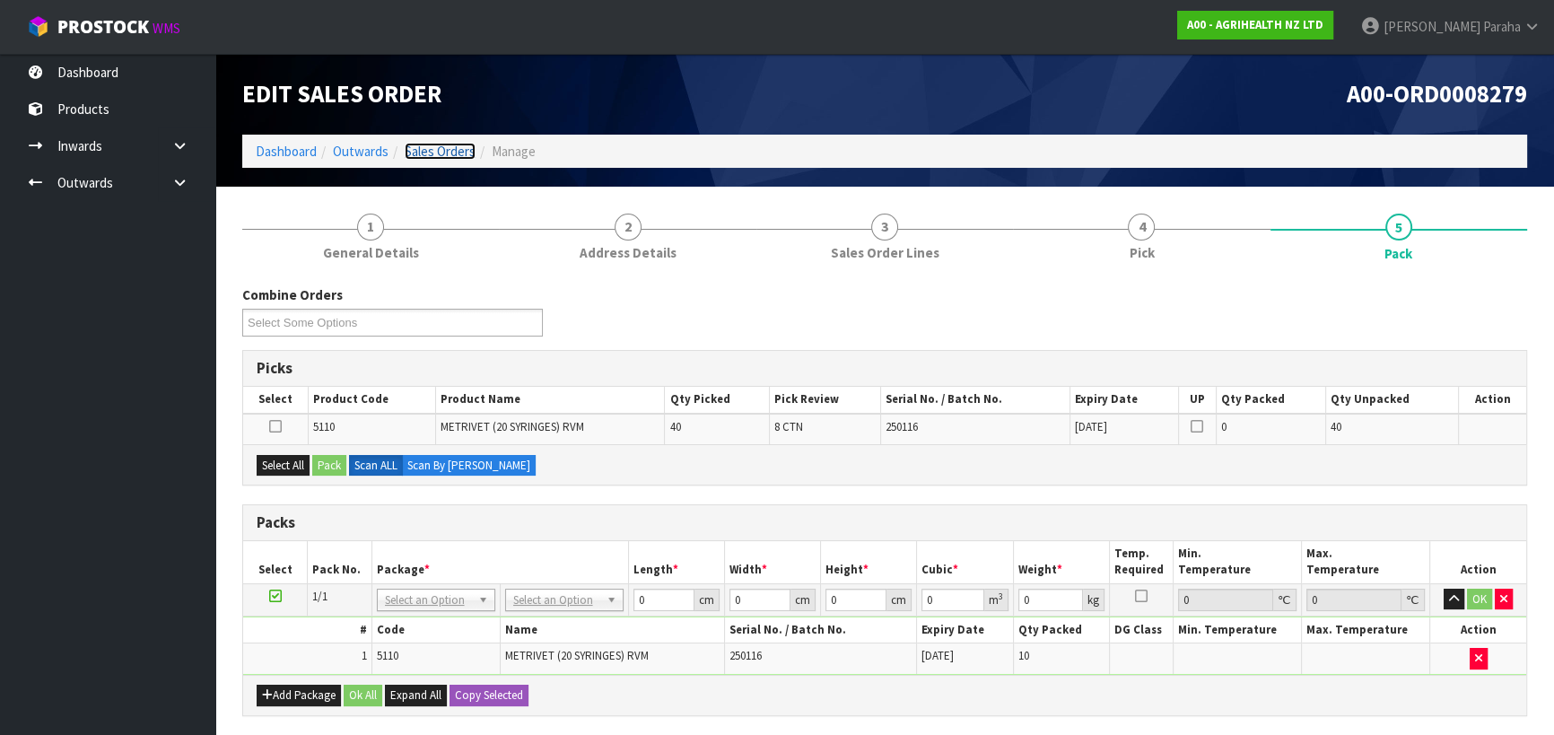
click at [420, 153] on link "Sales Orders" at bounding box center [440, 151] width 71 height 17
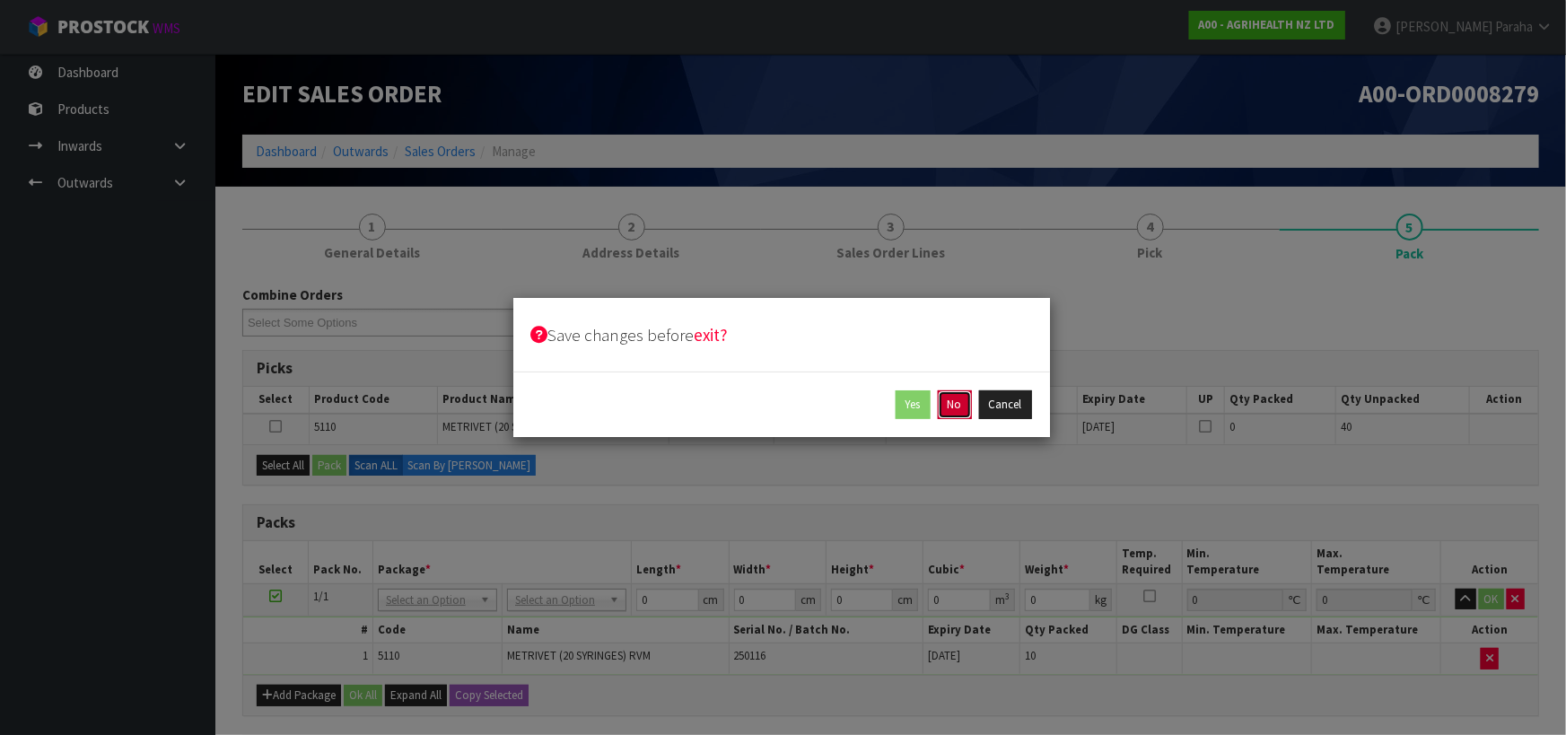
click at [964, 407] on button "No" at bounding box center [955, 404] width 34 height 29
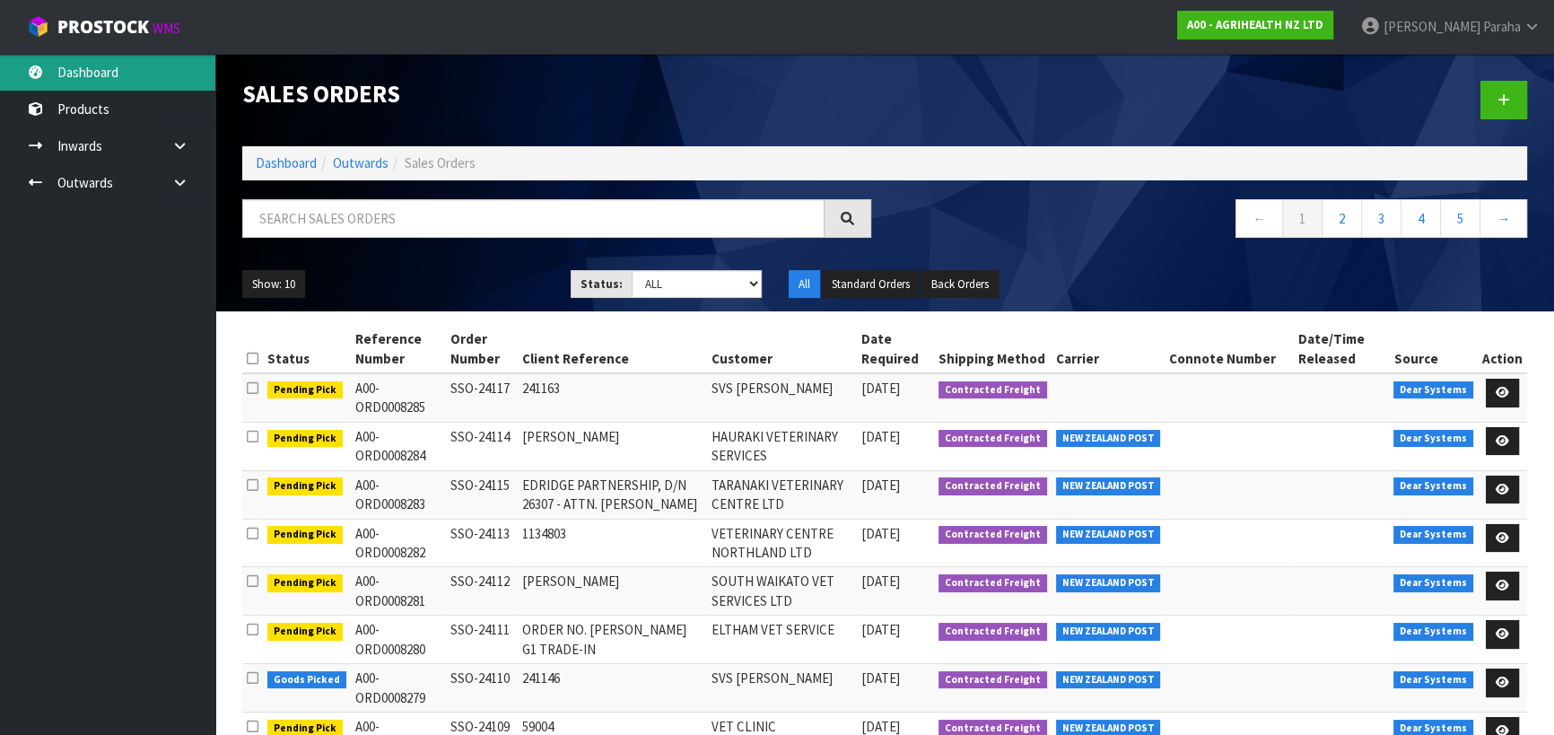
click at [103, 74] on link "Dashboard" at bounding box center [107, 72] width 215 height 37
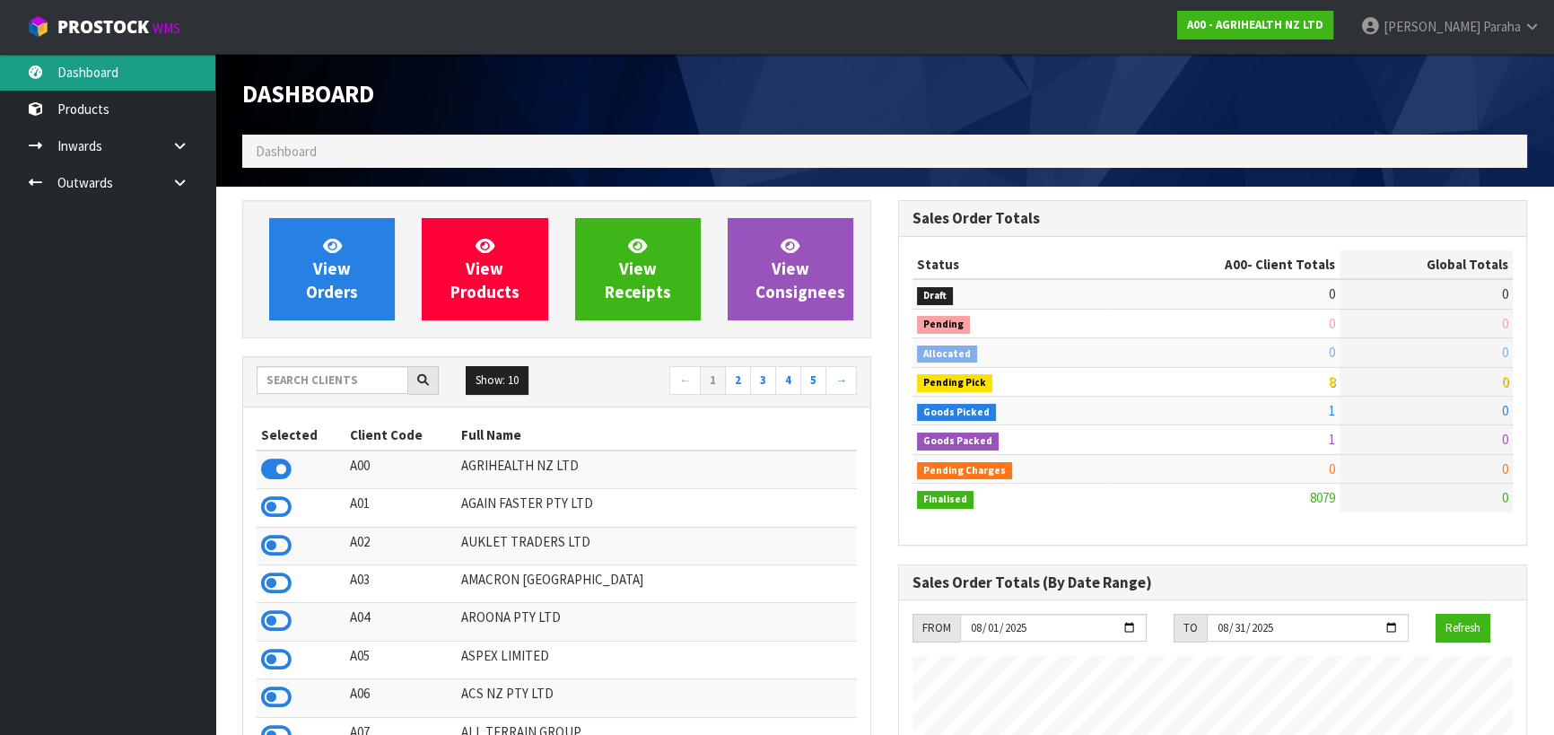
scroll to position [1357, 655]
click at [354, 381] on input "text" at bounding box center [333, 380] width 152 height 28
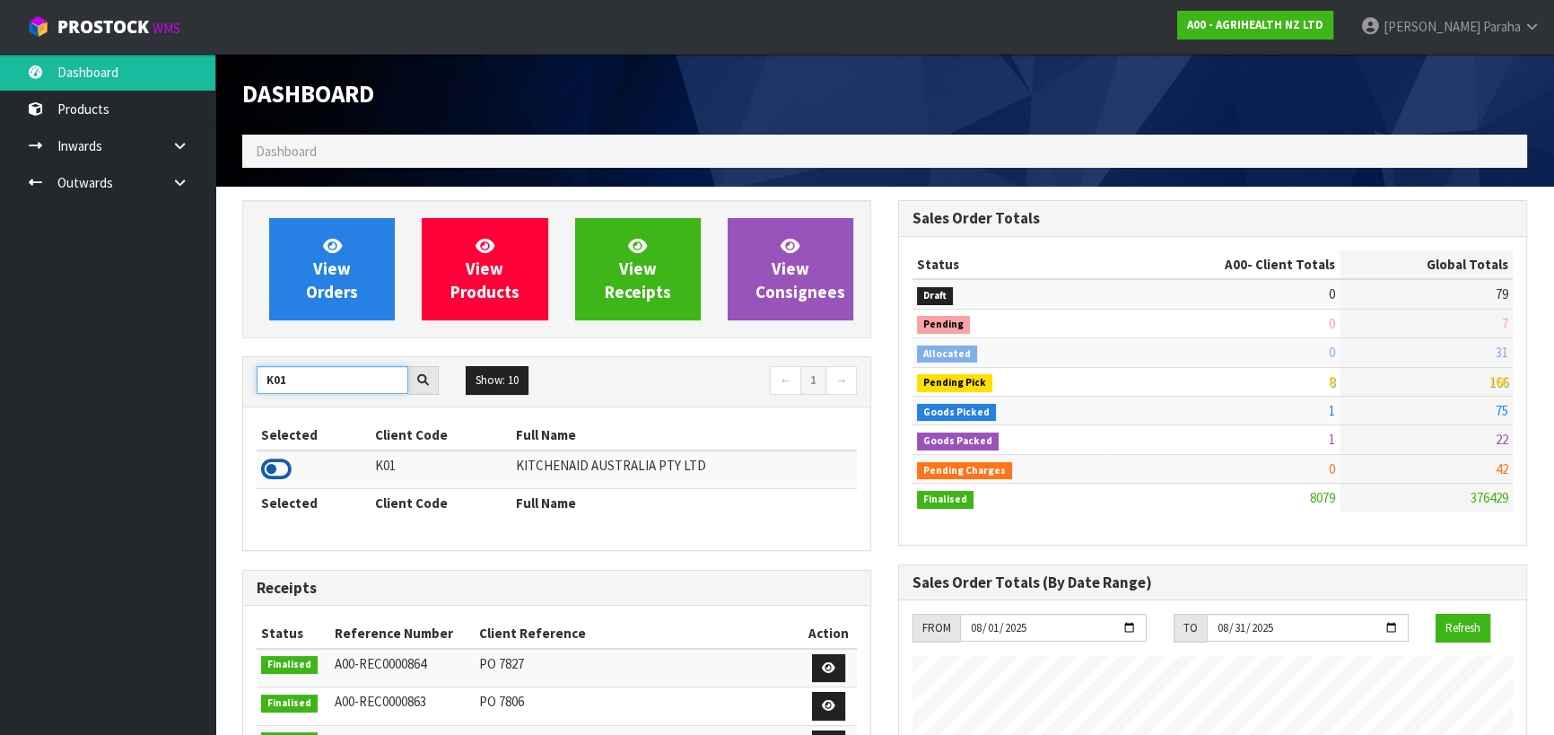
type input "K01"
click at [284, 464] on icon at bounding box center [276, 469] width 31 height 27
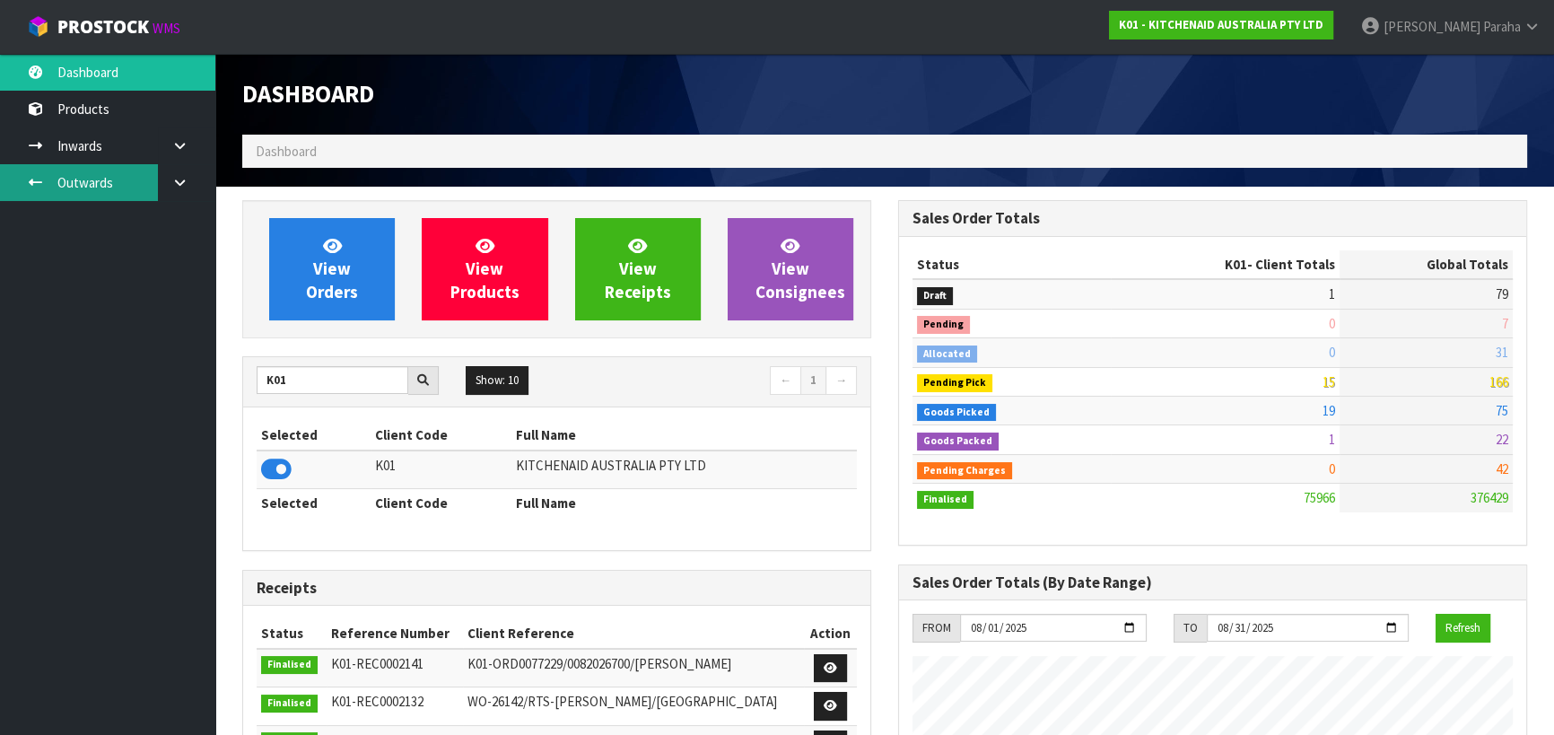
click at [126, 180] on link "Outwards" at bounding box center [107, 182] width 215 height 37
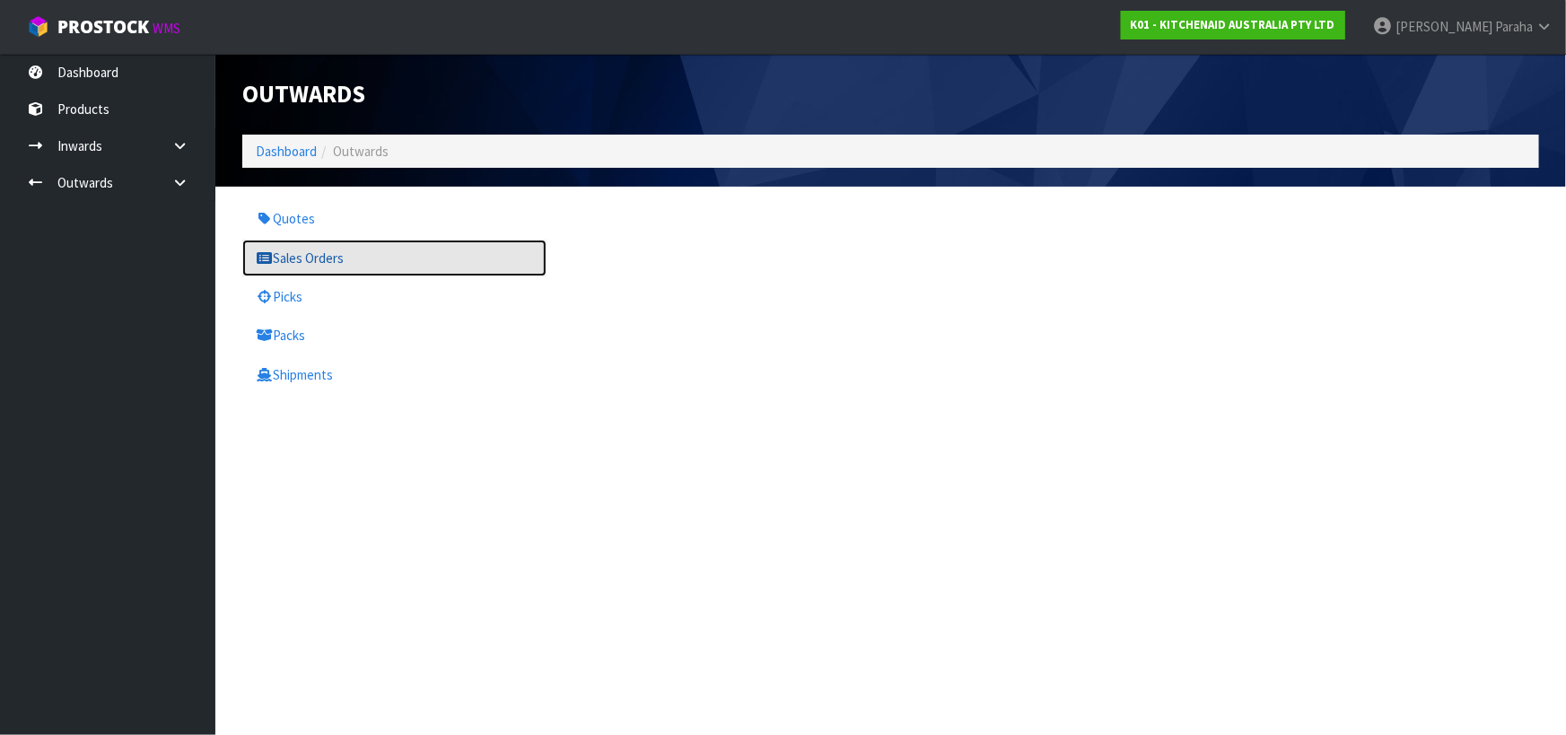
click at [291, 261] on link "Sales Orders" at bounding box center [394, 258] width 304 height 37
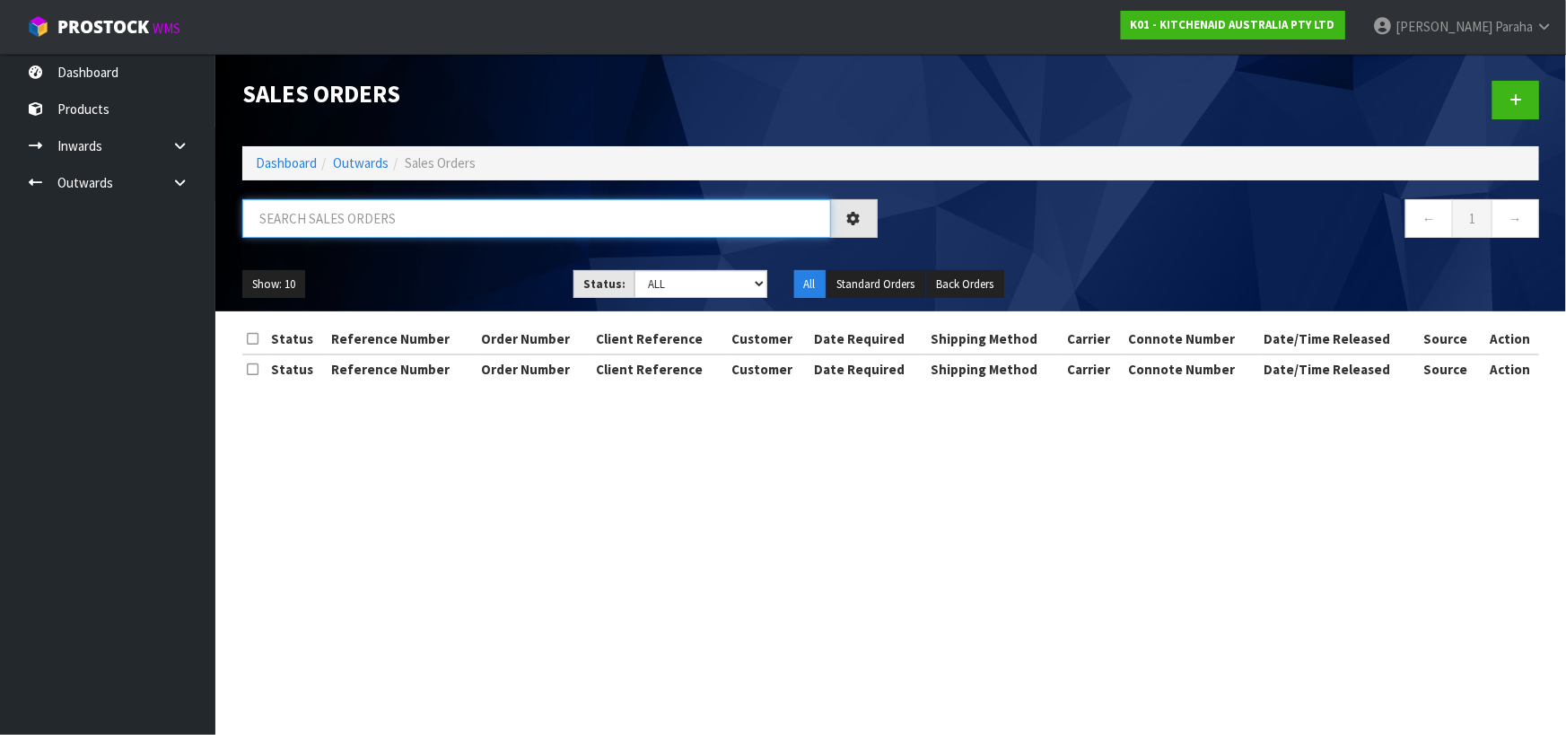
click at [314, 216] on input "text" at bounding box center [536, 218] width 589 height 39
type input "JOB-0407121"
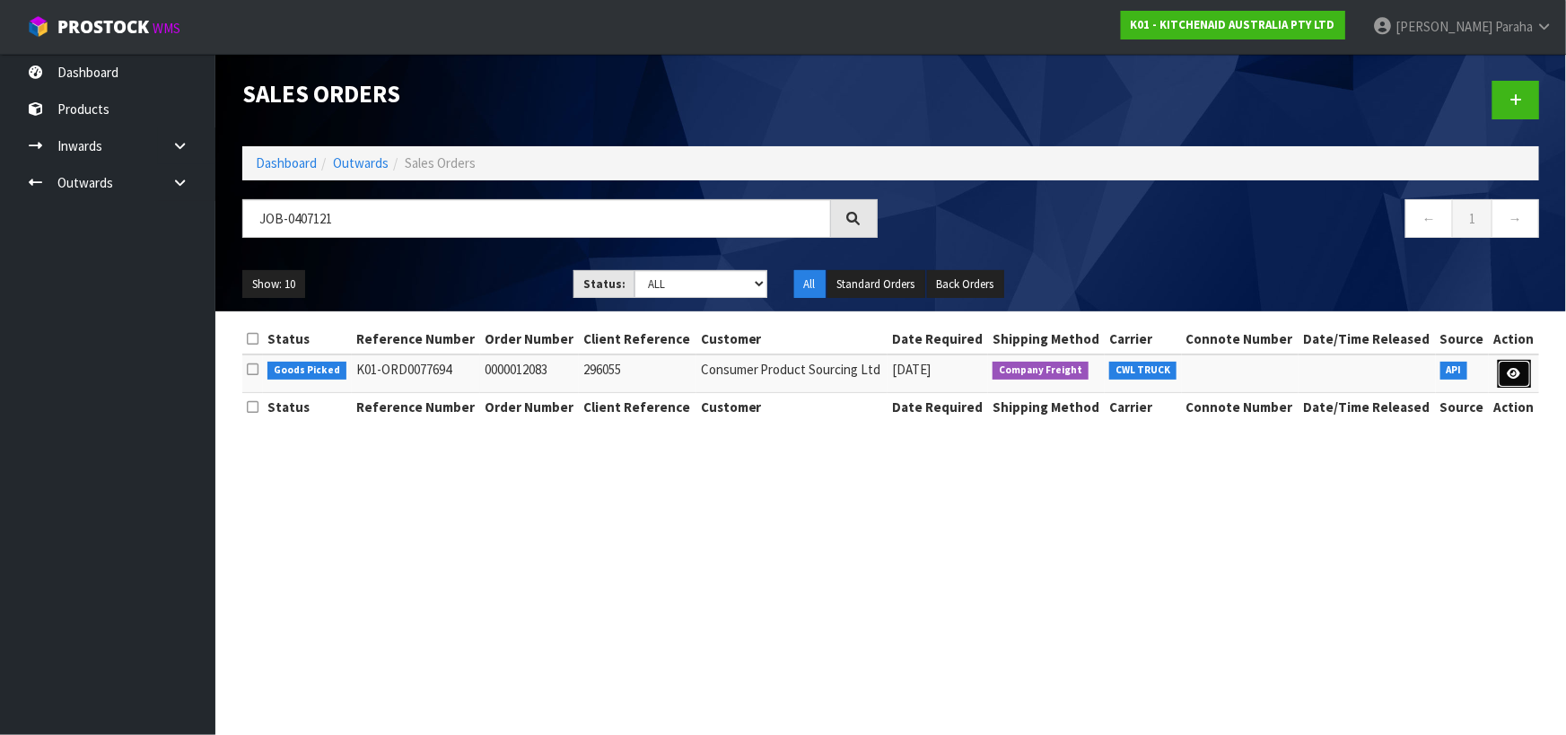
click at [1516, 382] on link at bounding box center [1514, 374] width 33 height 29
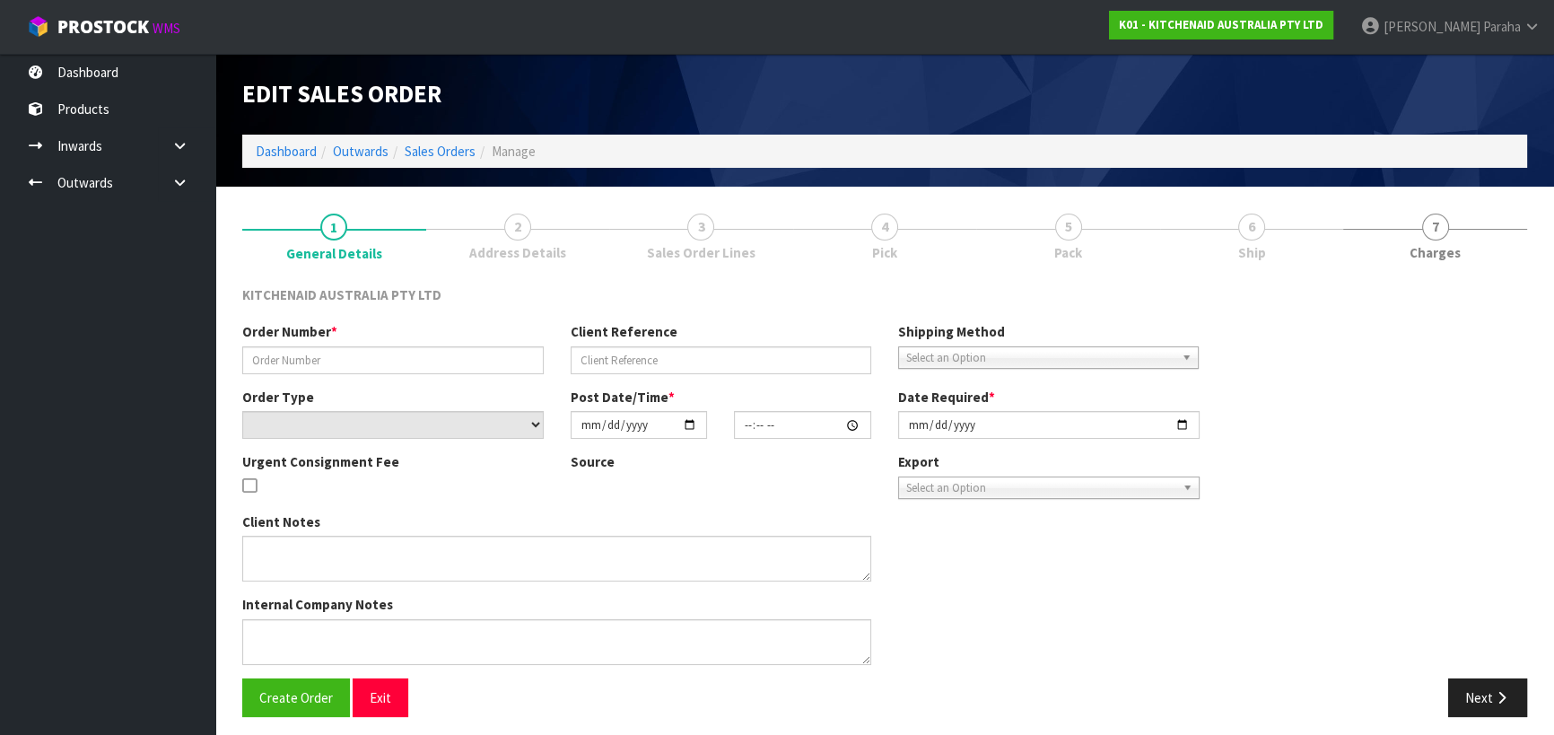
type input "0000012083"
type input "296055"
select select "number:0"
type input "2025-08-11"
type input "13:32:15.000"
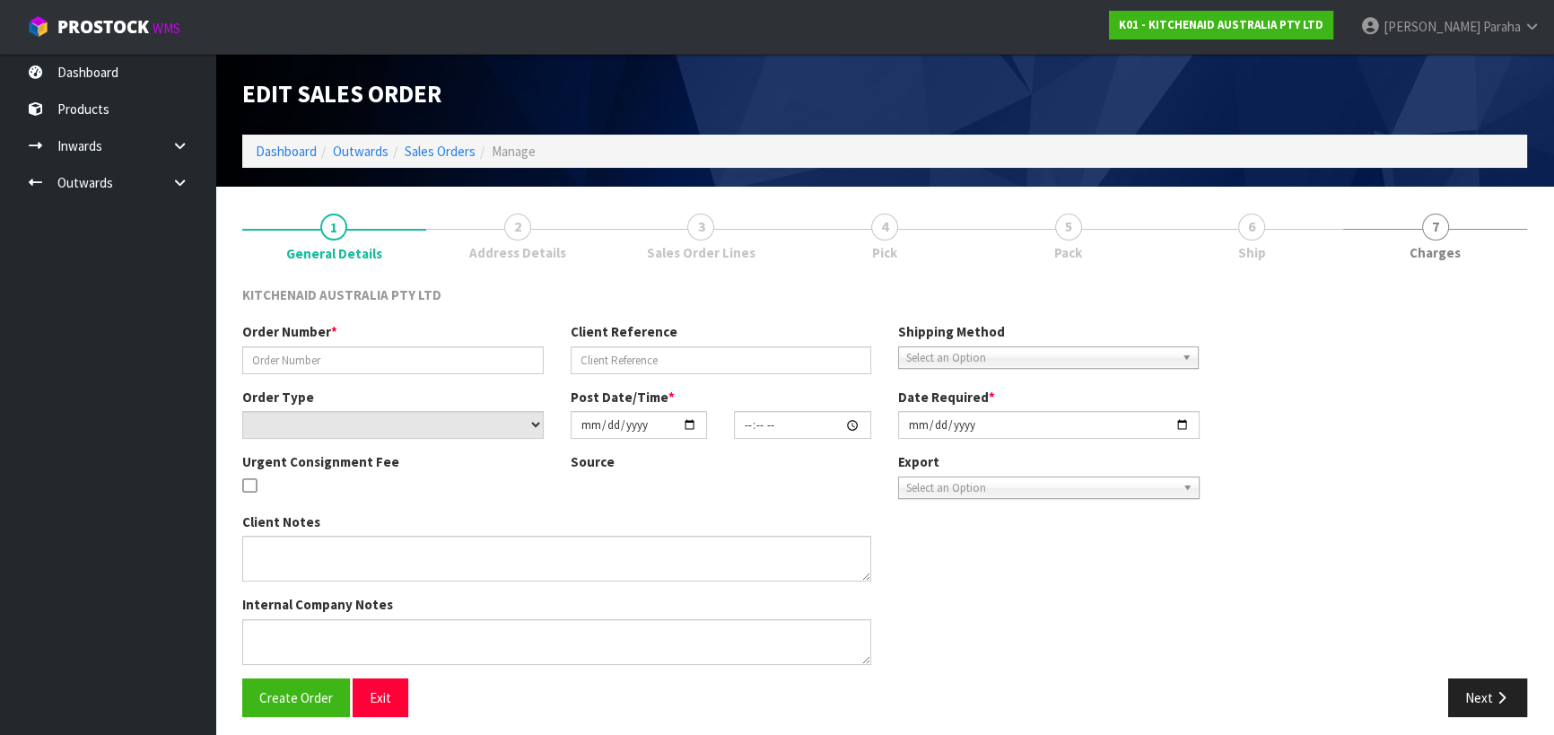
type input "2025-08-11"
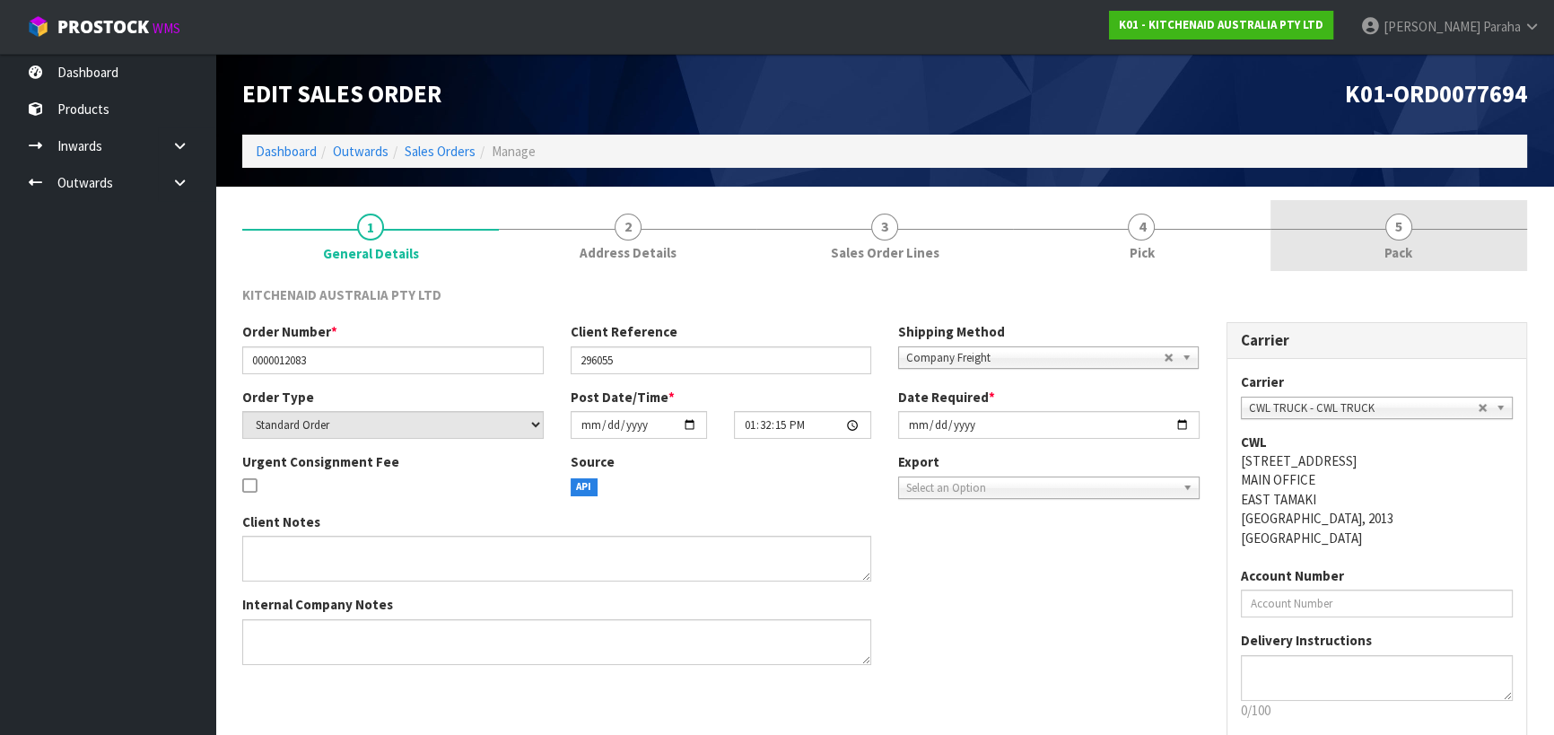
click at [1400, 225] on span "5" at bounding box center [1398, 227] width 27 height 27
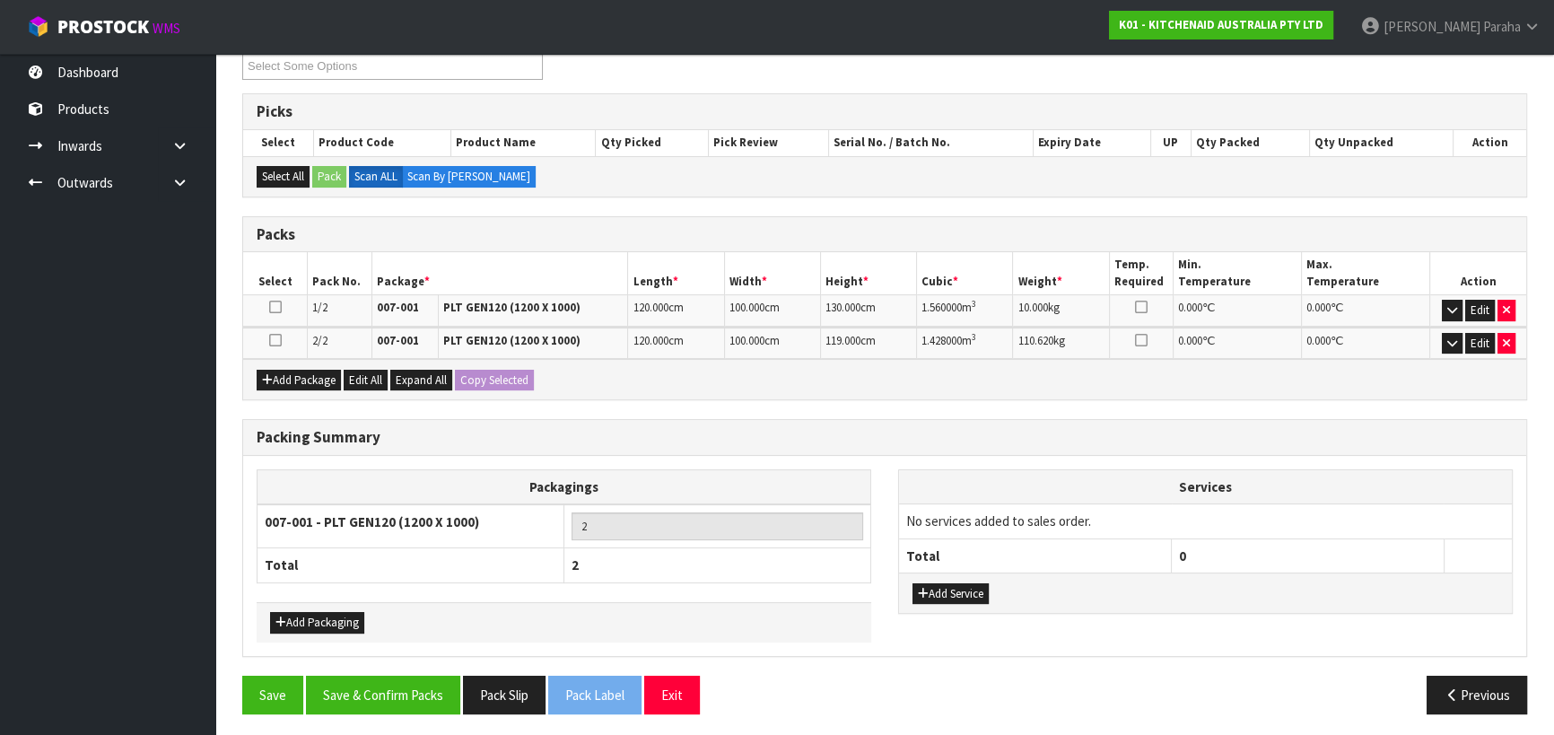
scroll to position [258, 0]
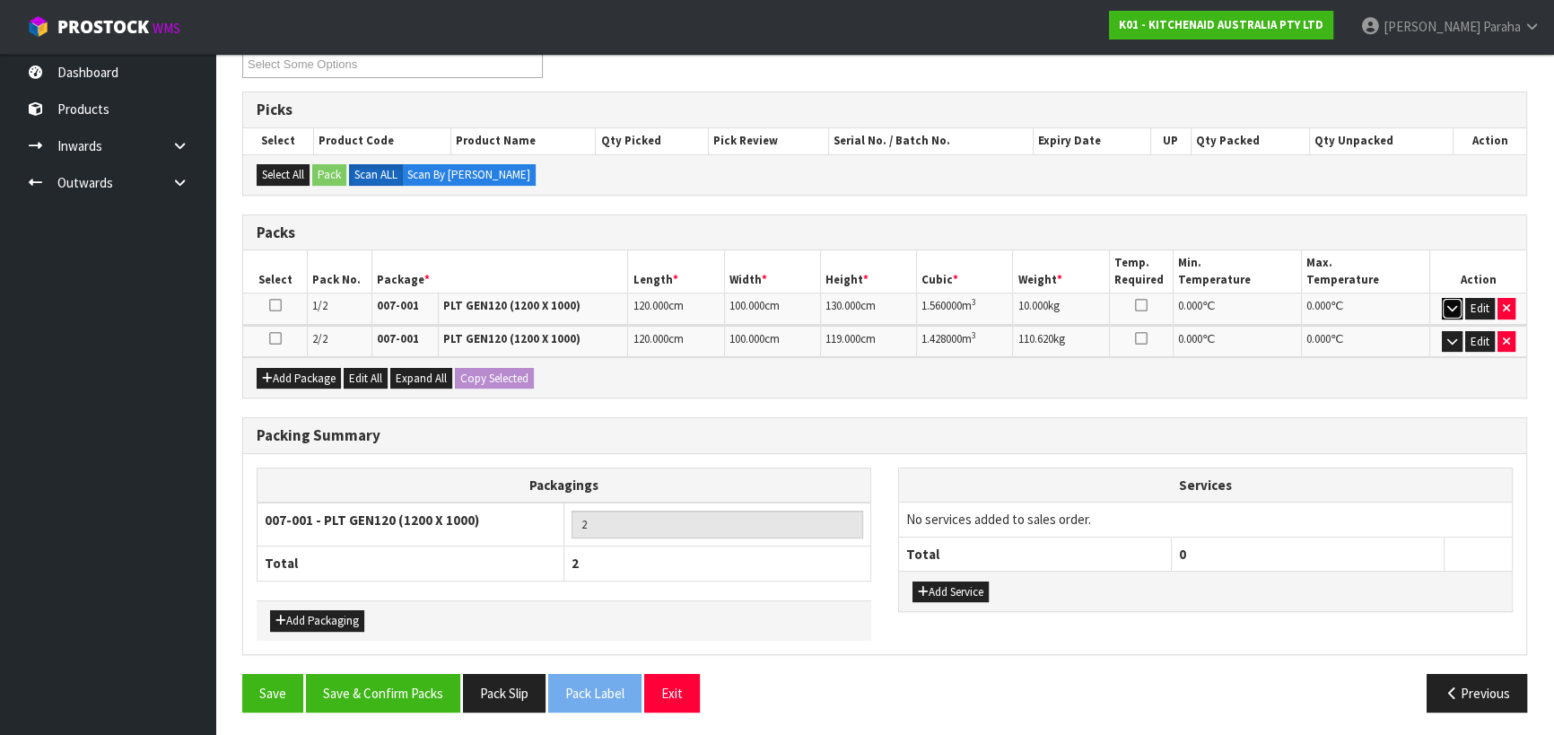
click at [1455, 312] on button "button" at bounding box center [1452, 309] width 21 height 22
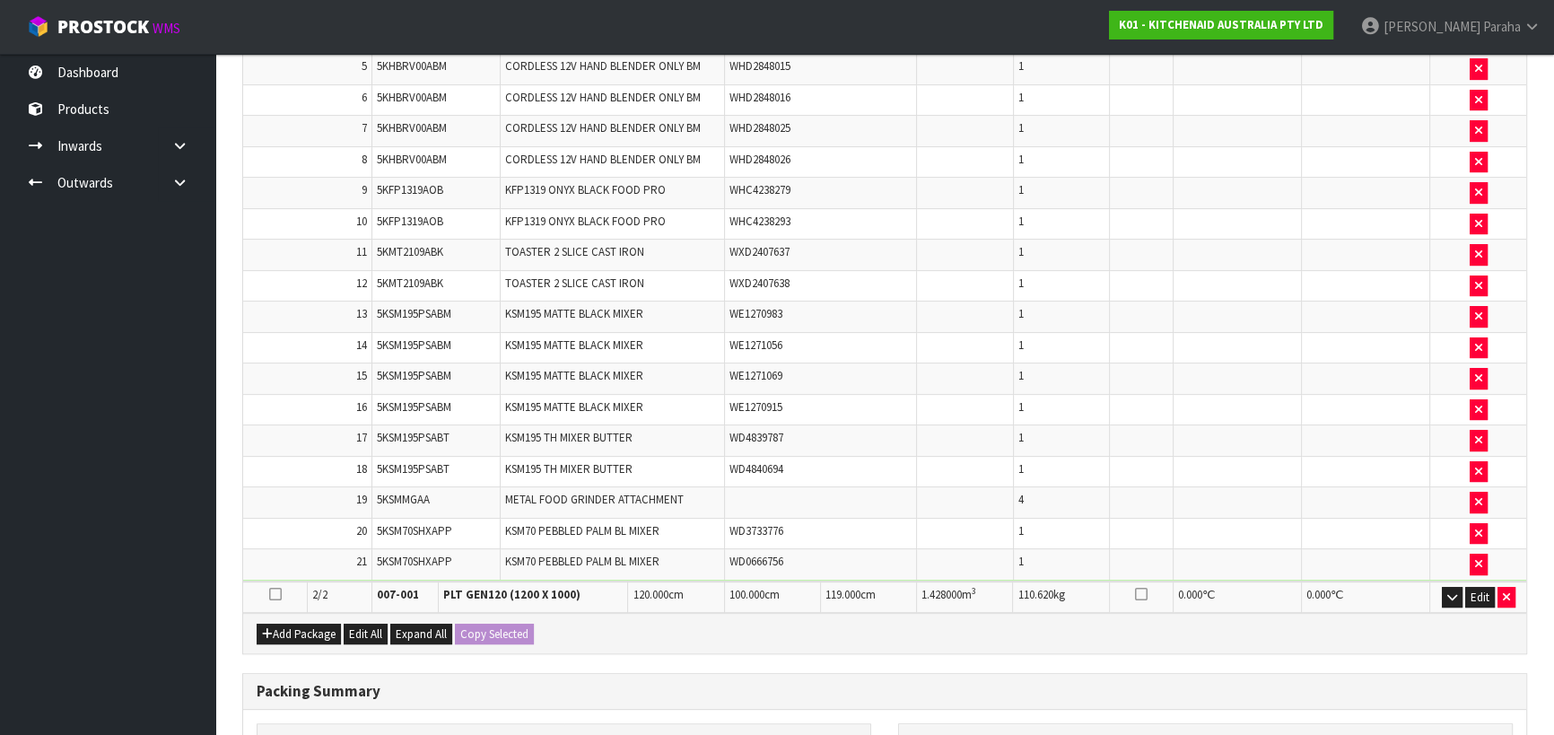
scroll to position [829, 0]
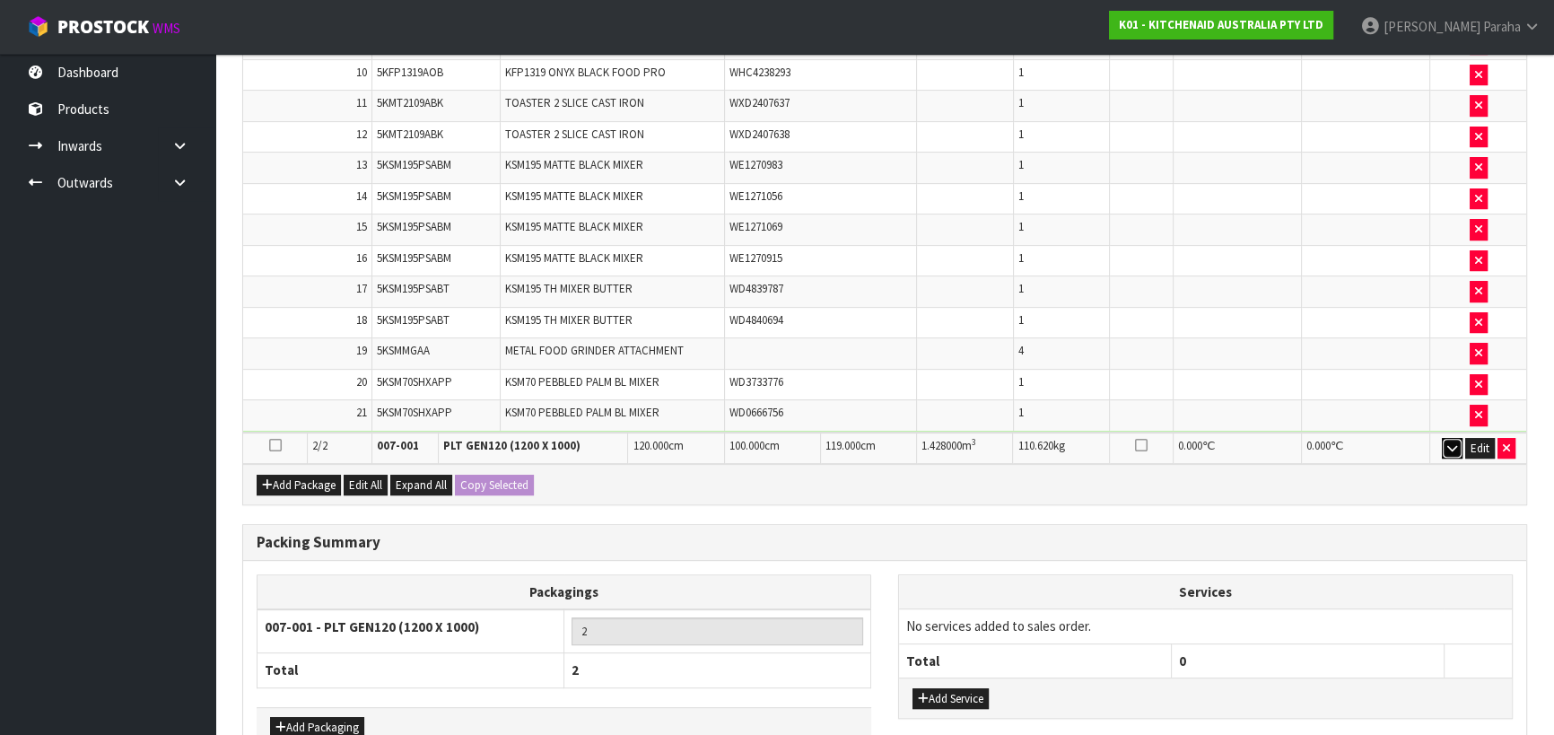
click at [1455, 447] on button "button" at bounding box center [1452, 449] width 21 height 22
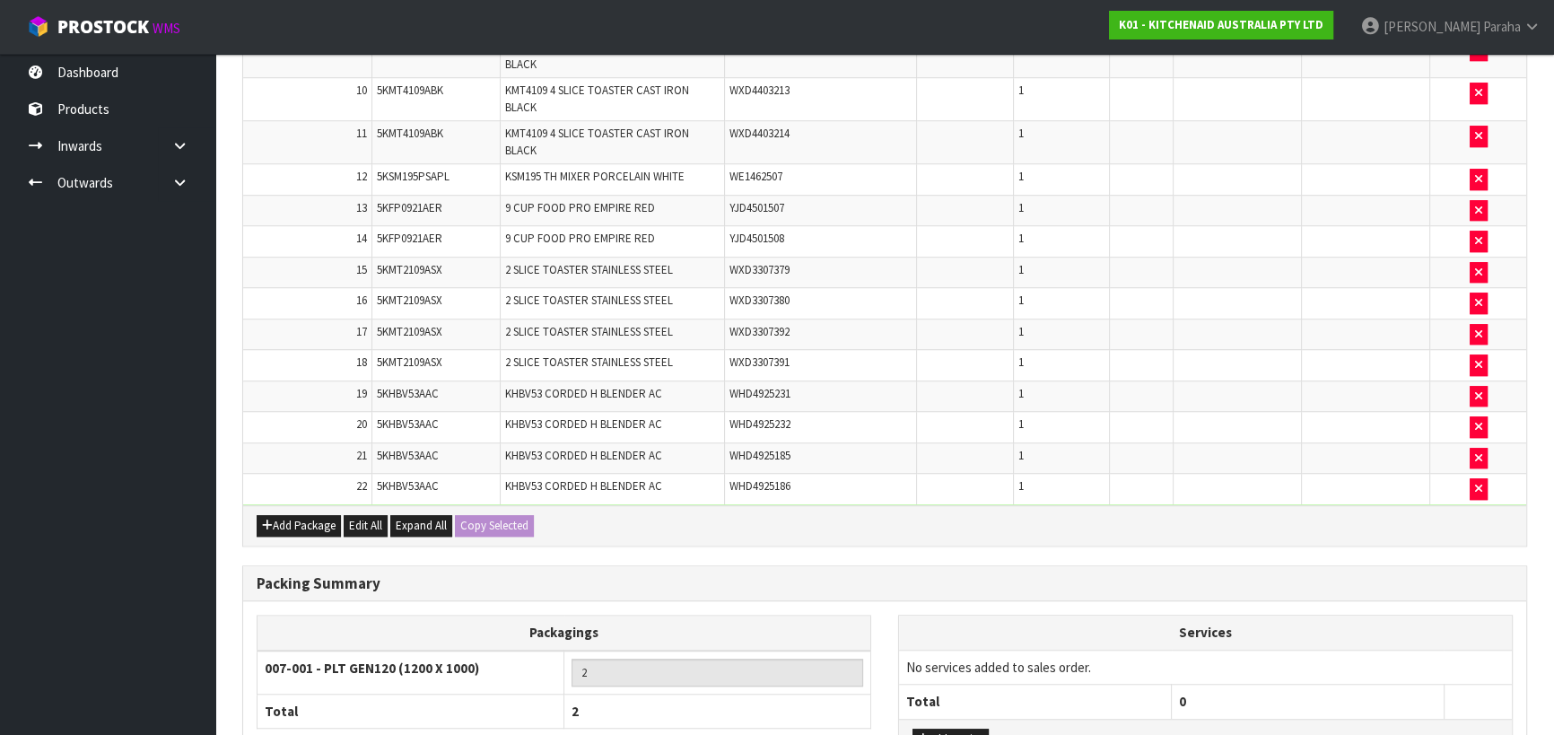
scroll to position [1726, 0]
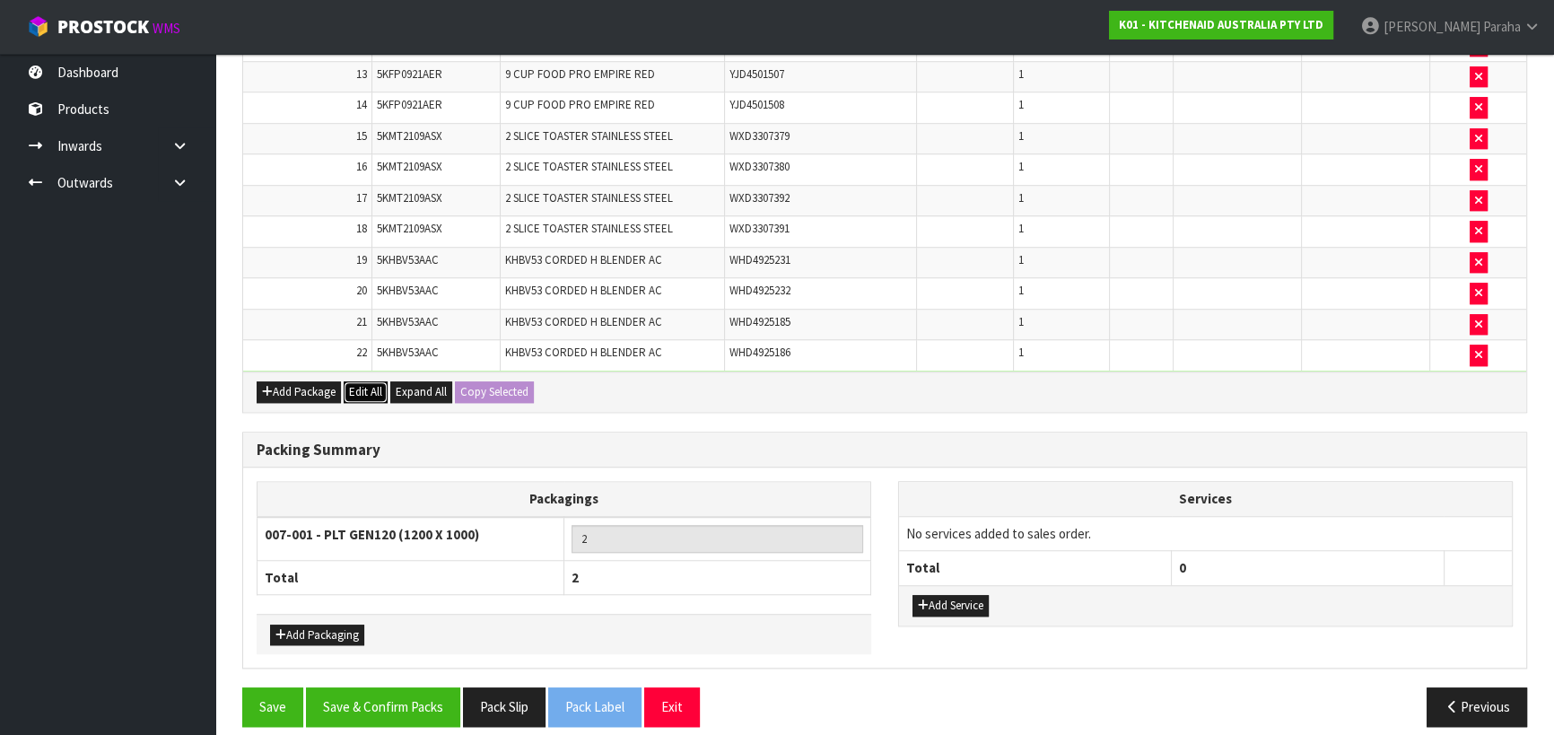
click at [363, 384] on button "Edit All" at bounding box center [366, 392] width 44 height 22
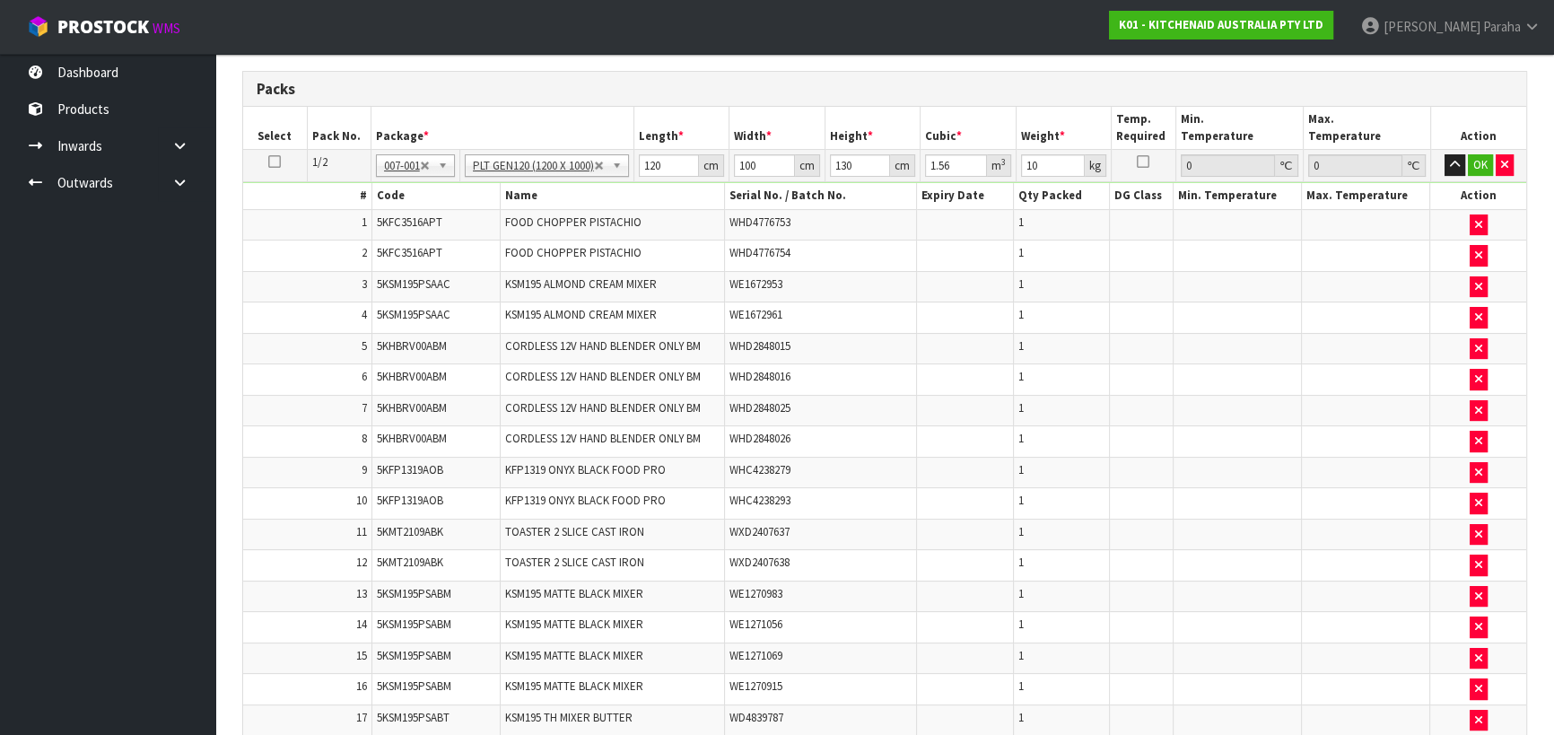
scroll to position [179, 0]
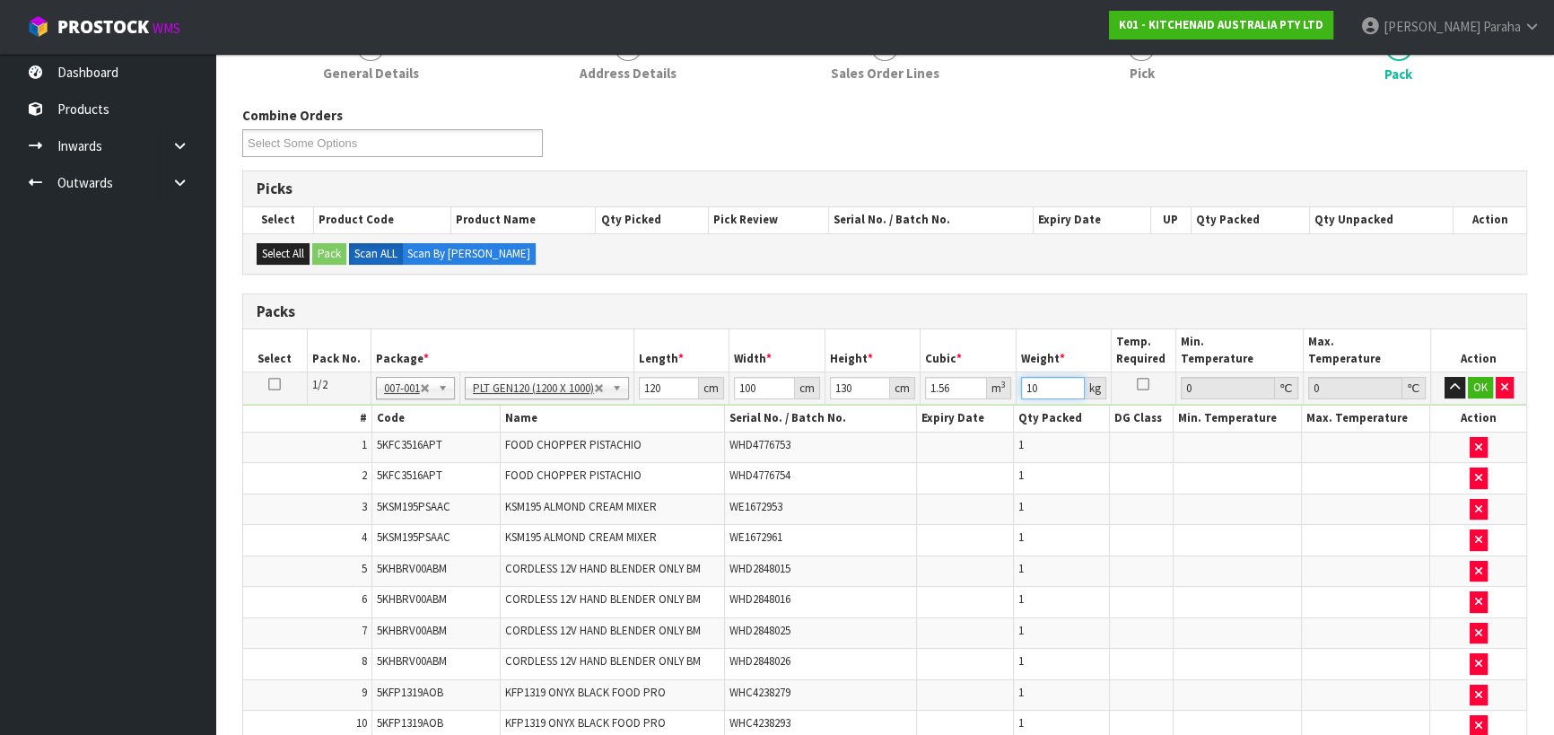
drag, startPoint x: 1046, startPoint y: 381, endPoint x: 1018, endPoint y: 389, distance: 29.0
click at [1018, 389] on td "10 kg" at bounding box center [1064, 388] width 96 height 32
type input "180"
click at [1450, 385] on icon "button" at bounding box center [1455, 387] width 10 height 12
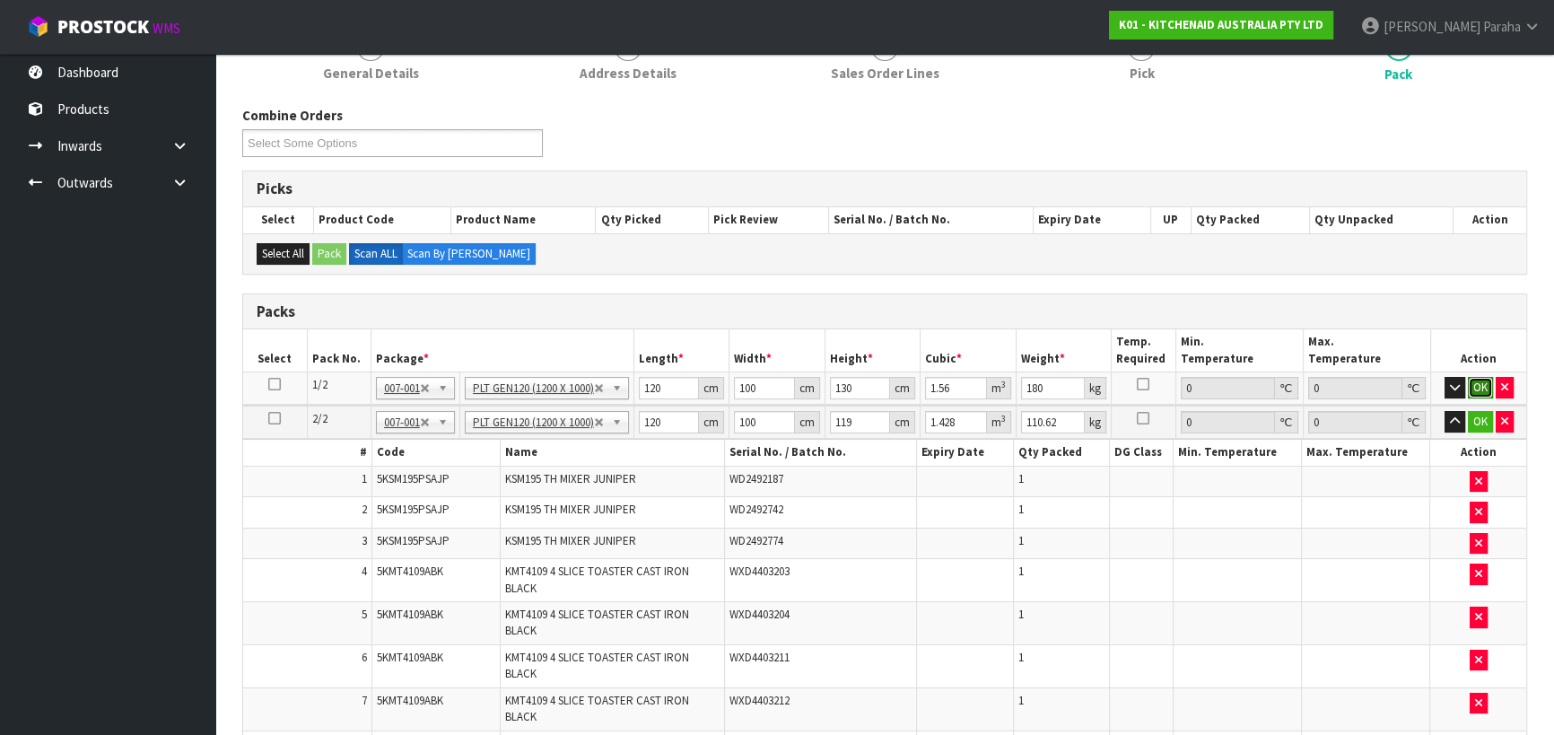
click at [1477, 382] on button "OK" at bounding box center [1480, 388] width 25 height 22
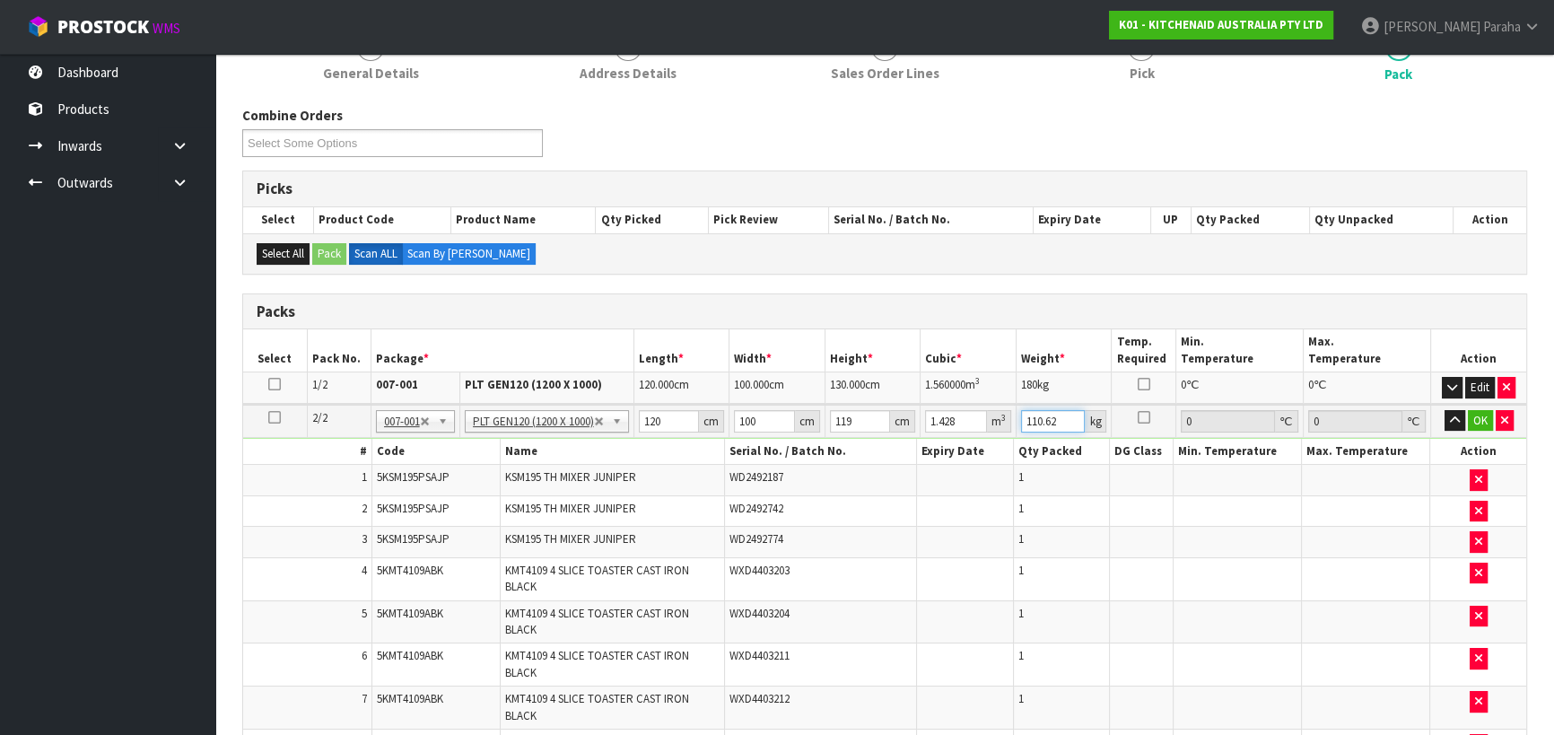
drag, startPoint x: 1062, startPoint y: 418, endPoint x: 1026, endPoint y: 416, distance: 36.8
click at [1026, 416] on input "110.62" at bounding box center [1053, 421] width 64 height 22
type input "124"
click at [1459, 416] on icon "button" at bounding box center [1455, 421] width 10 height 12
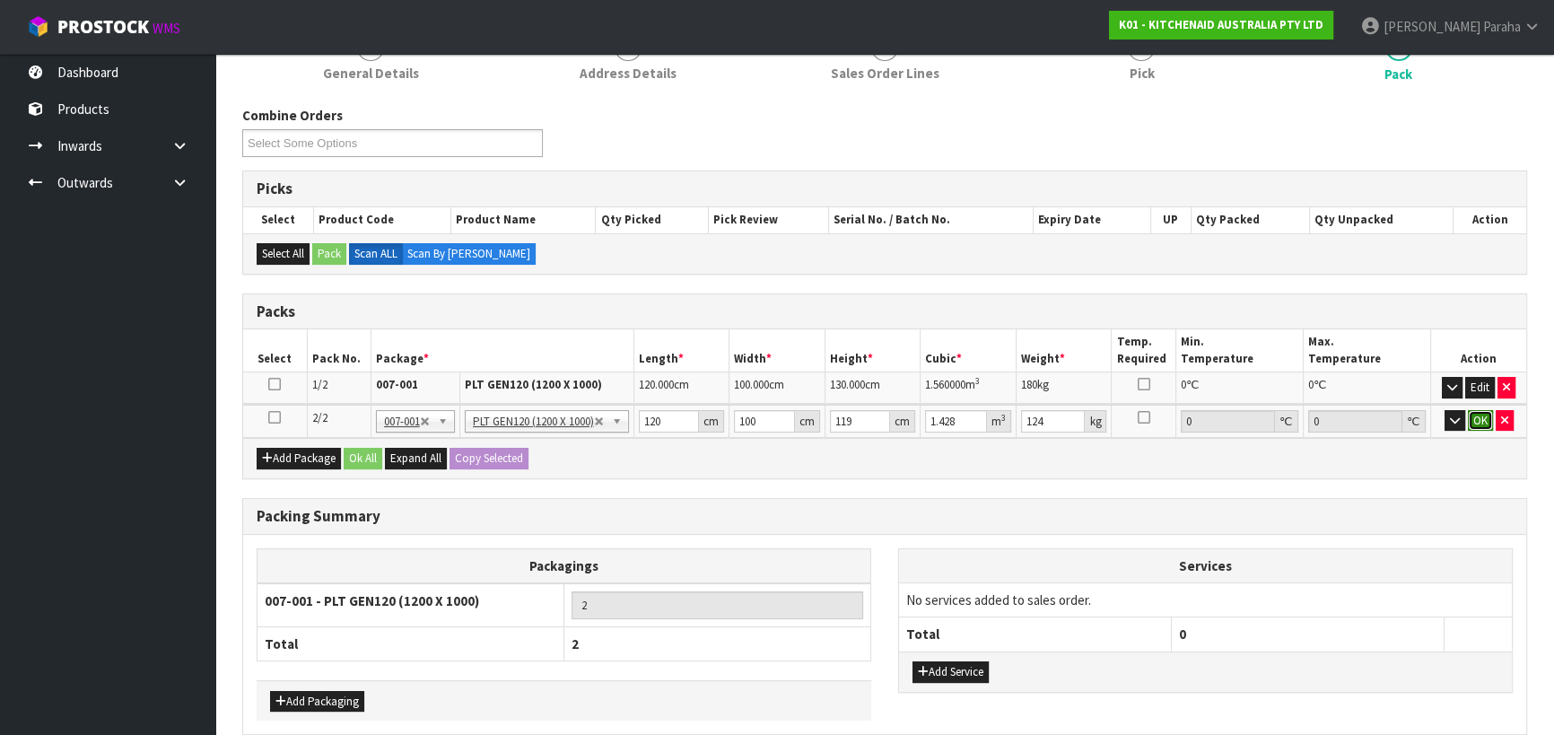
click at [1484, 417] on button "OK" at bounding box center [1480, 421] width 25 height 22
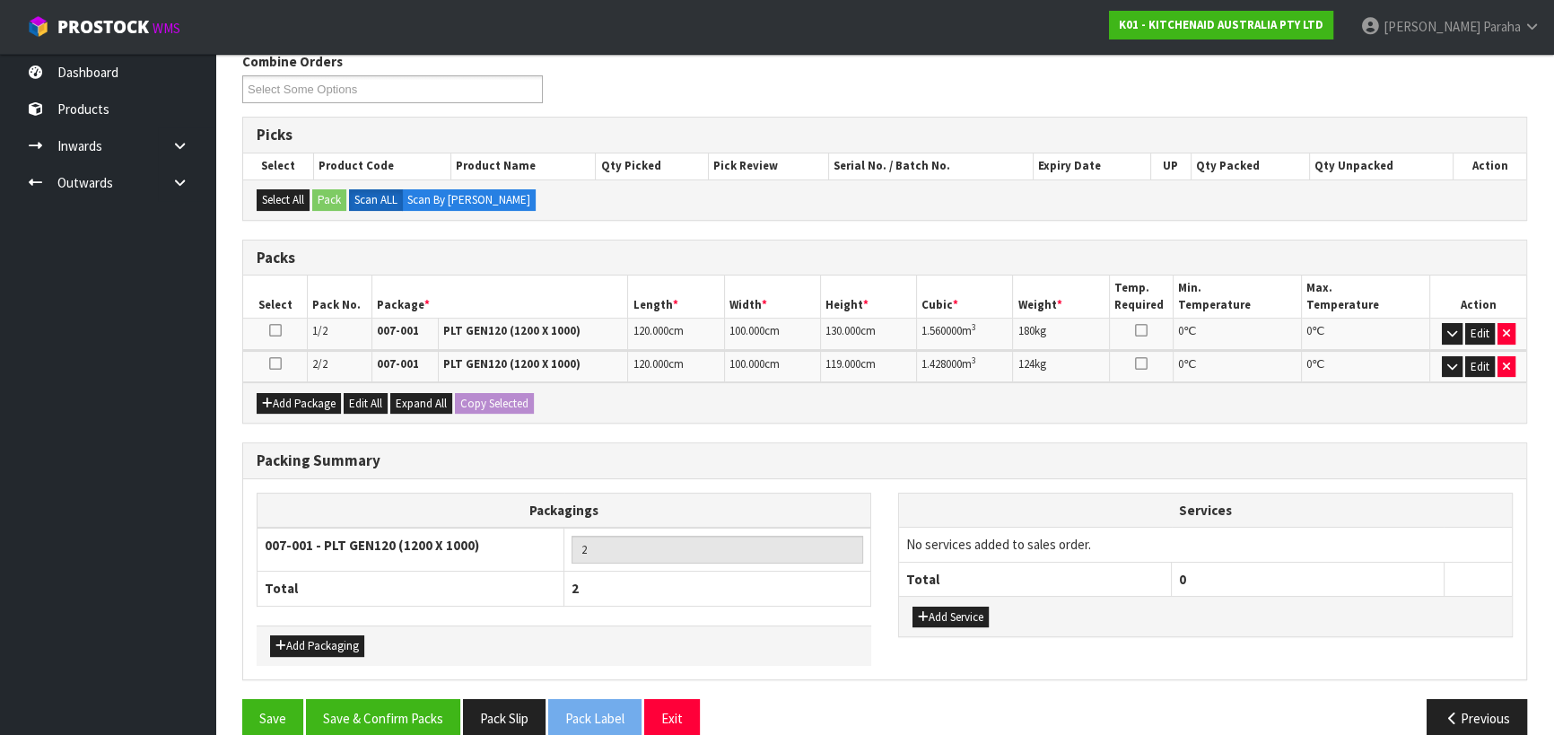
scroll to position [258, 0]
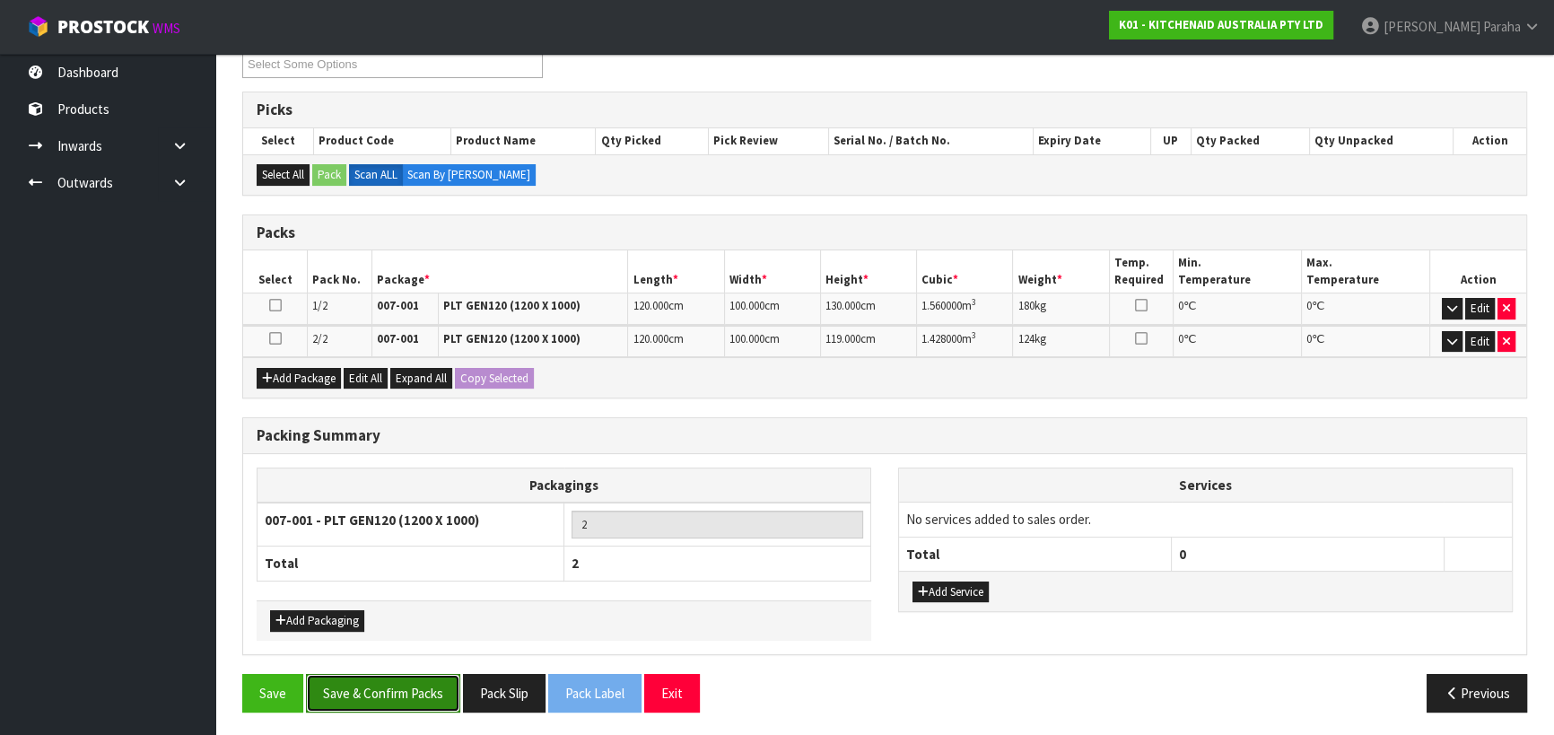
click at [433, 687] on button "Save & Confirm Packs" at bounding box center [383, 693] width 154 height 39
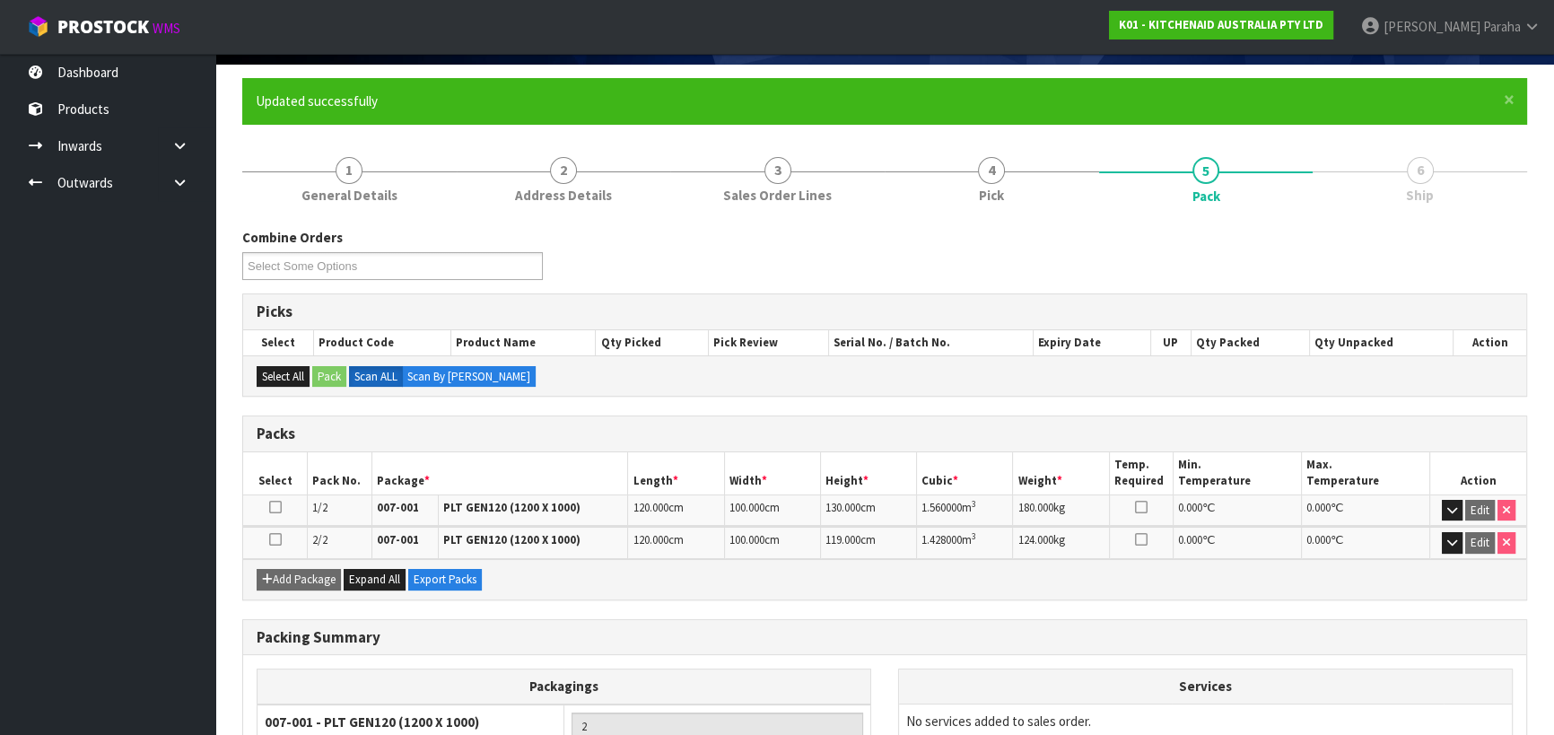
scroll to position [0, 0]
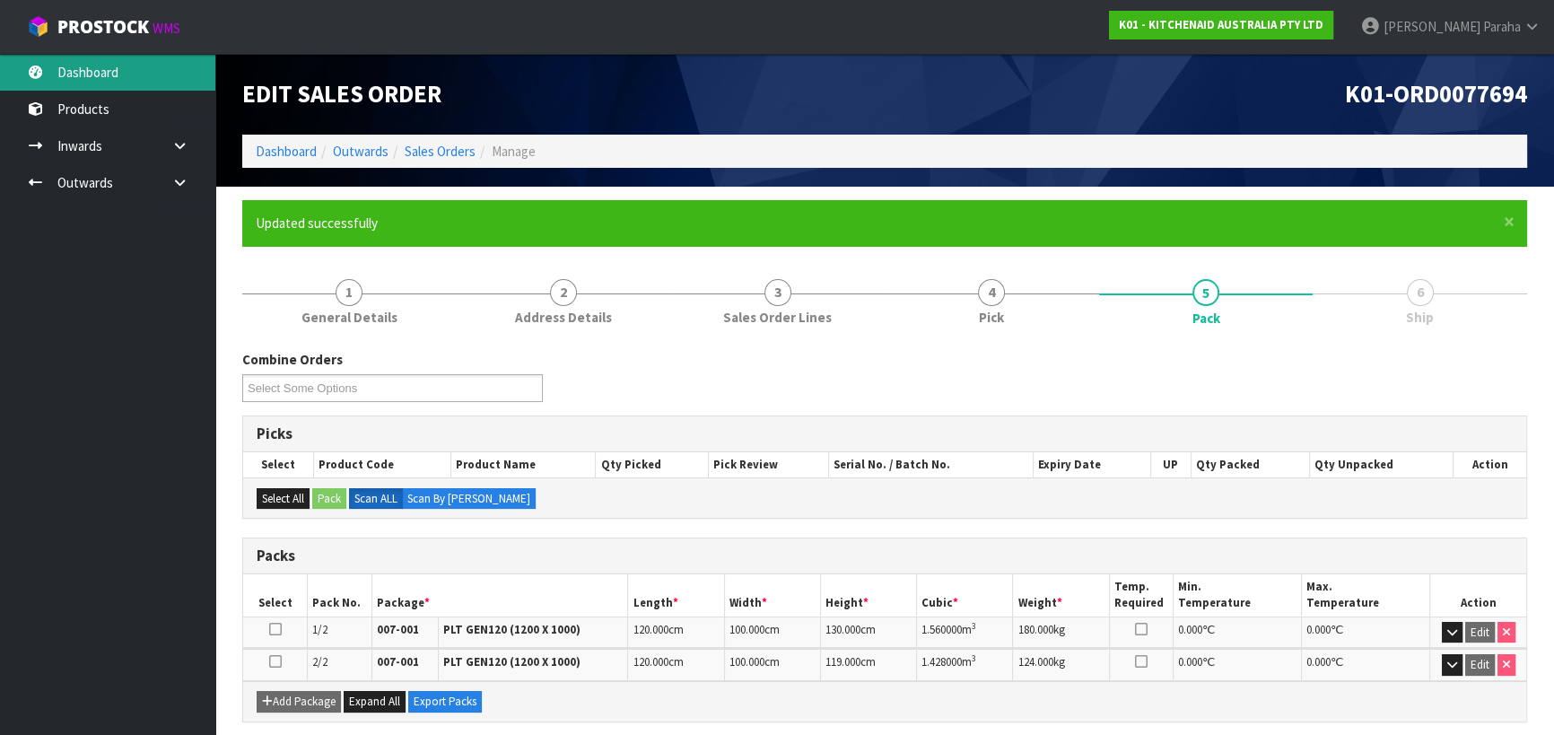
click at [134, 74] on link "Dashboard" at bounding box center [107, 72] width 215 height 37
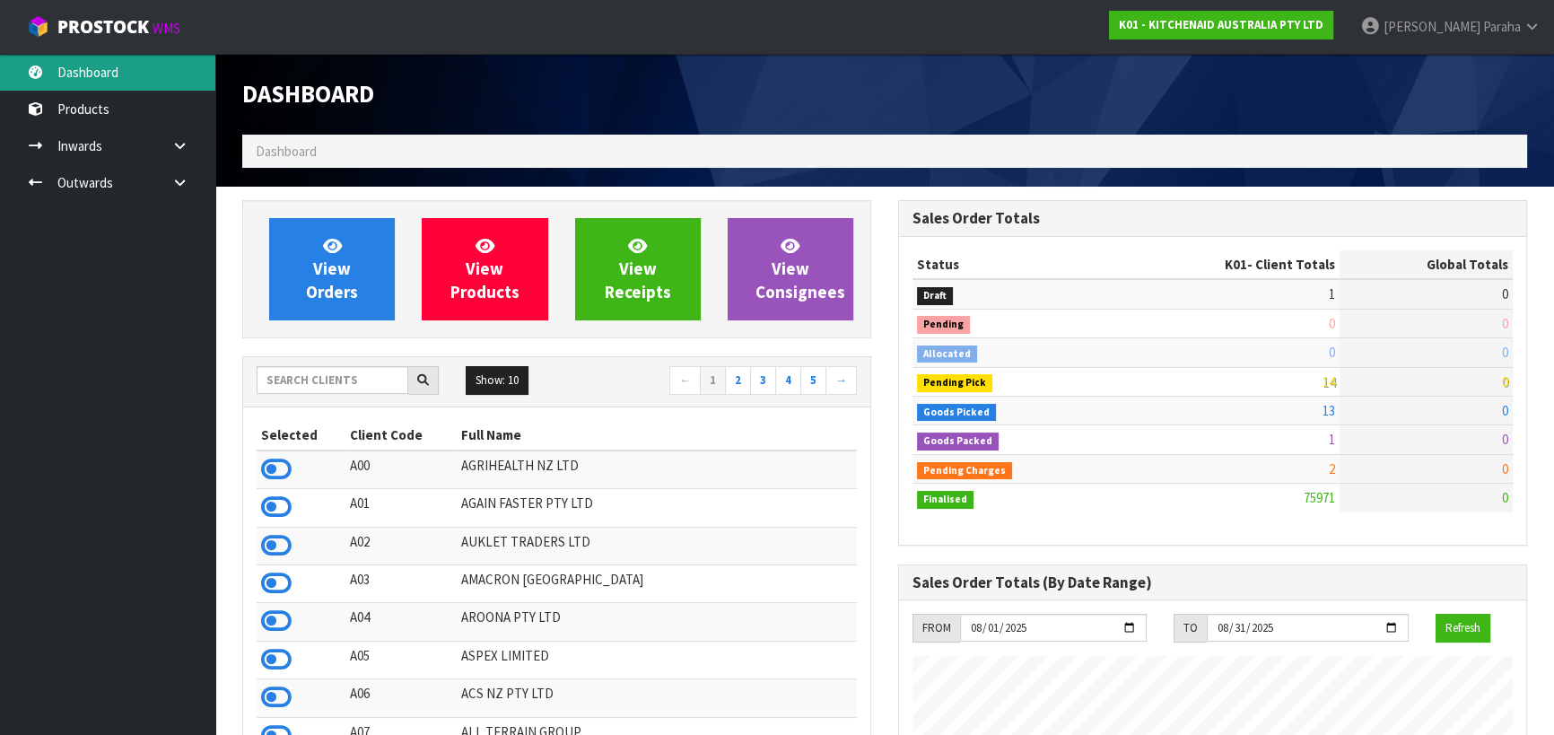
scroll to position [1357, 655]
click at [331, 382] on input "text" at bounding box center [333, 380] width 152 height 28
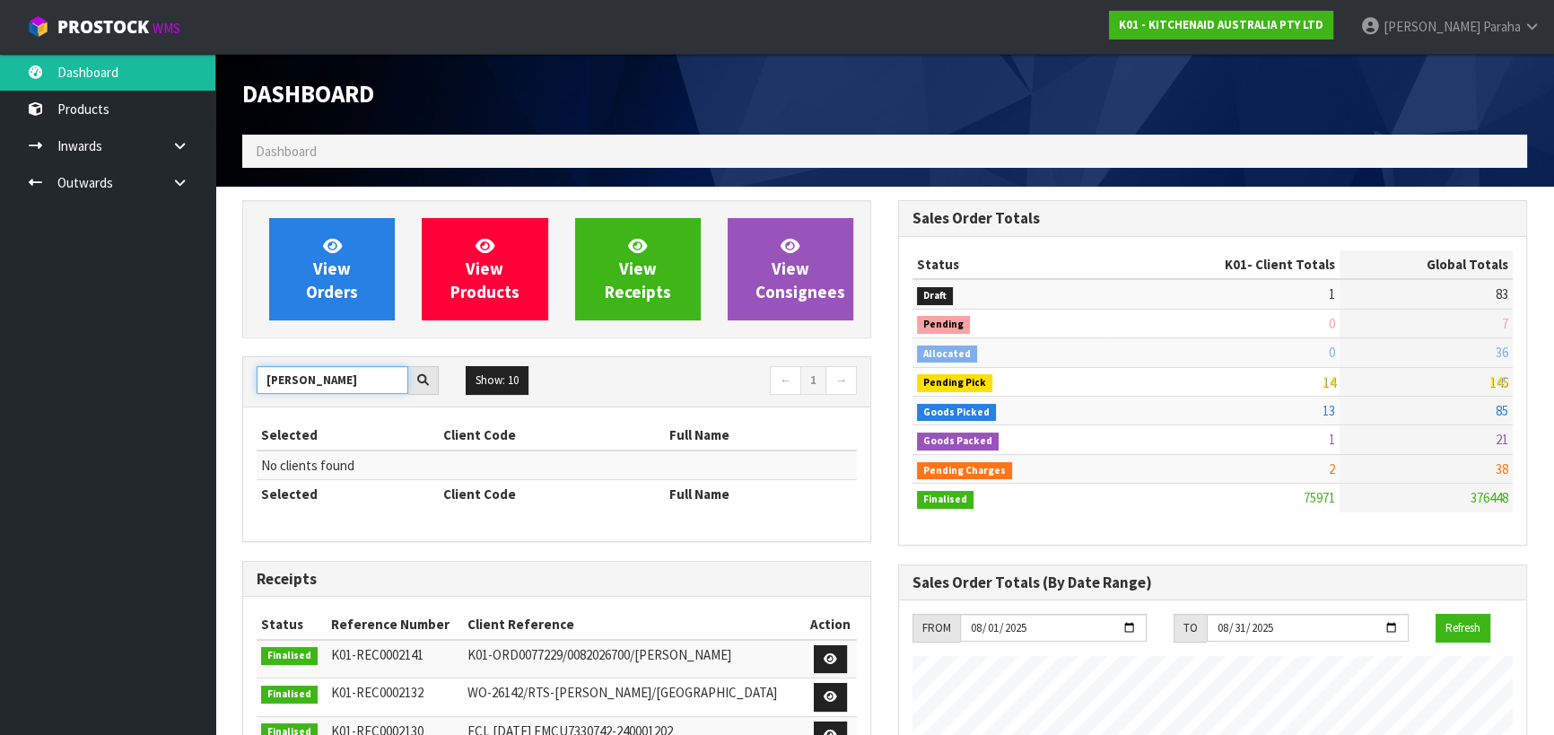
type input "J"
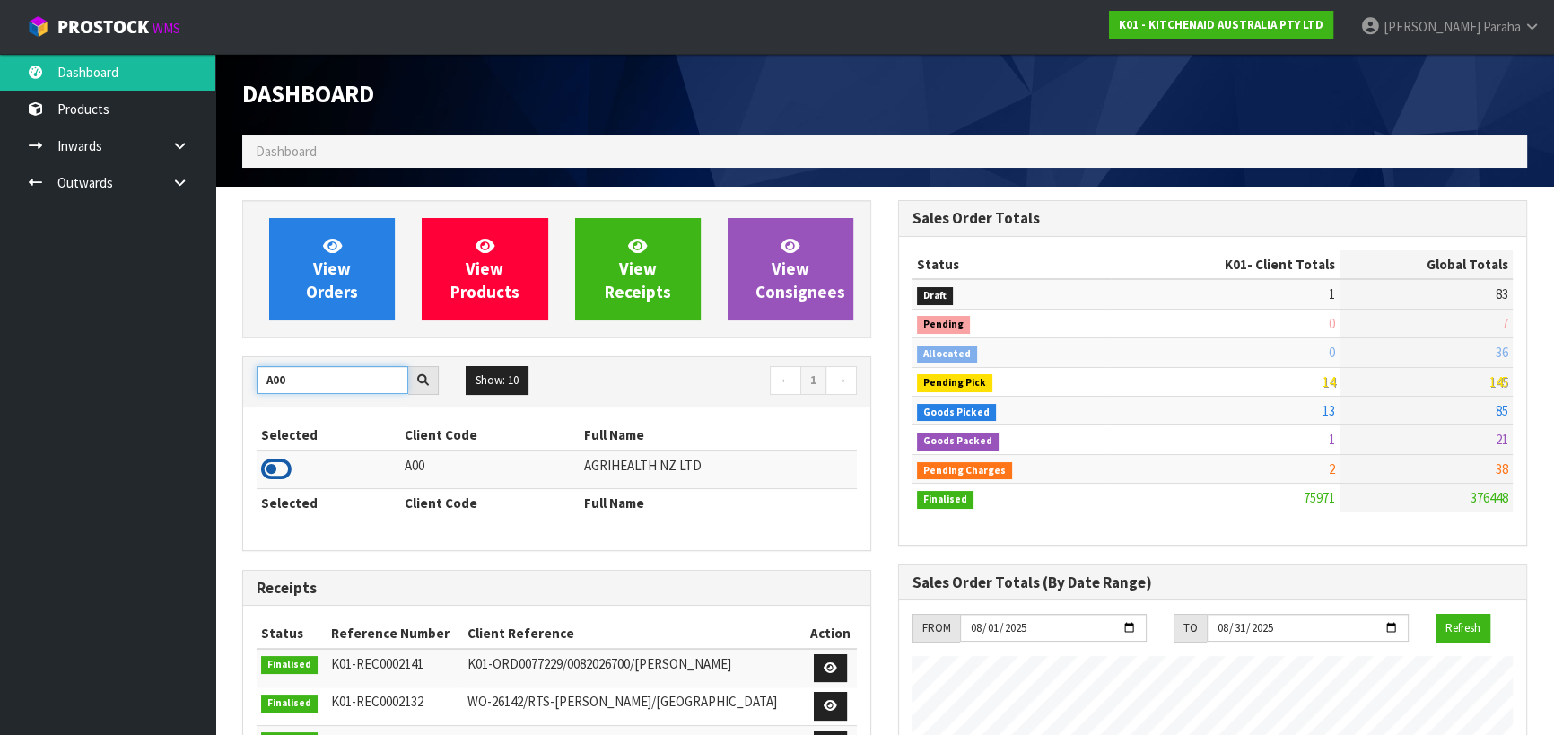
type input "A00"
click at [279, 468] on icon at bounding box center [276, 469] width 31 height 27
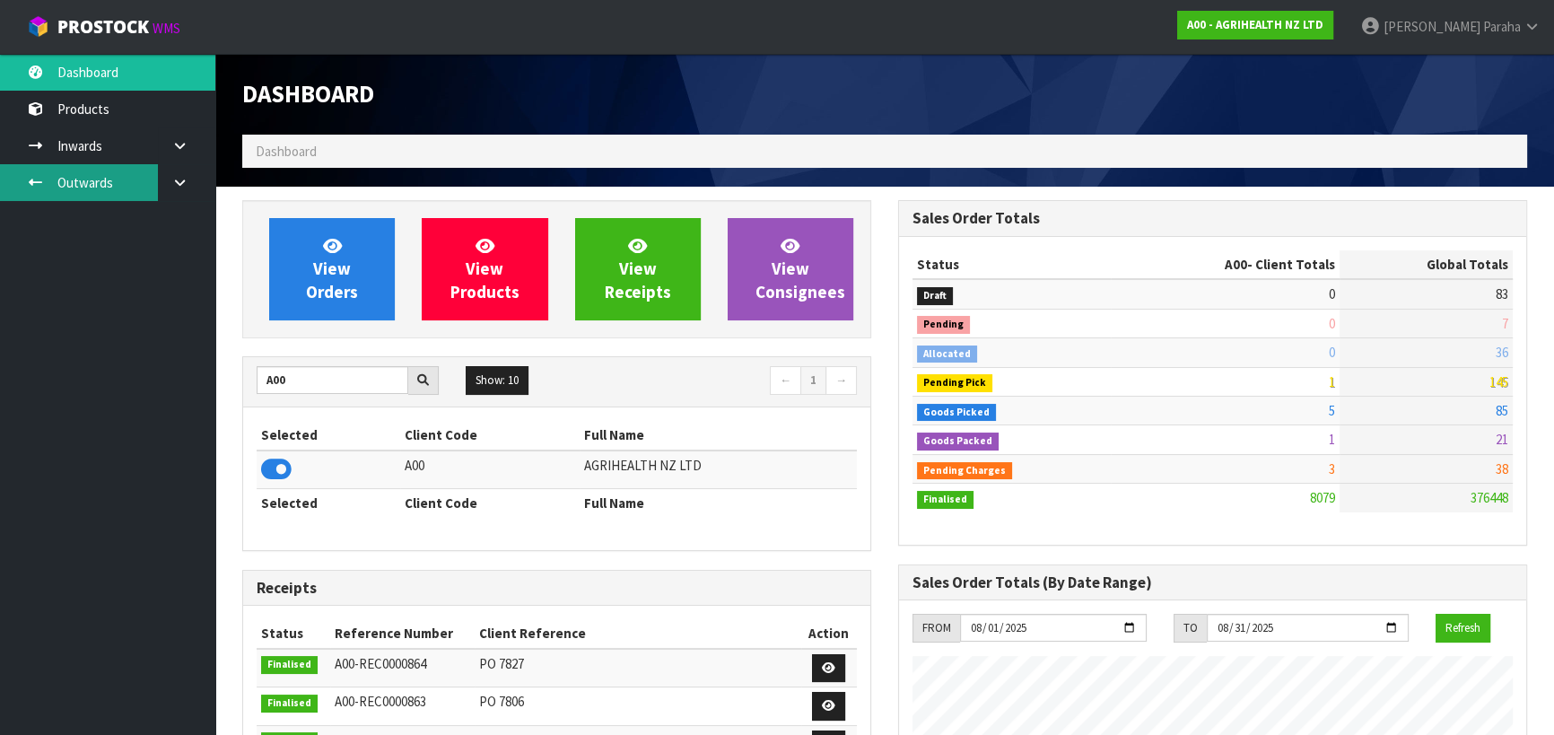
click at [81, 173] on link "Outwards" at bounding box center [107, 182] width 215 height 37
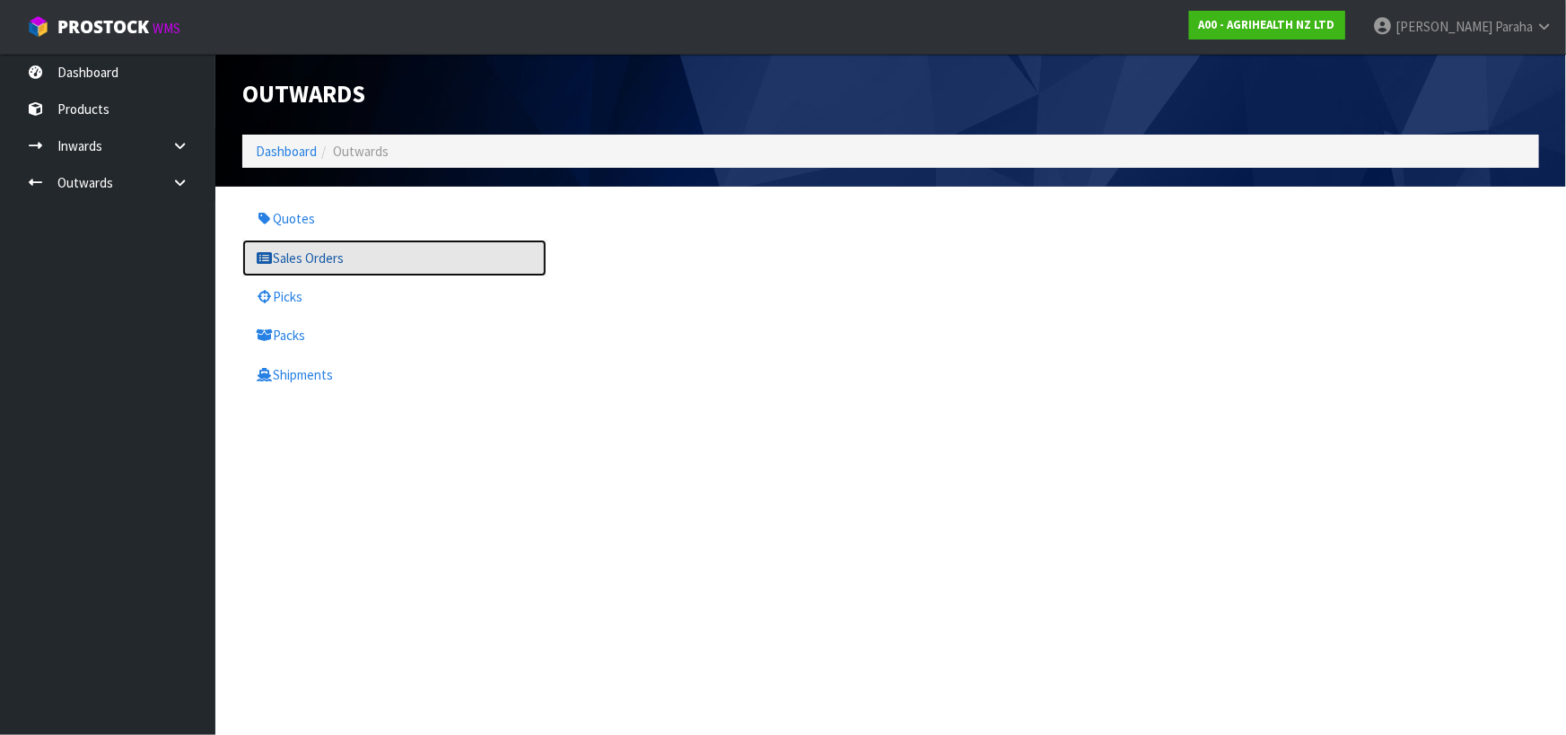
click at [304, 255] on link "Sales Orders" at bounding box center [394, 258] width 304 height 37
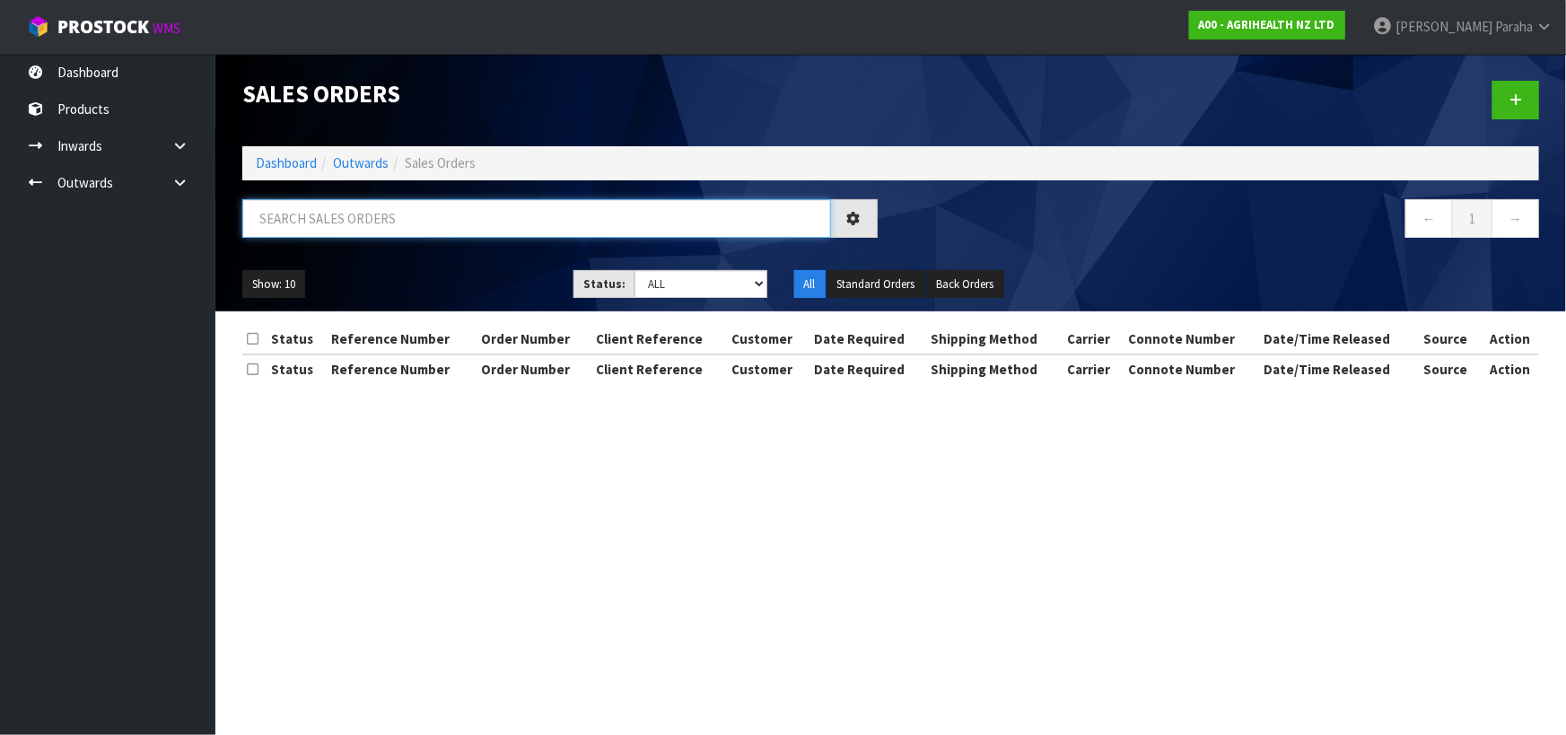
click at [302, 218] on input "text" at bounding box center [536, 218] width 589 height 39
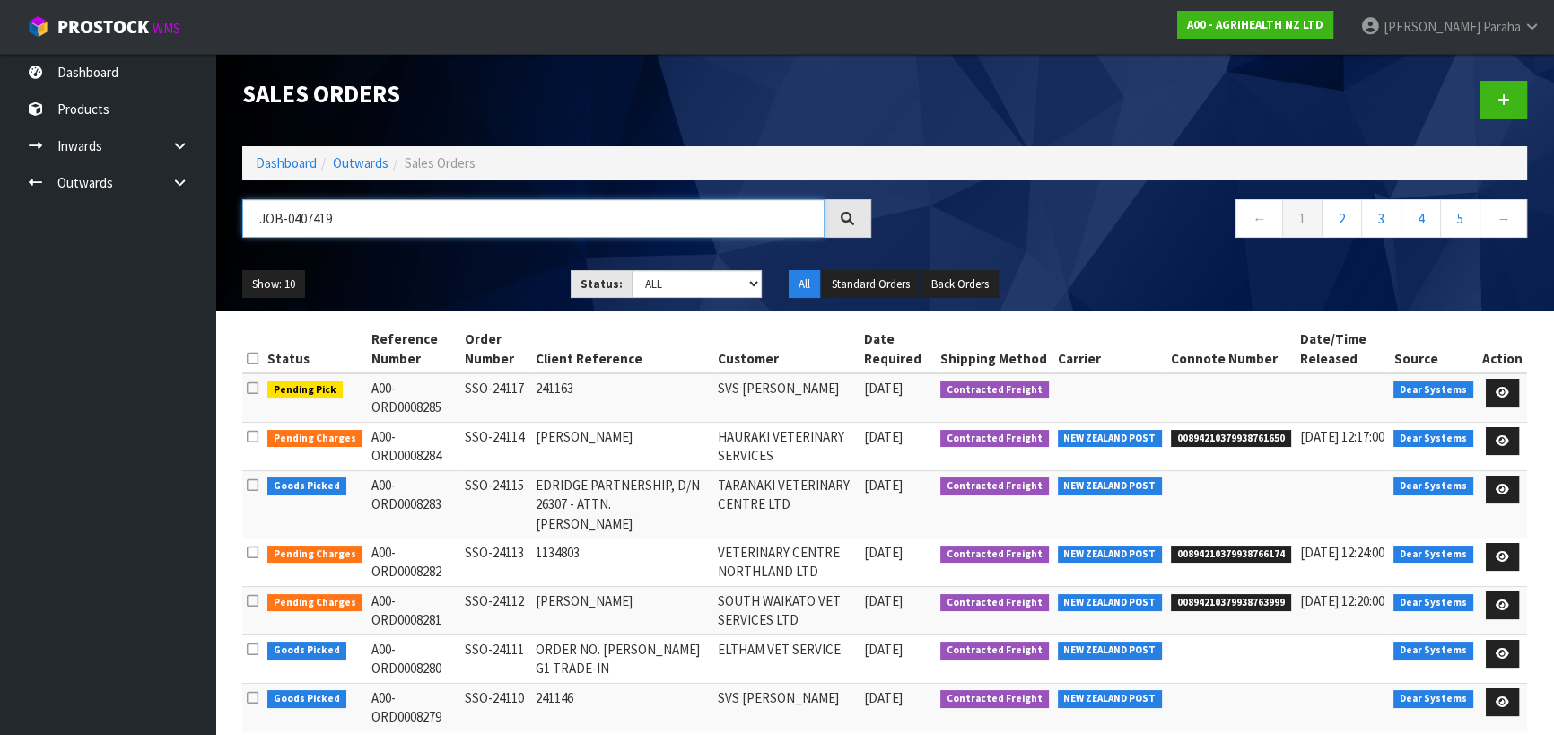
type input "JOB-0407419"
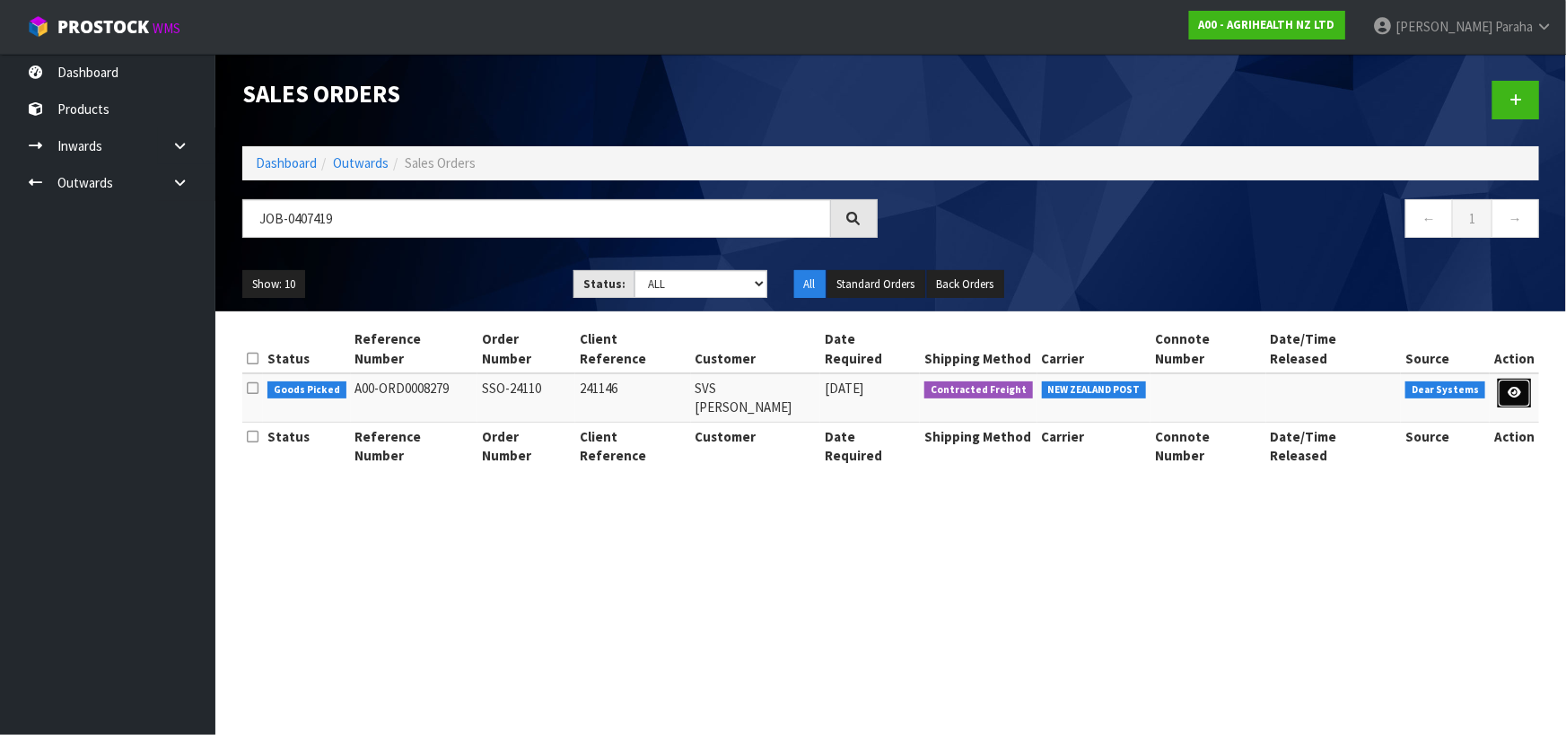
click at [1519, 387] on icon at bounding box center [1514, 393] width 13 height 12
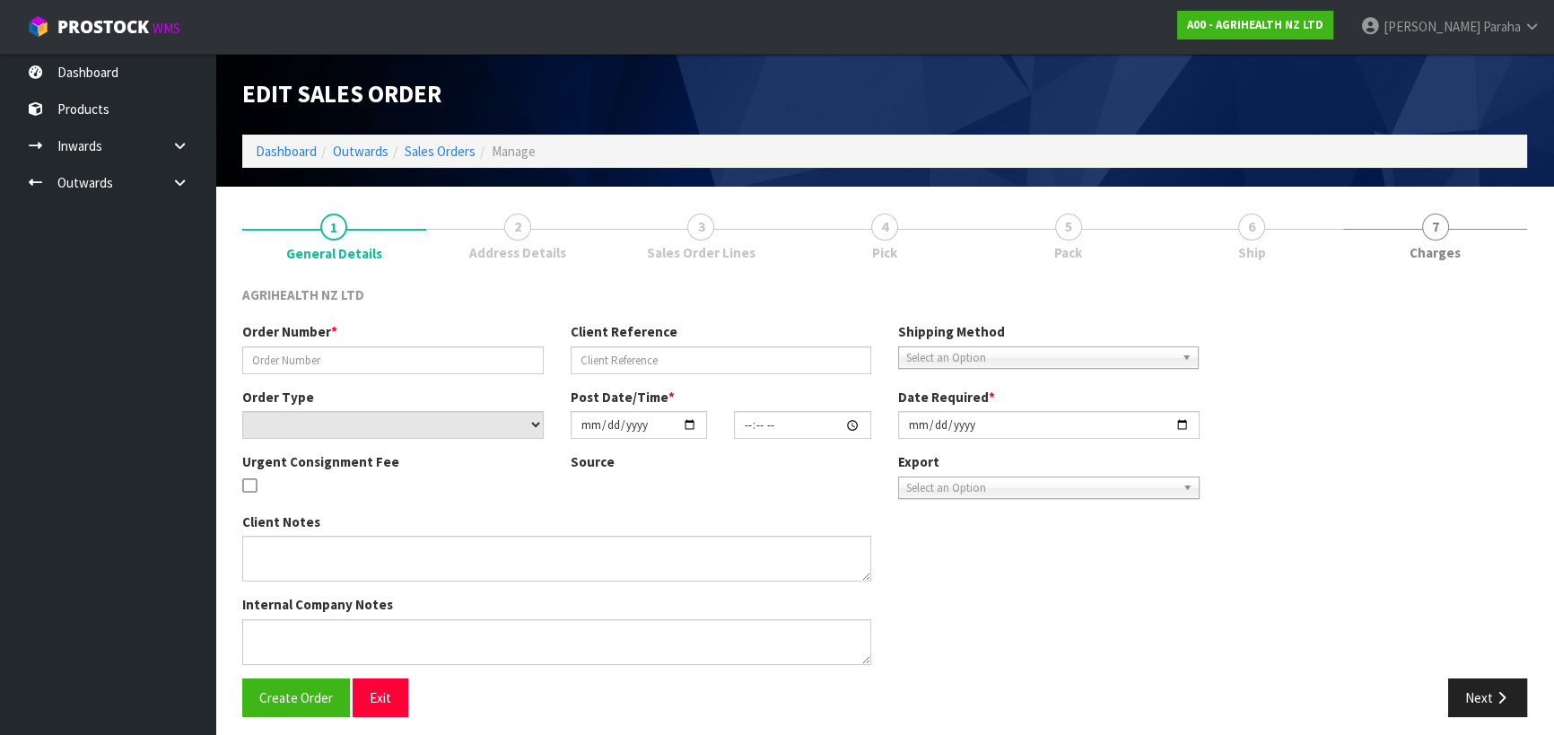
type input "SSO-24110"
type input "241146"
select select "number:0"
type input "2025-08-12"
type input "15:59:55.000"
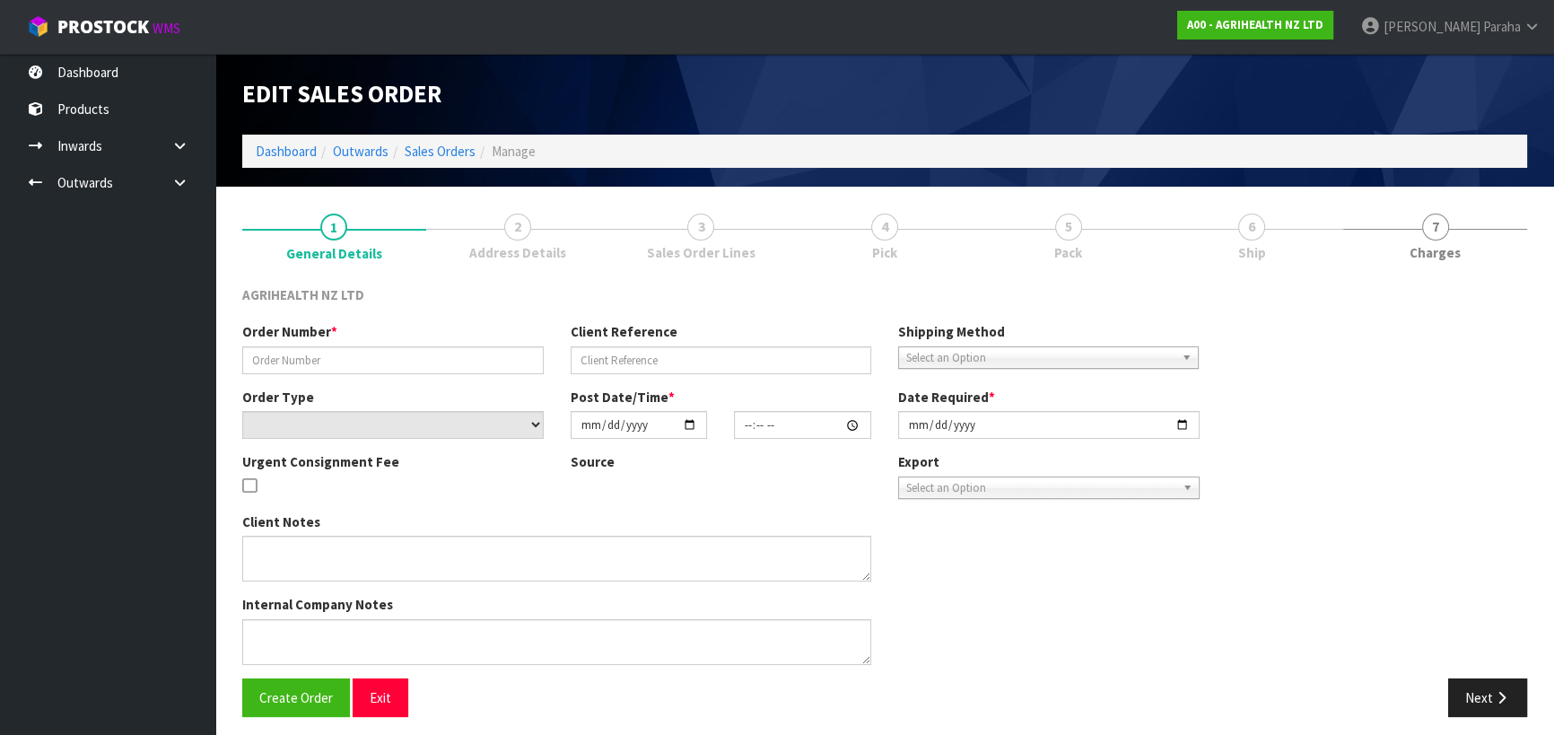
type input "2025-08-13"
type textarea "SHIP BY: FREIGHT"
type textarea "DUE TO WEIGHT – PROBABLY SENT VIA FREIGHT"
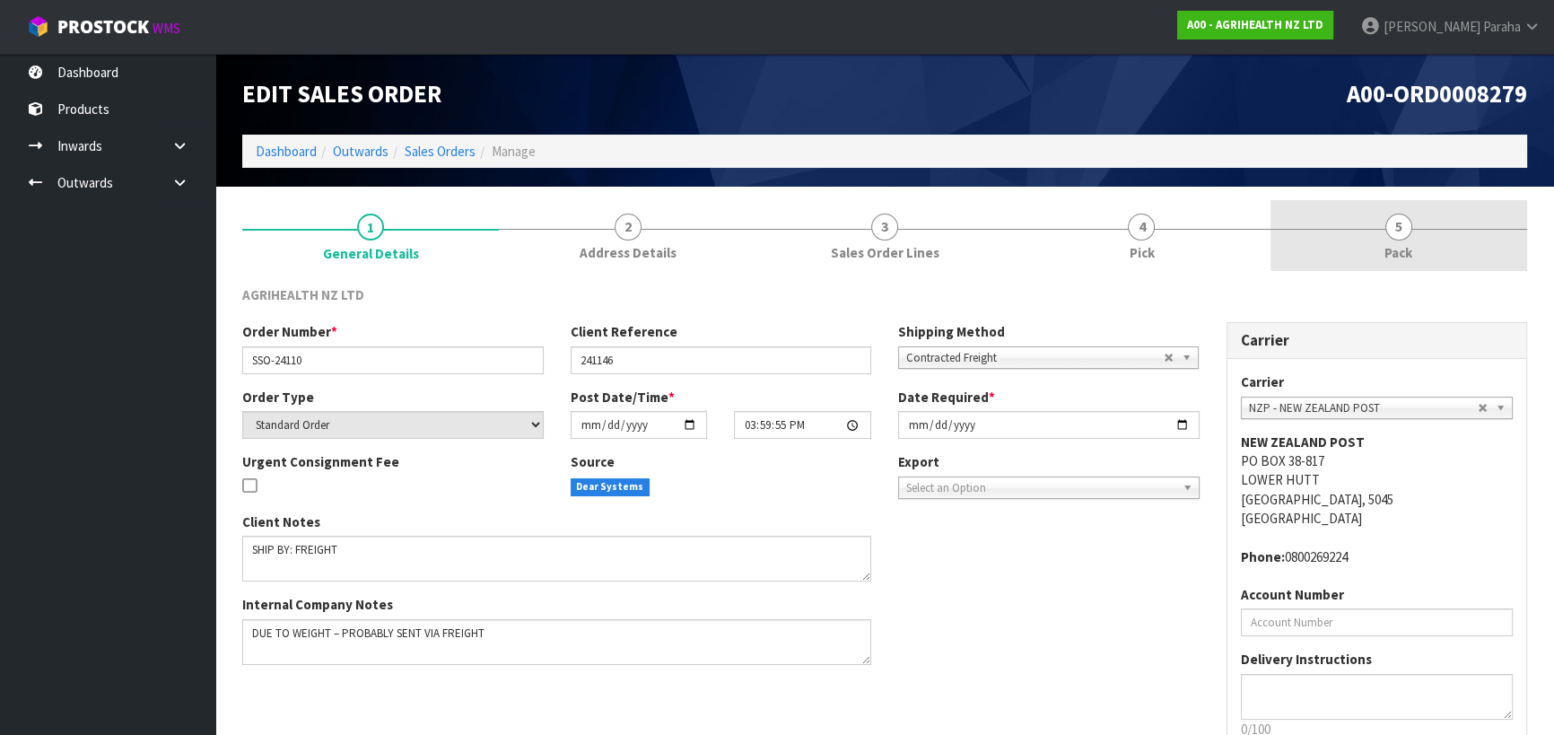
click at [1394, 236] on span "5" at bounding box center [1398, 227] width 27 height 27
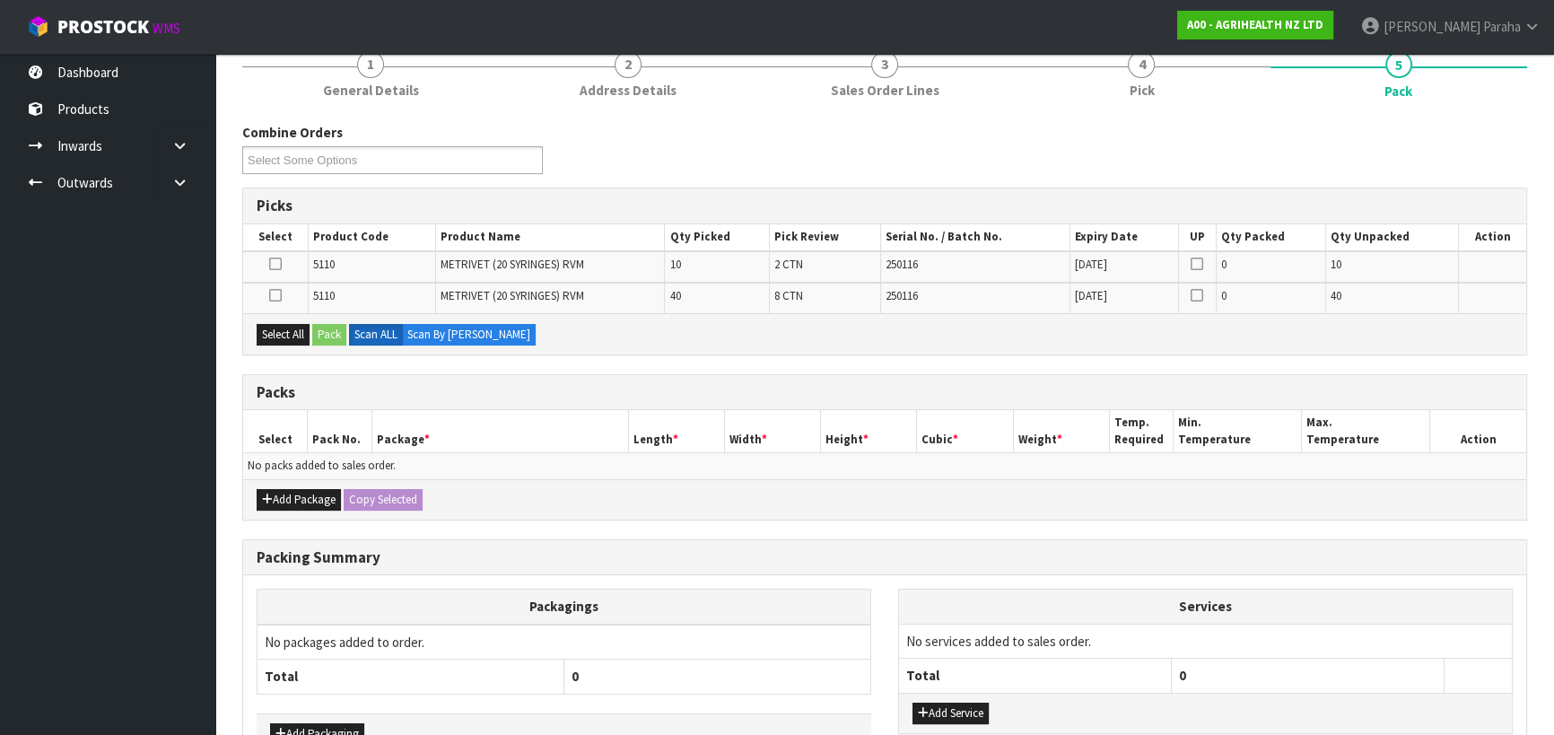
scroll to position [244, 0]
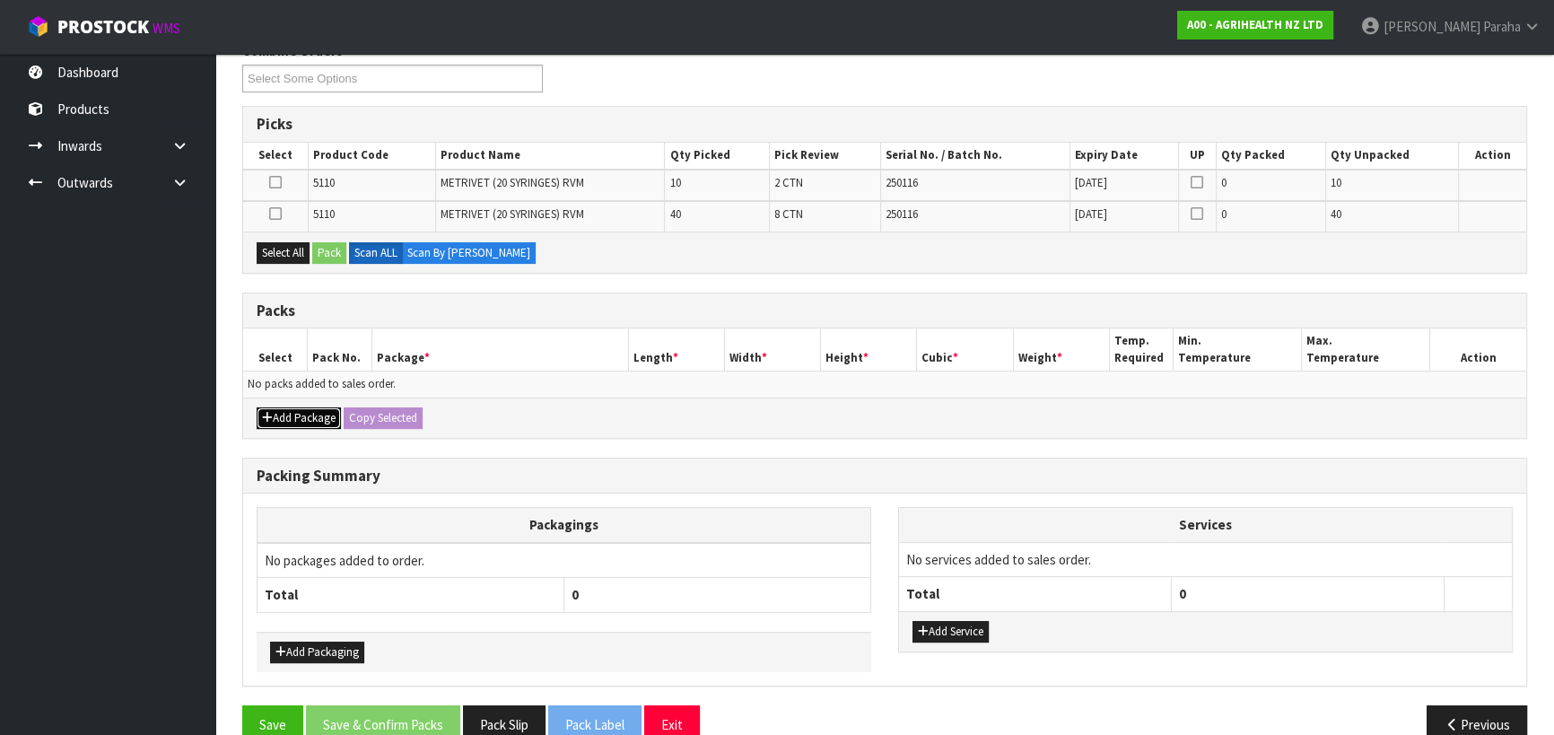
click at [283, 421] on button "Add Package" at bounding box center [299, 418] width 84 height 22
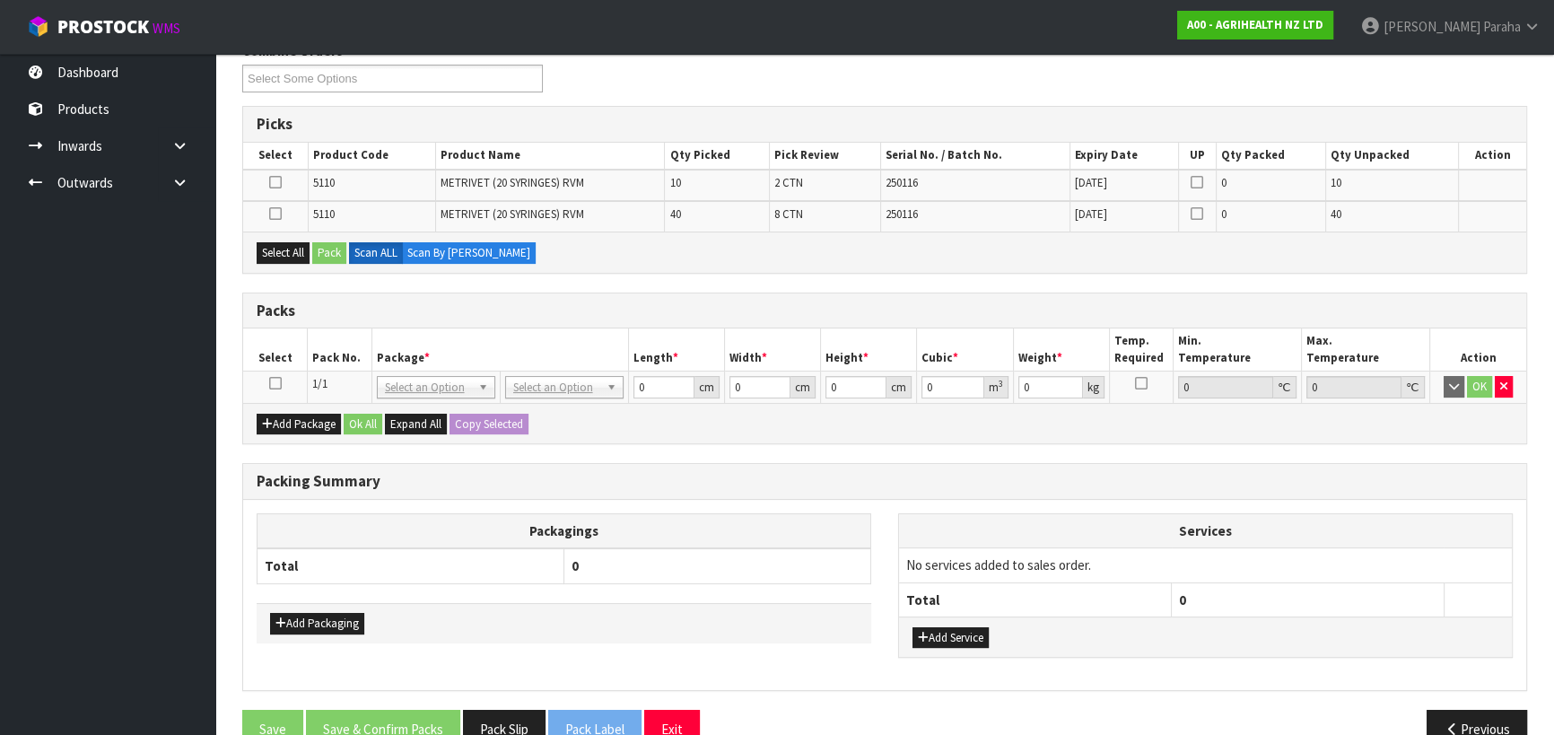
click at [279, 383] on icon at bounding box center [275, 383] width 13 height 1
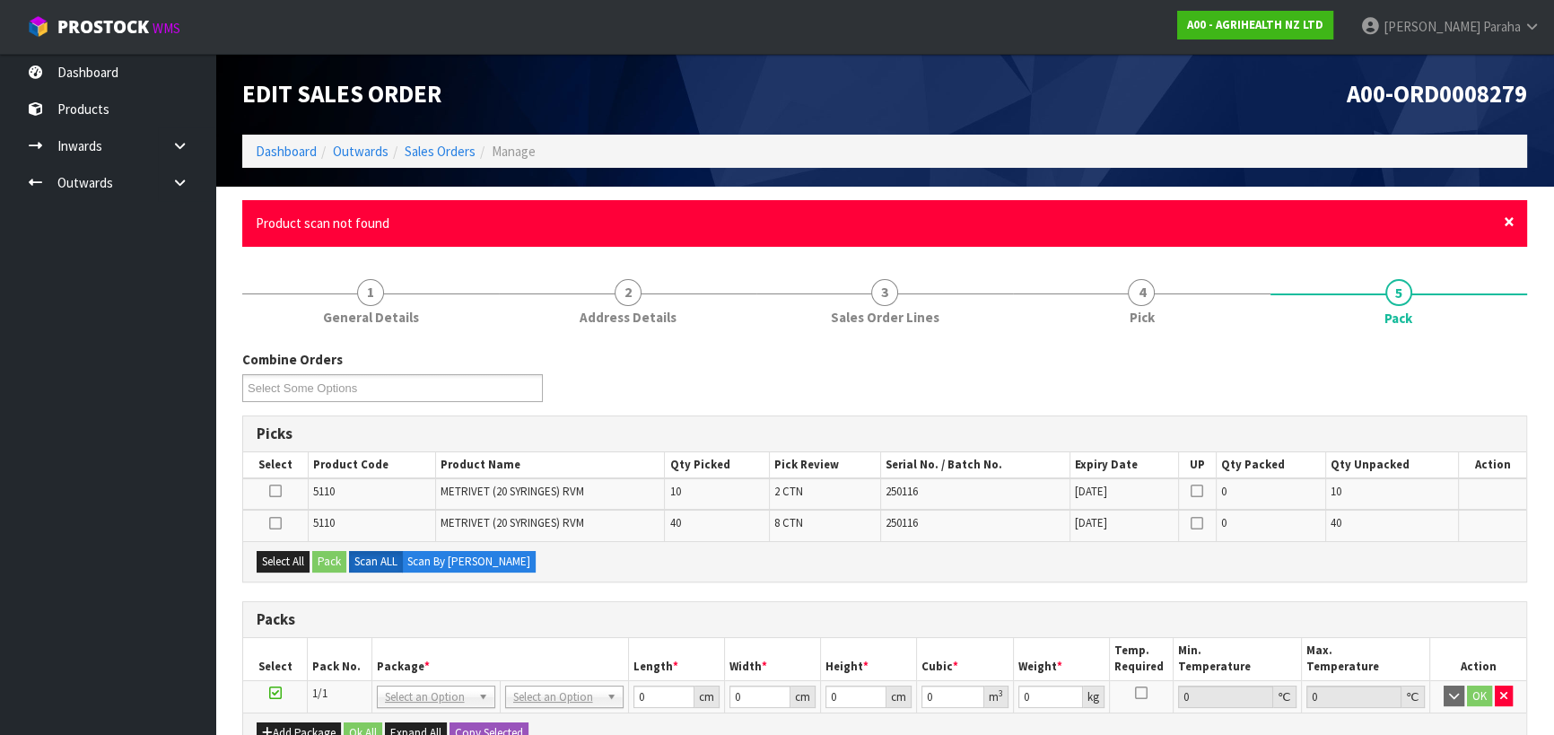
click at [1509, 223] on span "×" at bounding box center [1509, 221] width 11 height 25
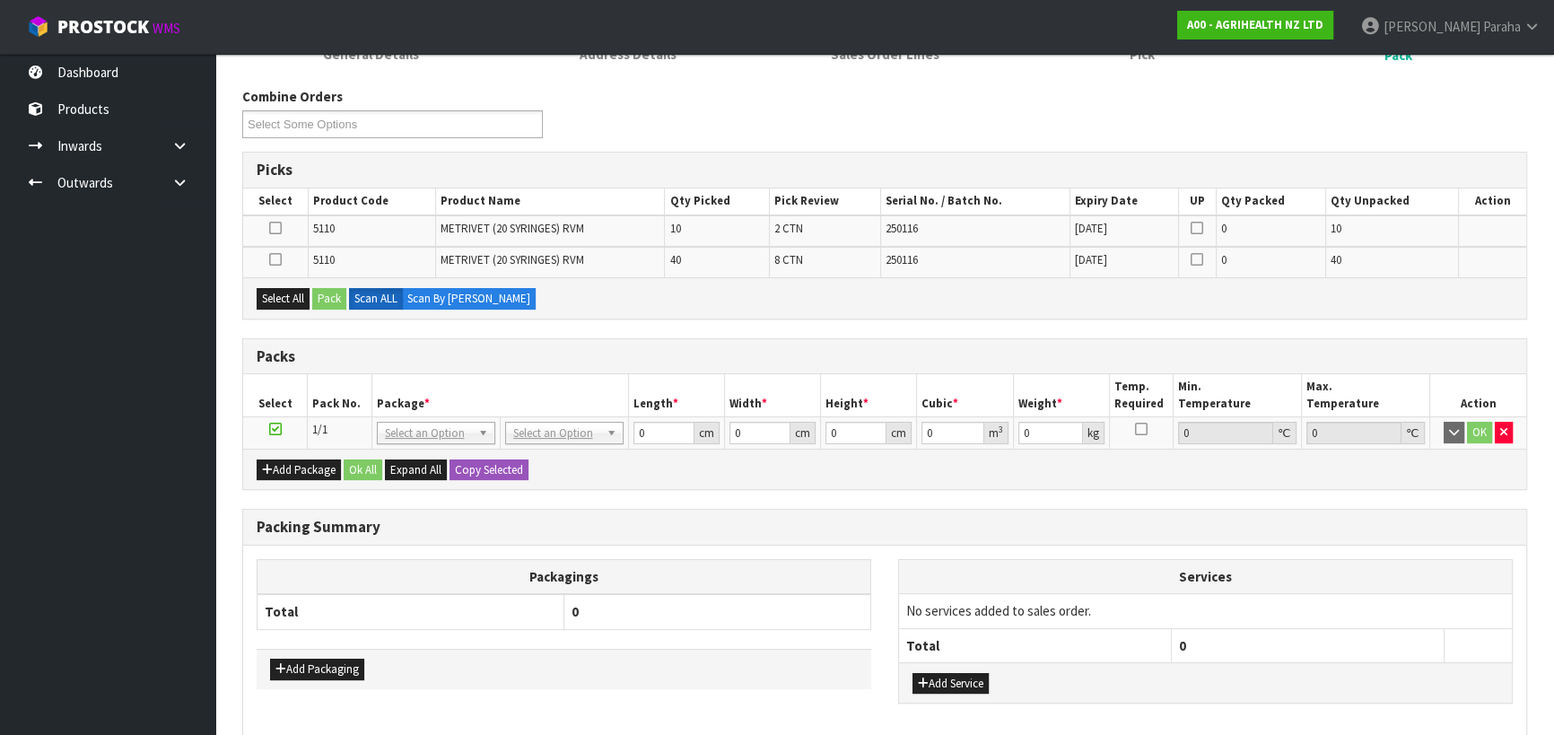
scroll to position [280, 0]
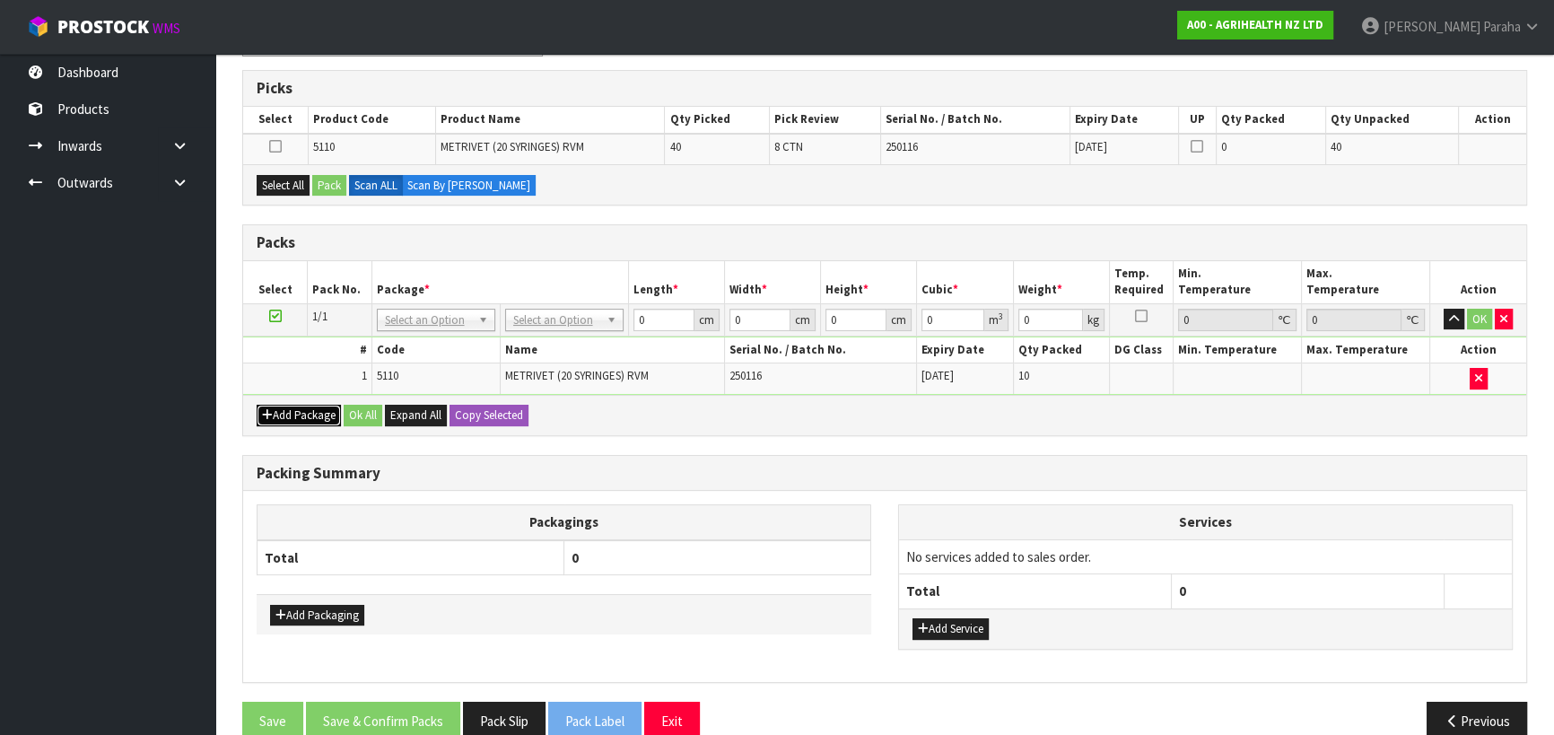
click at [282, 415] on button "Add Package" at bounding box center [299, 416] width 84 height 22
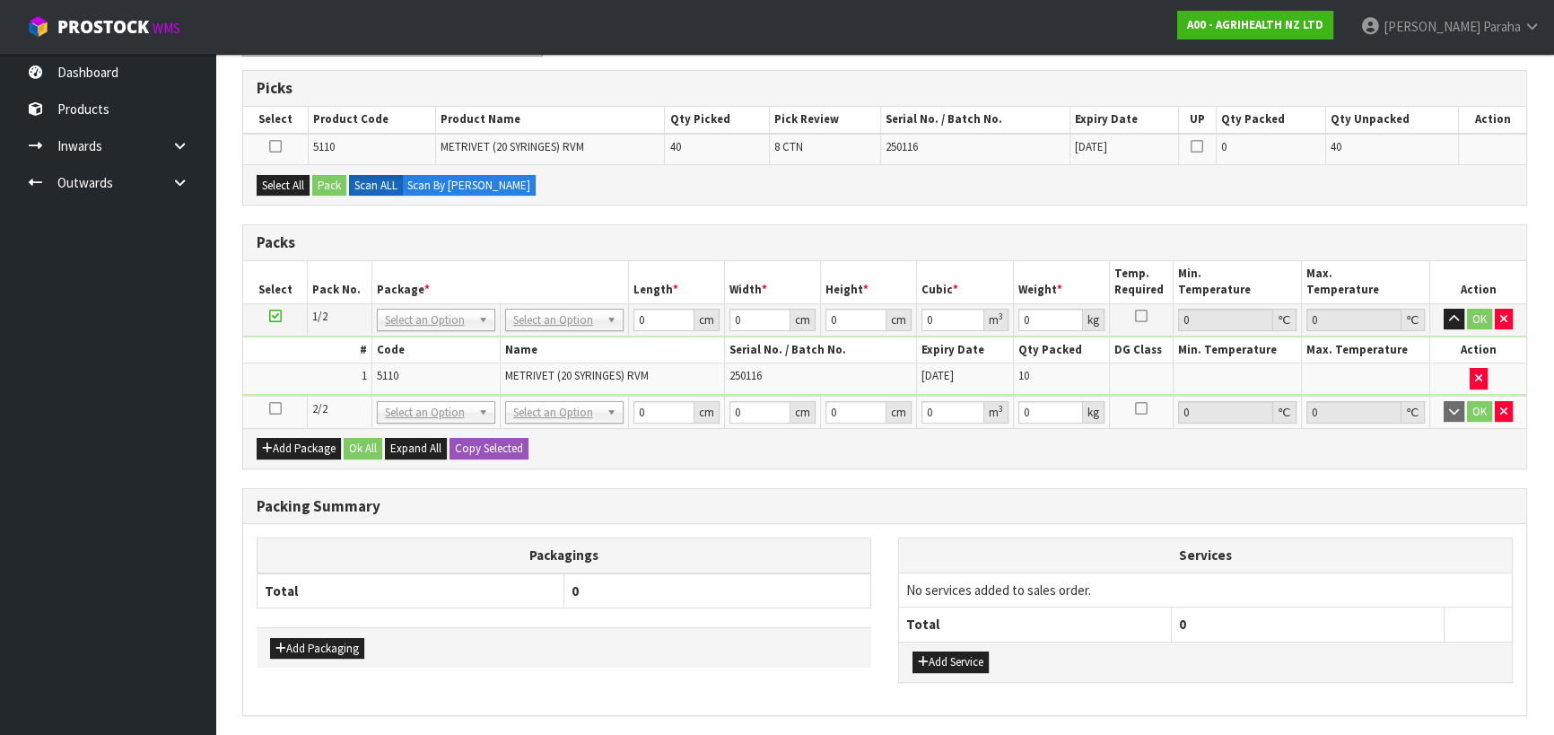
click at [275, 408] on icon at bounding box center [275, 408] width 13 height 1
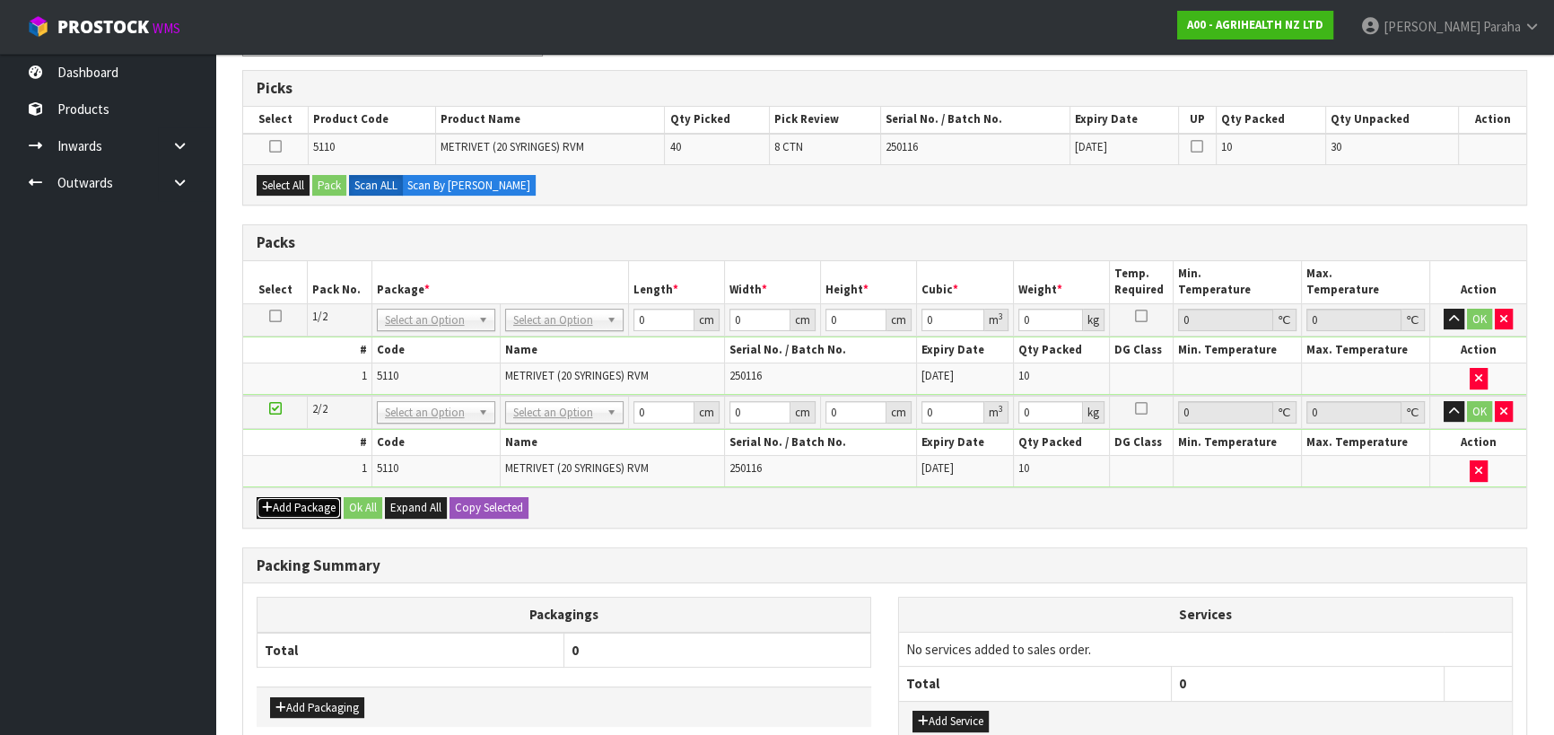
click at [318, 501] on button "Add Package" at bounding box center [299, 508] width 84 height 22
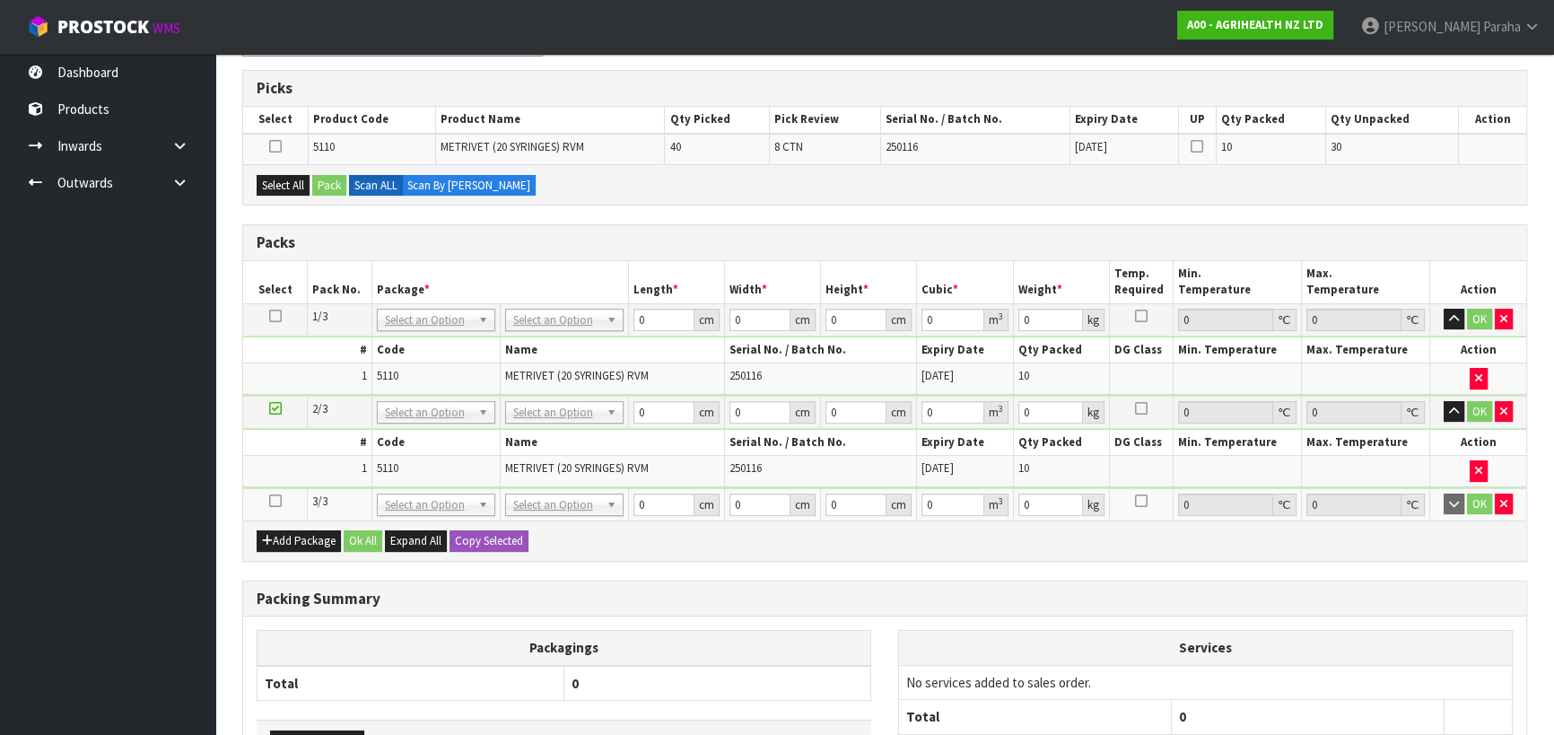
click at [276, 501] on icon at bounding box center [275, 501] width 13 height 1
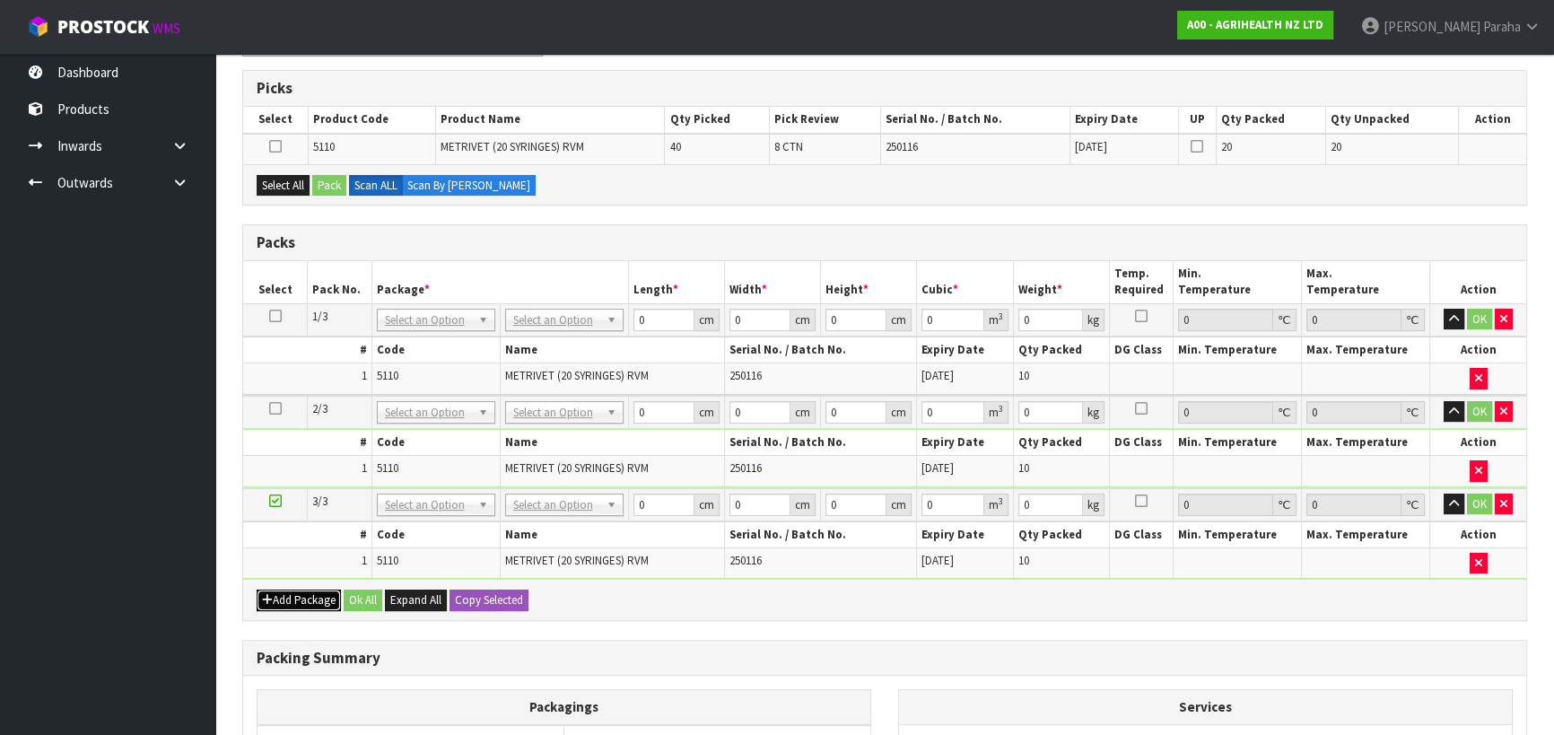
click at [305, 590] on button "Add Package" at bounding box center [299, 601] width 84 height 22
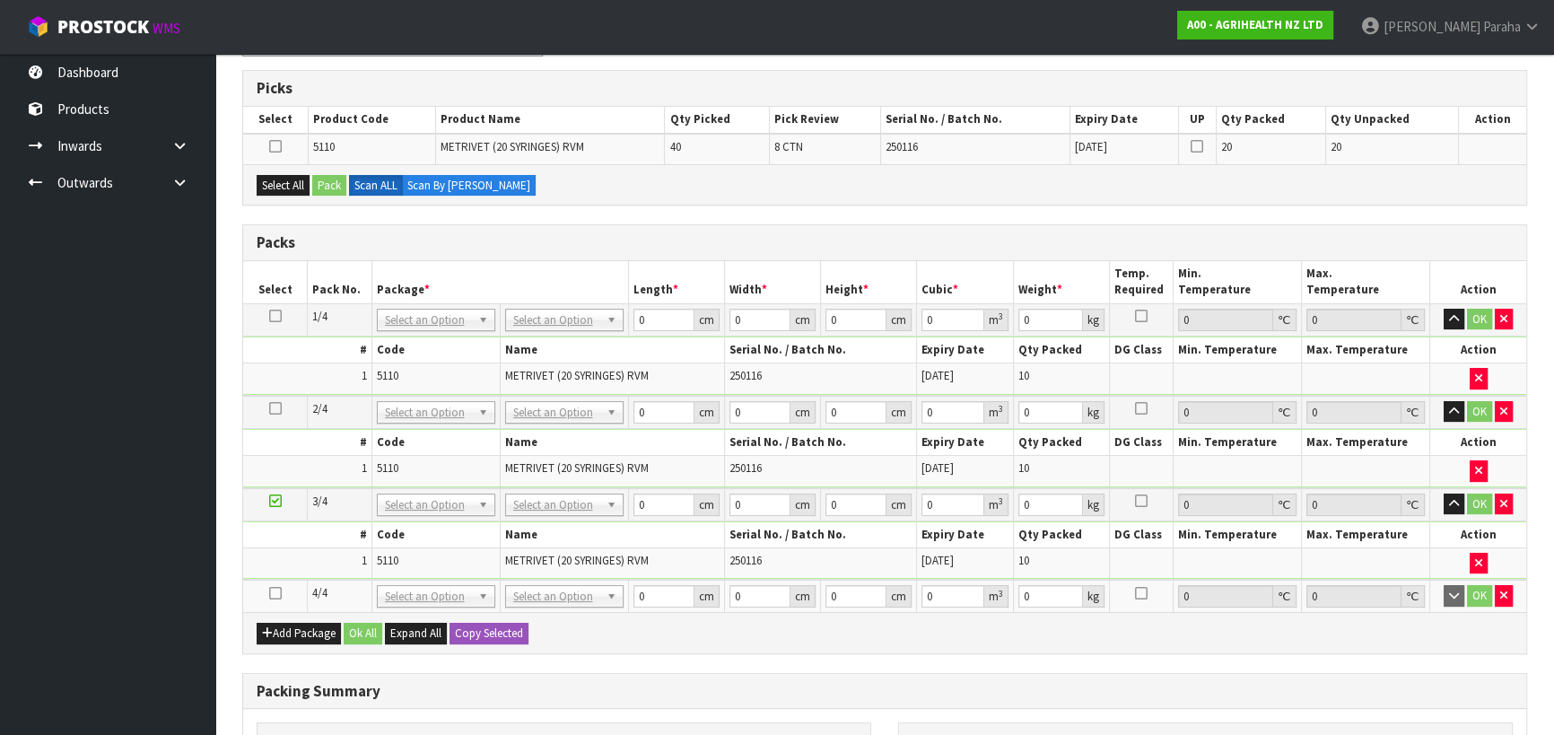
click at [274, 593] on icon at bounding box center [275, 593] width 13 height 1
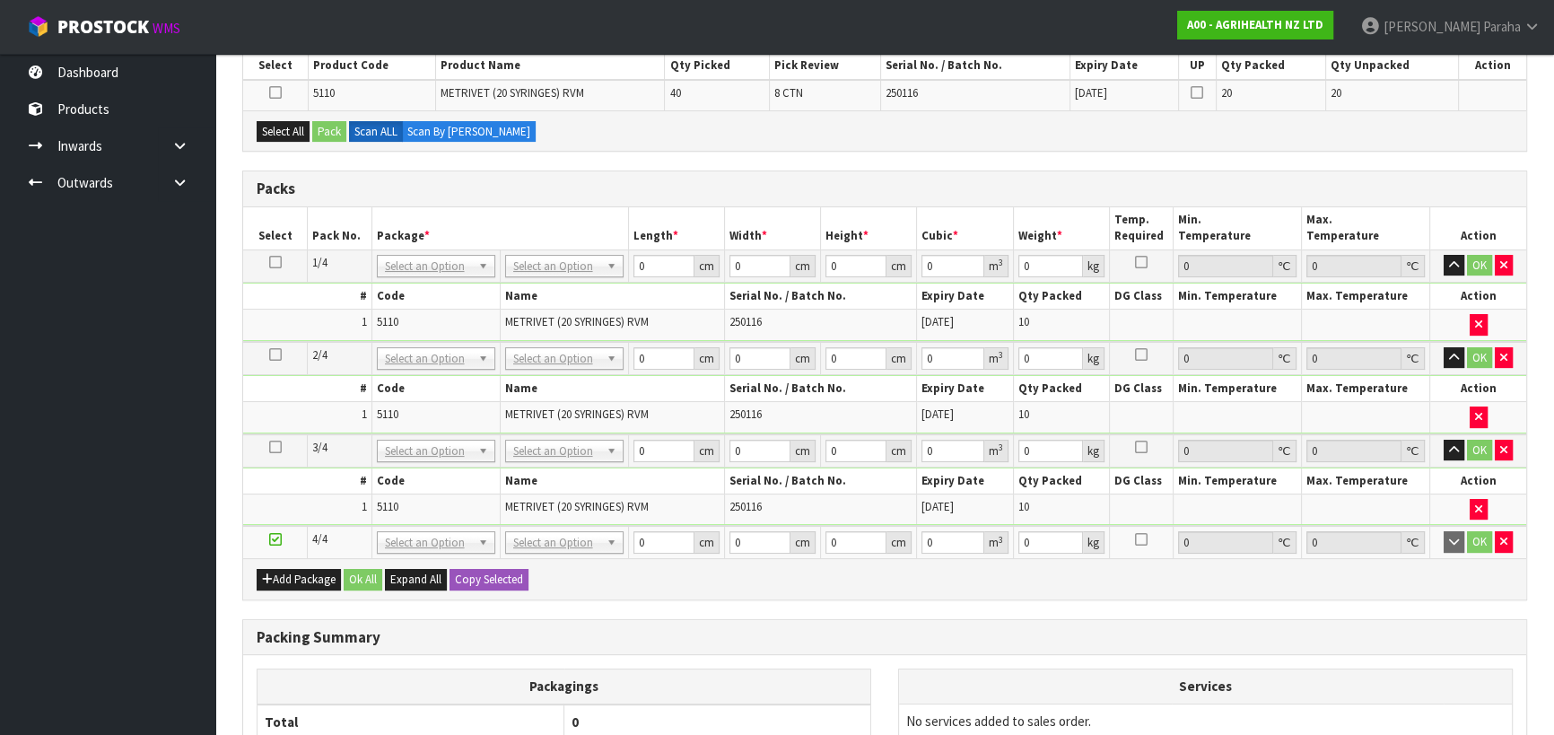
scroll to position [362, 0]
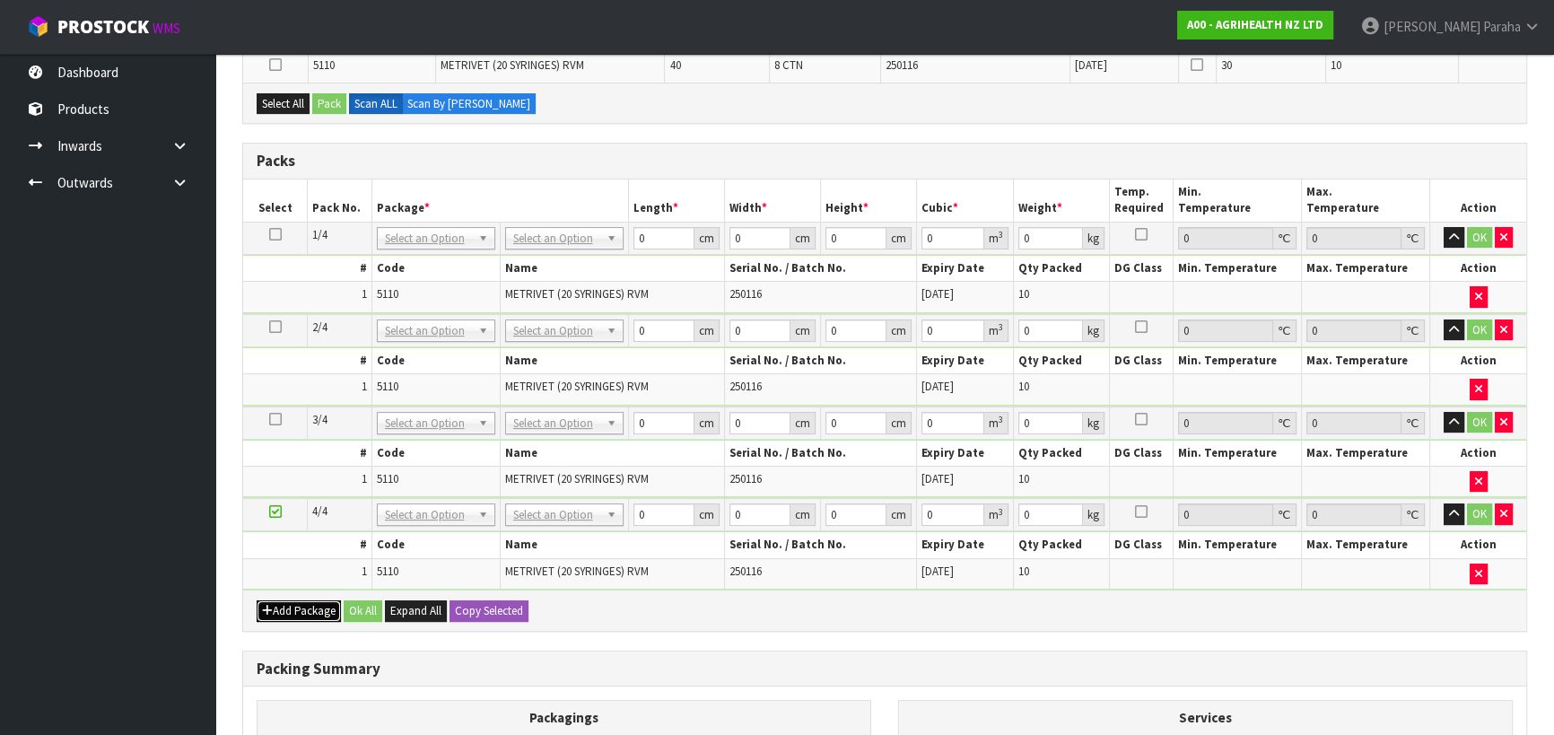
click at [311, 604] on button "Add Package" at bounding box center [299, 611] width 84 height 22
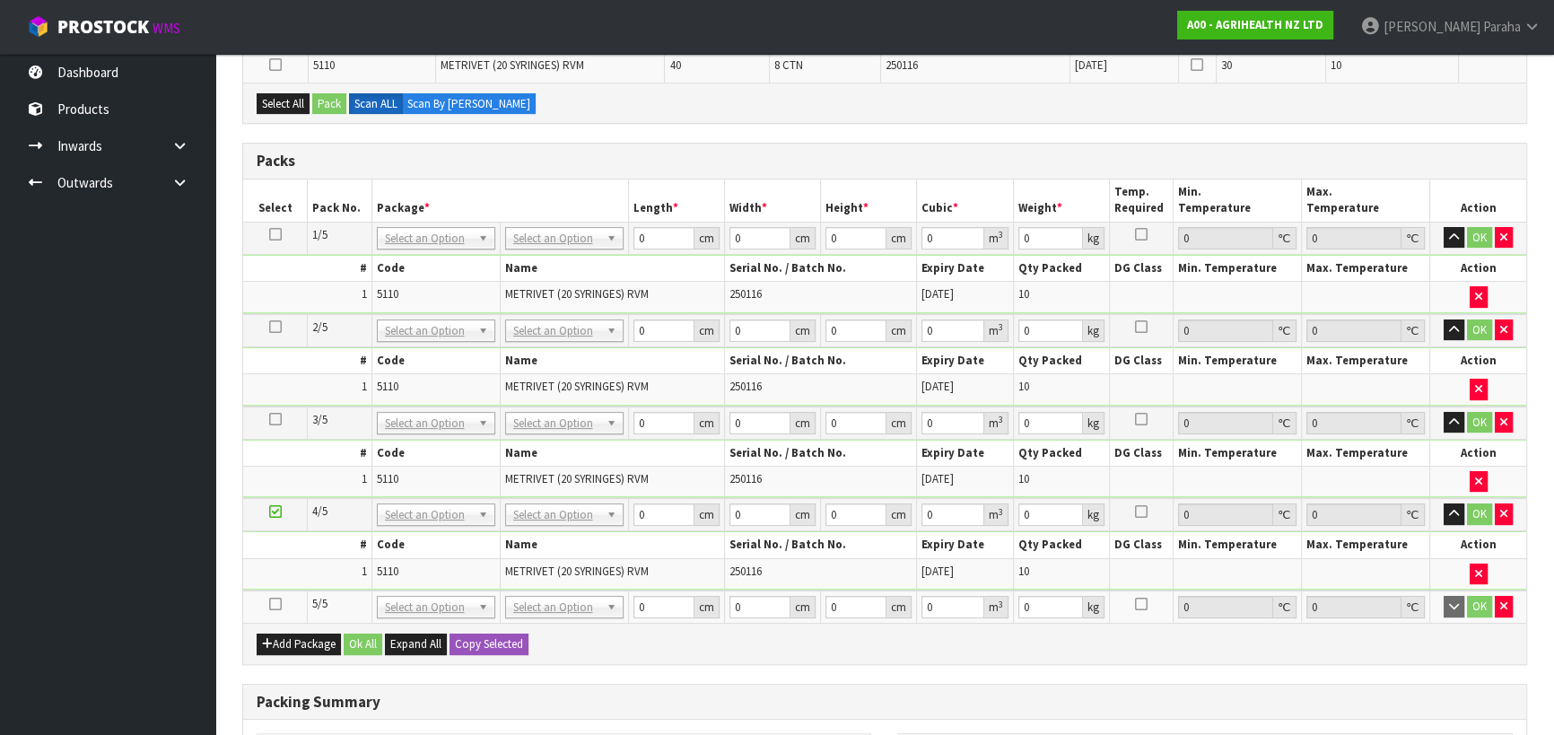
click at [280, 604] on icon at bounding box center [275, 604] width 13 height 1
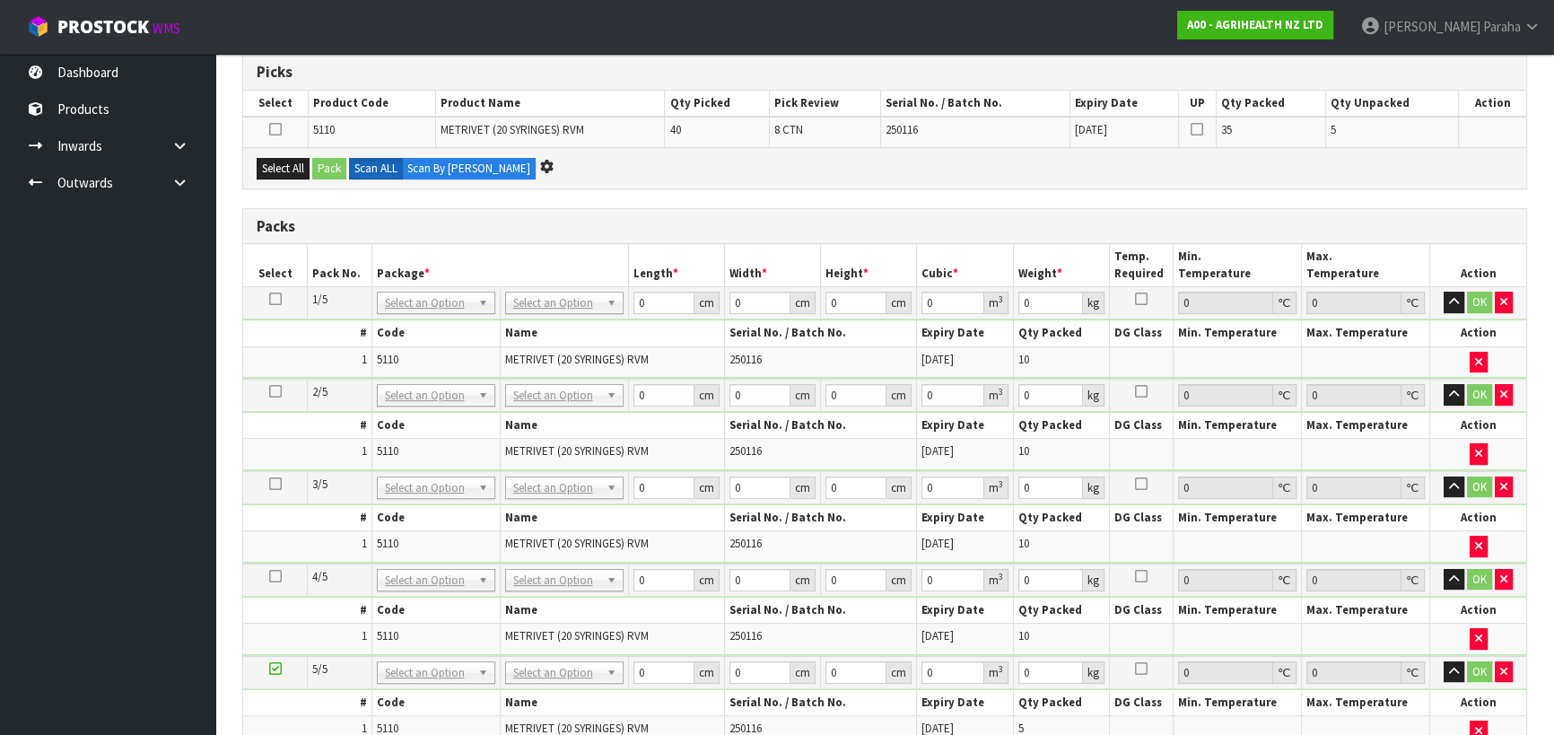
scroll to position [0, 0]
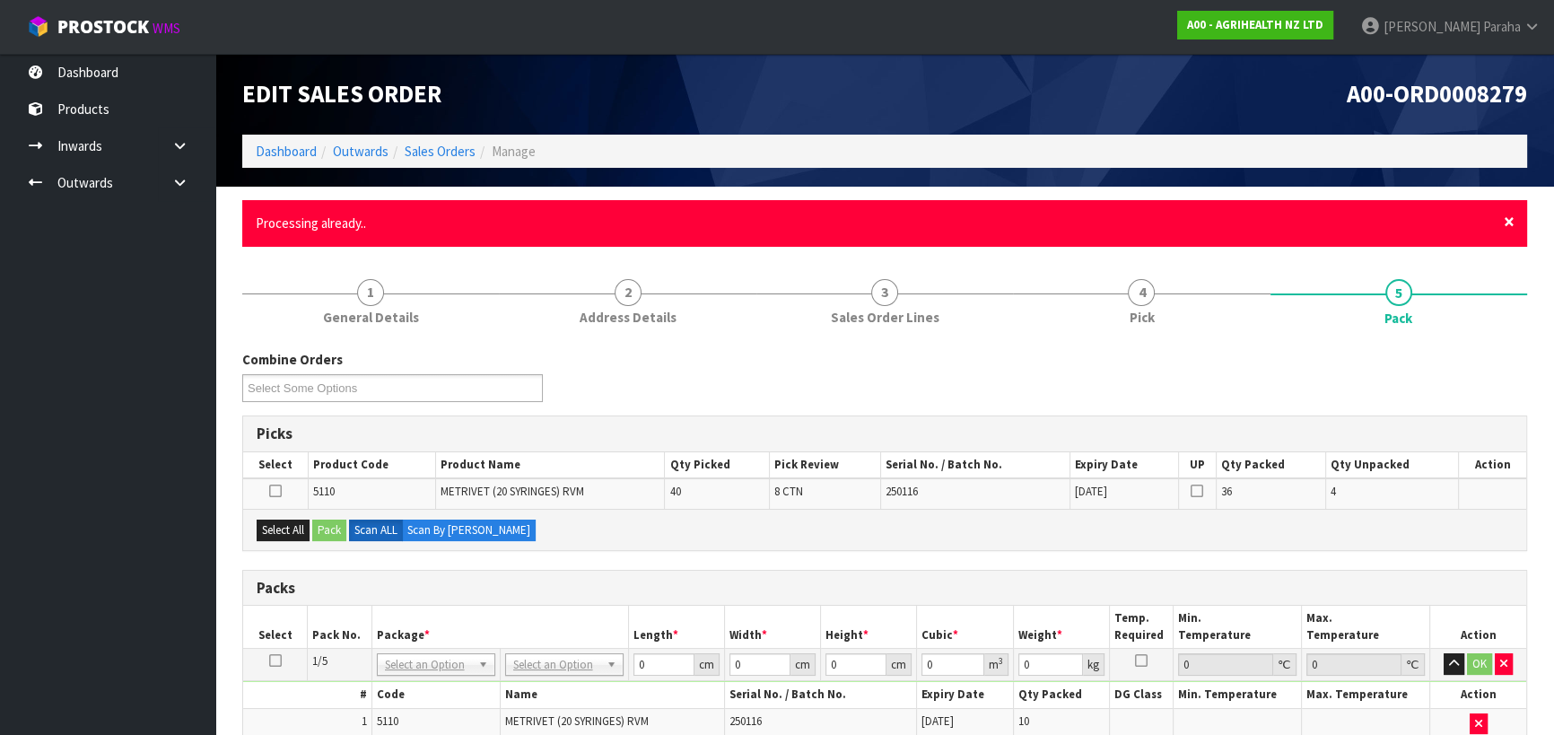
click at [1508, 223] on span "×" at bounding box center [1509, 221] width 11 height 25
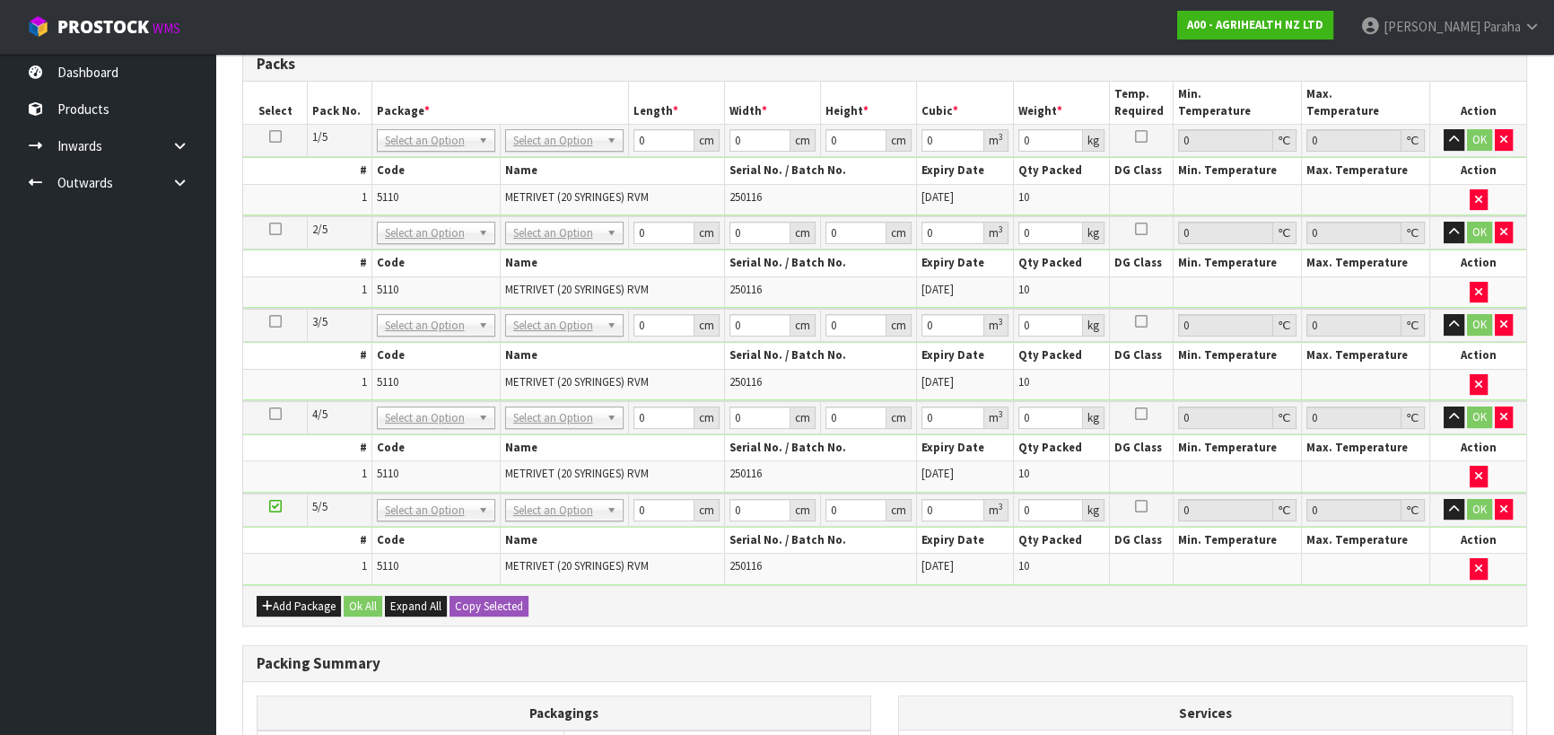
scroll to position [398, 0]
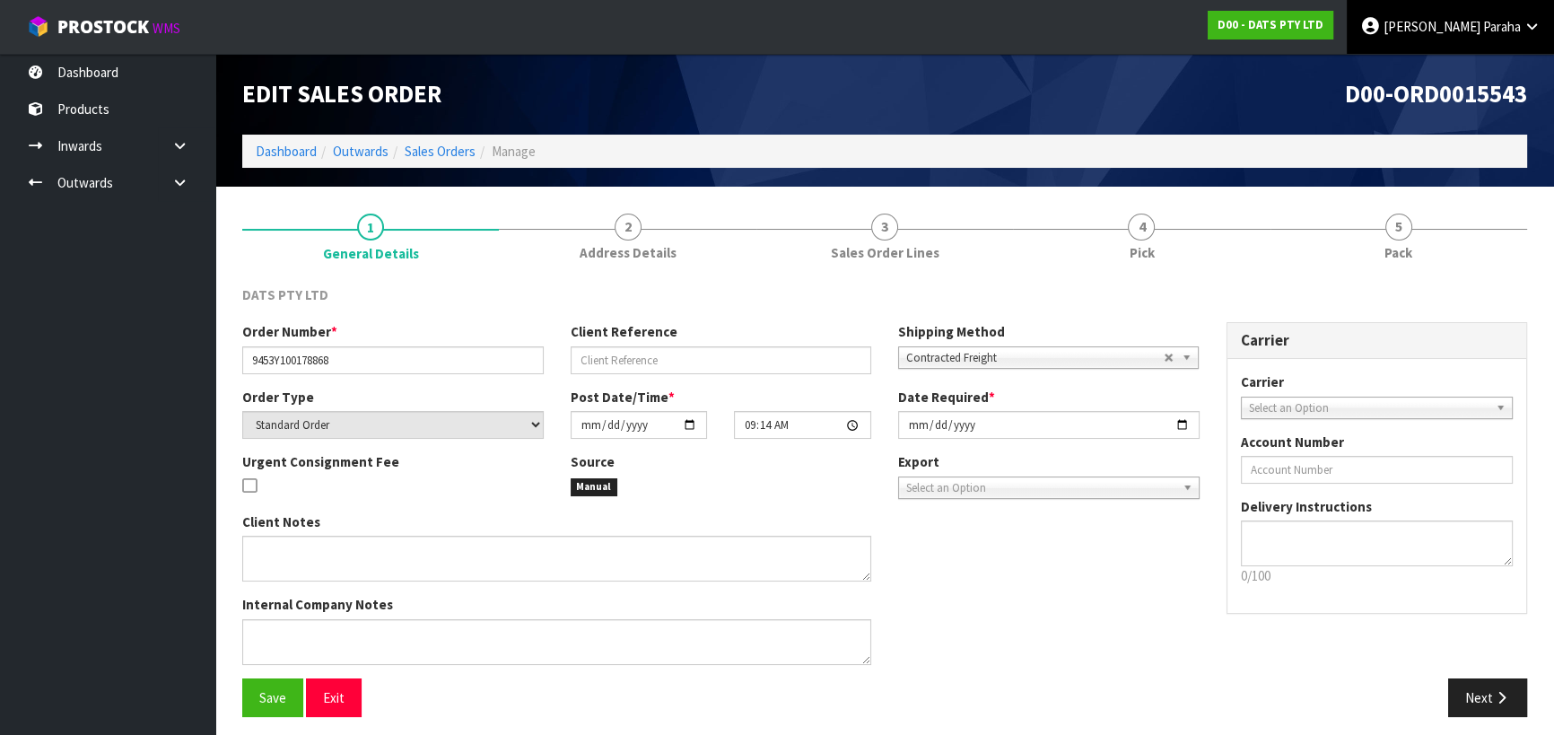
click at [1498, 29] on span "Paraha" at bounding box center [1502, 26] width 38 height 17
click at [1490, 81] on link "Logout" at bounding box center [1482, 71] width 142 height 24
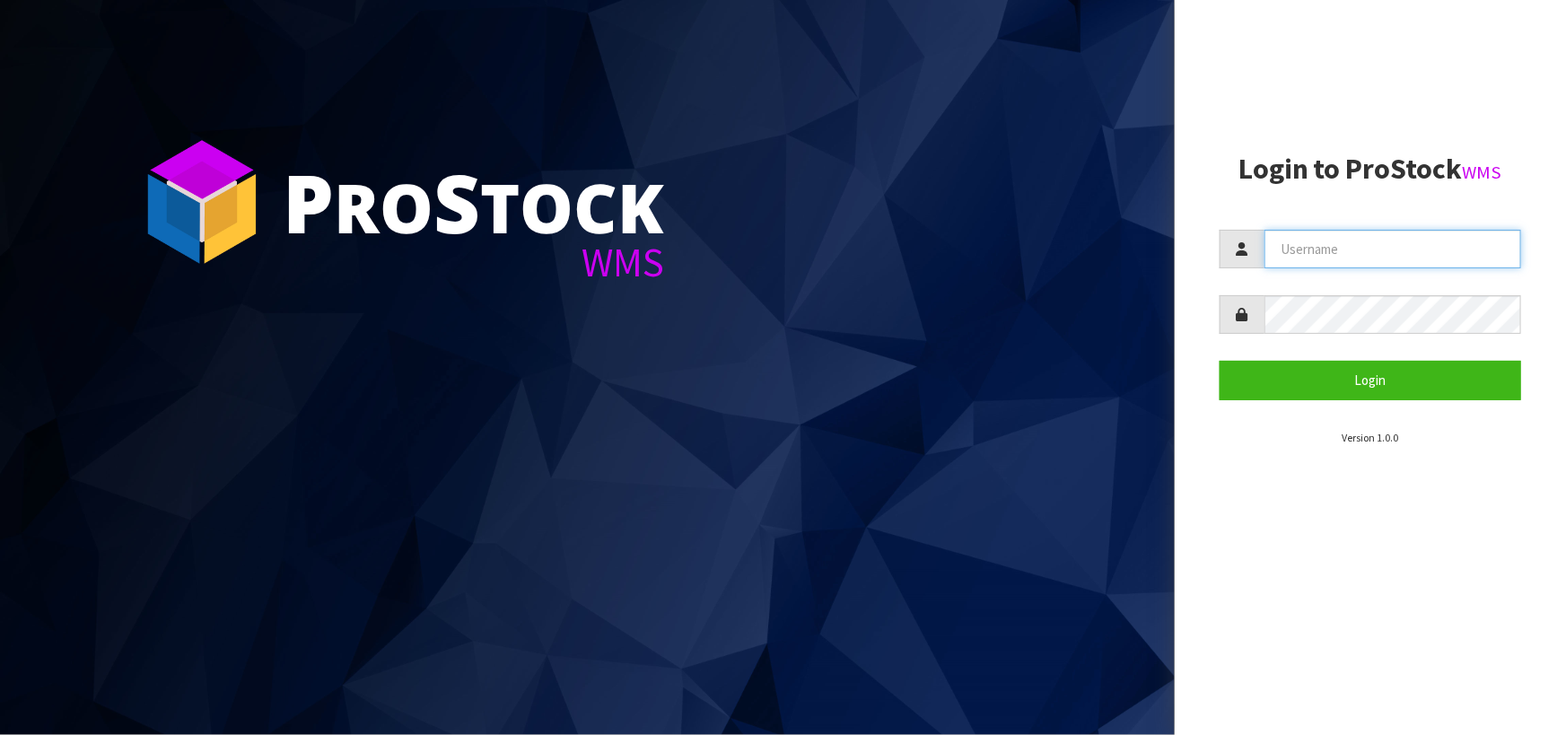
click at [1310, 248] on input "text" at bounding box center [1392, 249] width 257 height 39
type input "MANA"
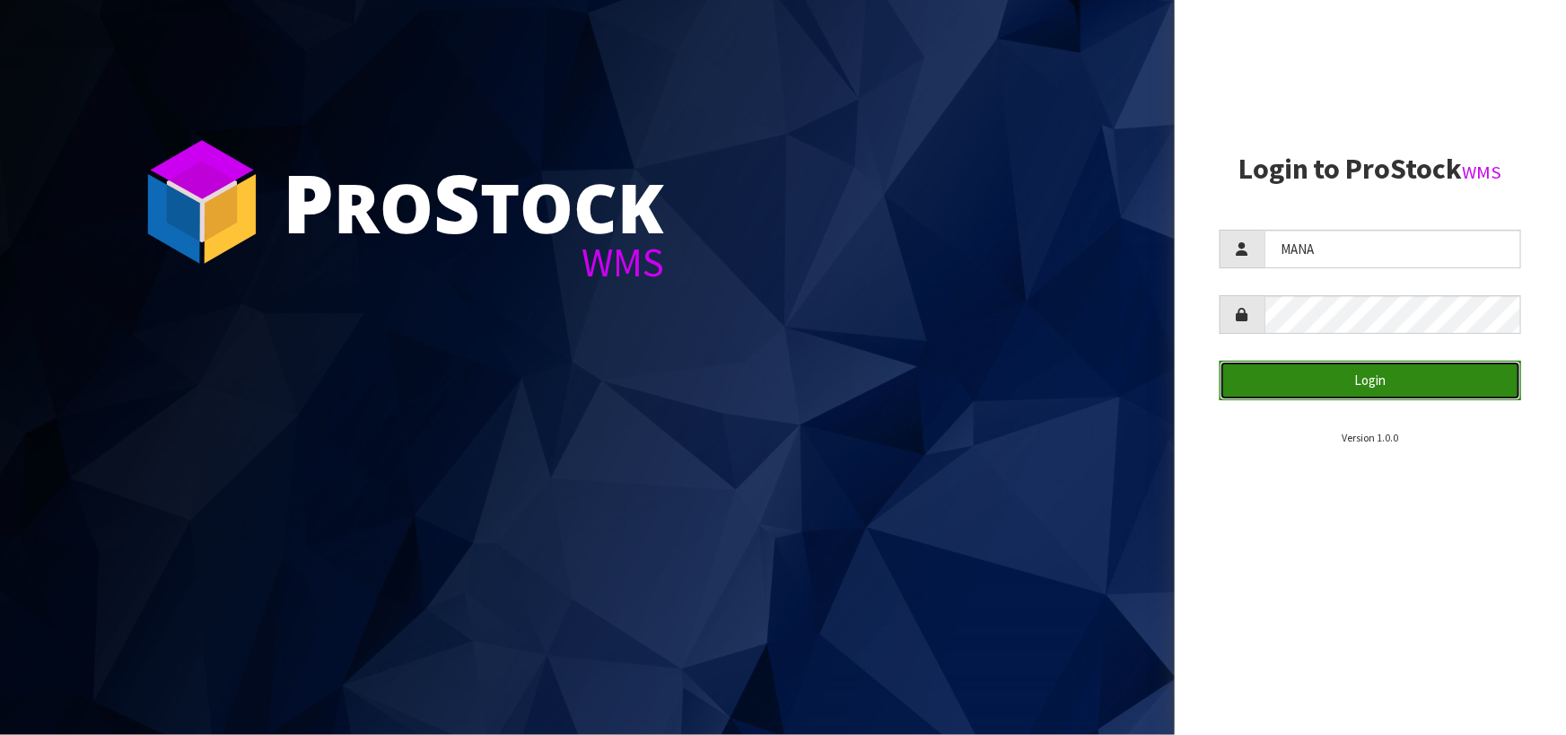
click at [1310, 375] on button "Login" at bounding box center [1370, 380] width 302 height 39
